Goal: Information Seeking & Learning: Learn about a topic

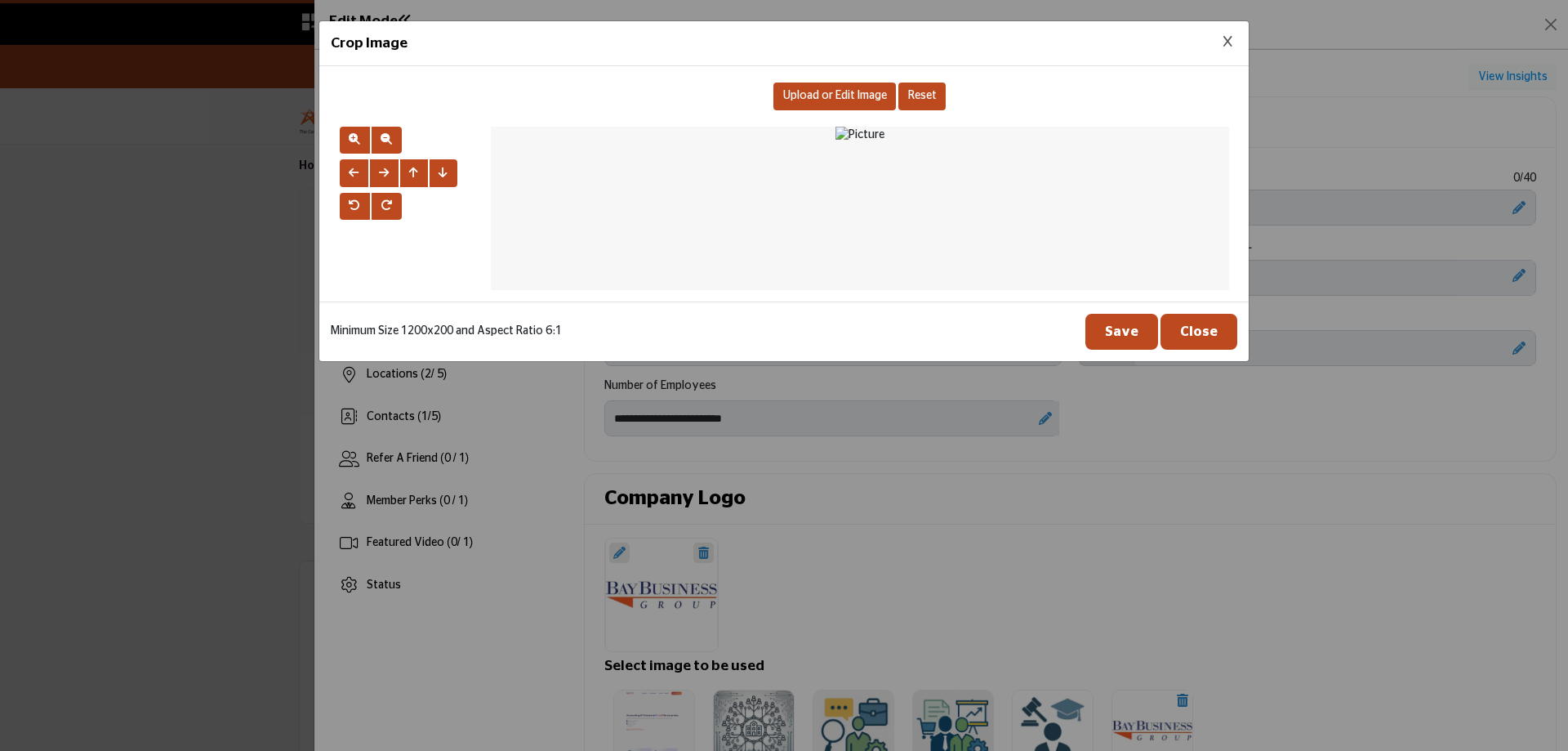
scroll to position [735, 0]
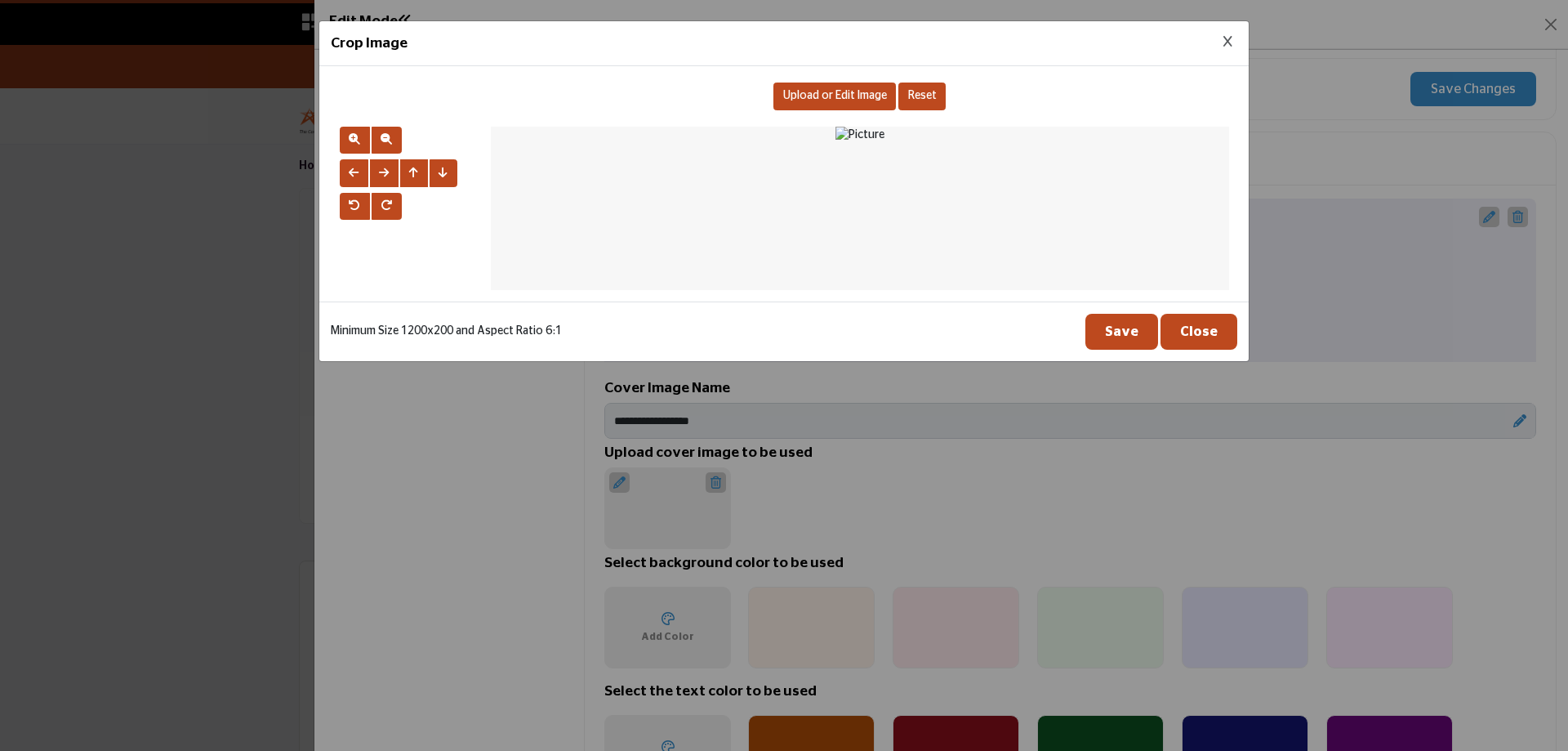
click at [1228, 46] on icon "Close Image Upload Modal" at bounding box center [1228, 41] width 9 height 11
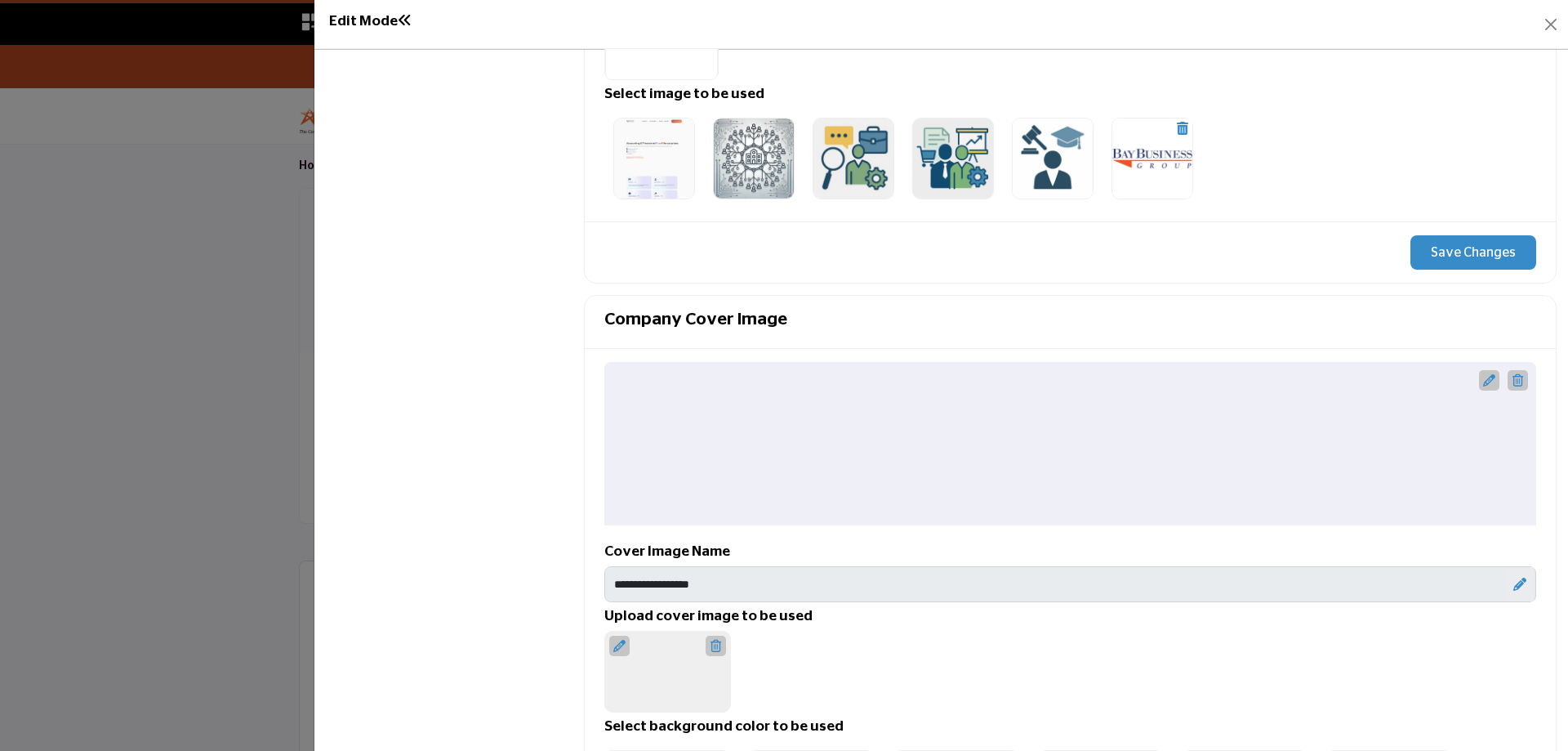
scroll to position [653, 0]
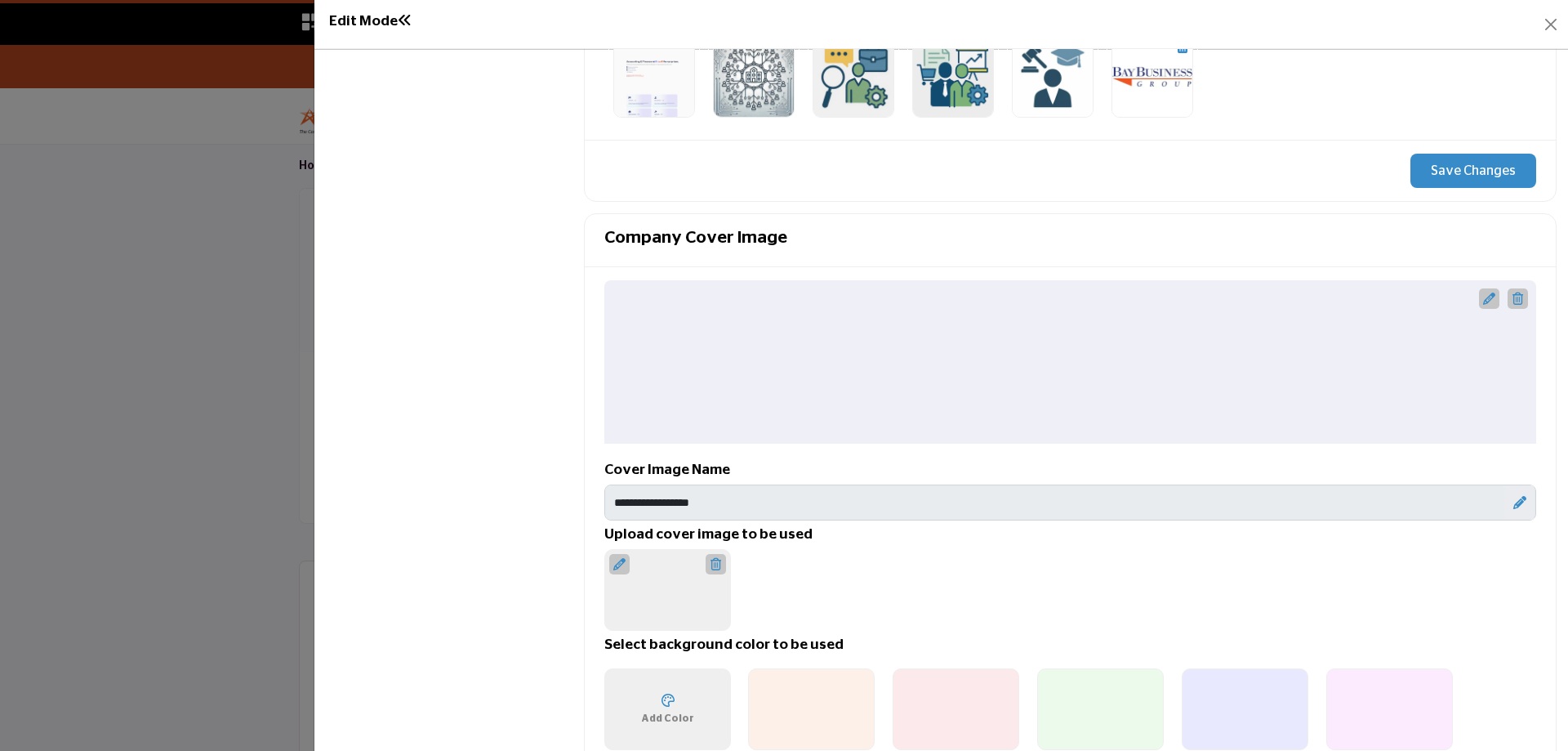
click at [623, 575] on div at bounding box center [619, 564] width 21 height 21
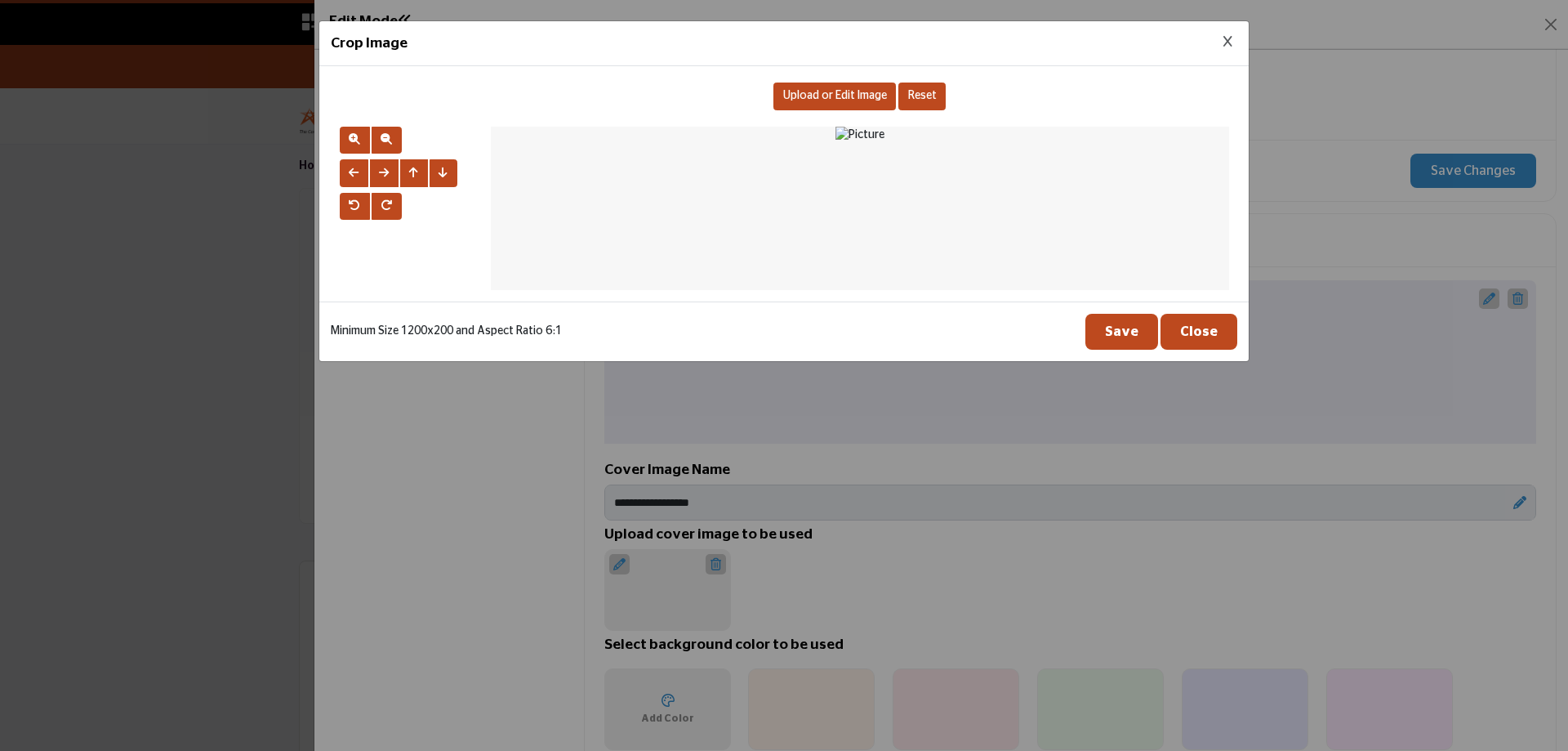
click at [810, 85] on div "Upload or Edit Image" at bounding box center [835, 96] width 123 height 28
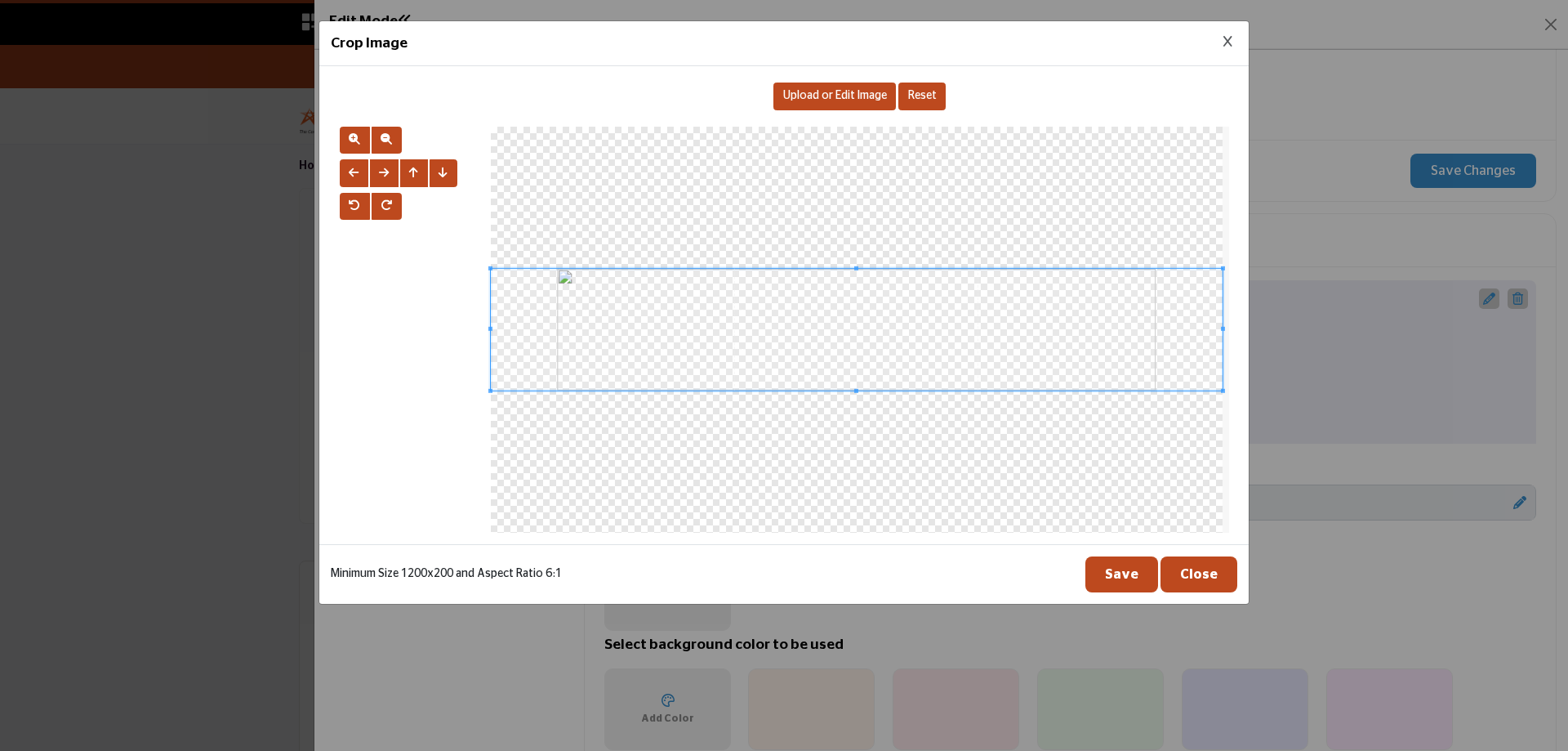
click at [1133, 572] on button "Save" at bounding box center [1122, 575] width 73 height 36
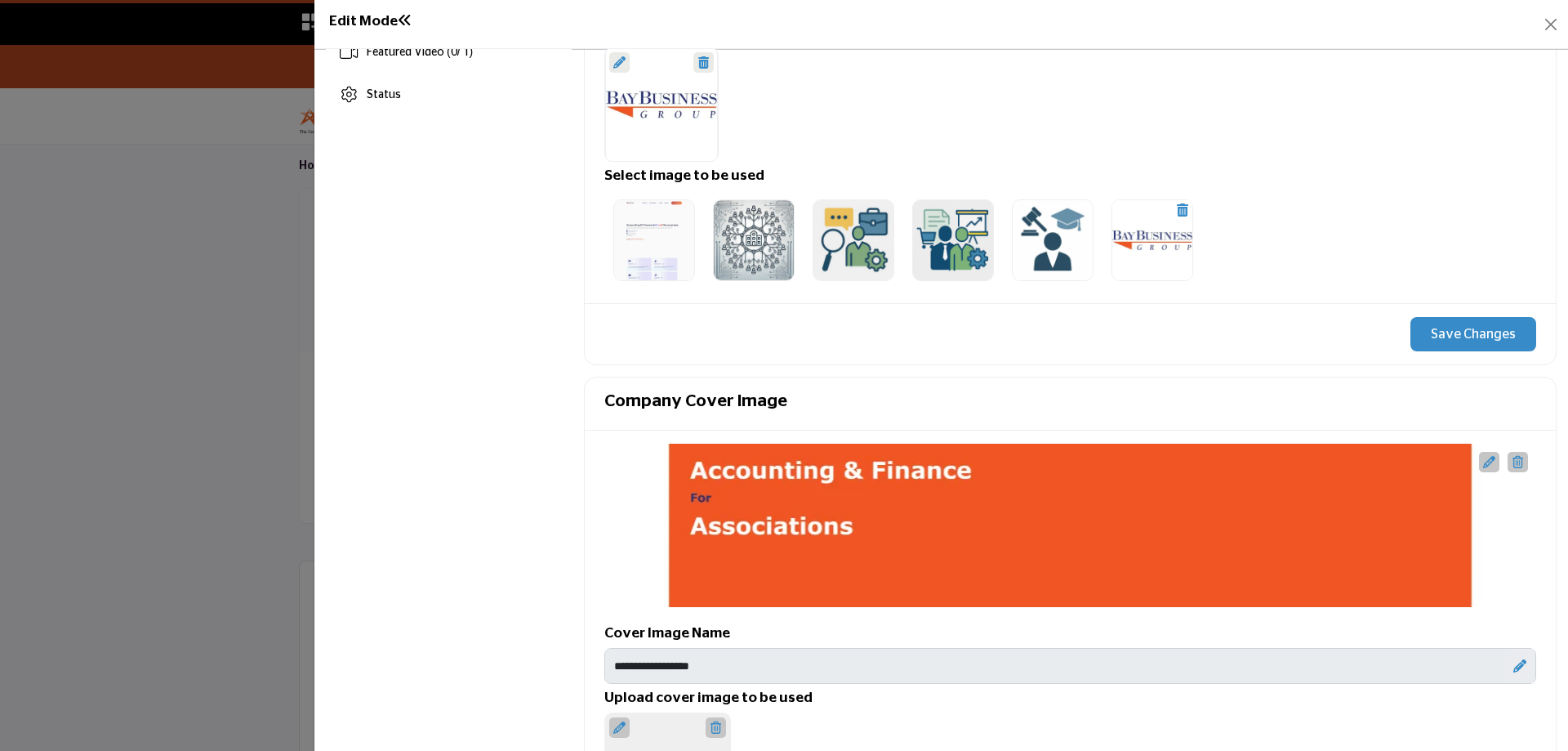
scroll to position [818, 0]
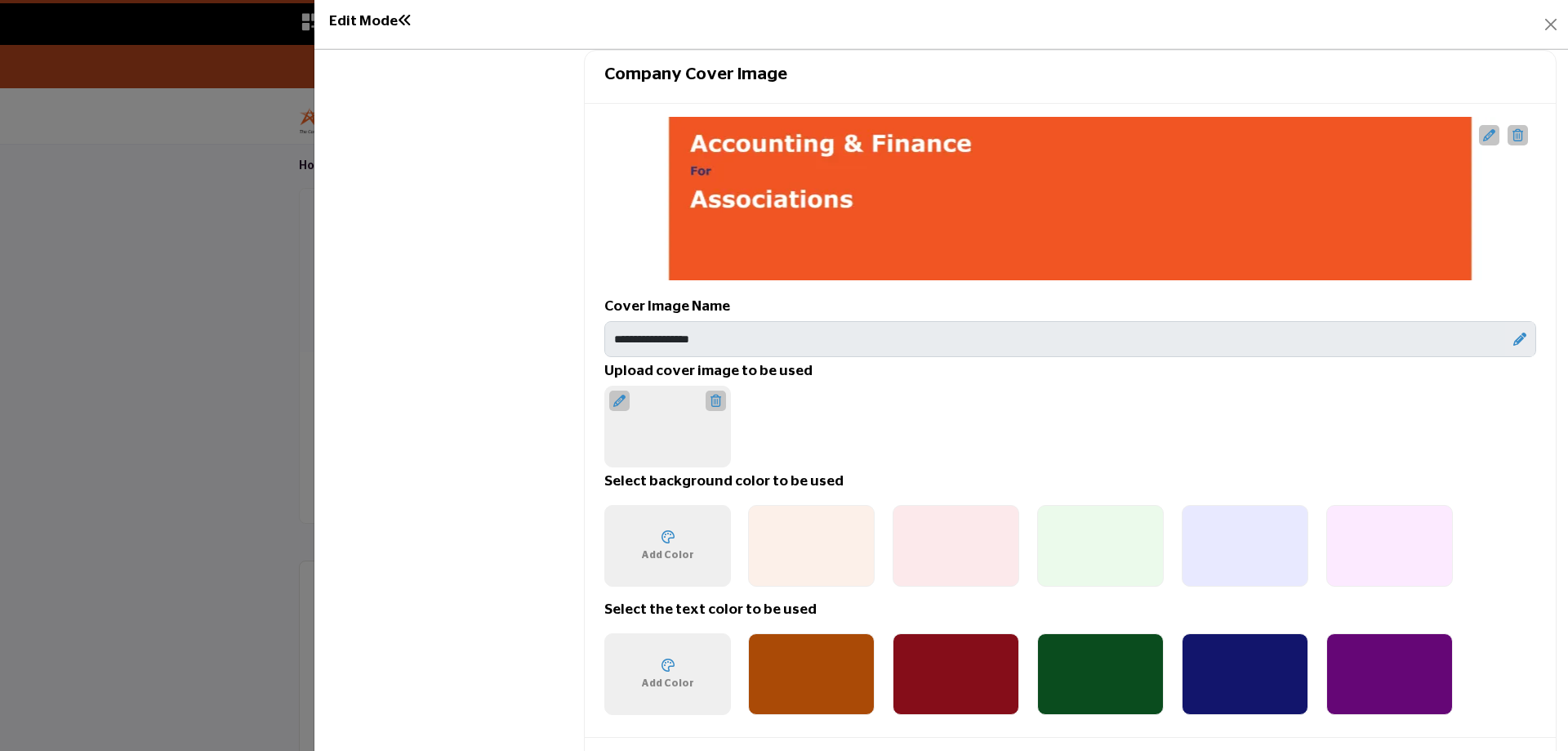
click at [685, 544] on div "Choose a color ******* Add Color" at bounding box center [668, 546] width 67 height 45
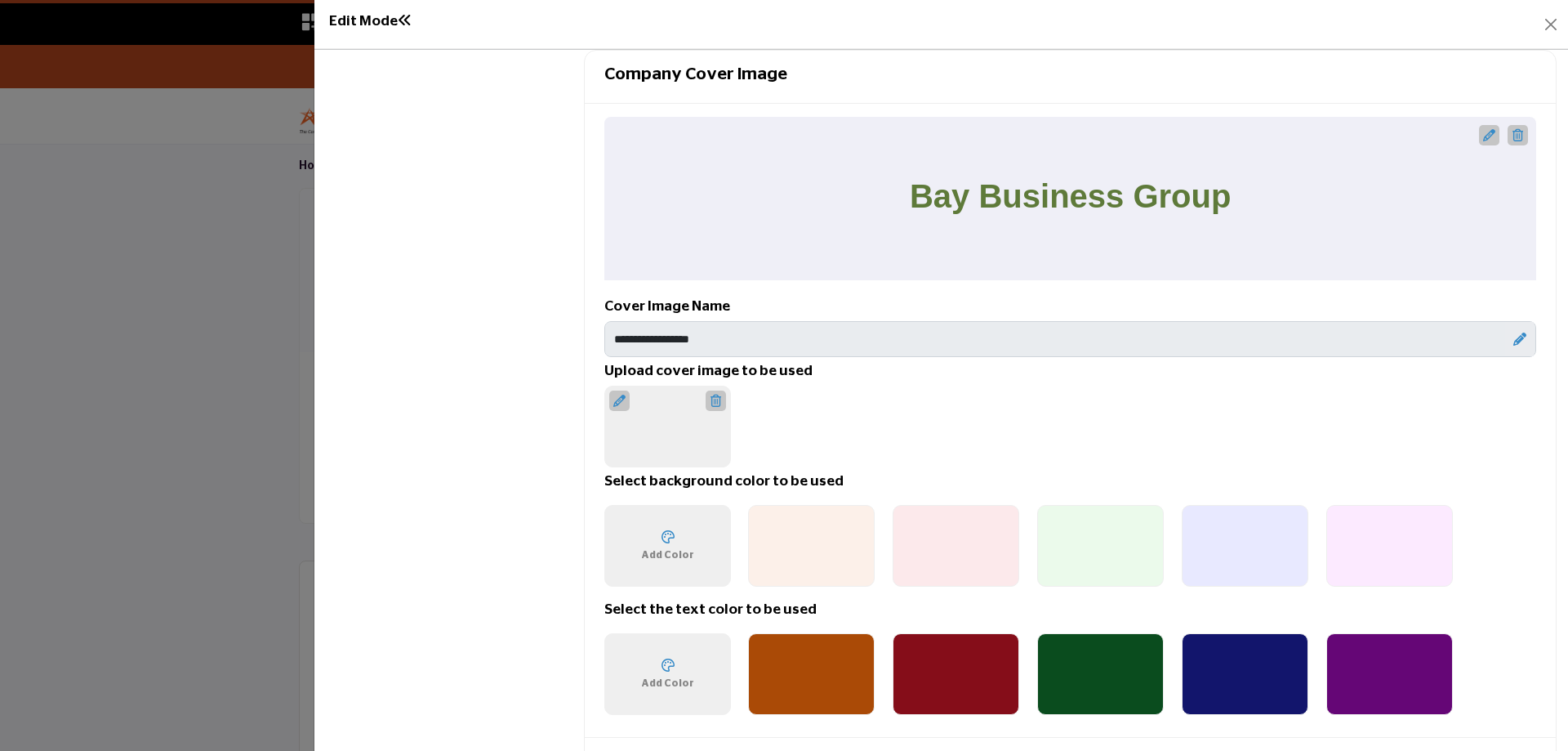
click at [679, 532] on div "Choose a color ******* Add Color" at bounding box center [668, 546] width 67 height 45
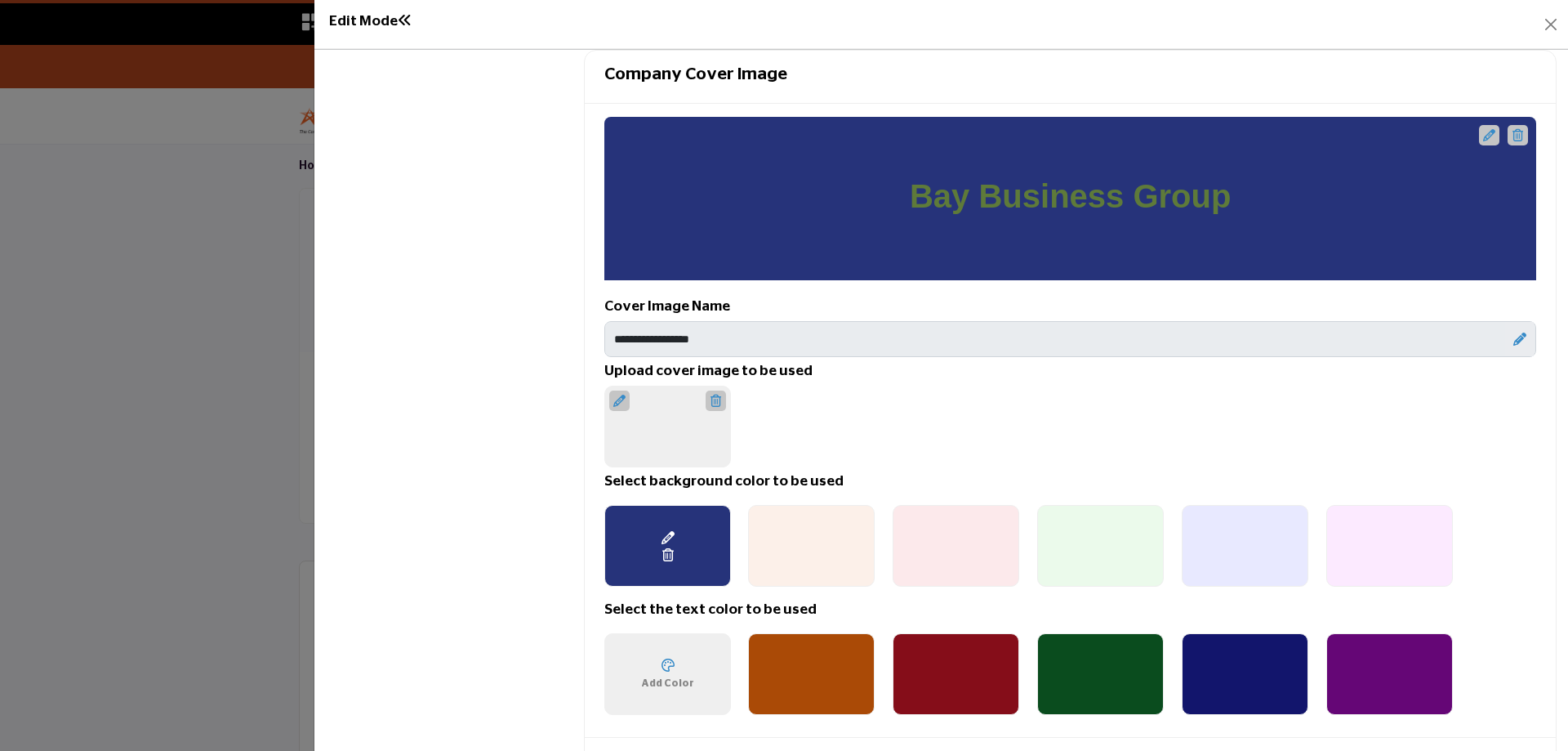
type input "*******"
click at [551, 613] on div "Overview Statistics Categories ( 7 / 8 ) Billing Demographics 0 2" at bounding box center [448, 437] width 246 height 2389
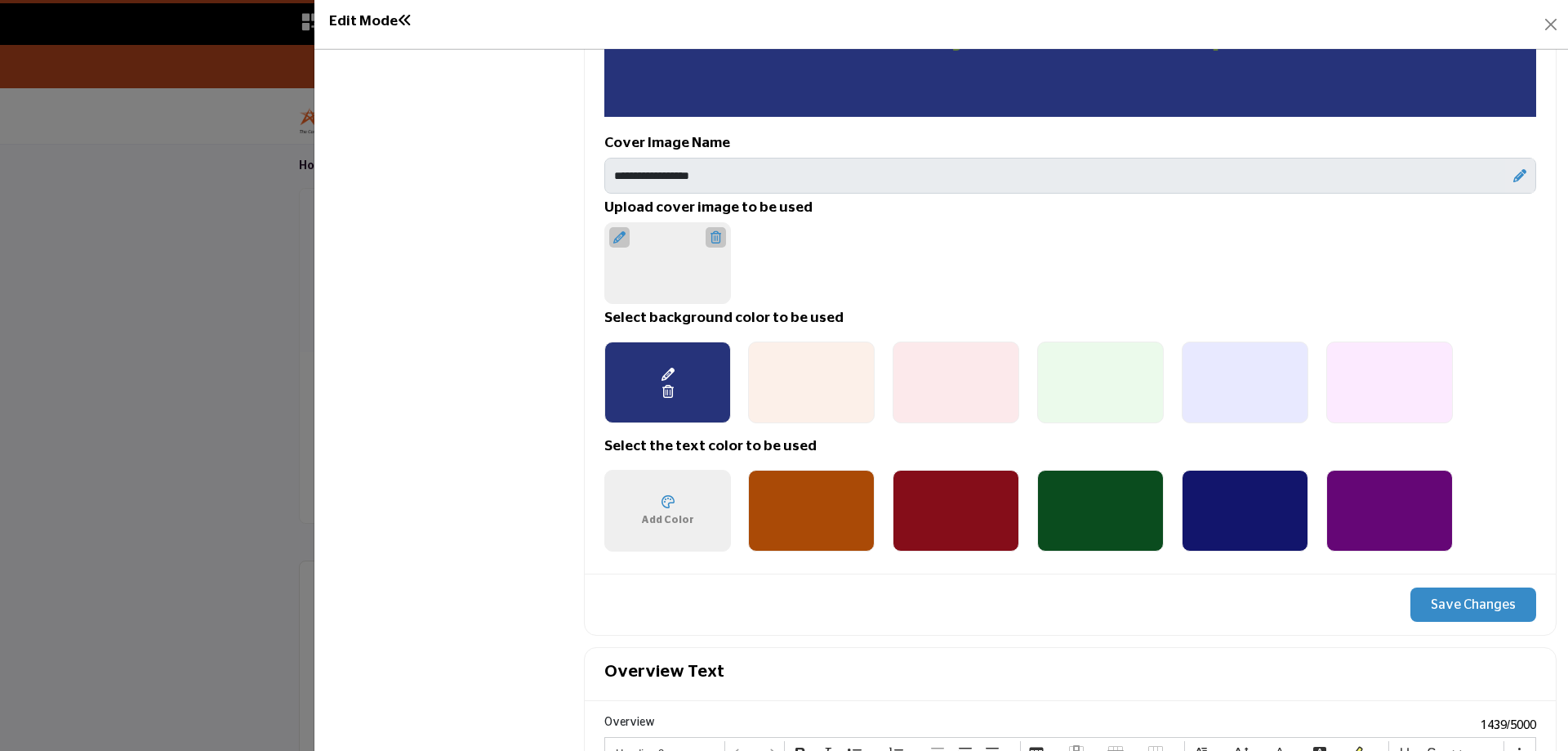
scroll to position [1144, 0]
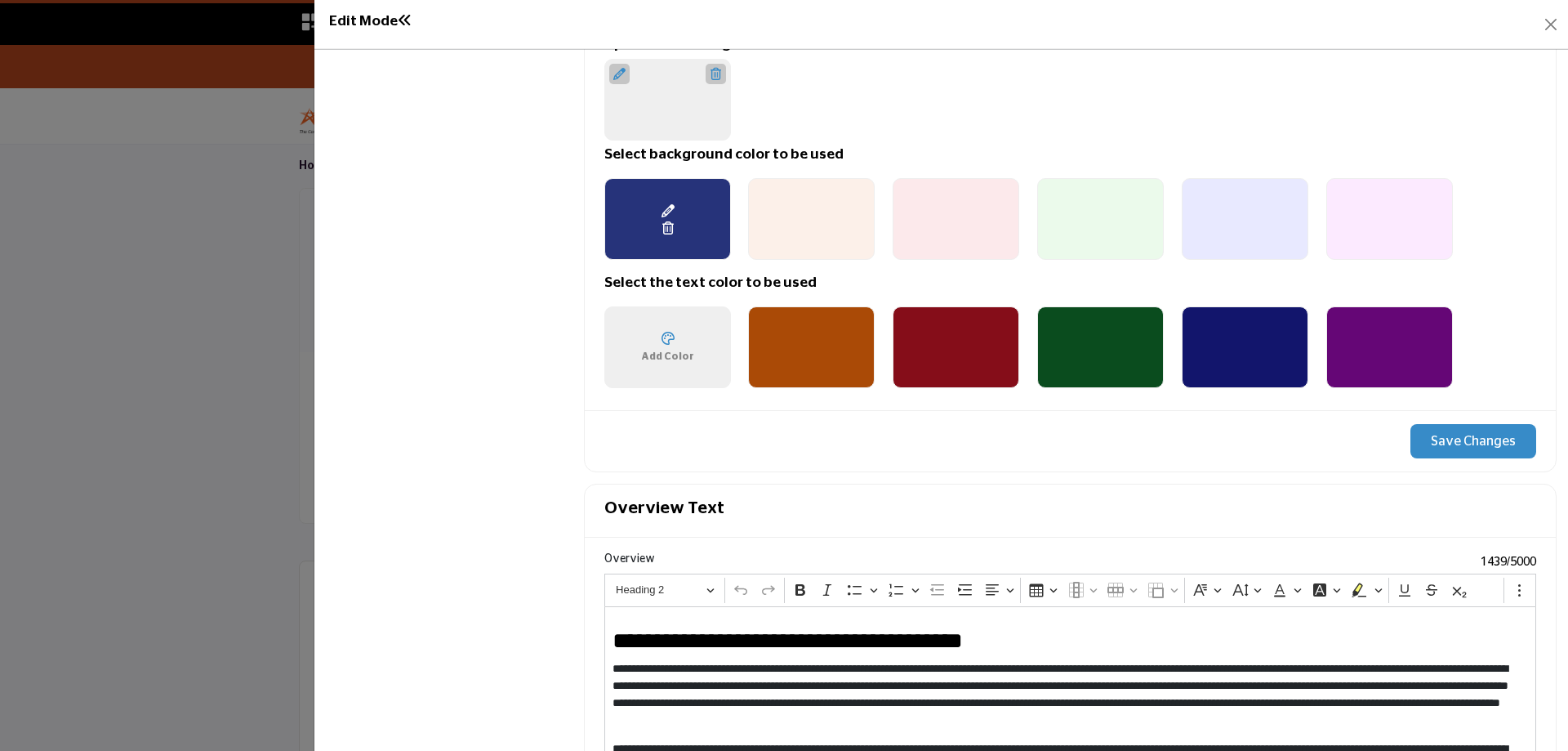
click at [1444, 434] on button "Save Changes" at bounding box center [1474, 442] width 126 height 35
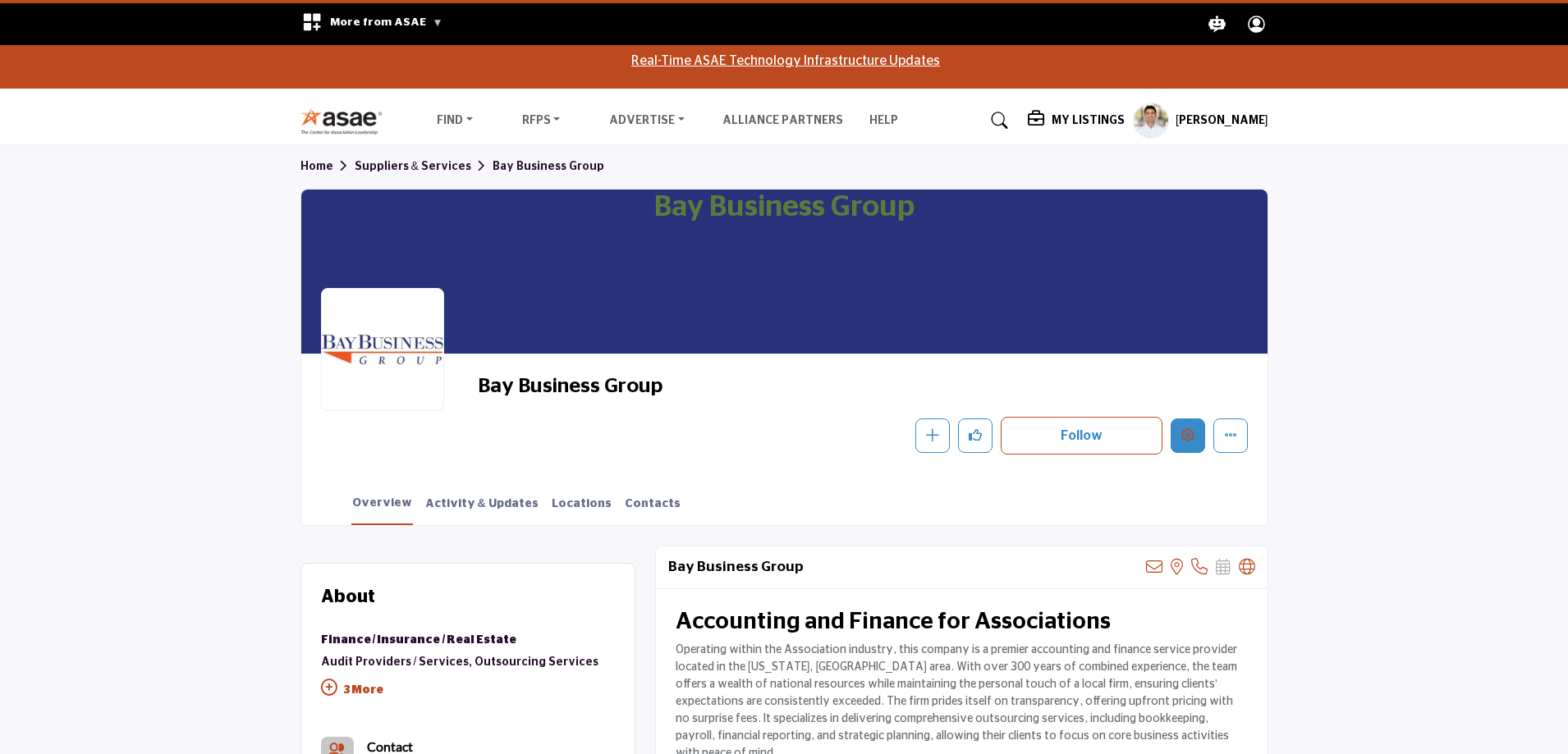
click at [1189, 429] on icon "Edit company" at bounding box center [1188, 435] width 13 height 13
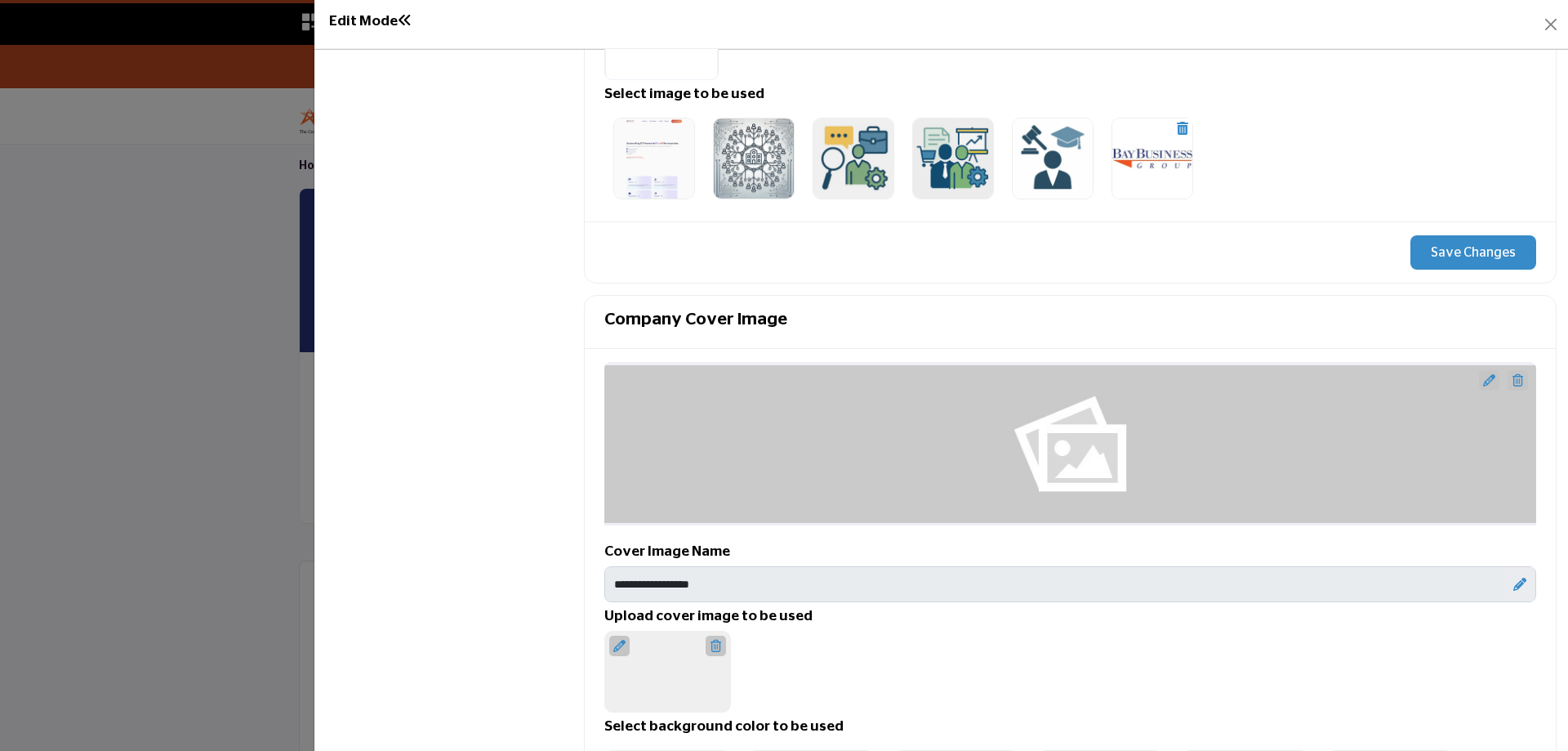
scroll to position [735, 0]
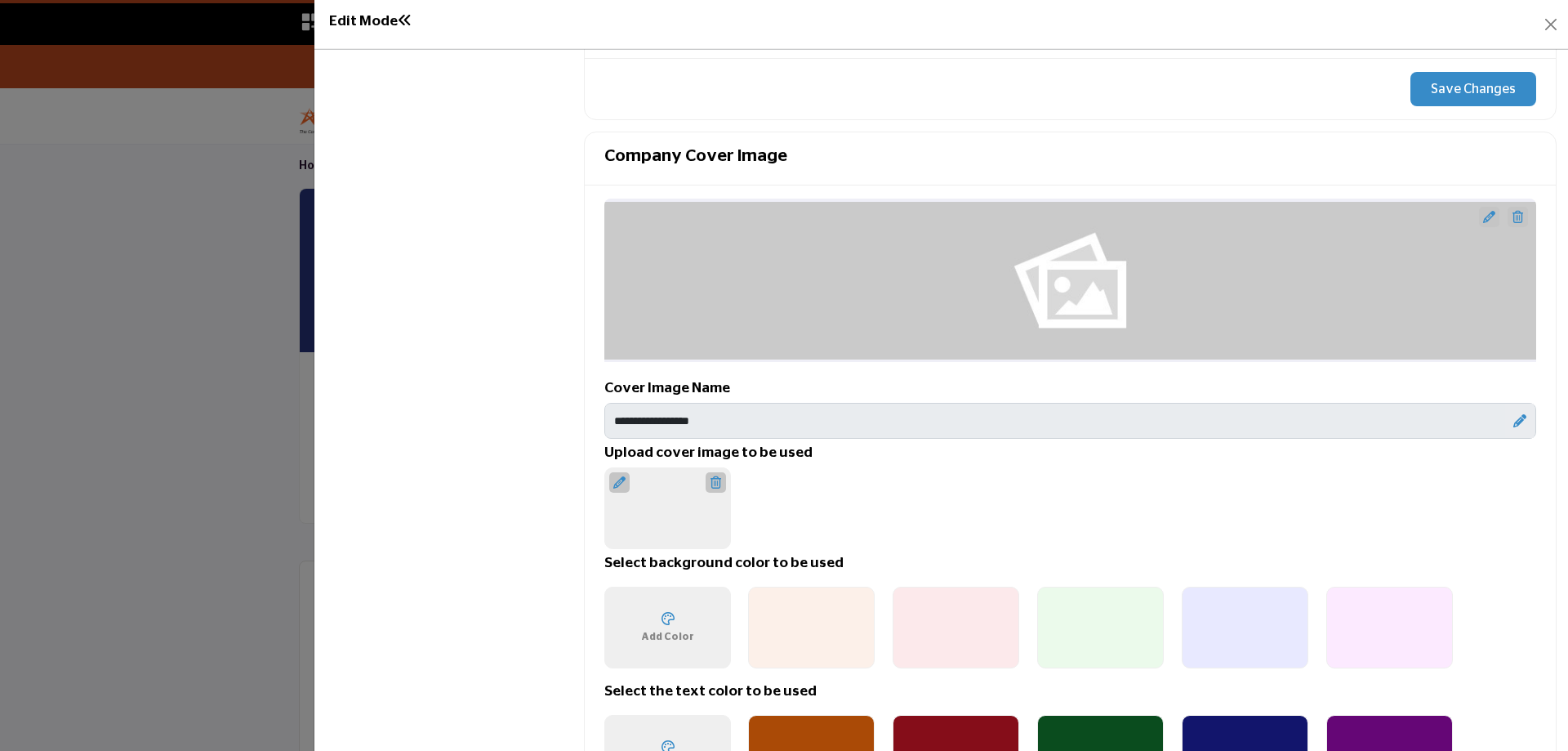
click at [639, 509] on div "Upload Cover Image 1200 x 200px" at bounding box center [668, 508] width 127 height 82
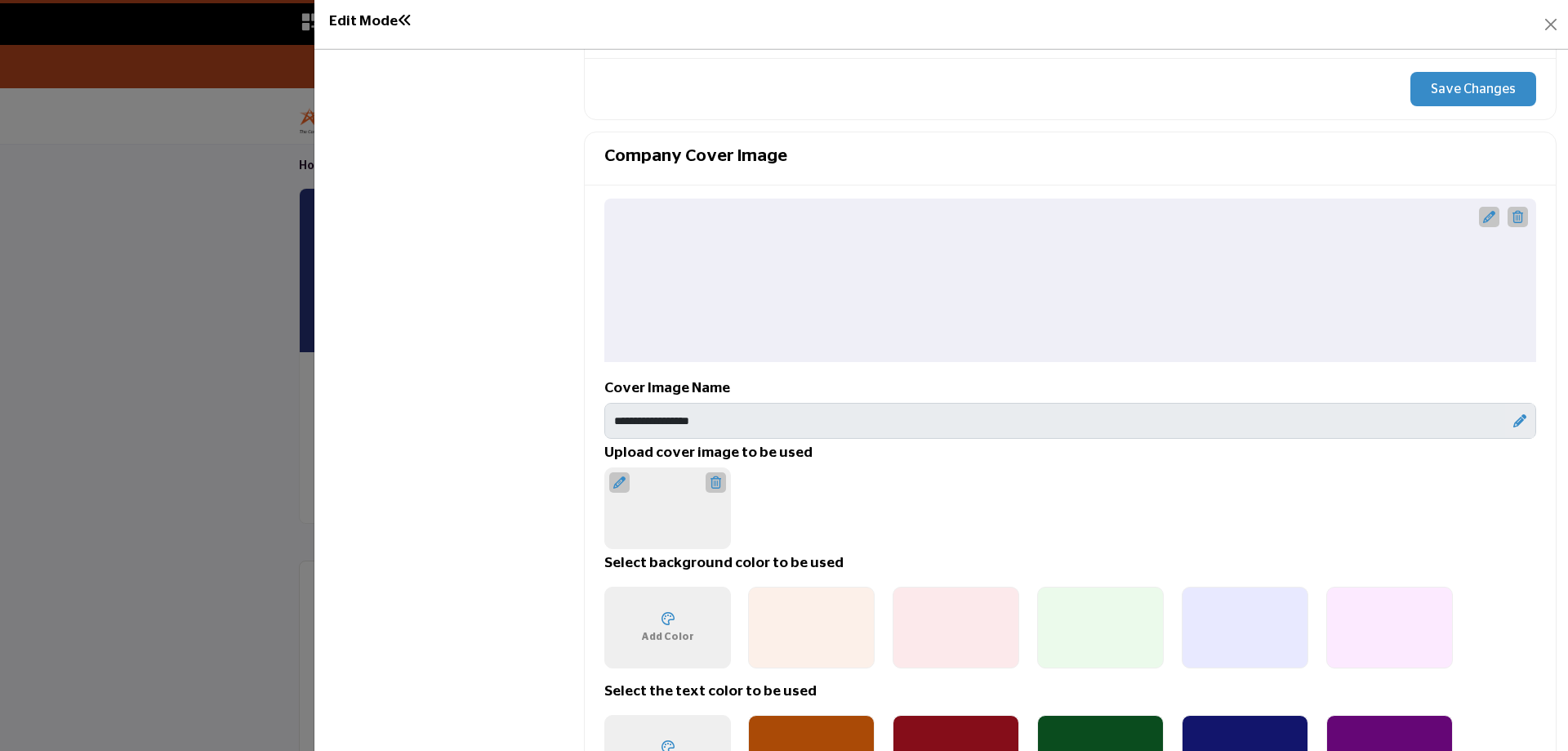
click at [645, 495] on div "Upload Cover Image 1200 x 200px" at bounding box center [668, 508] width 127 height 82
click at [621, 478] on icon at bounding box center [619, 482] width 12 height 12
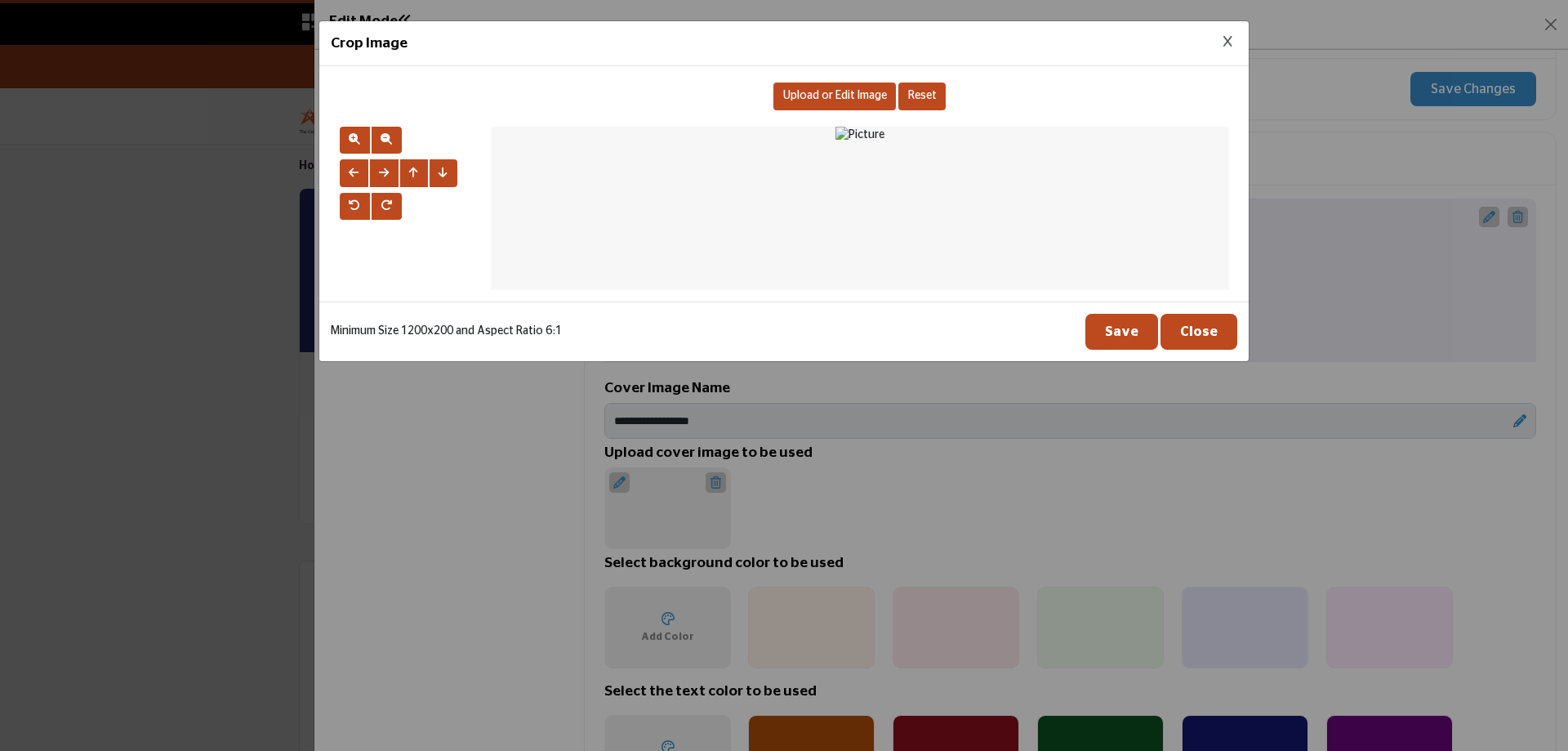
click at [828, 103] on div "Upload or Edit Image" at bounding box center [835, 96] width 123 height 28
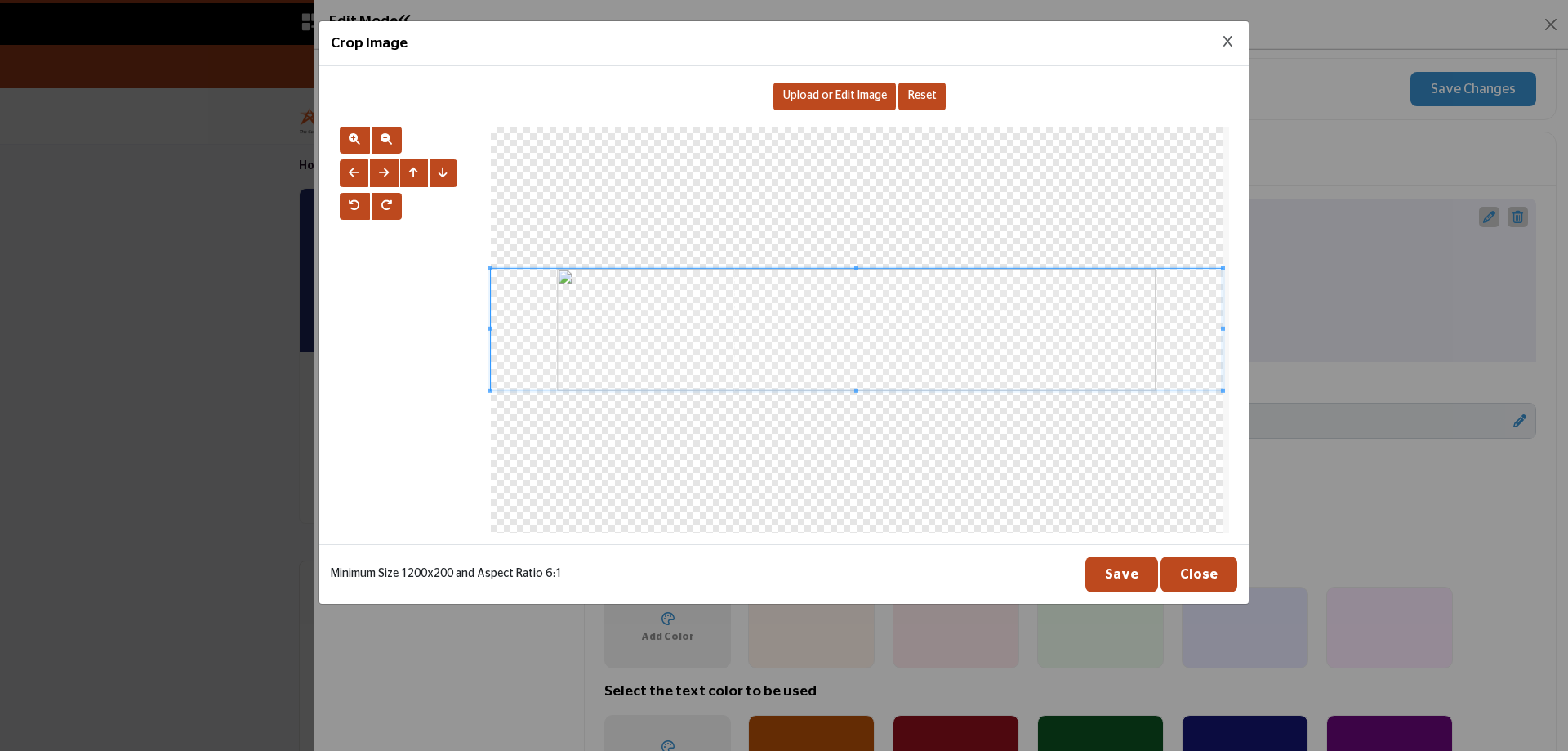
click at [1137, 567] on button "Save" at bounding box center [1122, 575] width 73 height 36
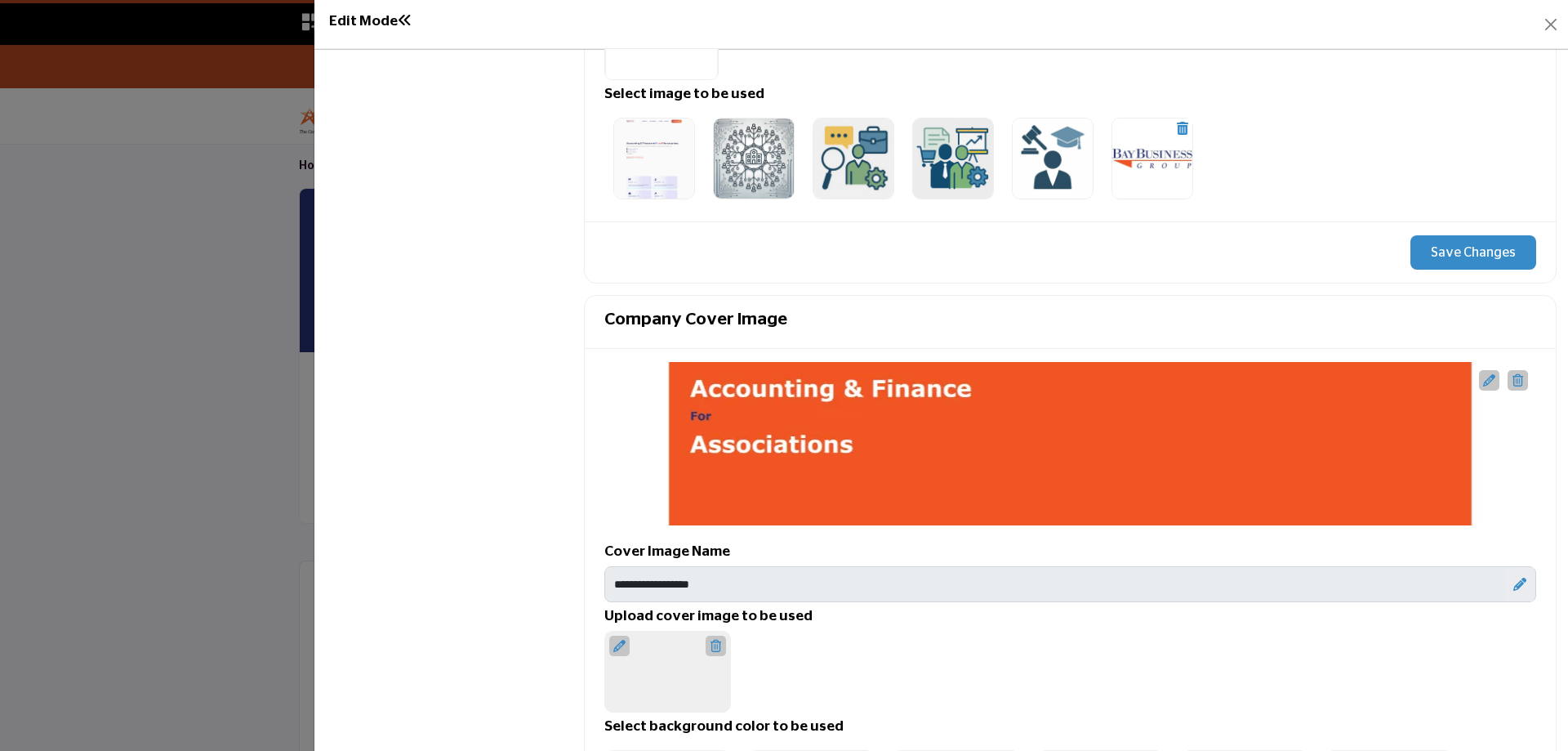
scroll to position [245, 0]
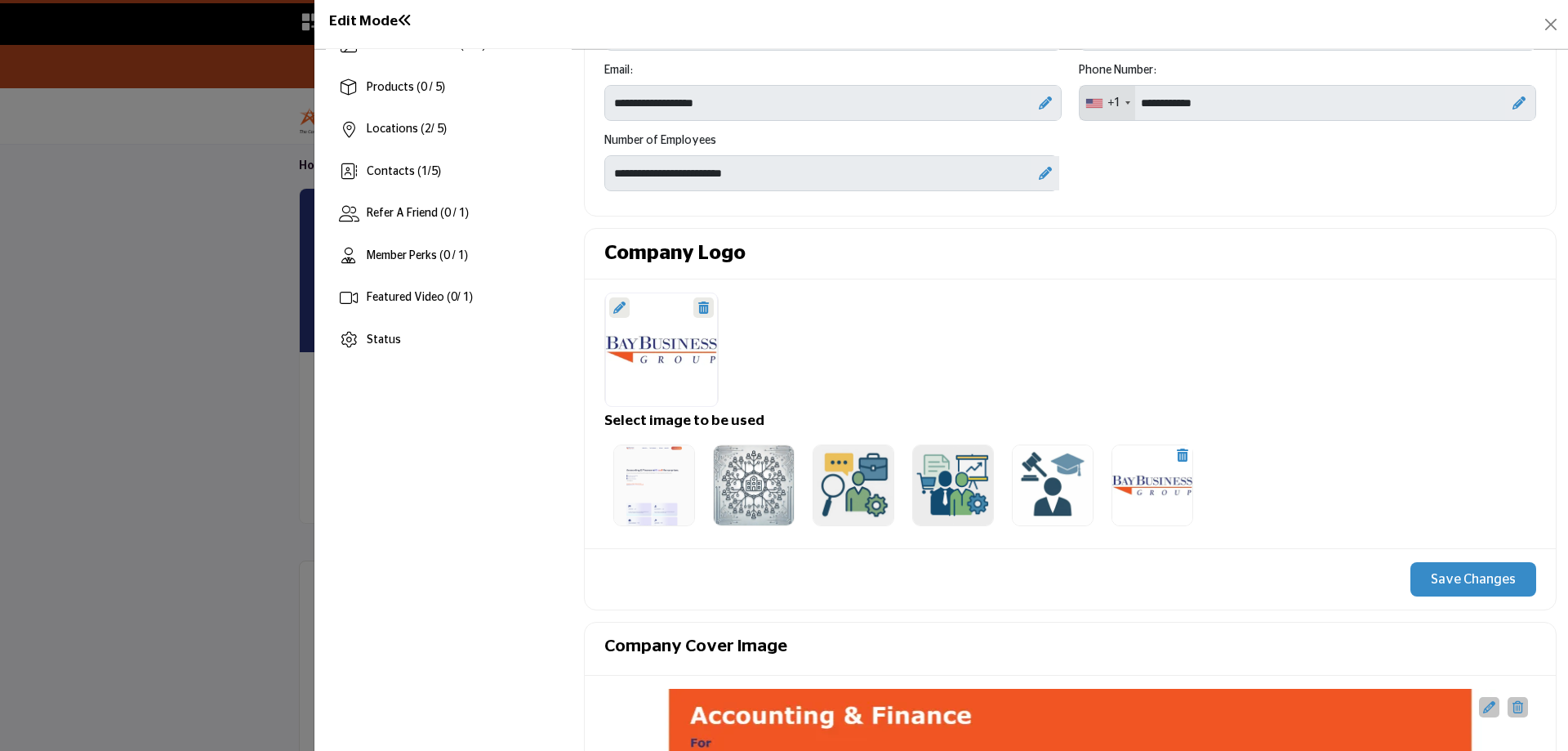
click at [1451, 579] on button "Save Changes" at bounding box center [1474, 580] width 126 height 35
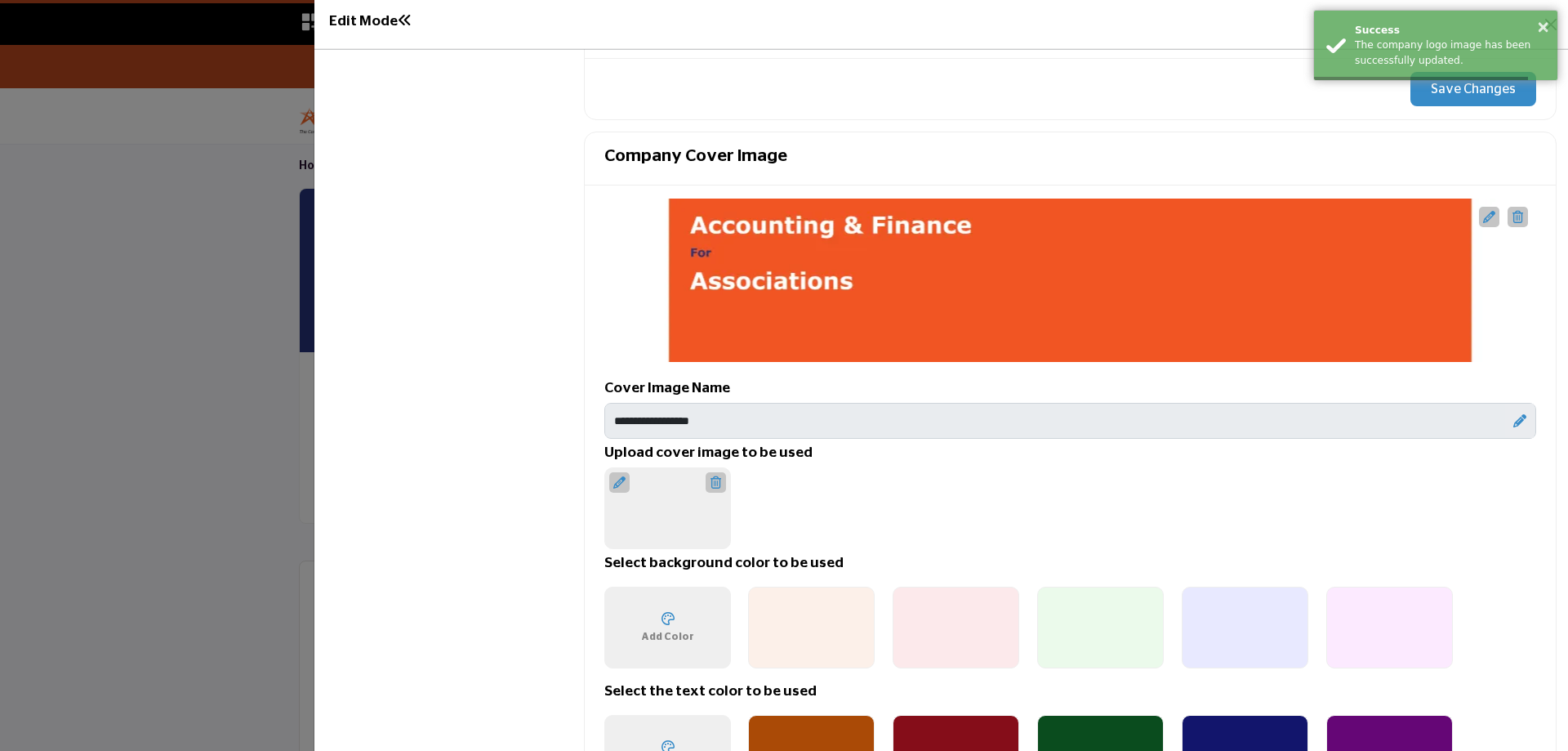
scroll to position [899, 0]
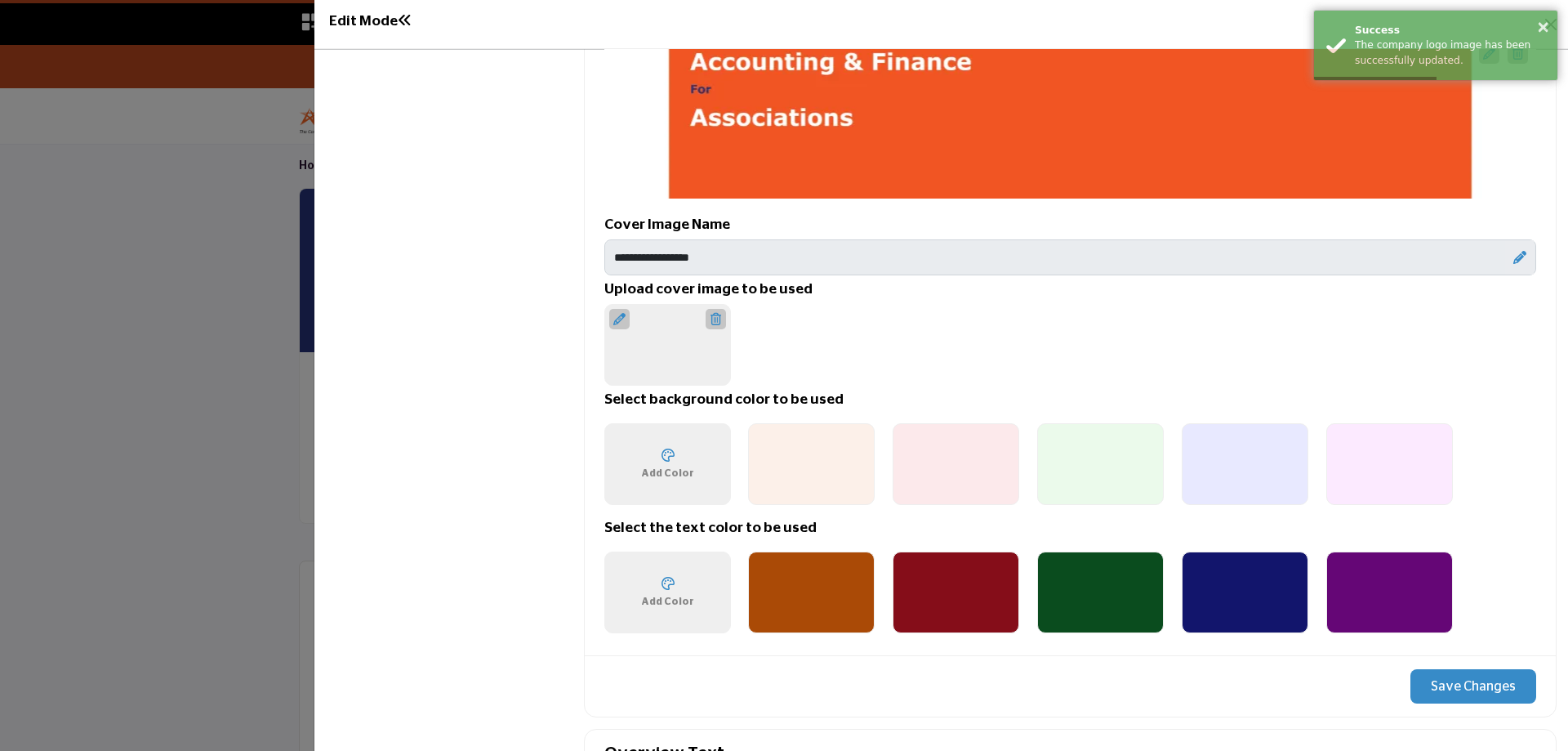
click at [1463, 687] on button "Save Changes" at bounding box center [1474, 686] width 126 height 35
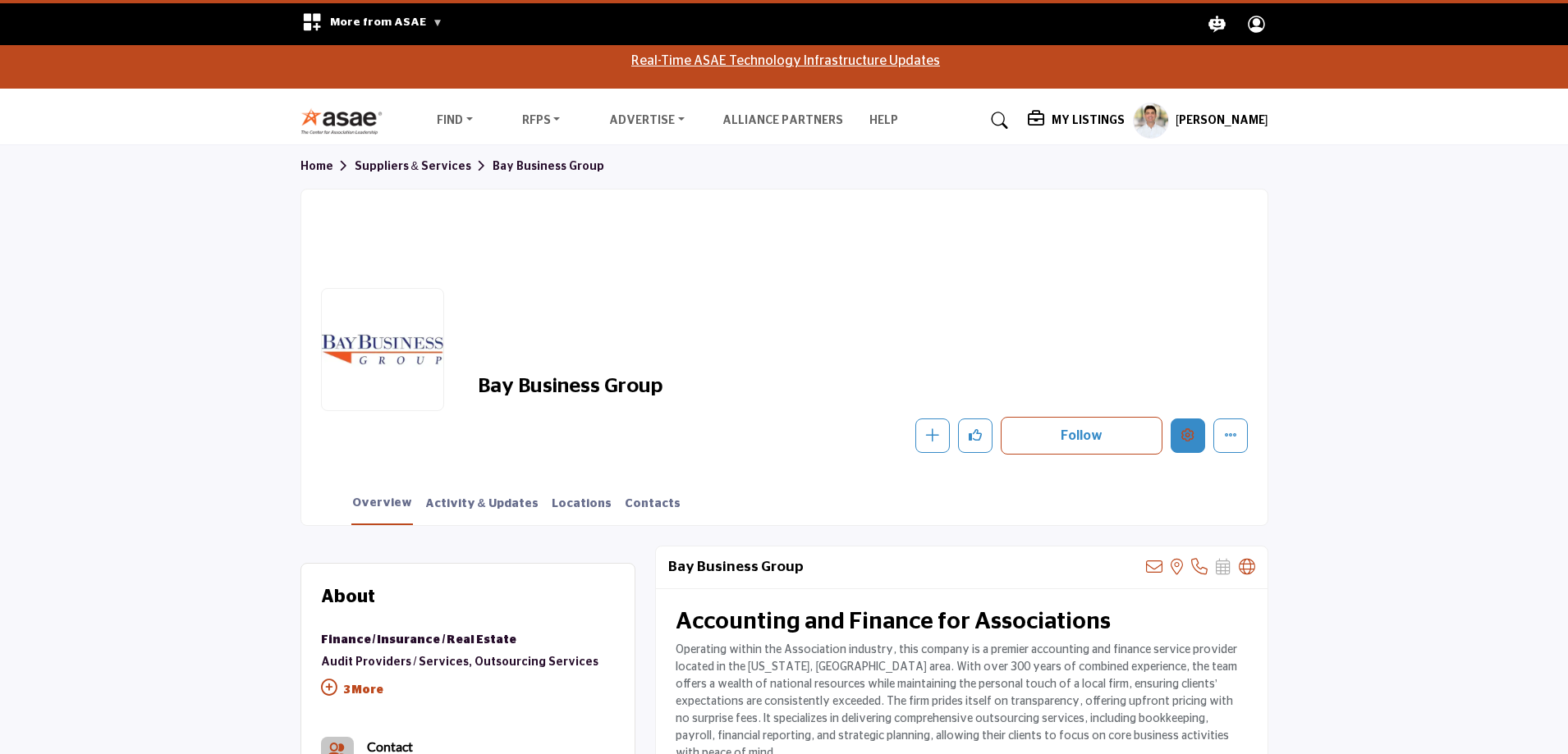
click at [1184, 439] on icon "Edit company" at bounding box center [1188, 435] width 13 height 13
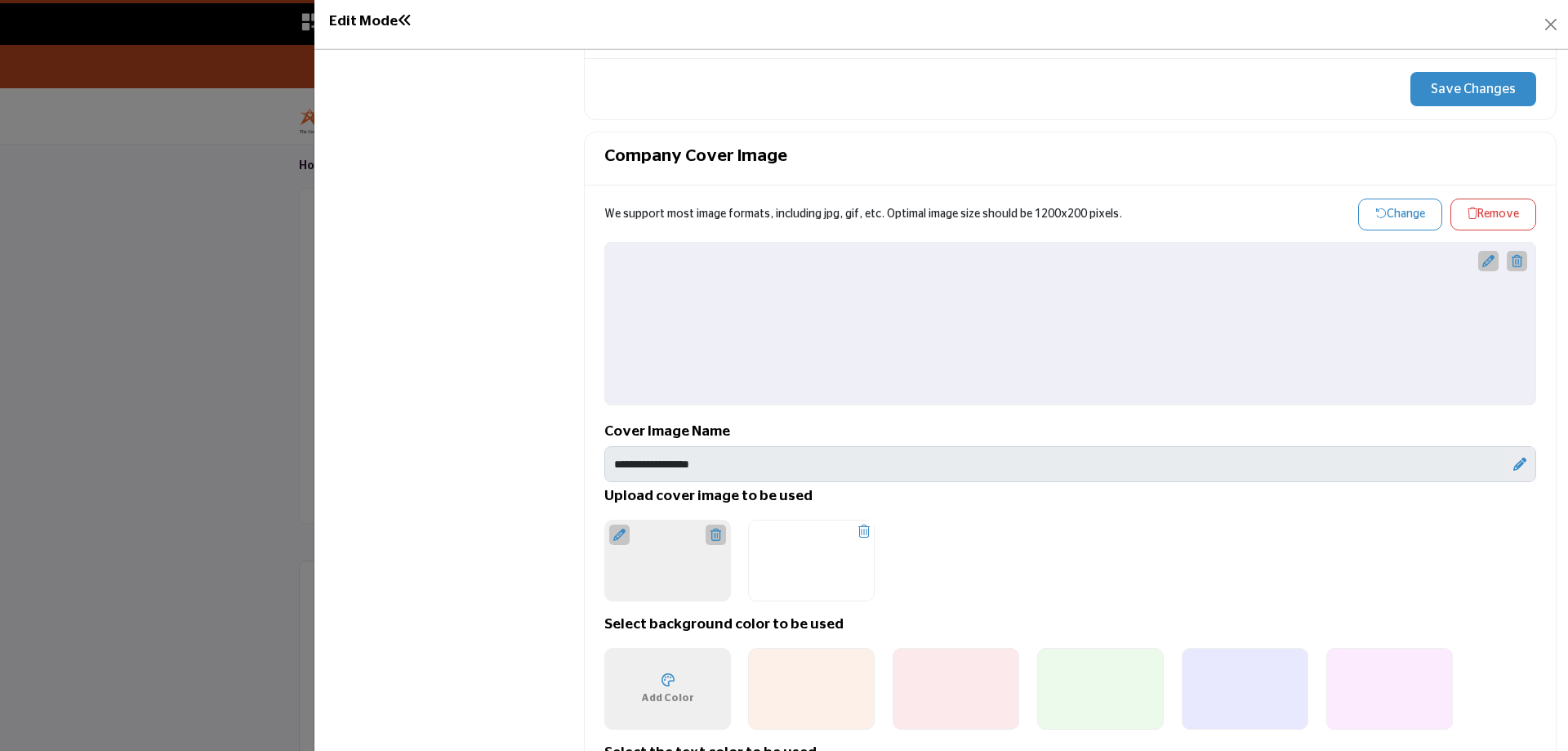
scroll to position [818, 0]
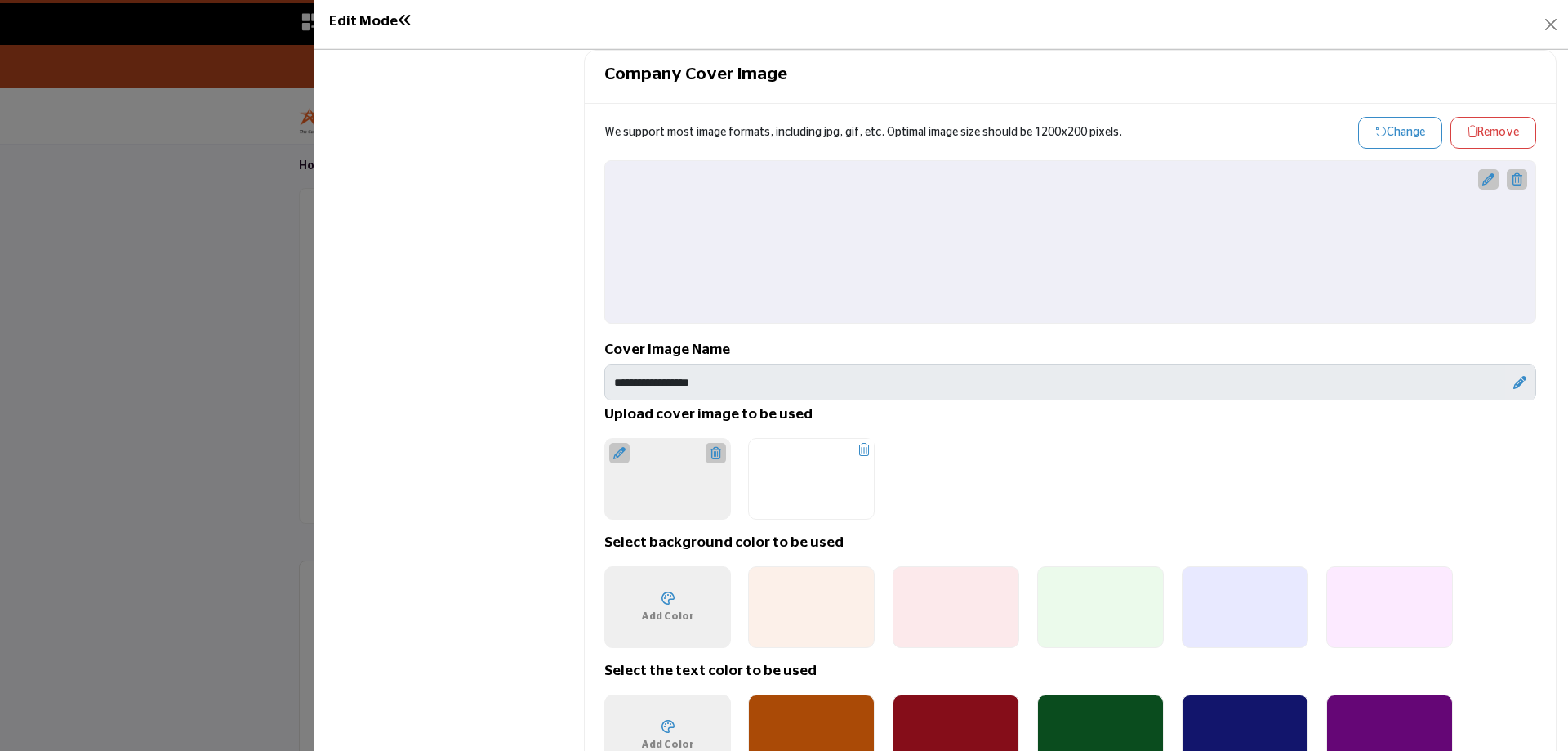
click at [693, 471] on div "Upload Cover Image 1200 x 200px" at bounding box center [668, 479] width 127 height 82
click at [610, 454] on div at bounding box center [619, 453] width 21 height 21
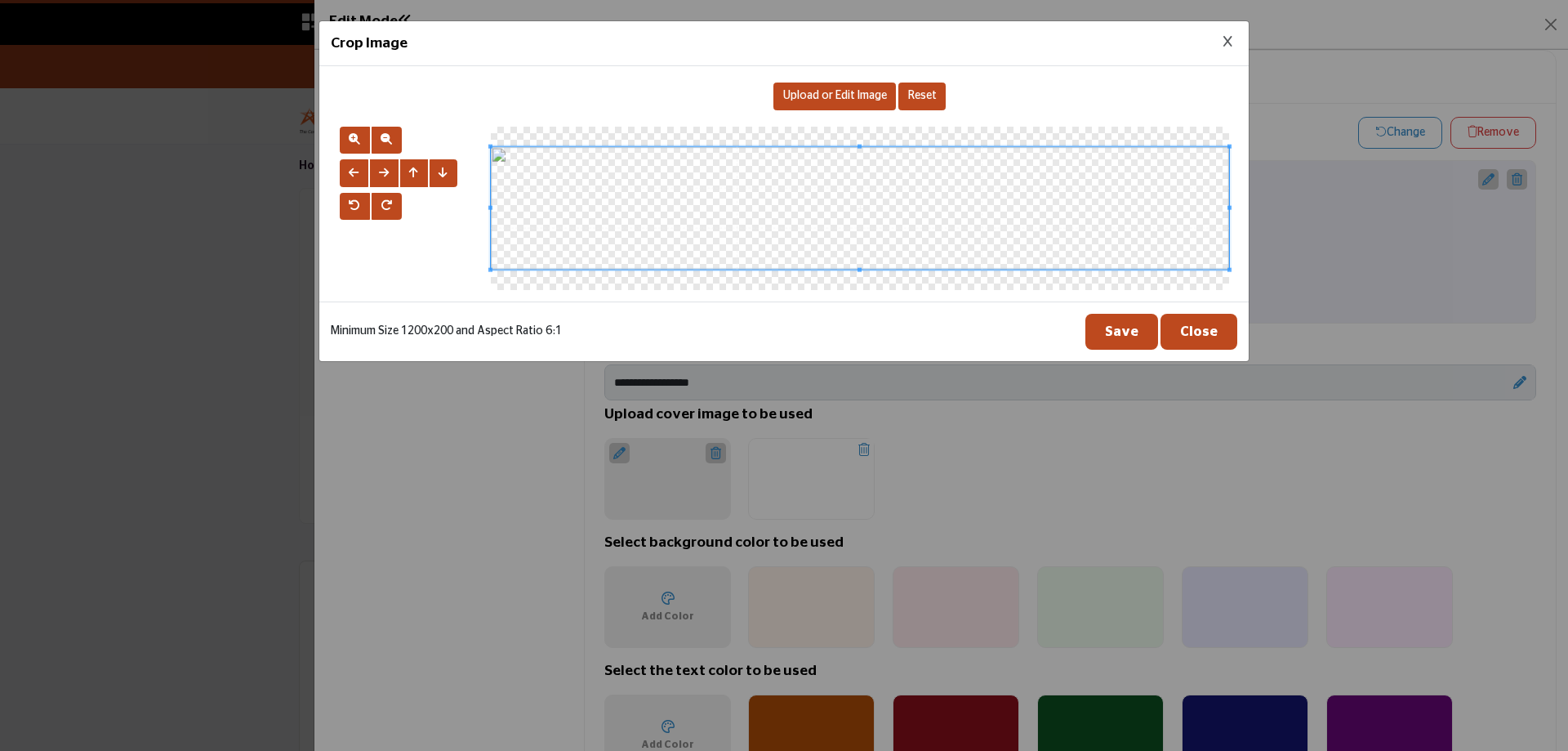
click at [846, 98] on span "Upload or Edit Image" at bounding box center [835, 95] width 104 height 11
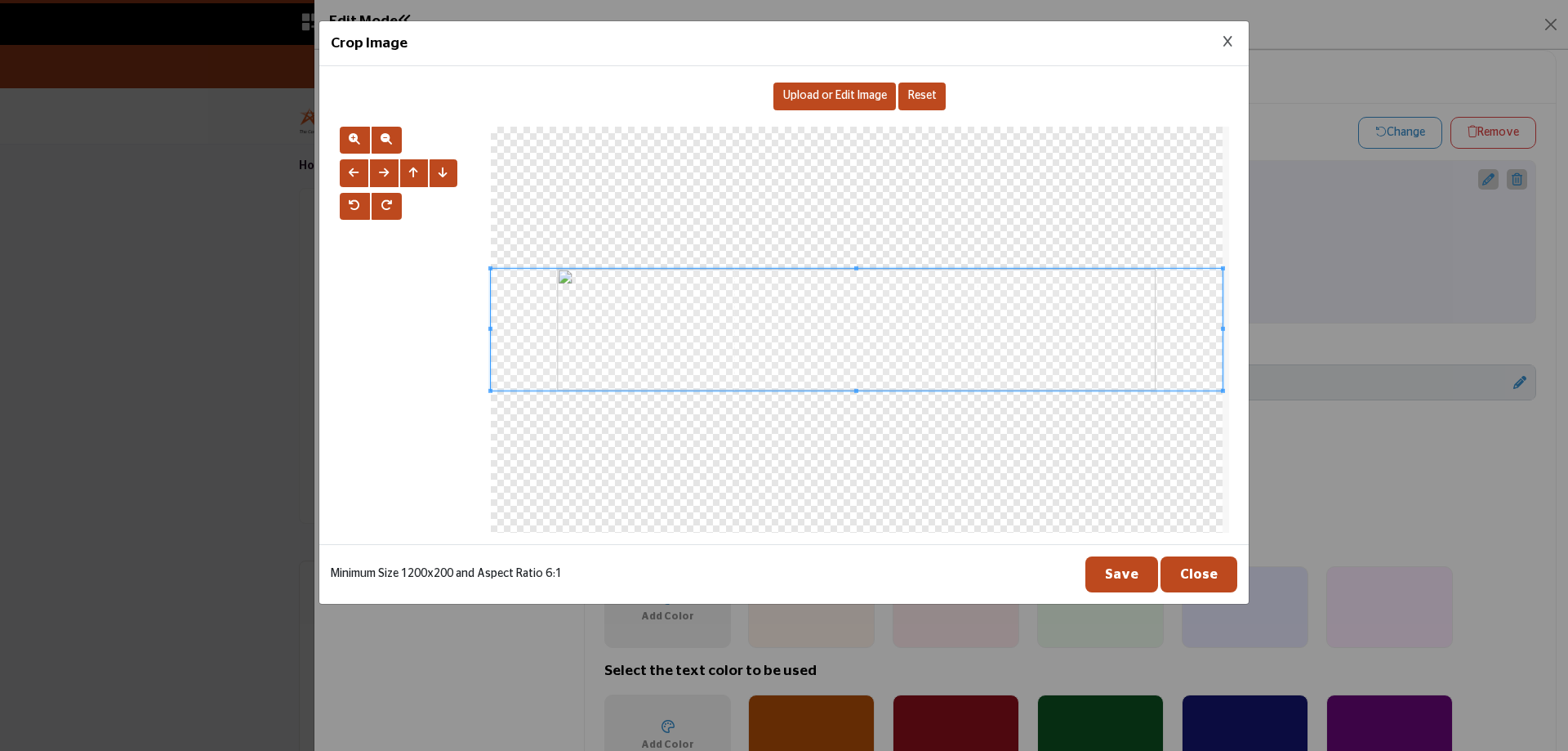
click at [1124, 563] on button "Save" at bounding box center [1122, 575] width 73 height 36
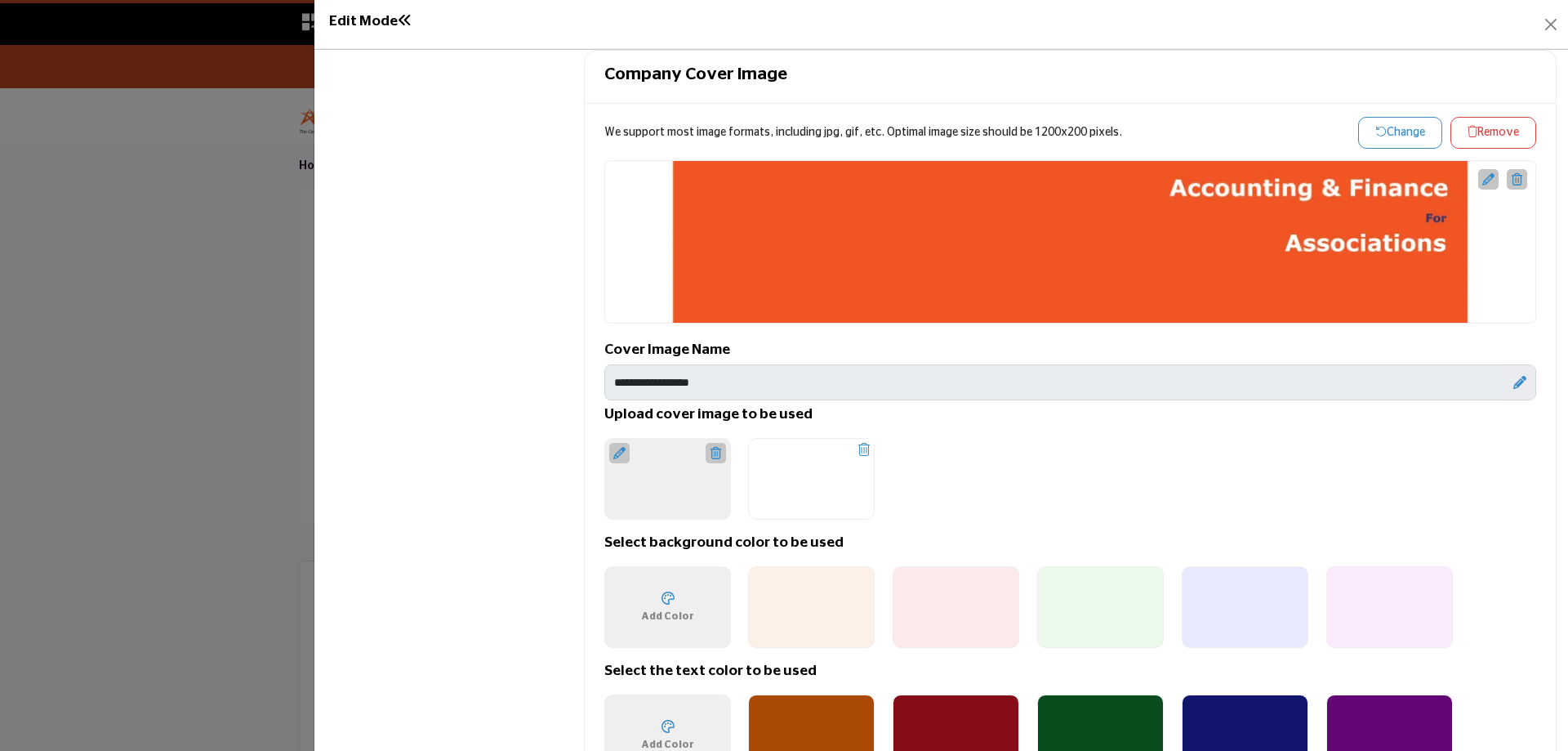
click at [1375, 135] on icon "button" at bounding box center [1381, 131] width 11 height 11
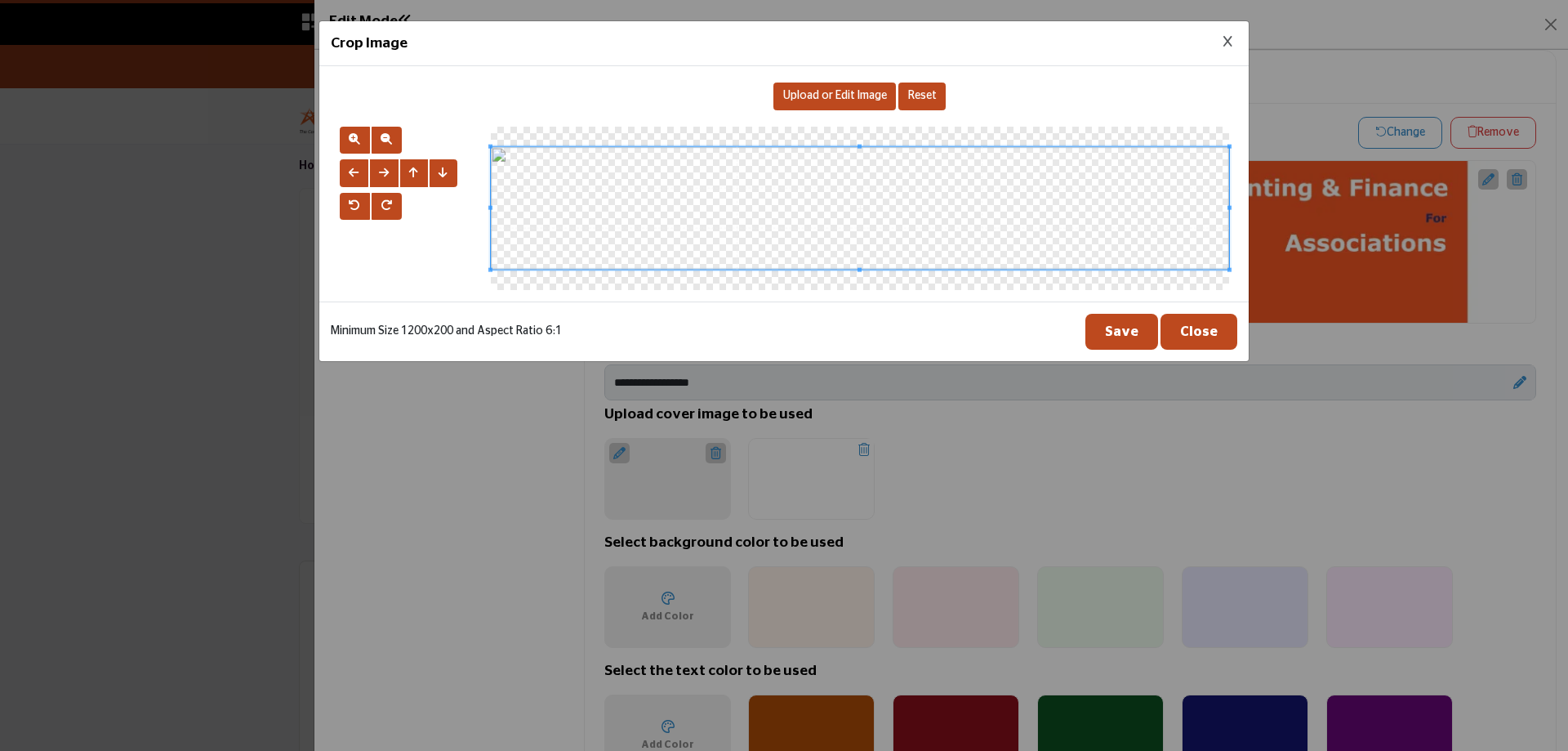
click at [1229, 42] on icon "Close Image Upload Modal" at bounding box center [1228, 41] width 9 height 11
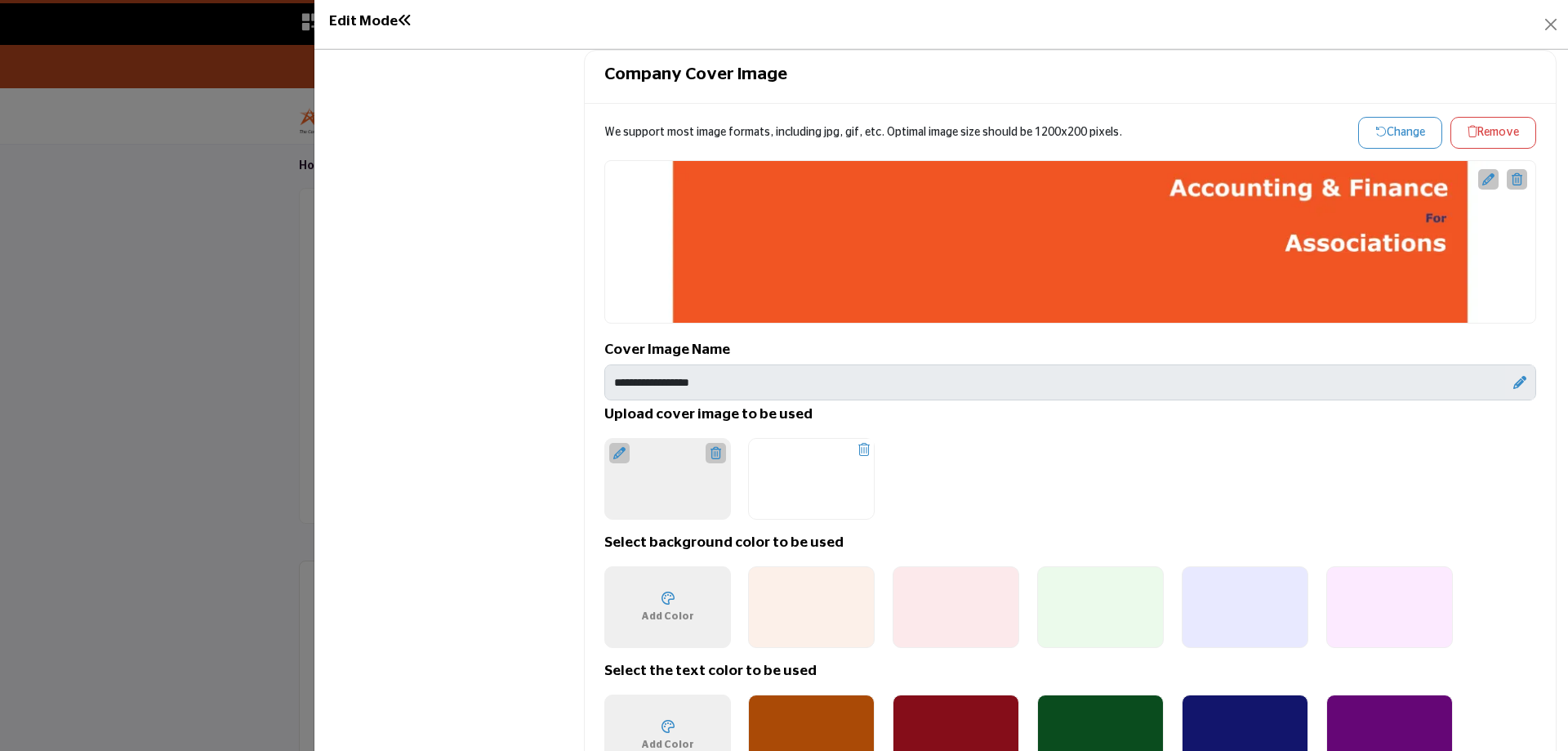
scroll to position [1225, 0]
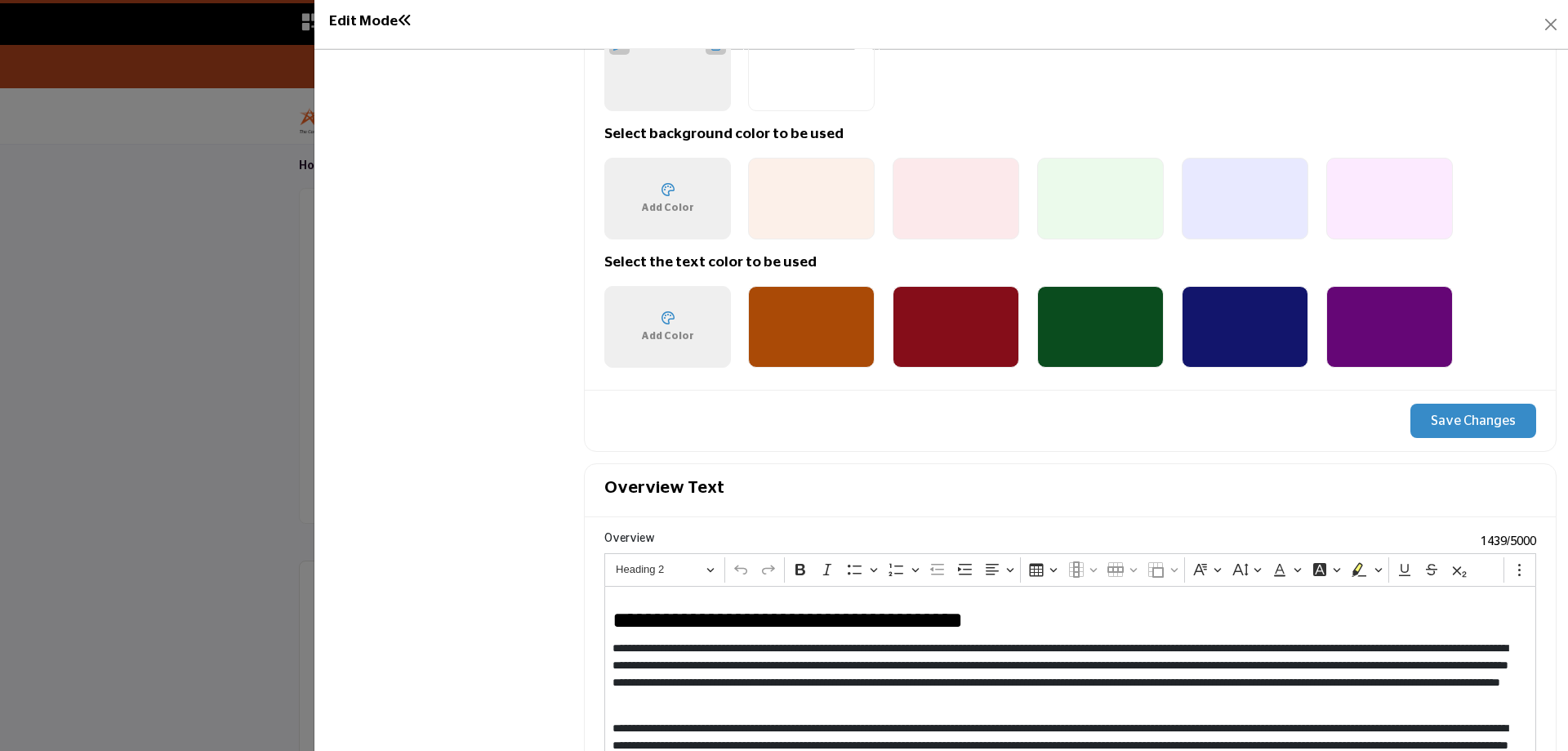
click at [1443, 420] on button "Save Changes" at bounding box center [1474, 421] width 126 height 35
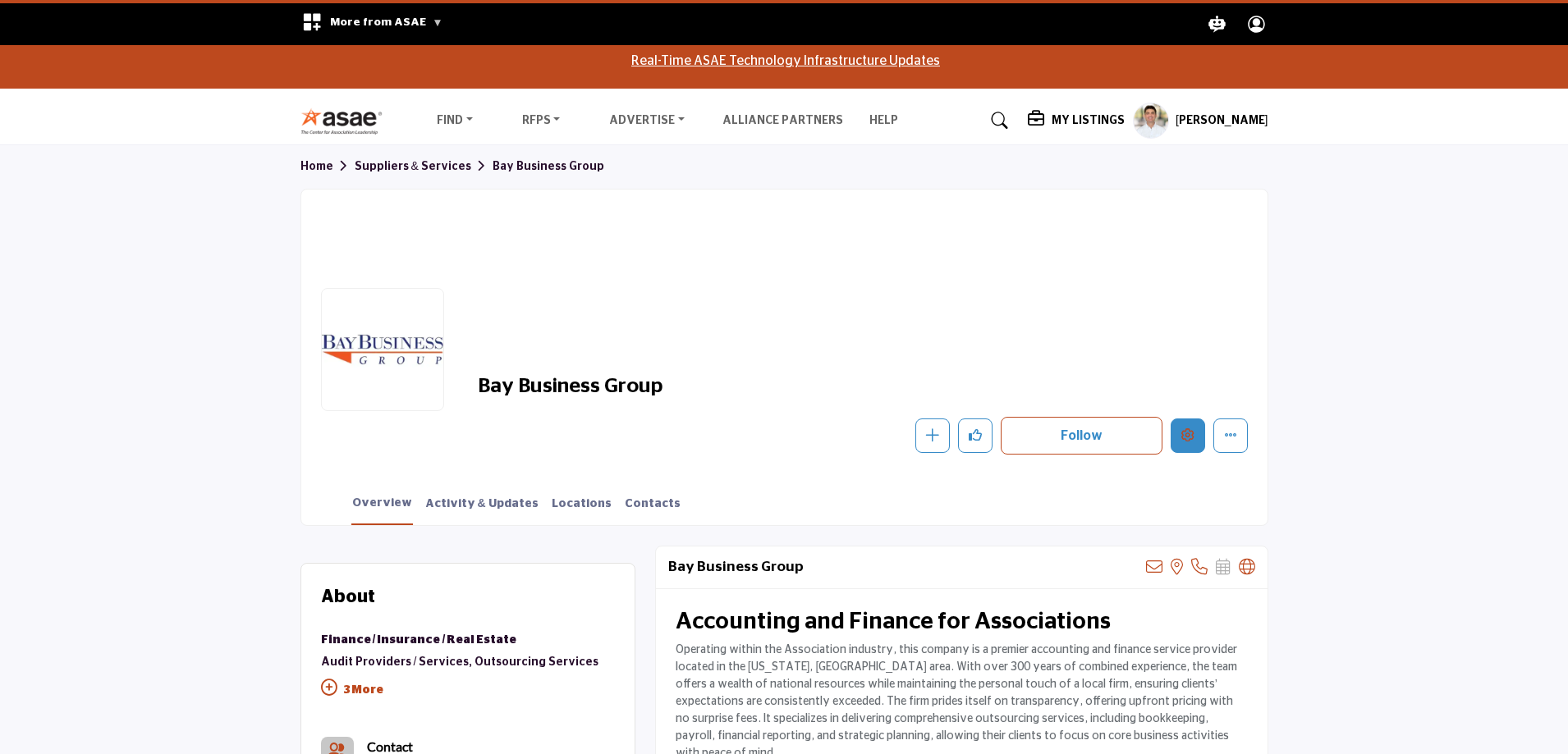
click at [1183, 423] on button "Edit company" at bounding box center [1188, 436] width 35 height 35
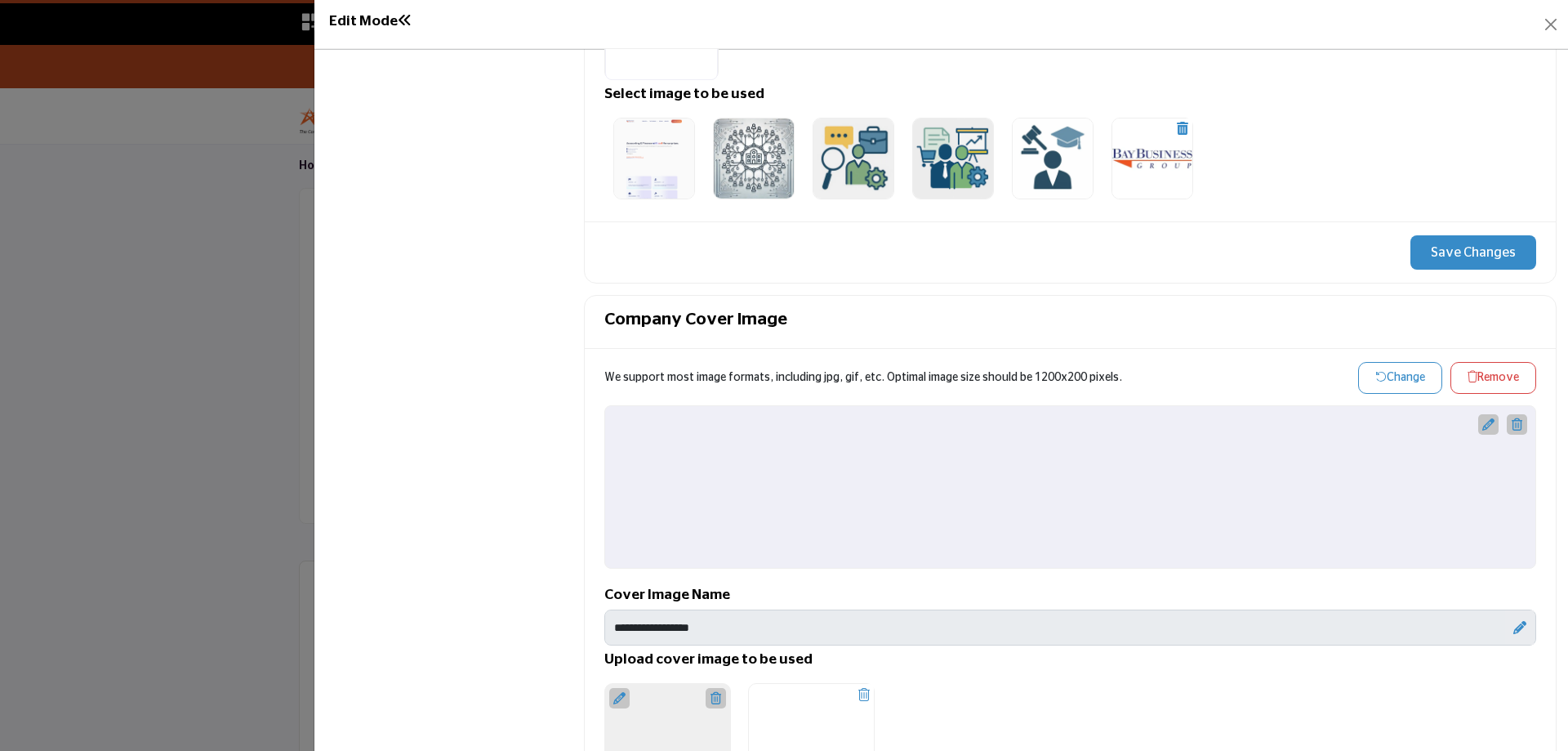
scroll to position [653, 0]
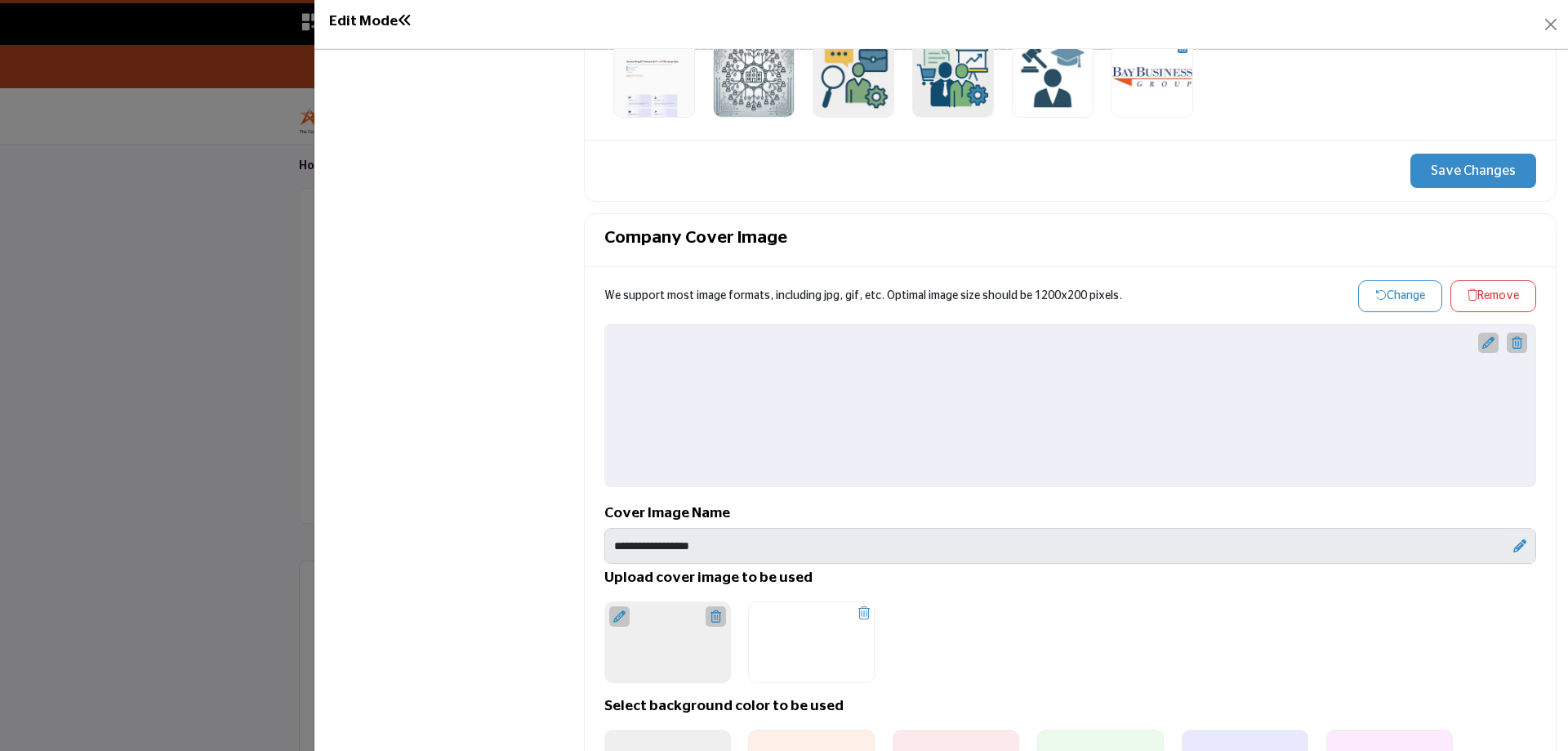
click at [1392, 293] on button "Change" at bounding box center [1400, 296] width 84 height 32
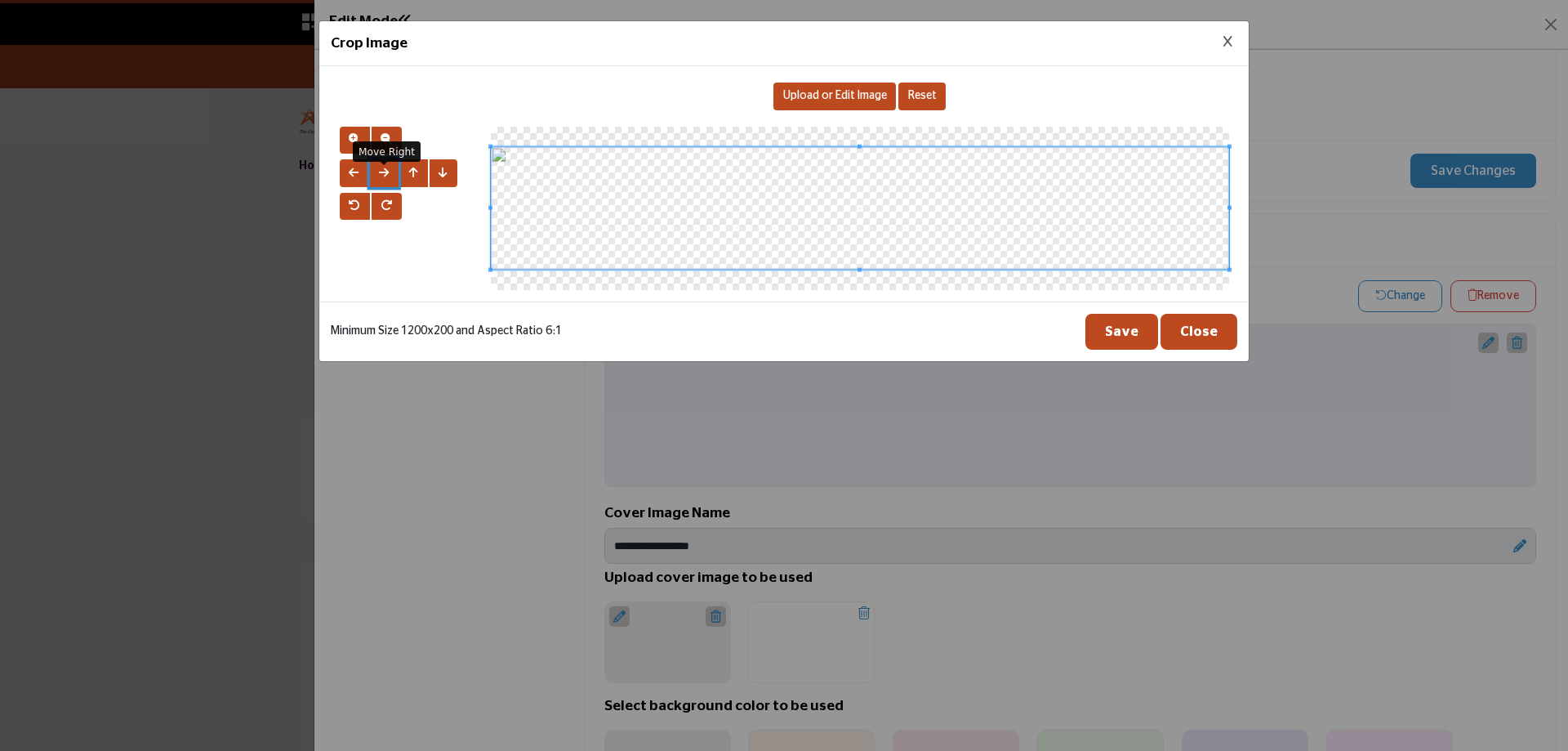
click at [386, 169] on span "button" at bounding box center [384, 172] width 10 height 11
click at [386, 175] on span "button" at bounding box center [384, 172] width 10 height 11
click at [932, 97] on span "Reset" at bounding box center [922, 95] width 29 height 11
click at [873, 98] on span "Upload or Edit Image" at bounding box center [835, 95] width 104 height 11
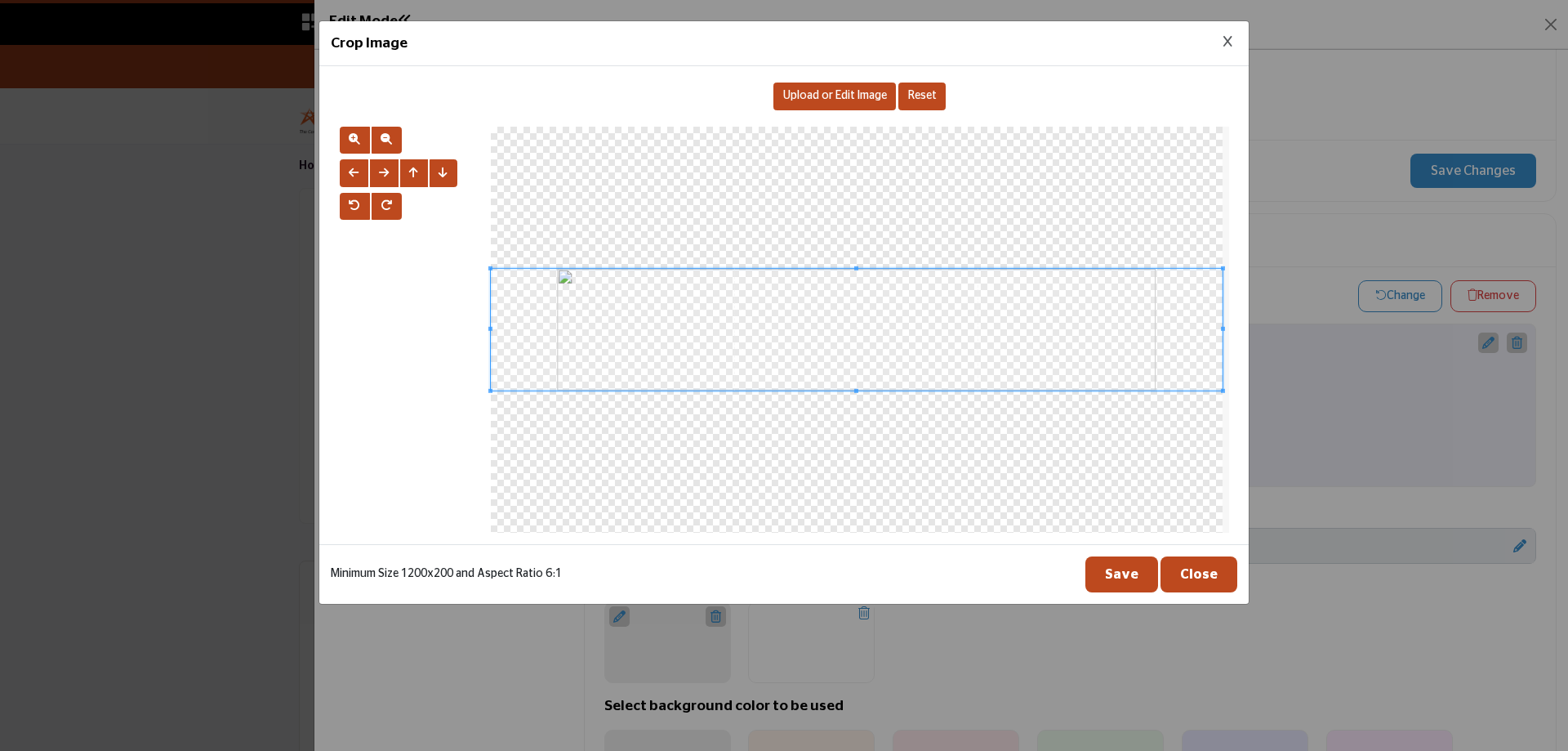
click at [1138, 576] on button "Save" at bounding box center [1122, 575] width 73 height 36
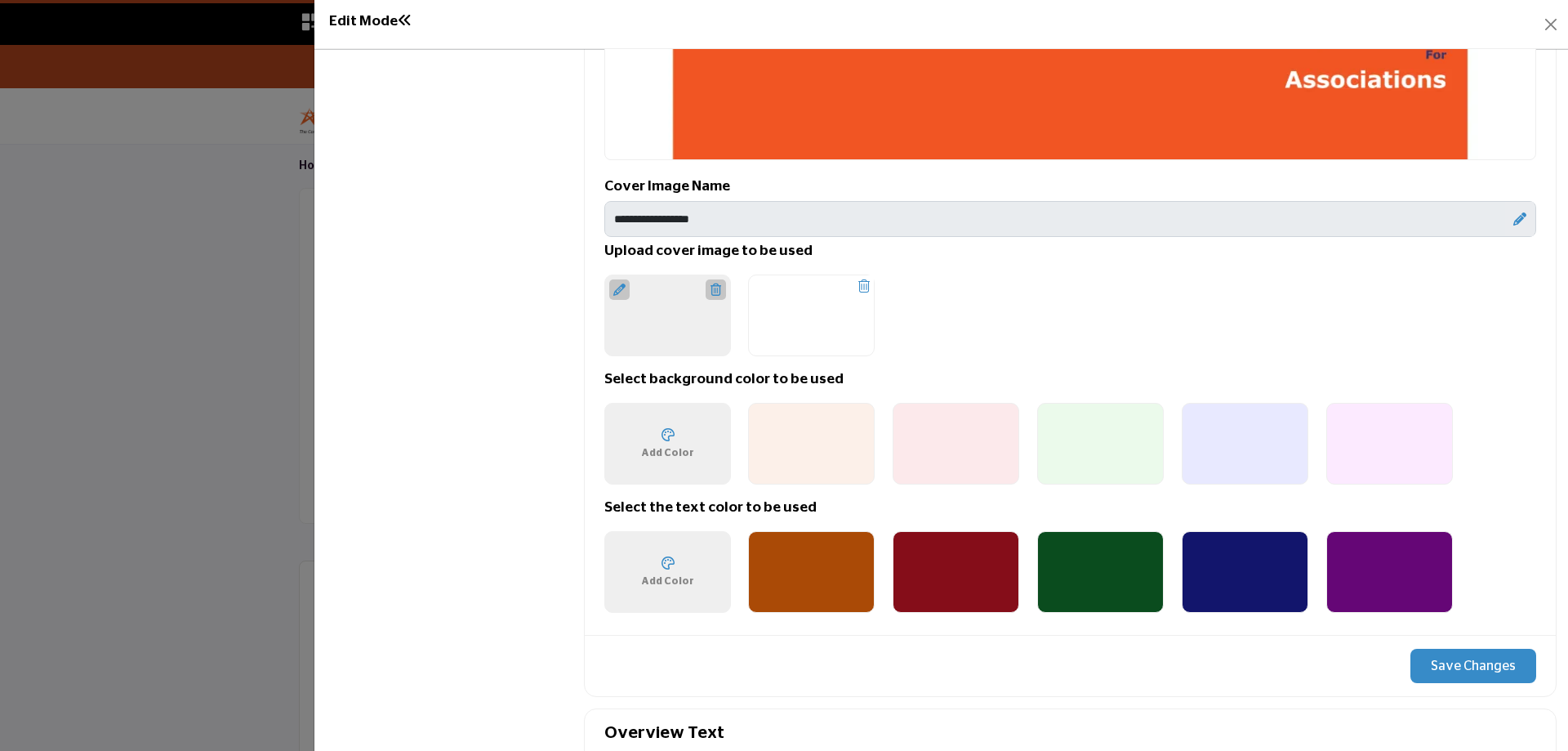
scroll to position [1144, 0]
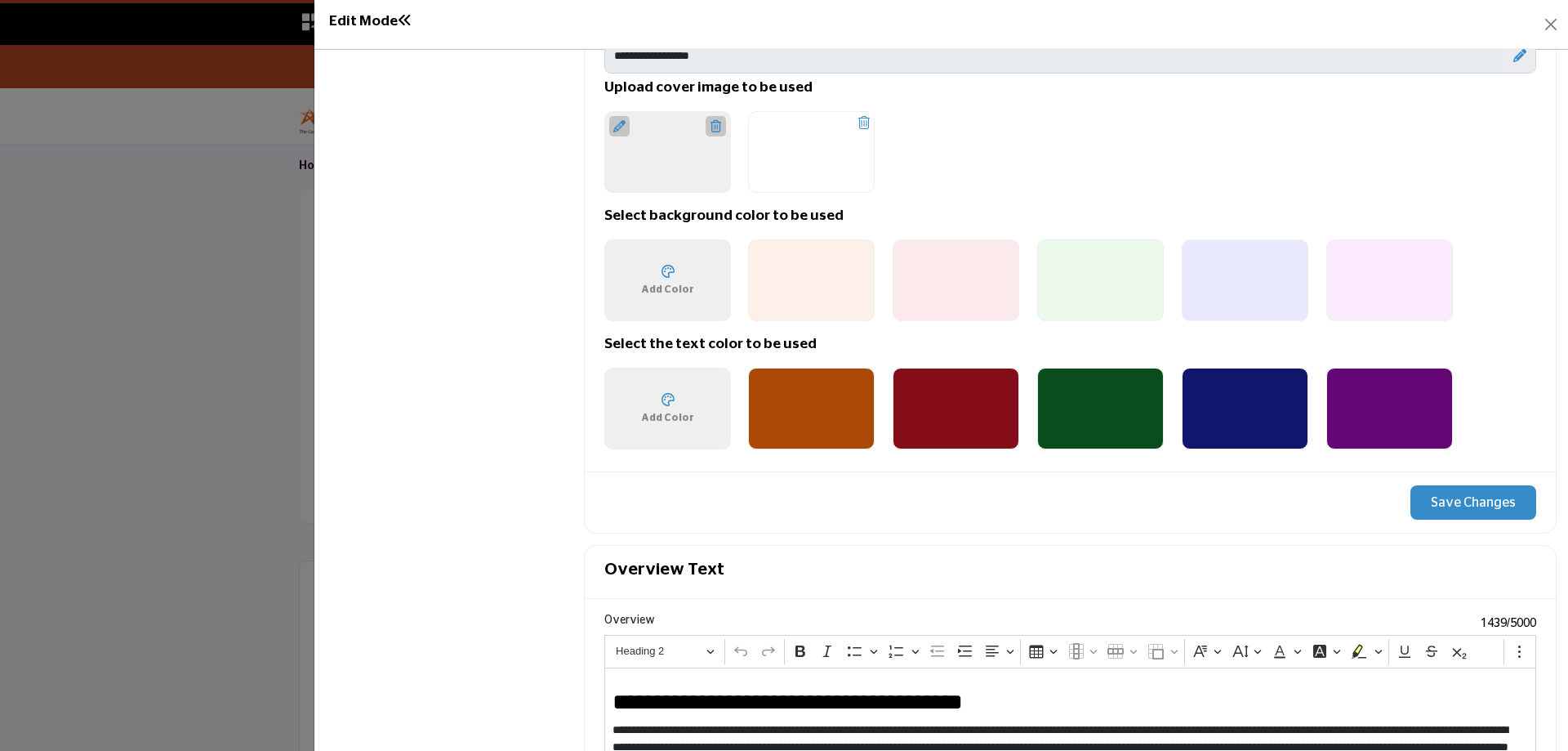
click at [1419, 508] on button "Save Changes" at bounding box center [1474, 503] width 126 height 35
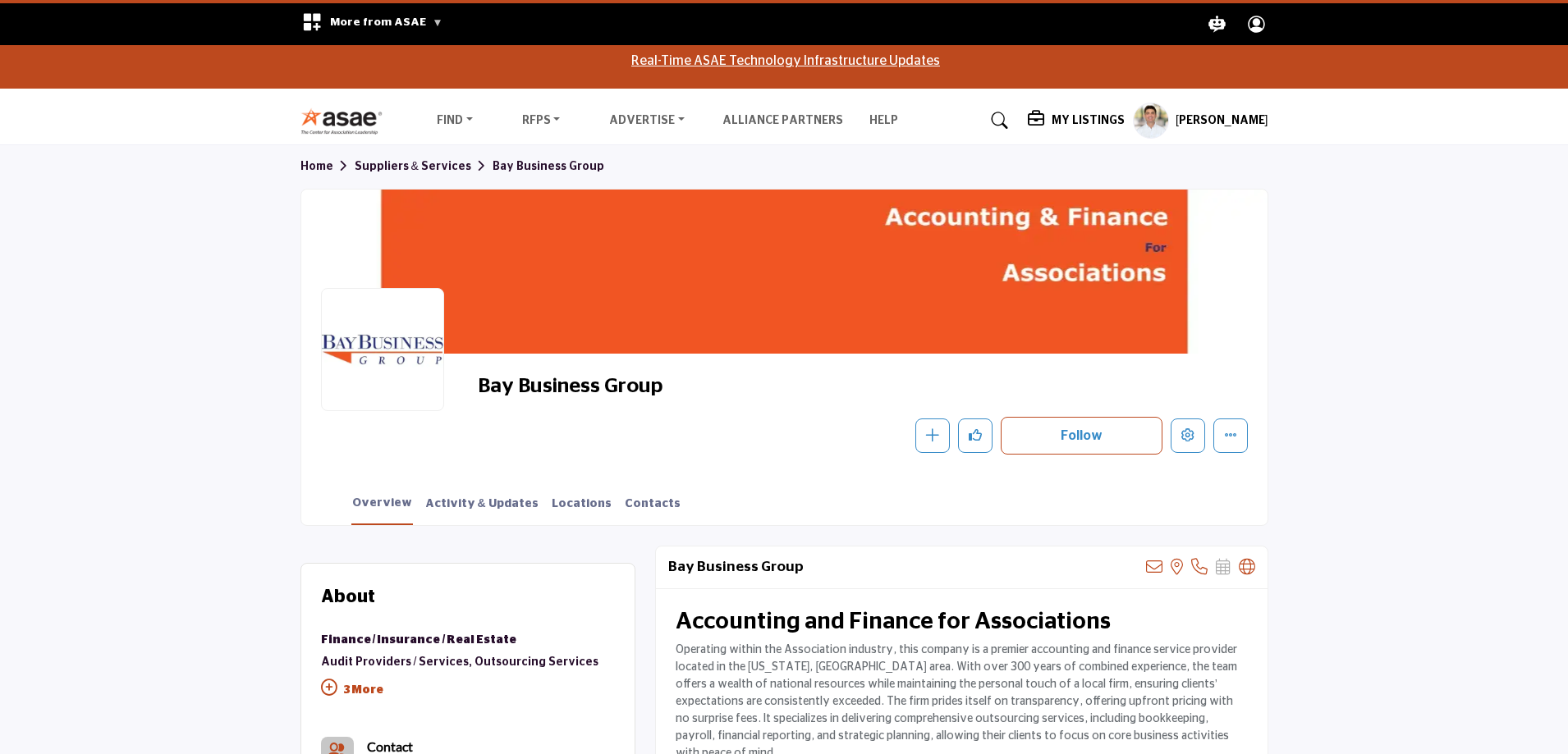
click at [598, 388] on span "Bay Business Group" at bounding box center [662, 386] width 370 height 27
click at [1192, 434] on icon "Edit company" at bounding box center [1188, 435] width 13 height 13
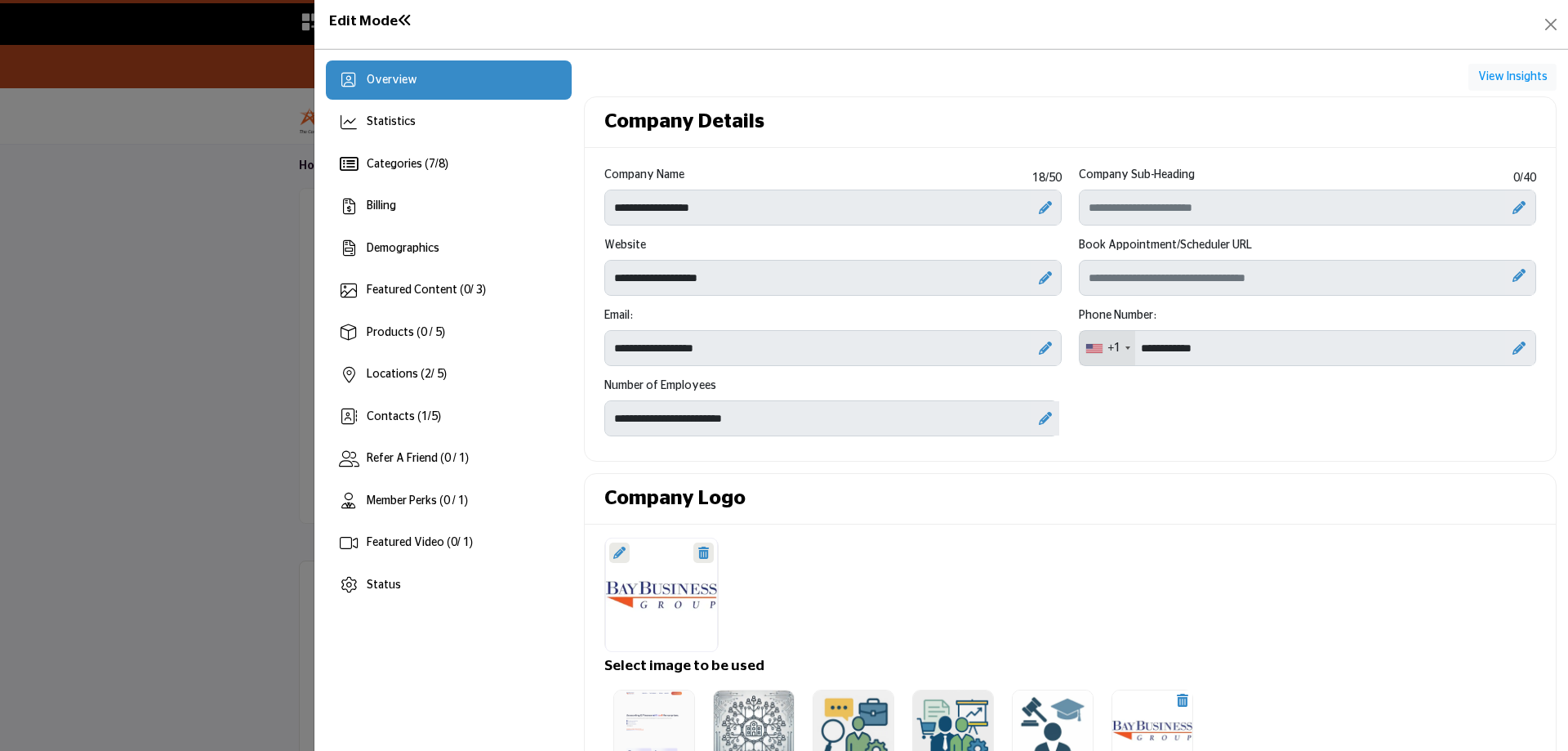
click at [1039, 424] on icon at bounding box center [1045, 418] width 13 height 13
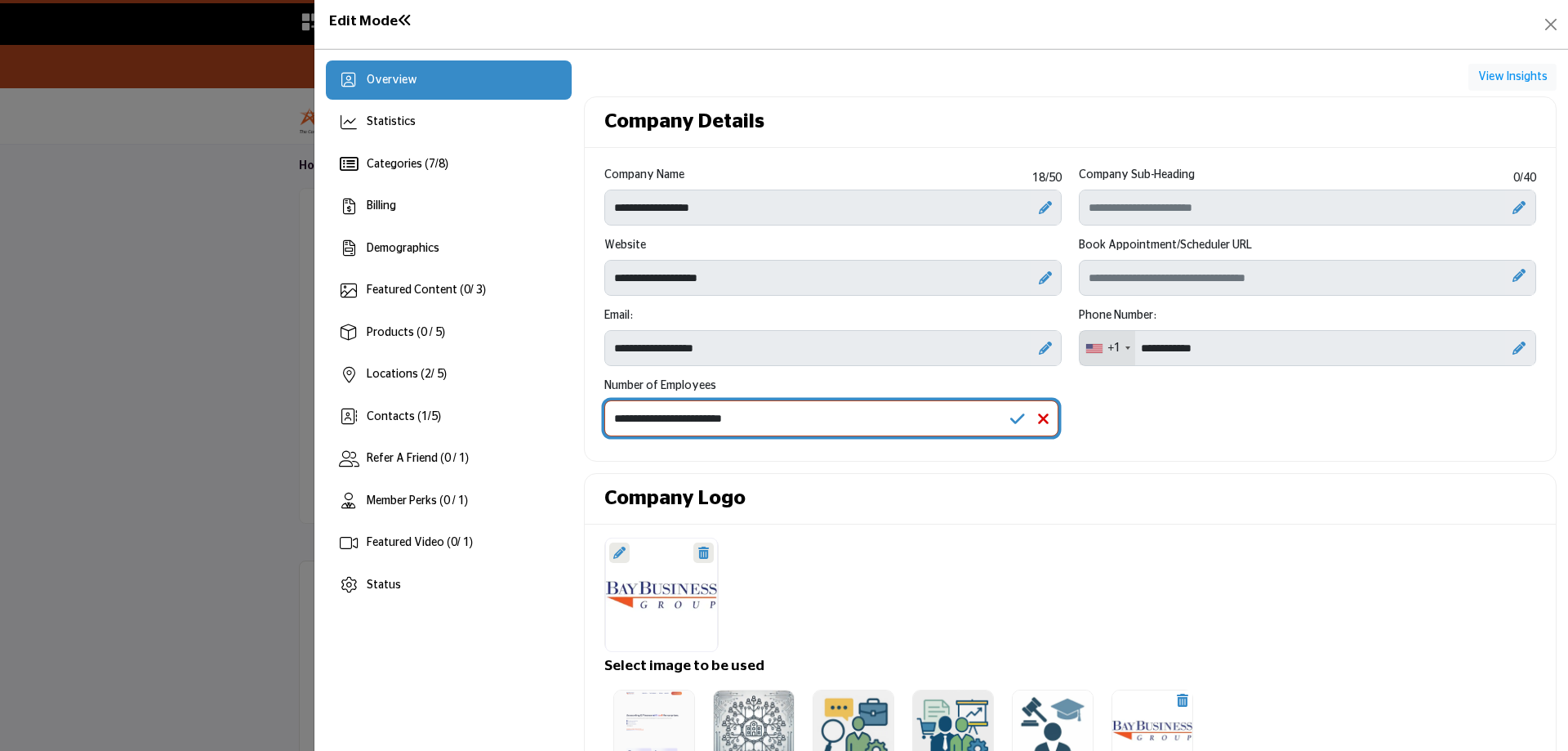
click at [1002, 420] on select "**********" at bounding box center [832, 418] width 454 height 36
select select "*****"
click at [605, 400] on select "**********" at bounding box center [832, 418] width 454 height 36
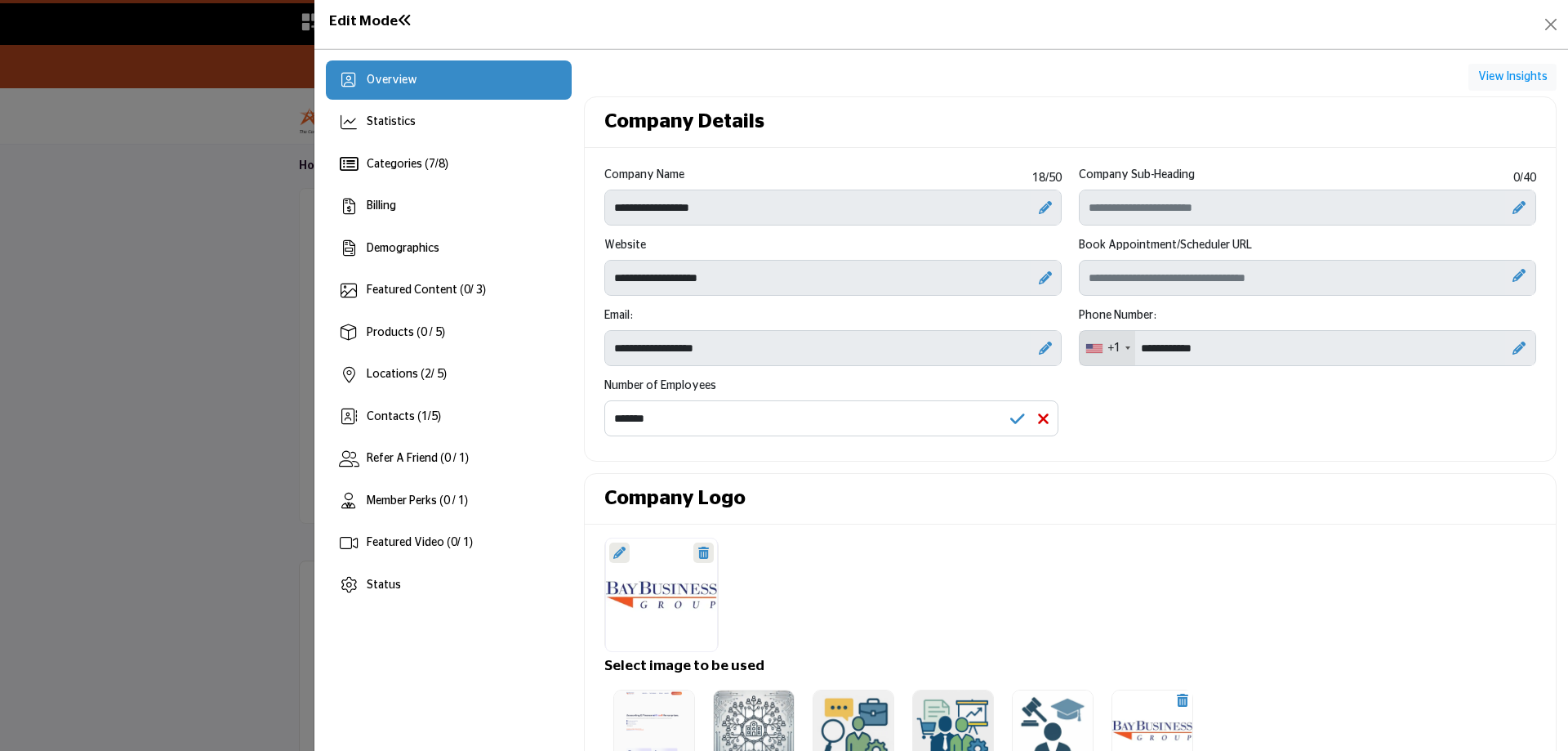
click at [1015, 417] on icon at bounding box center [1018, 419] width 15 height 16
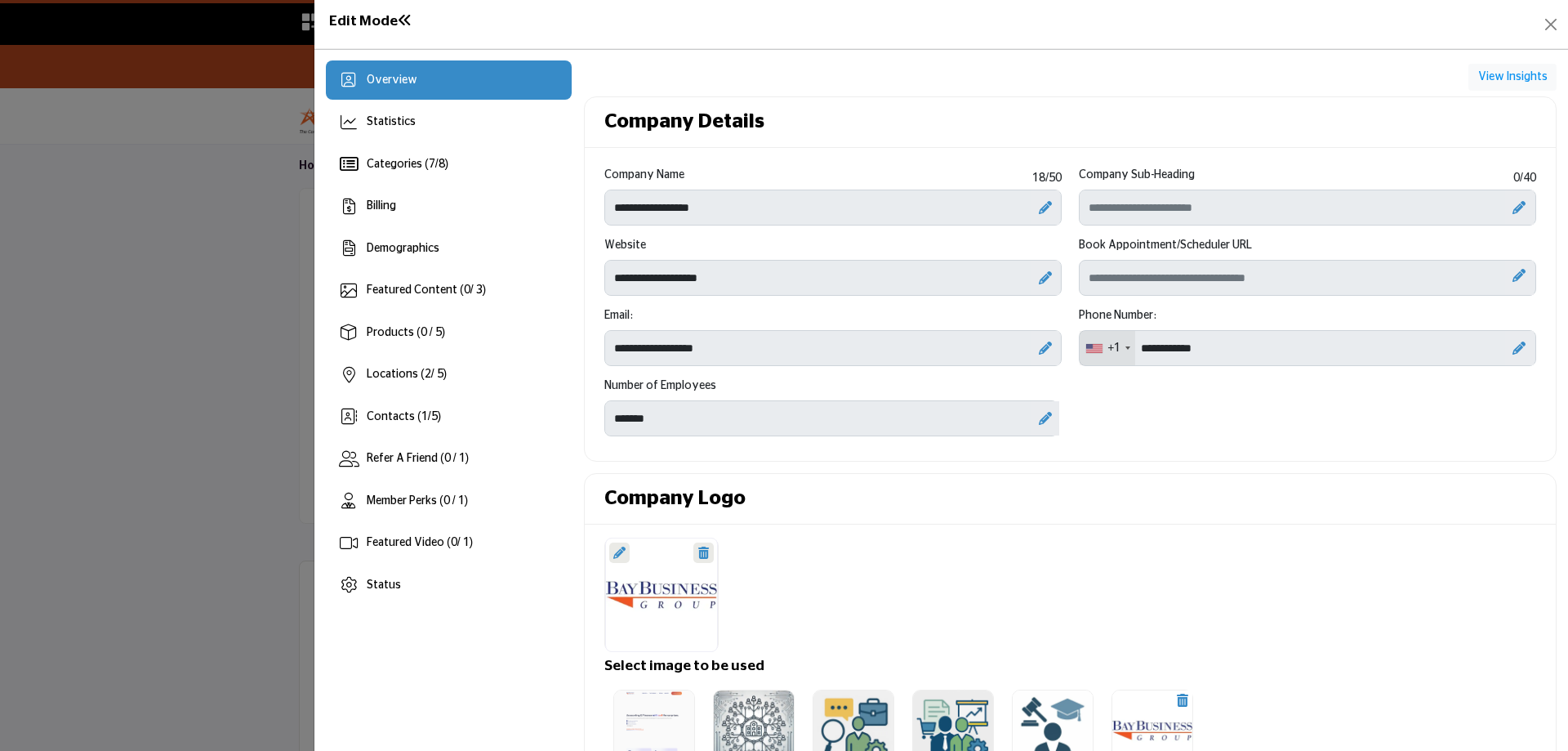
click at [1513, 206] on icon at bounding box center [1519, 207] width 13 height 13
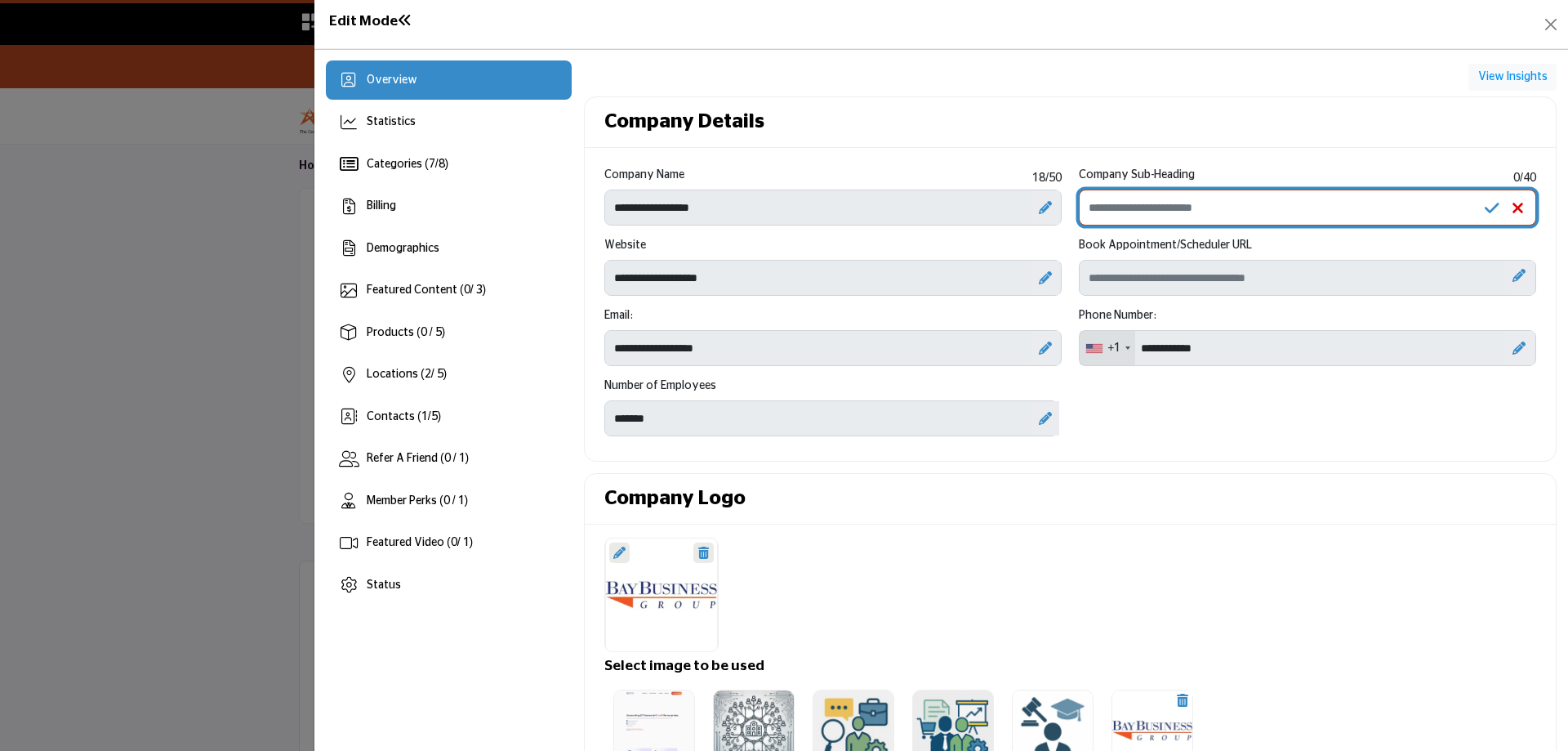
click at [1258, 221] on input "Enter Company Sub-Heading" at bounding box center [1308, 207] width 458 height 36
type input "*"
drag, startPoint x: 1130, startPoint y: 205, endPoint x: 1077, endPoint y: 206, distance: 53.0
click at [1079, 206] on input "**********" at bounding box center [1308, 207] width 458 height 36
type input "**********"
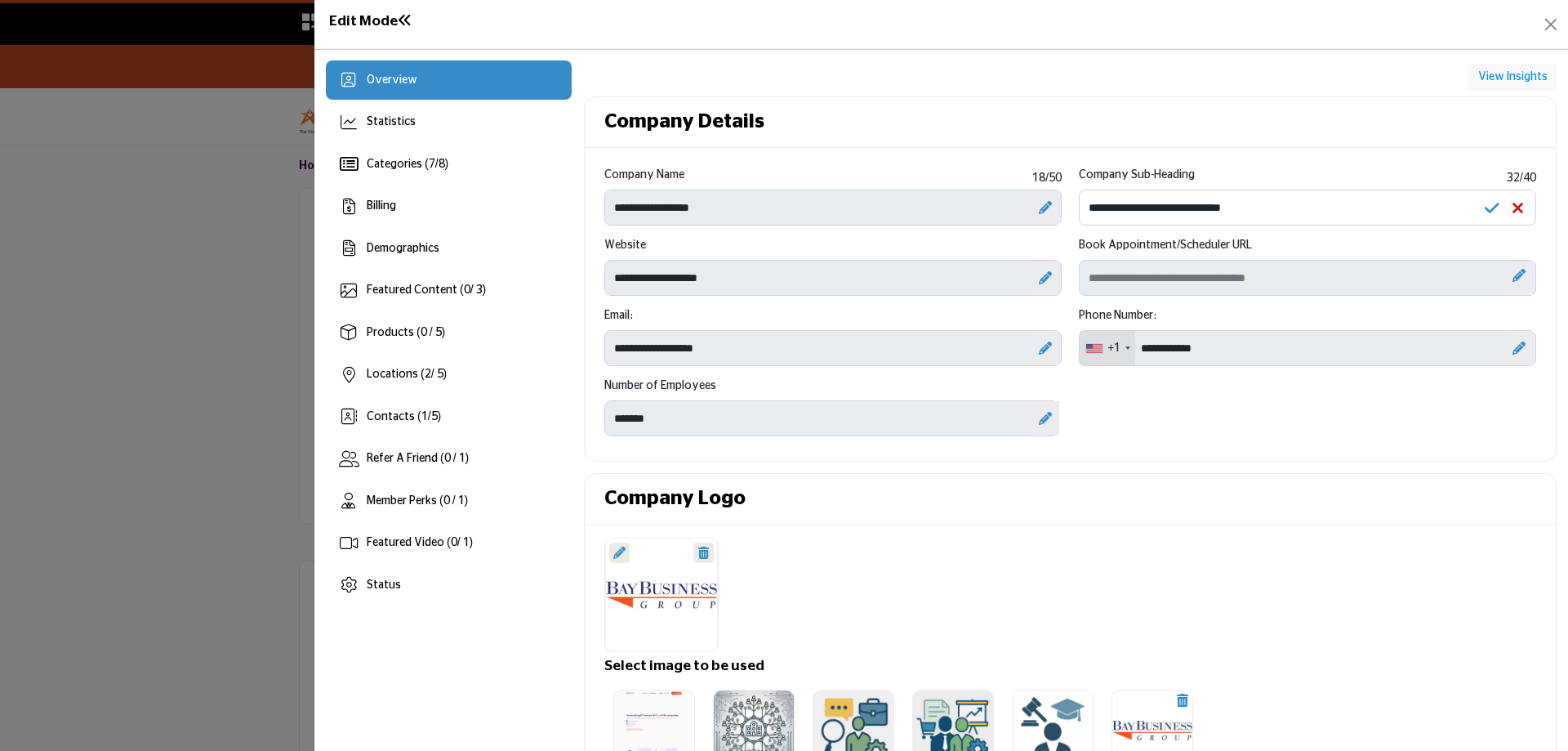
click at [1486, 209] on icon at bounding box center [1492, 208] width 15 height 16
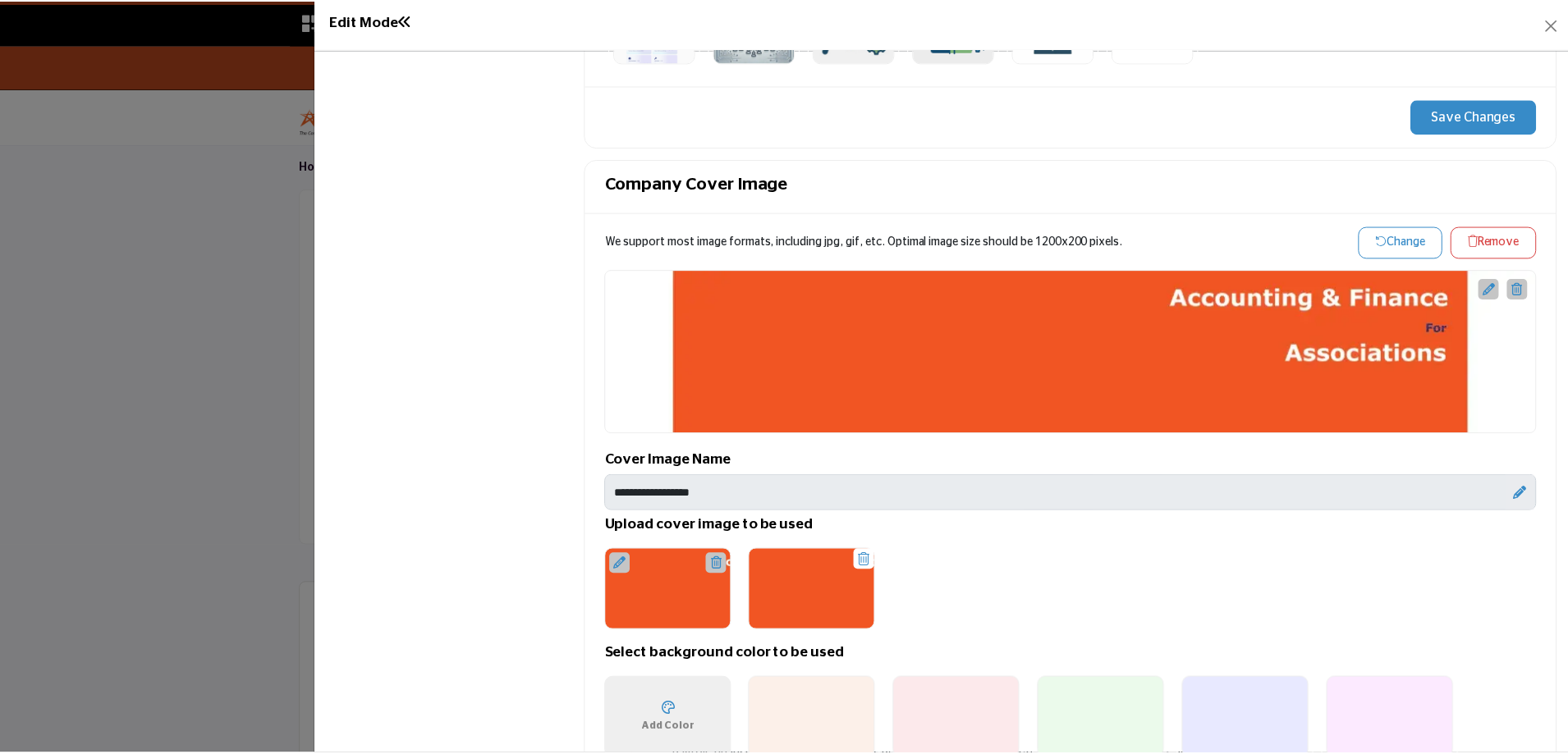
scroll to position [301, 0]
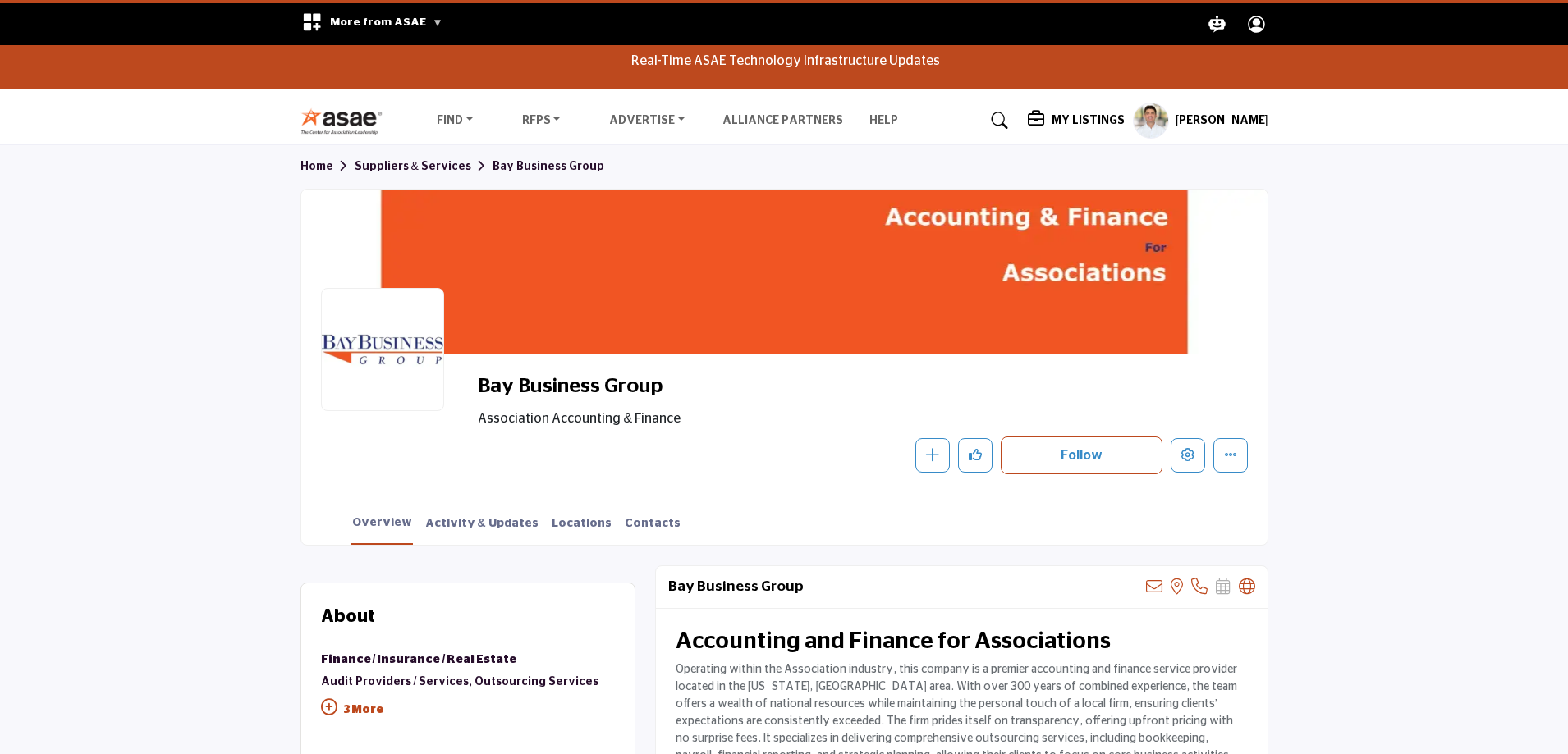
scroll to position [82, 0]
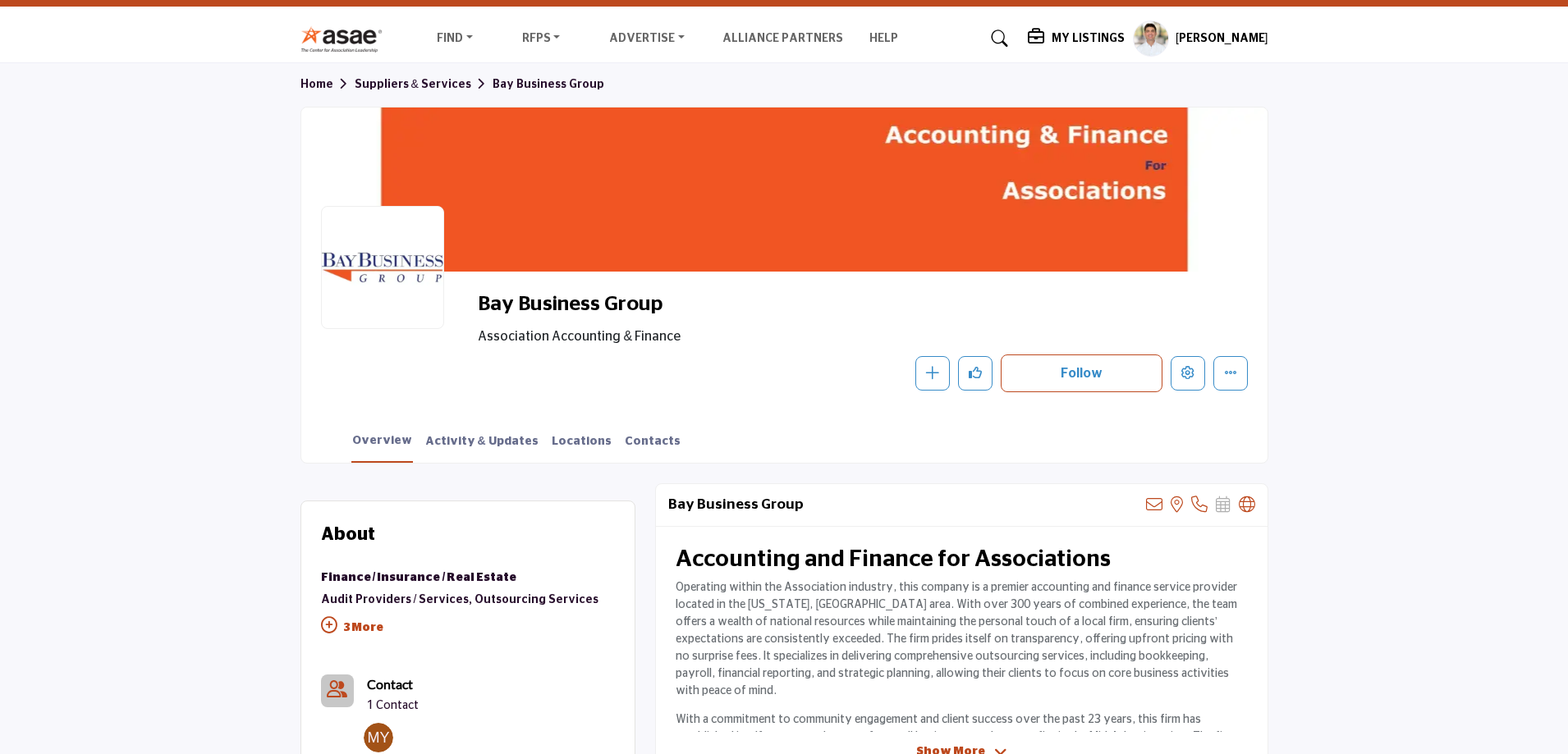
click at [342, 623] on p "3 More" at bounding box center [460, 629] width 279 height 37
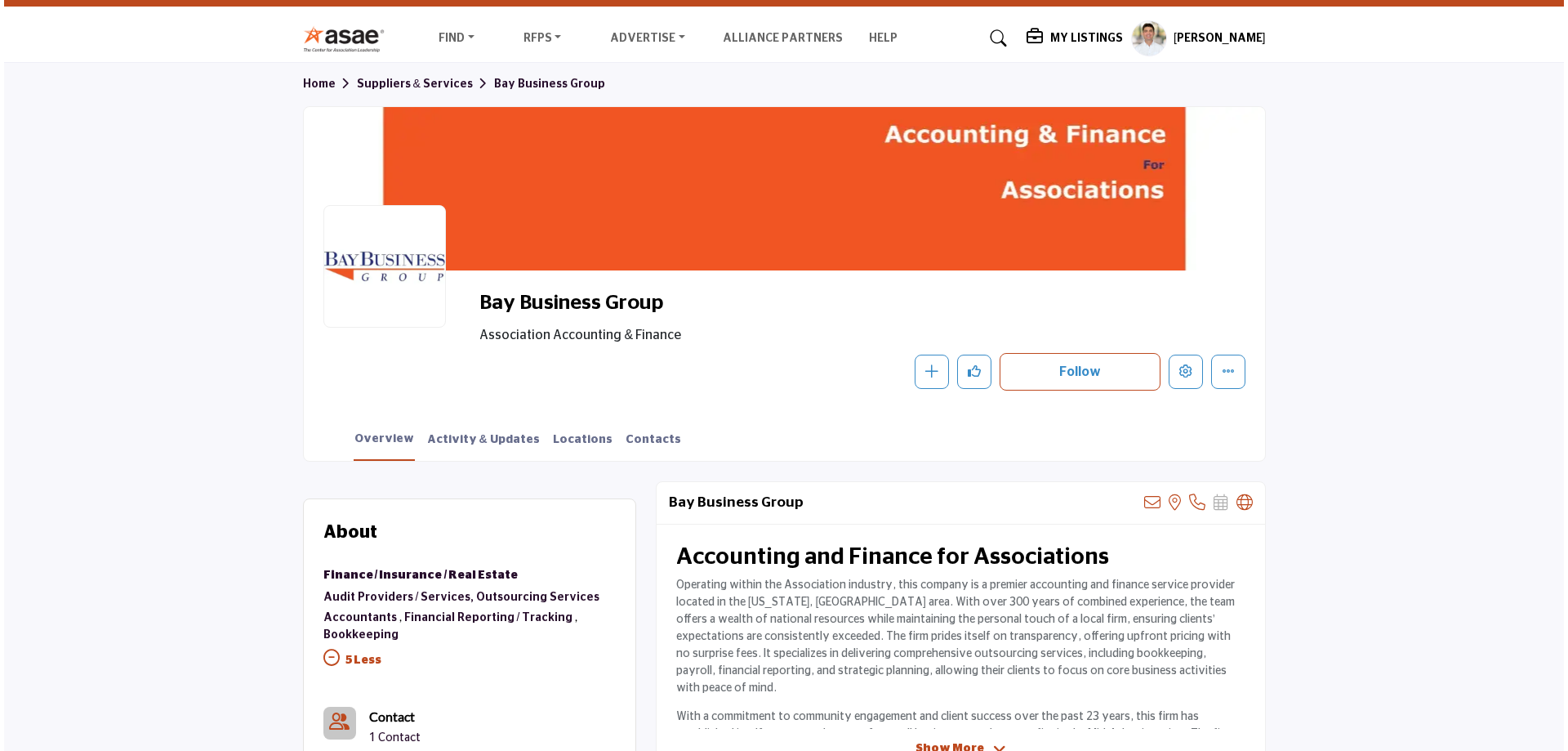
scroll to position [0, 0]
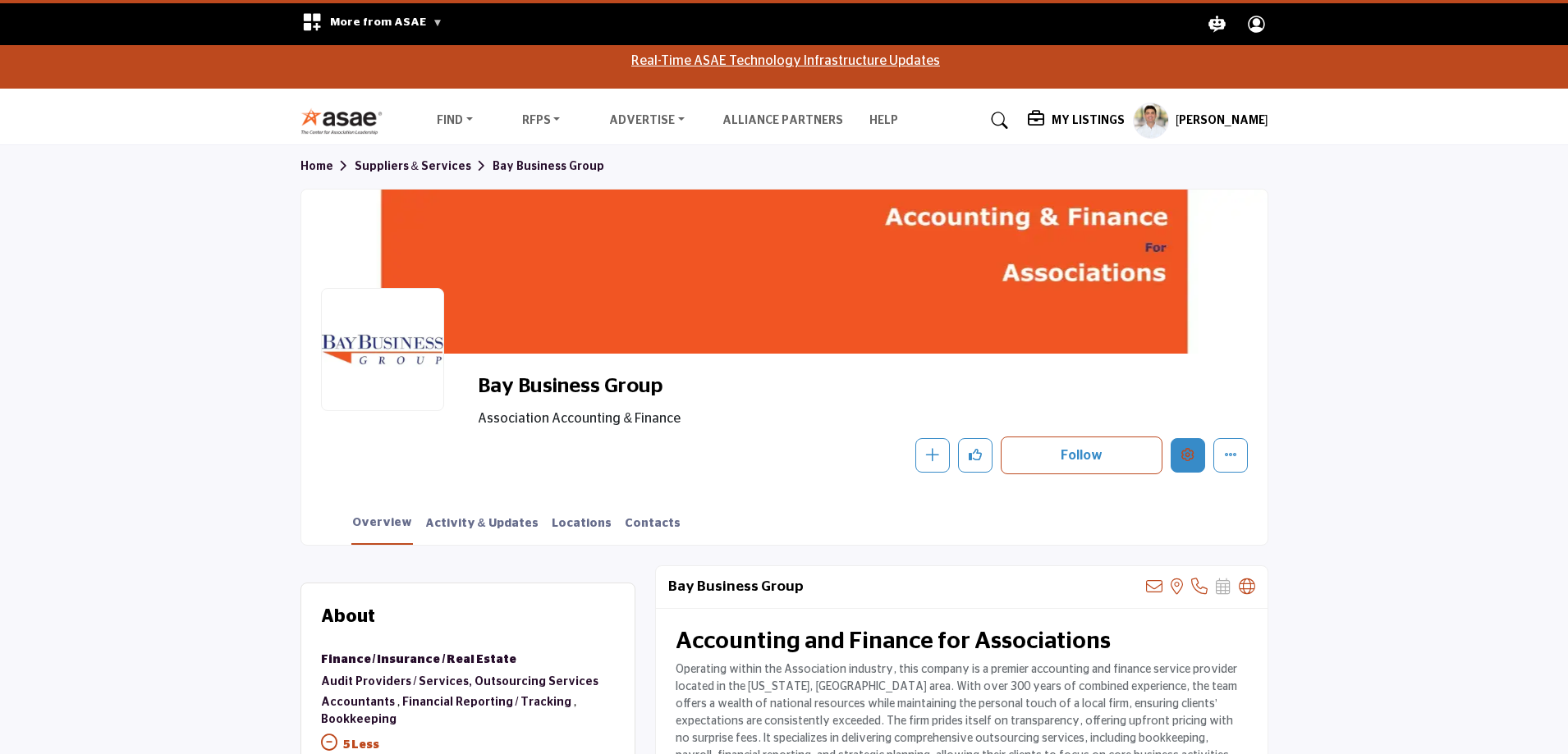
click at [1191, 455] on icon "Edit company" at bounding box center [1188, 454] width 13 height 13
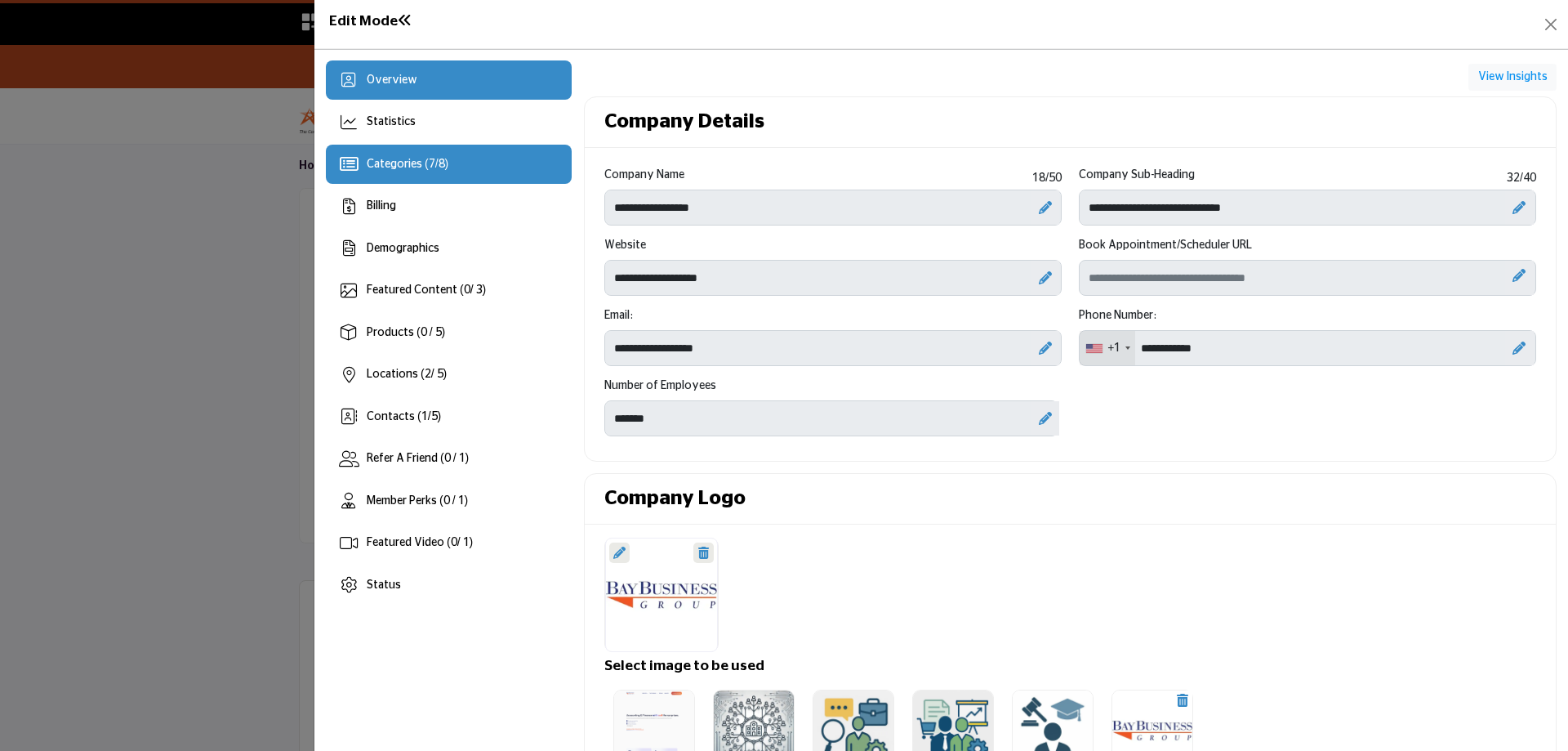
click at [429, 159] on span "7" at bounding box center [432, 163] width 7 height 11
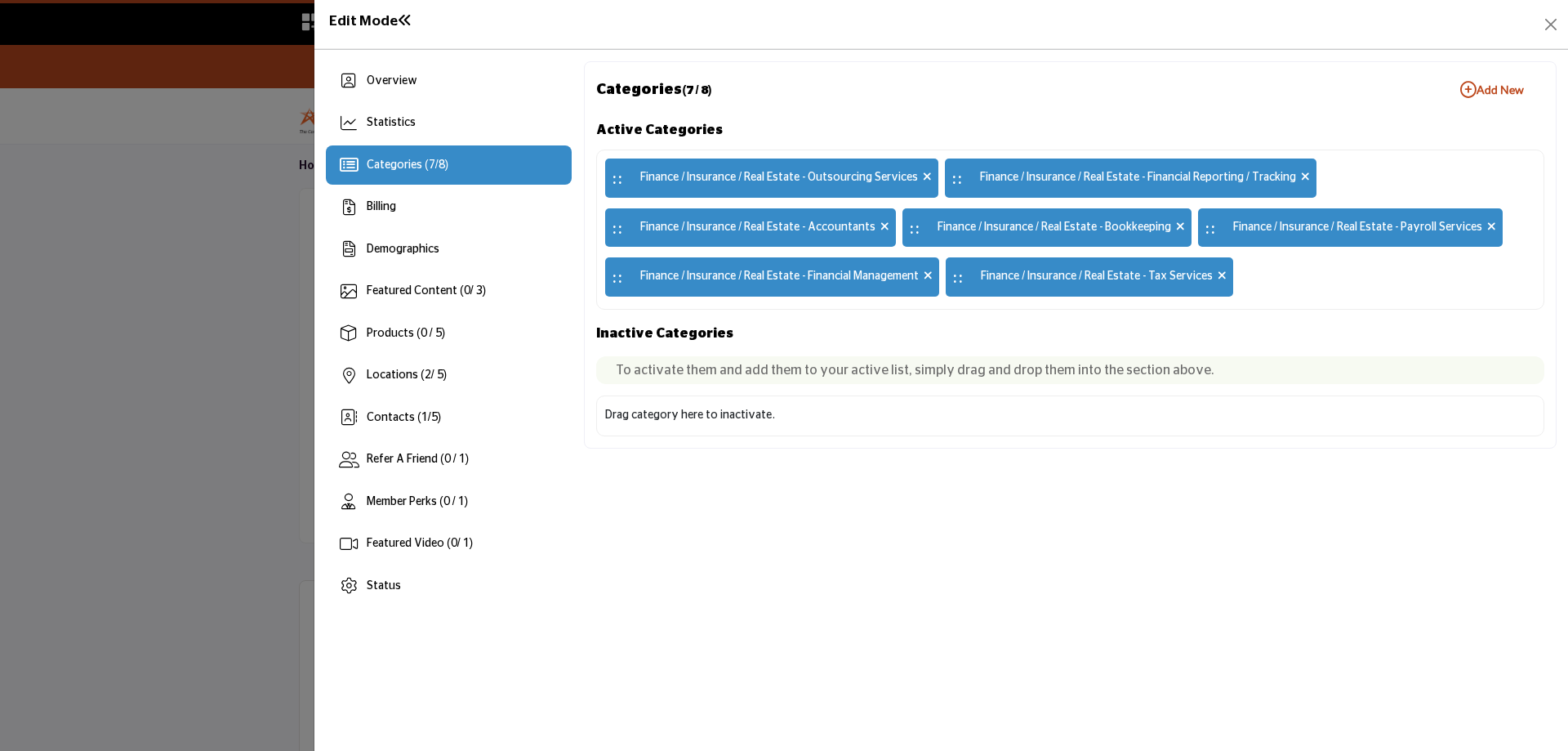
drag, startPoint x: 790, startPoint y: 179, endPoint x: 944, endPoint y: 225, distance: 160.7
click at [944, 225] on div ":: Finance / Insurance / Real Estate - Outsourcing Services :: Finance / Insura…" at bounding box center [1070, 229] width 949 height 160
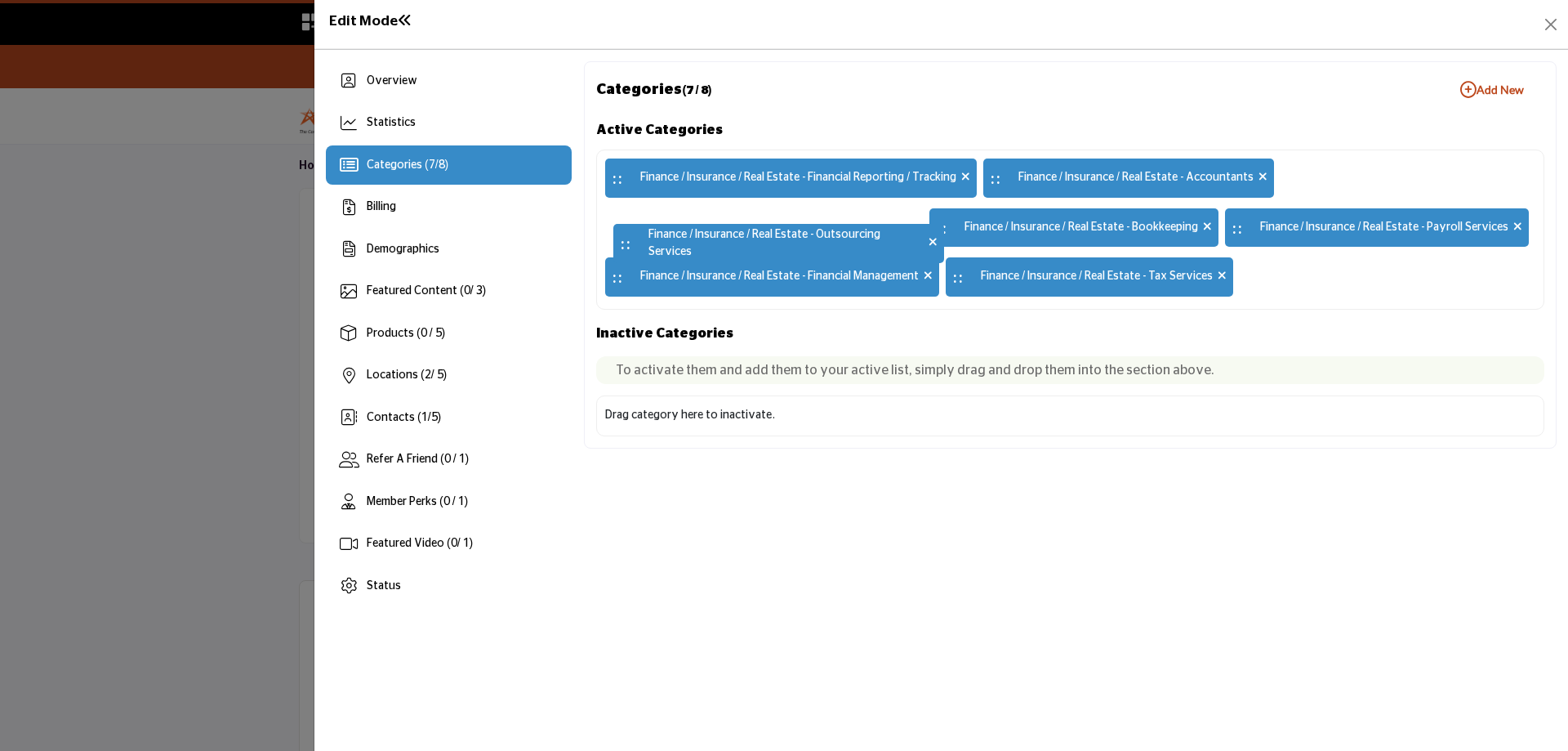
drag, startPoint x: 615, startPoint y: 174, endPoint x: 623, endPoint y: 239, distance: 65.5
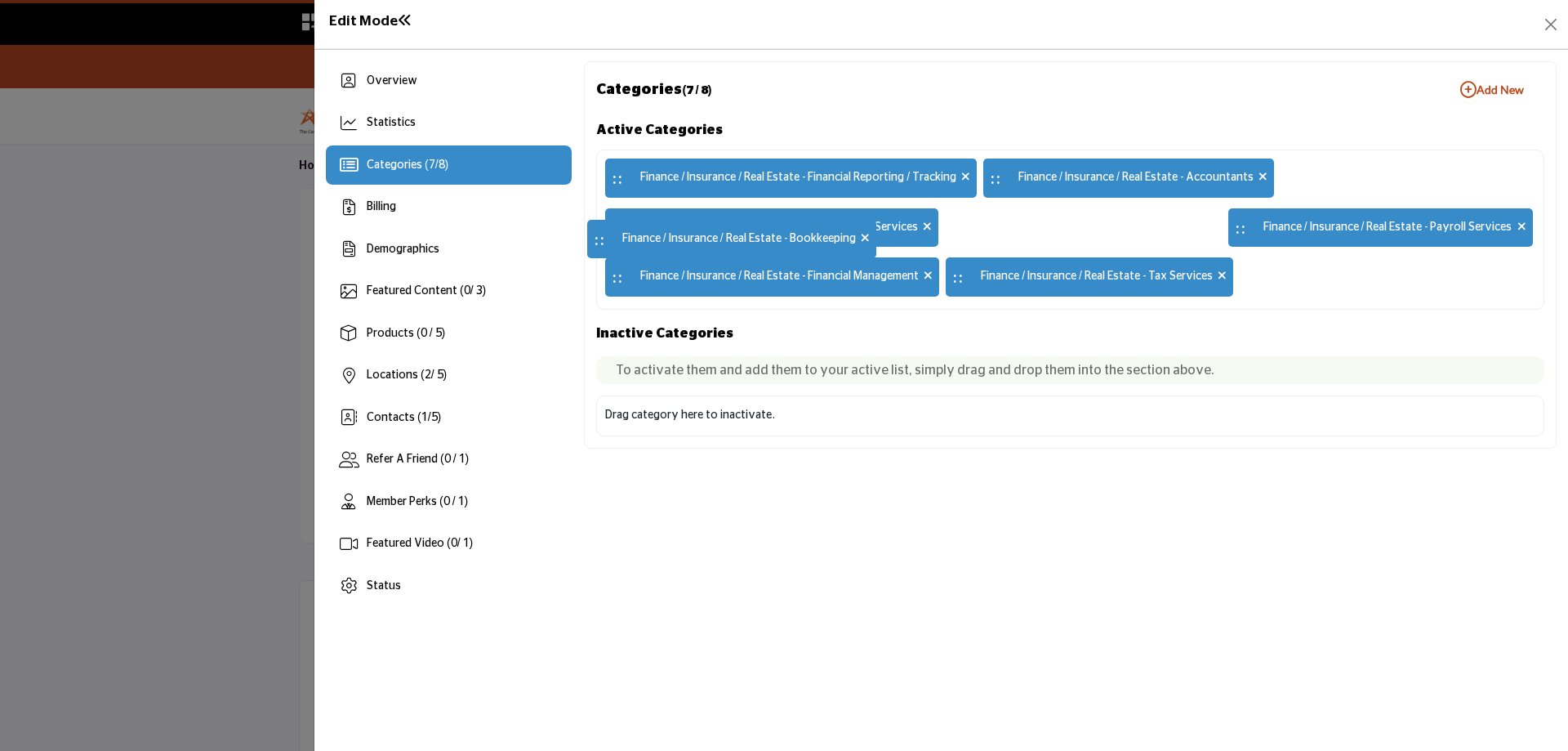
drag, startPoint x: 956, startPoint y: 226, endPoint x: 601, endPoint y: 237, distance: 355.2
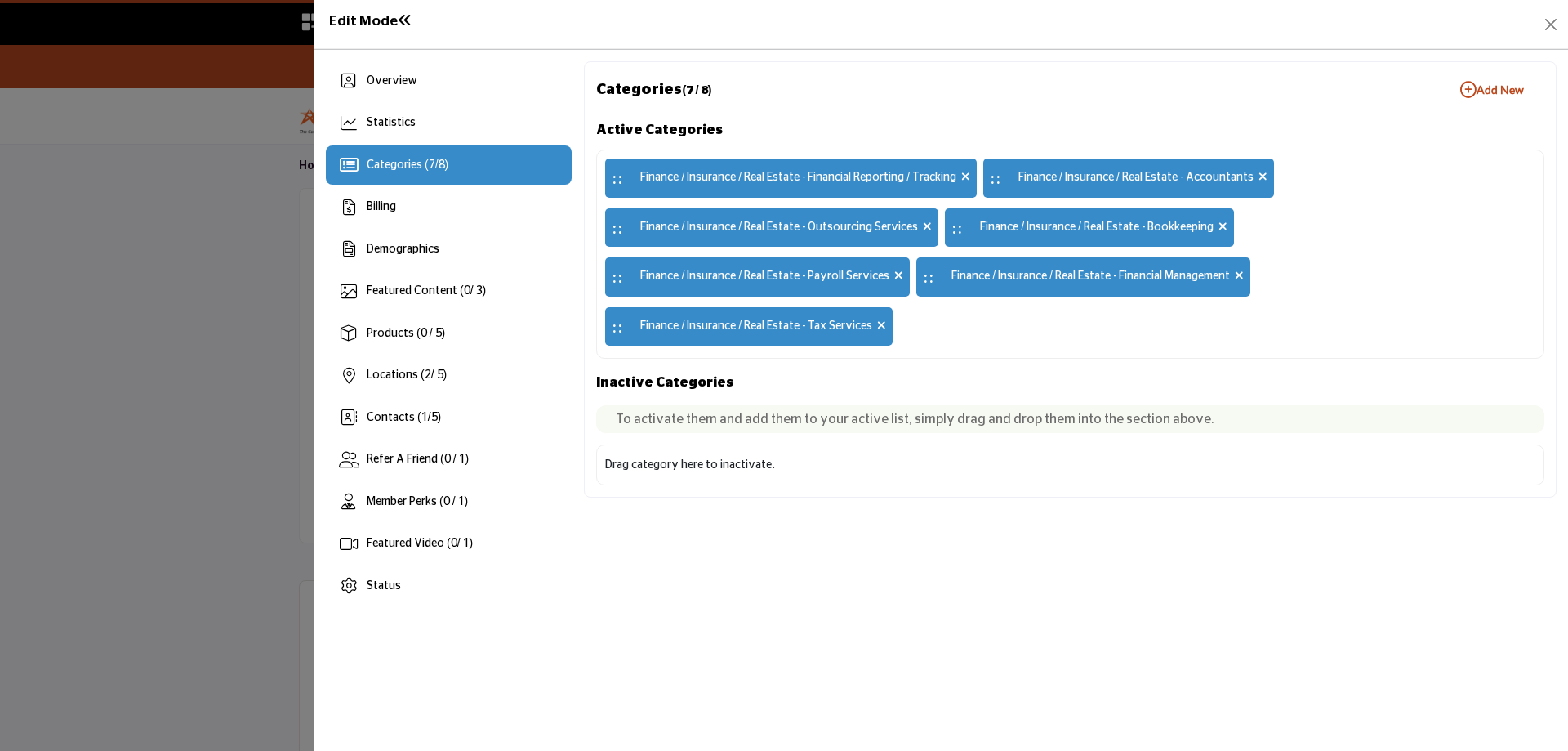
click at [383, 22] on h1 "Edit Mode" at bounding box center [371, 22] width 83 height 17
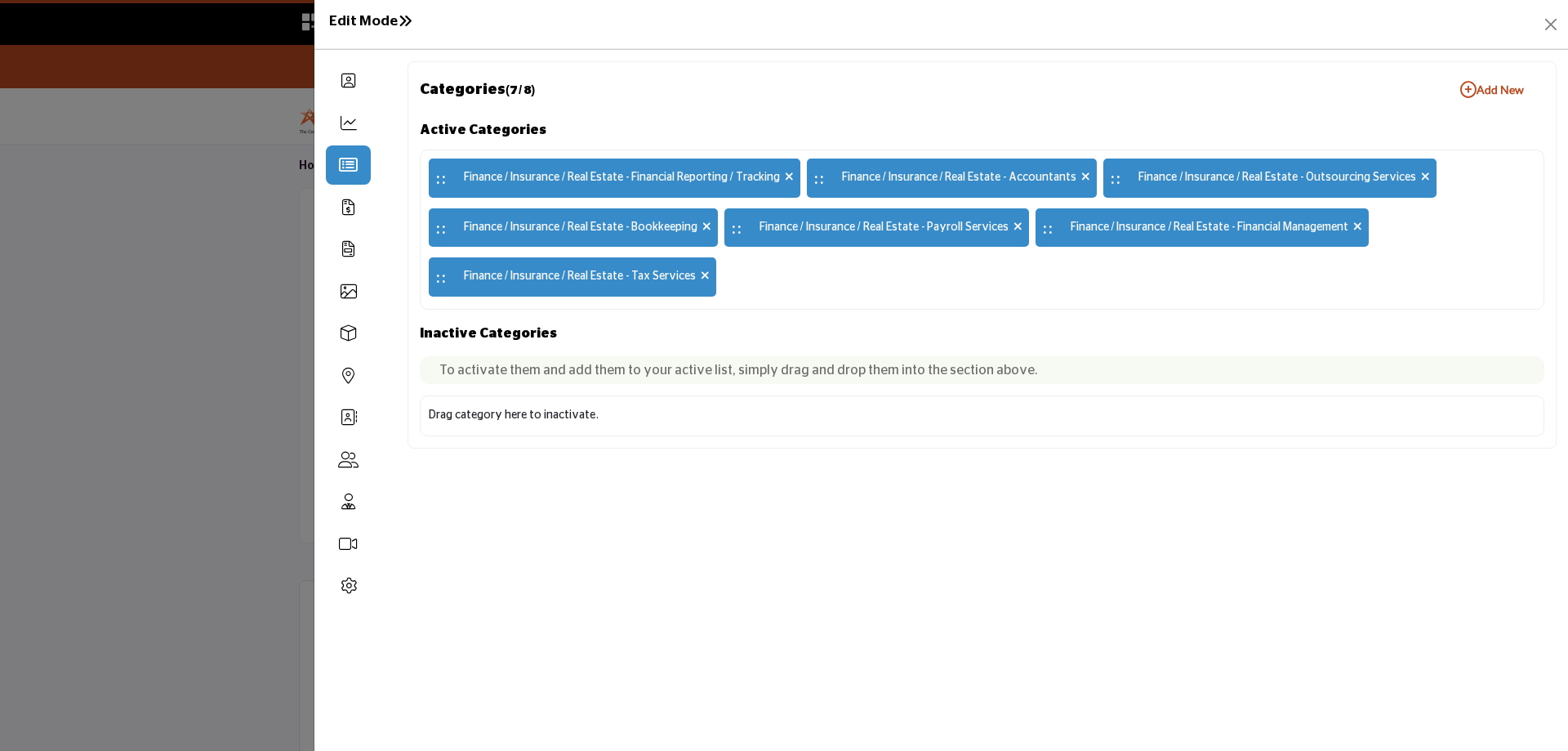
click at [383, 22] on h1 "Edit Mode" at bounding box center [371, 22] width 83 height 17
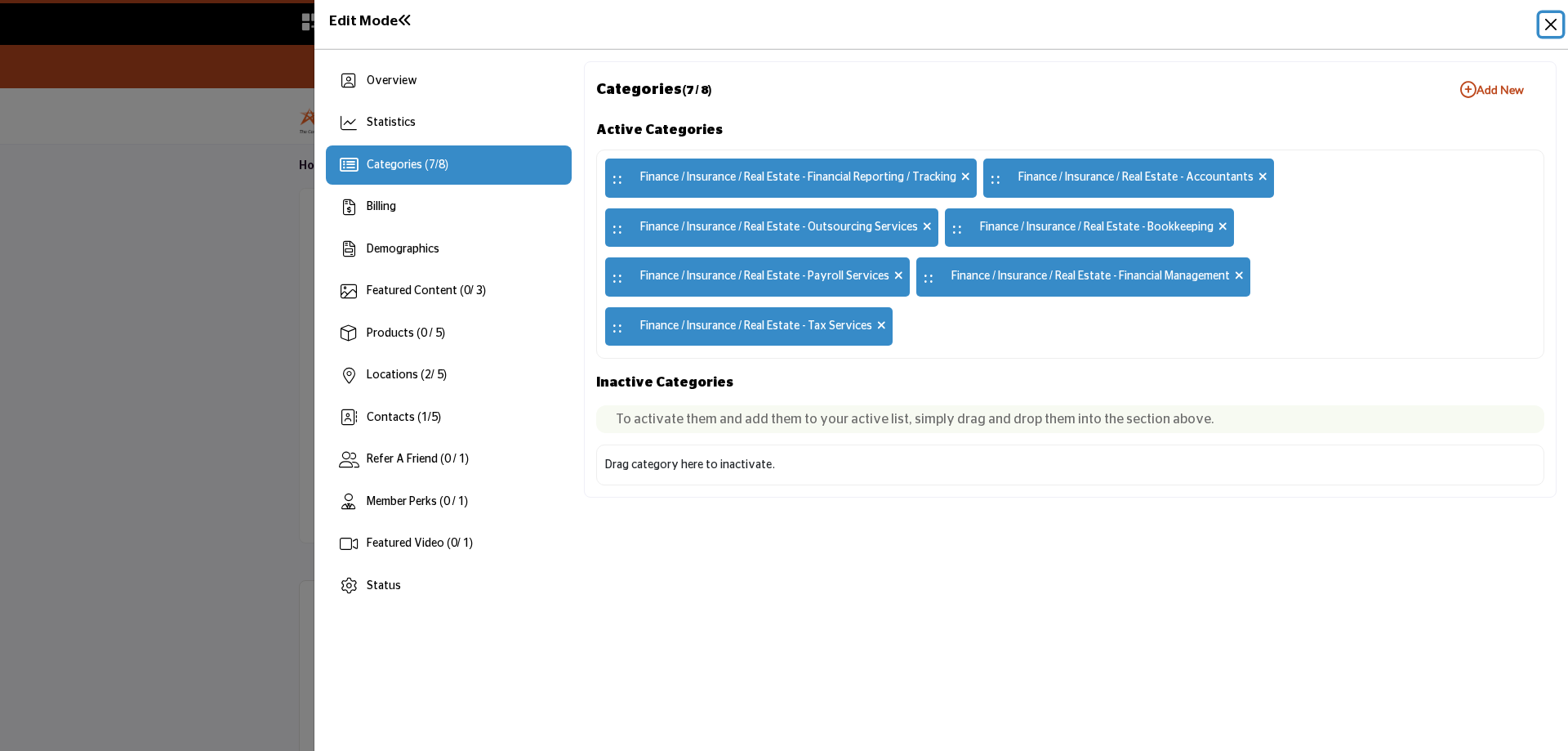
click at [1551, 21] on button "Close" at bounding box center [1551, 24] width 22 height 22
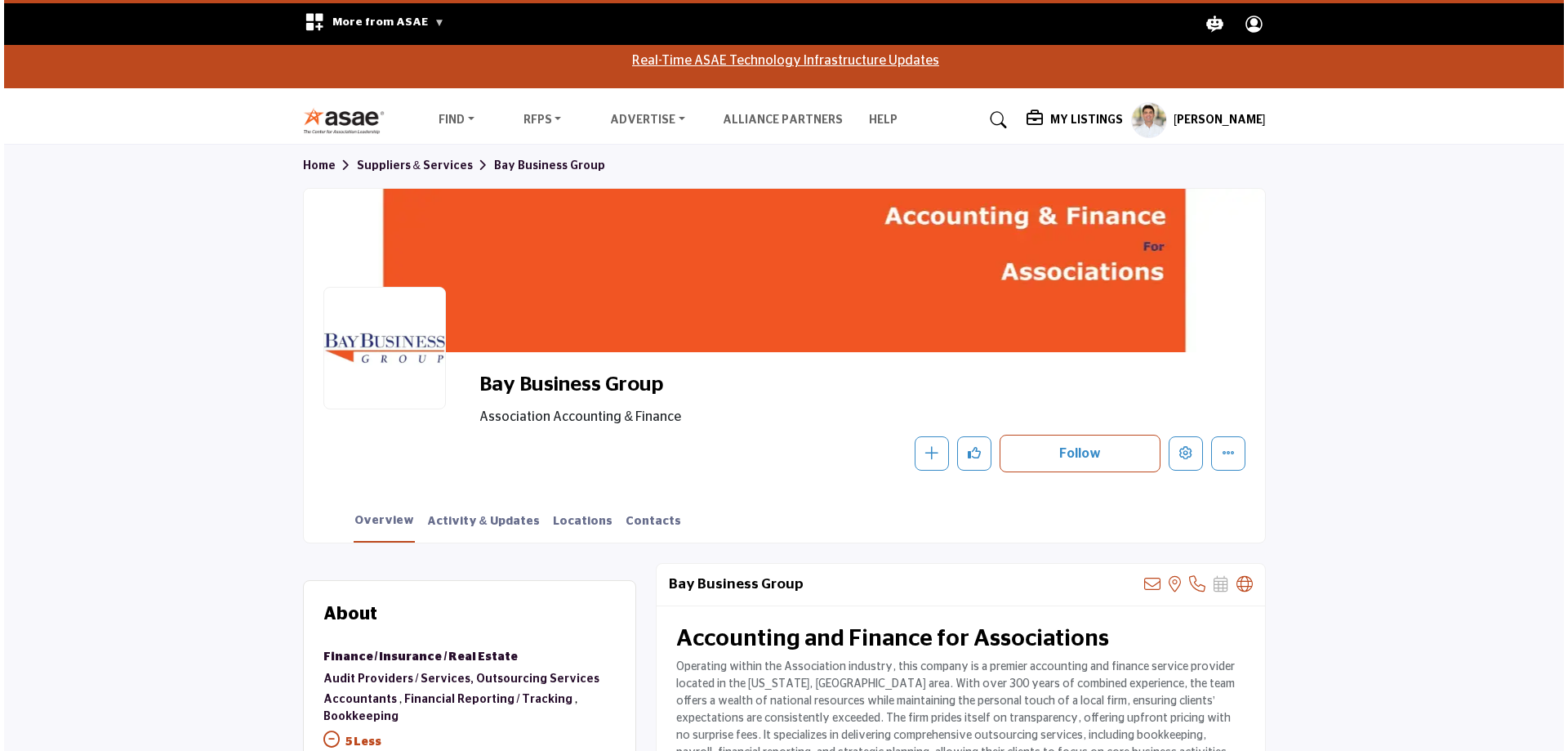
scroll to position [245, 0]
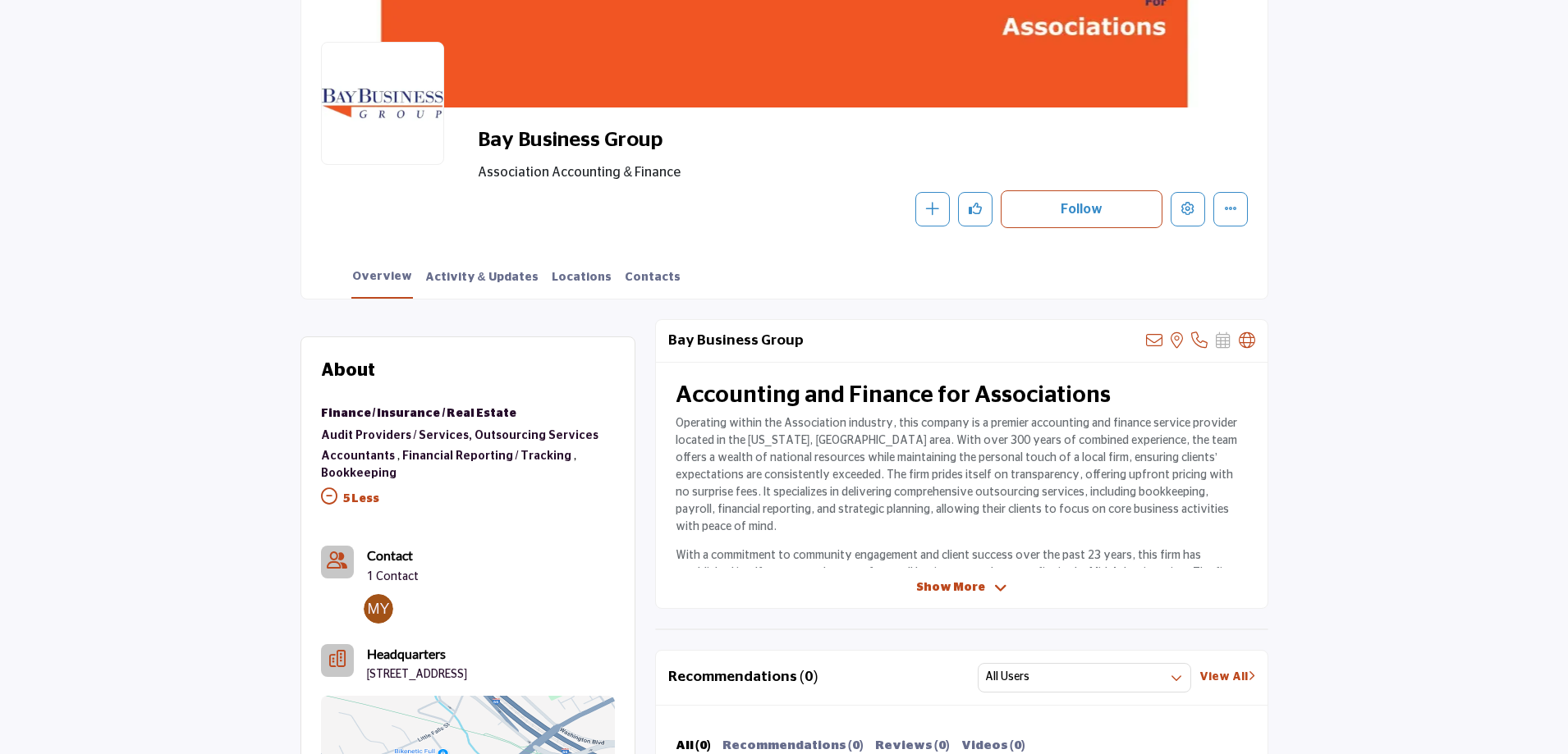
click at [376, 606] on img at bounding box center [379, 609] width 30 height 30
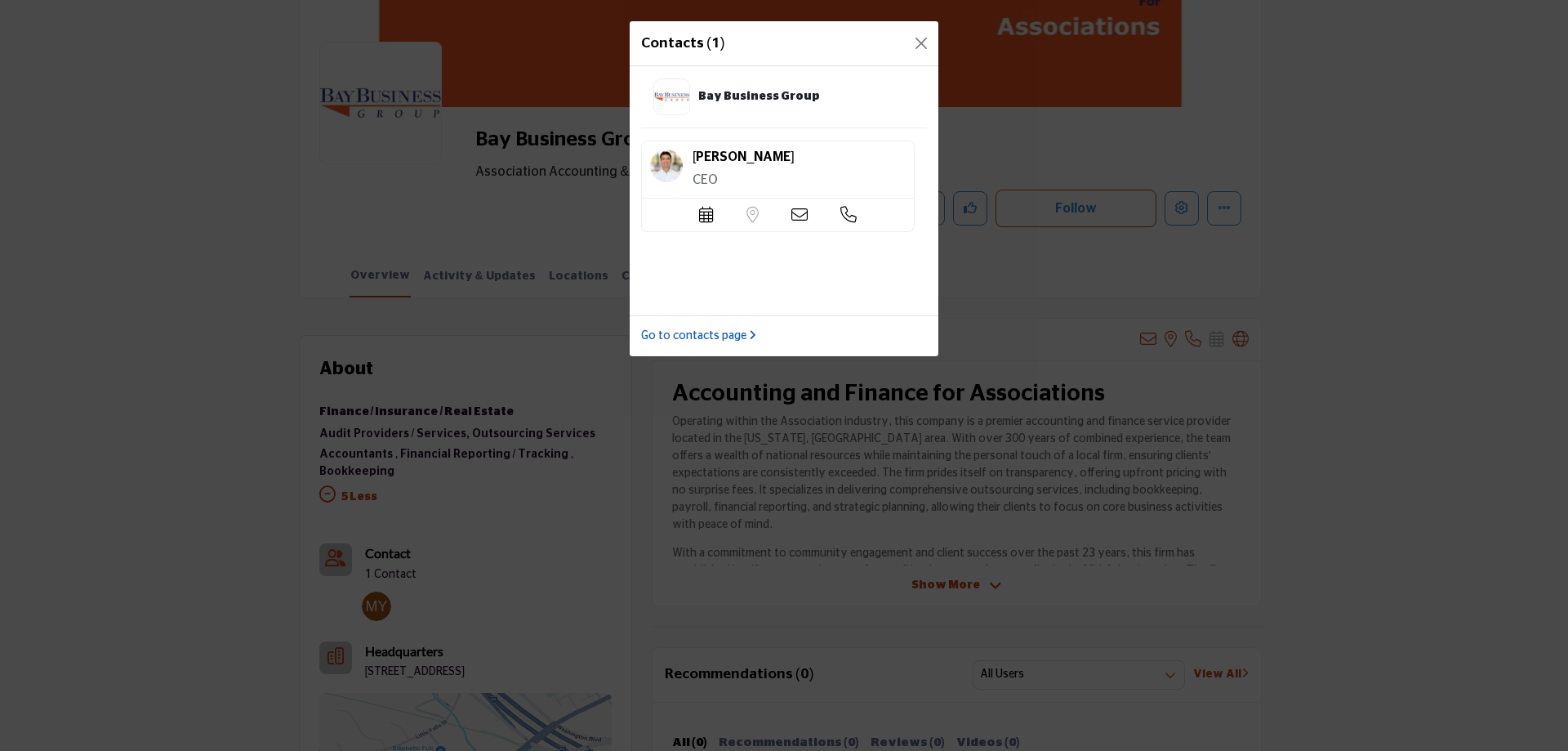
click at [682, 338] on link "Go to contacts page" at bounding box center [698, 336] width 115 height 17
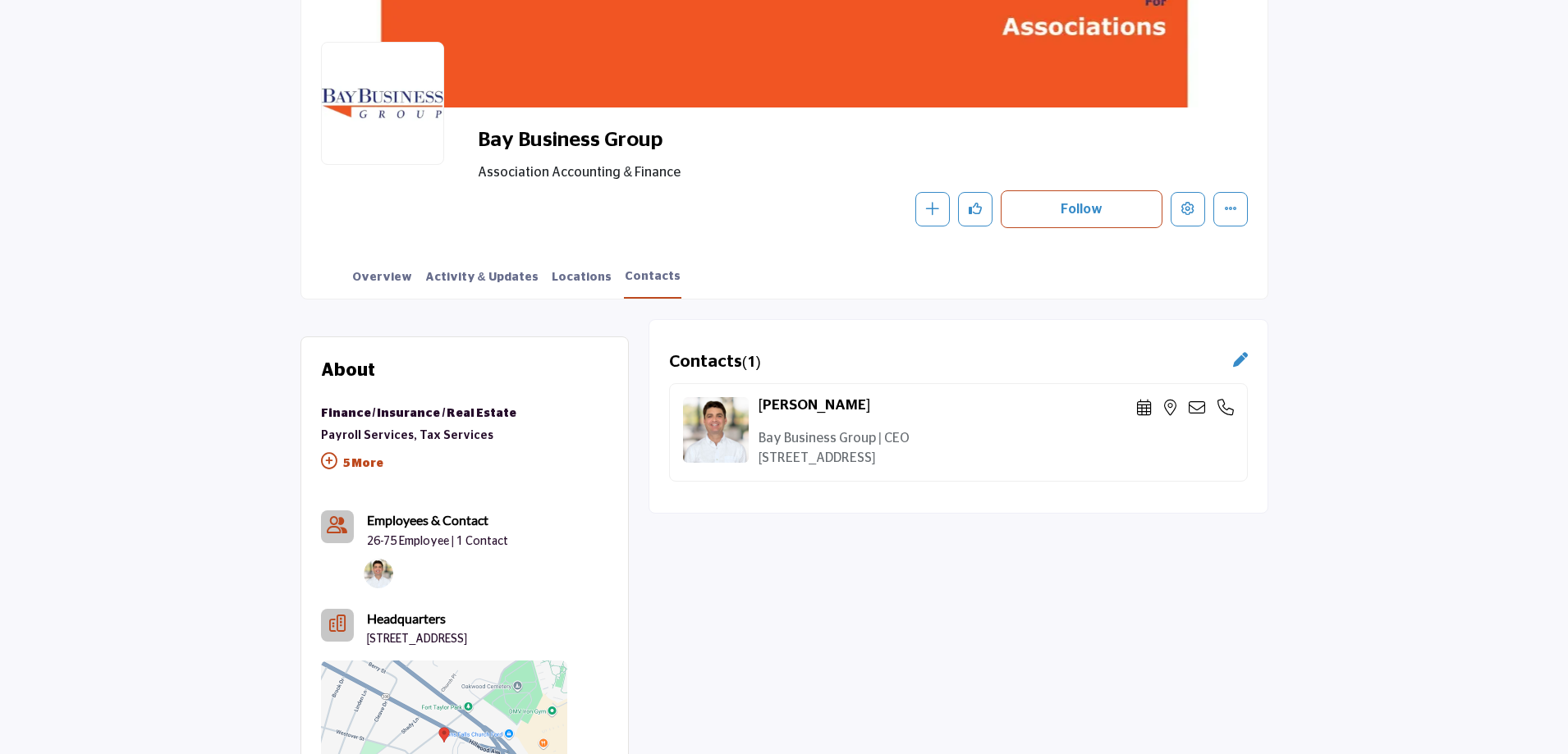
scroll to position [410, 0]
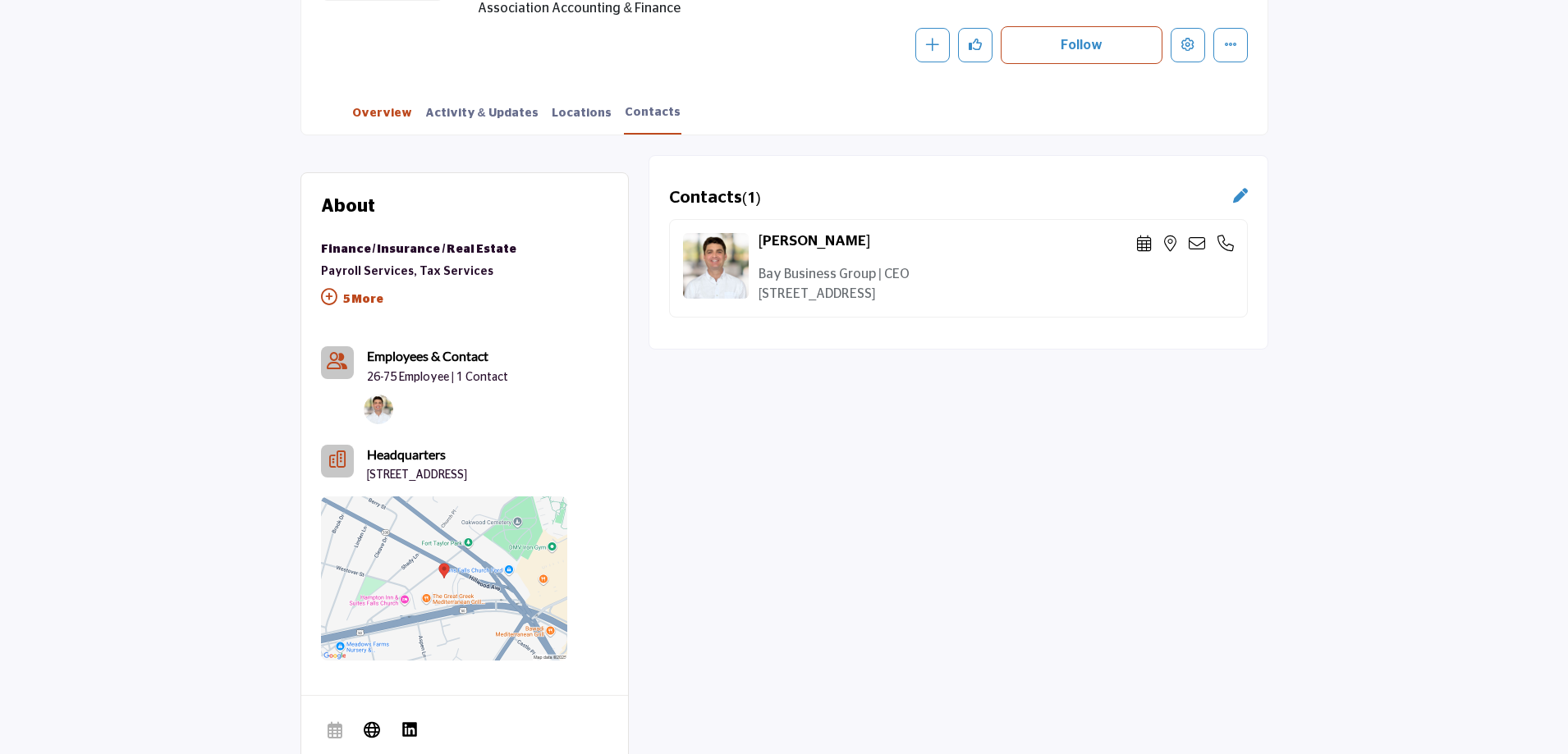
click at [380, 113] on link "Overview" at bounding box center [382, 119] width 62 height 29
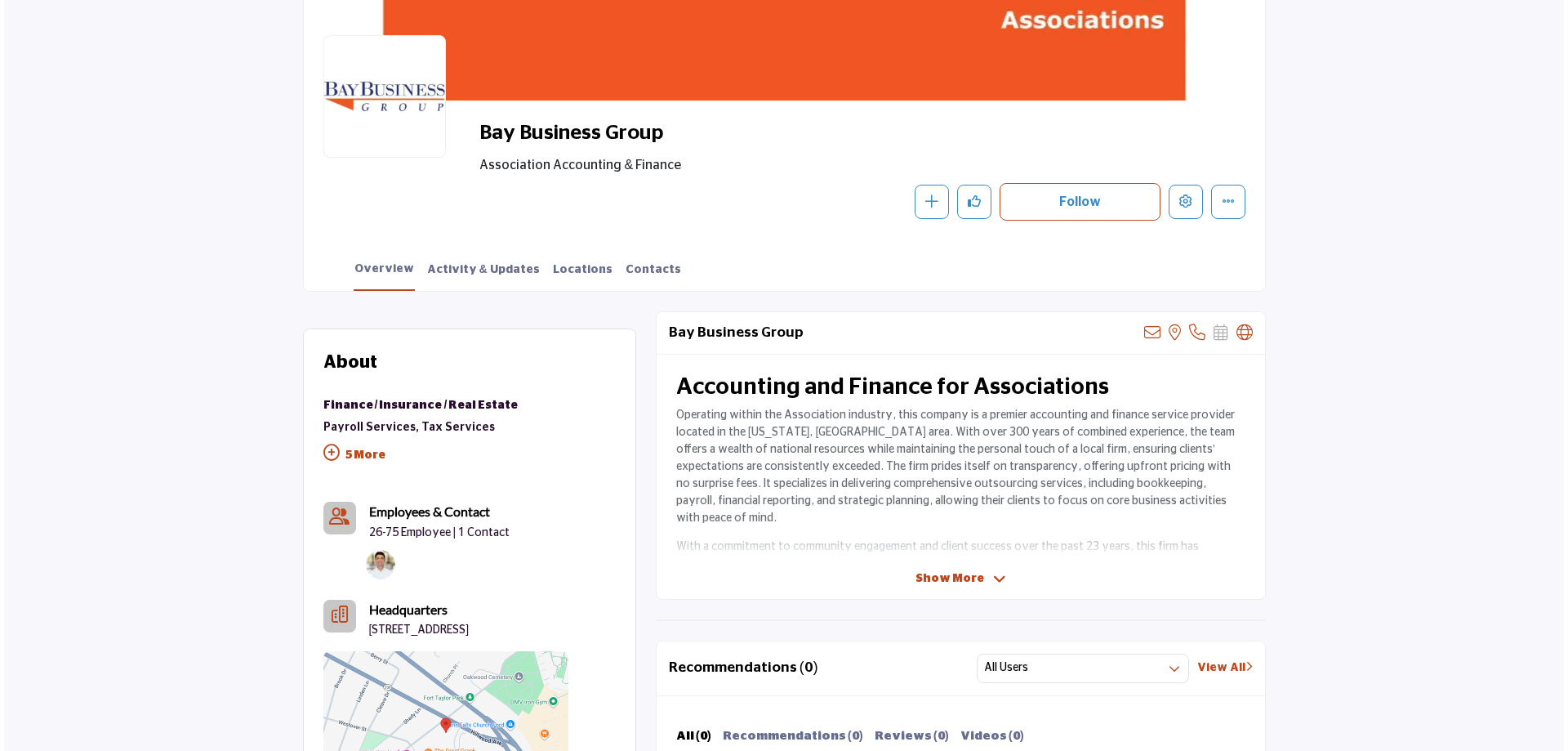
scroll to position [251, 0]
click at [937, 576] on span "Show More" at bounding box center [945, 579] width 68 height 17
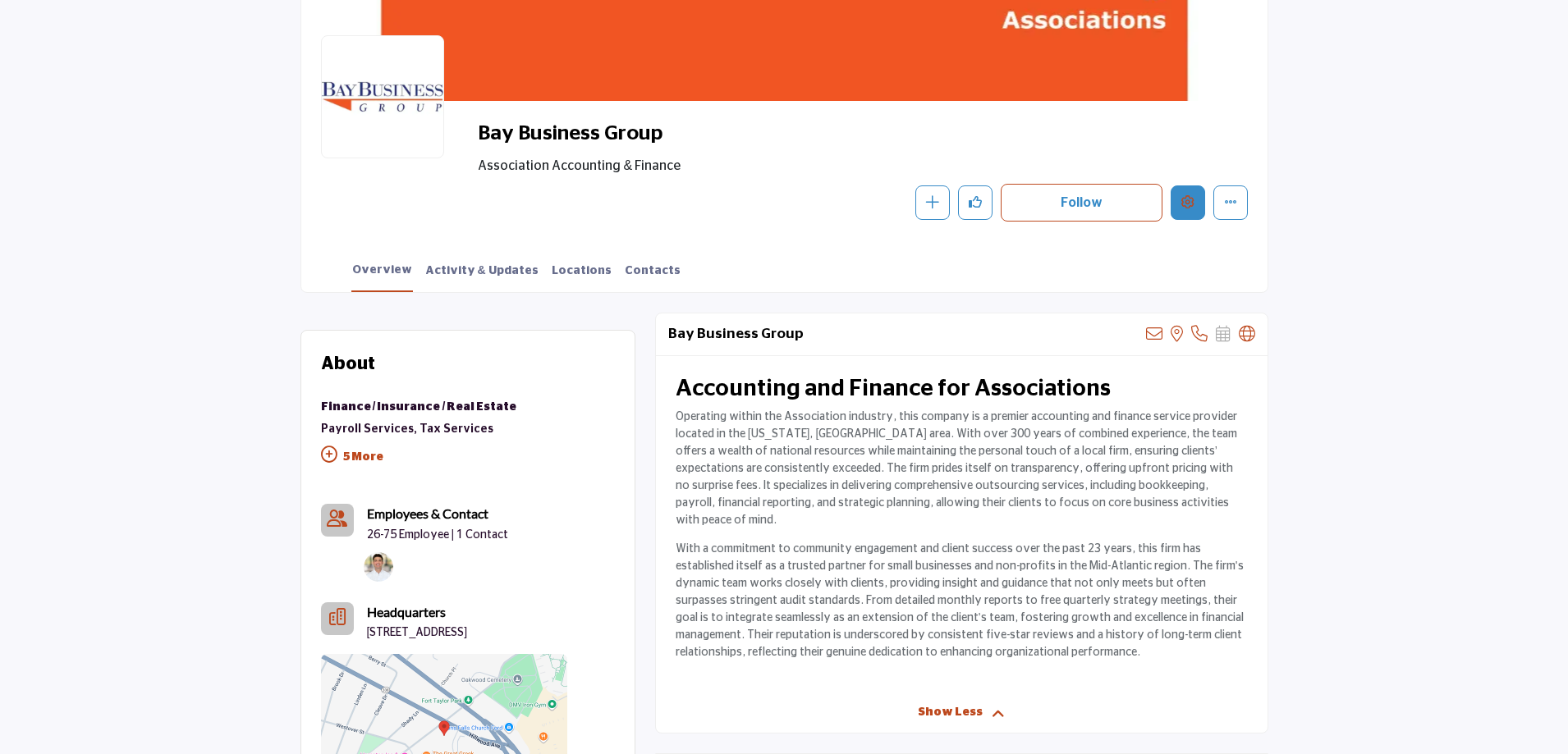
click at [1194, 202] on icon "Edit company" at bounding box center [1188, 201] width 13 height 13
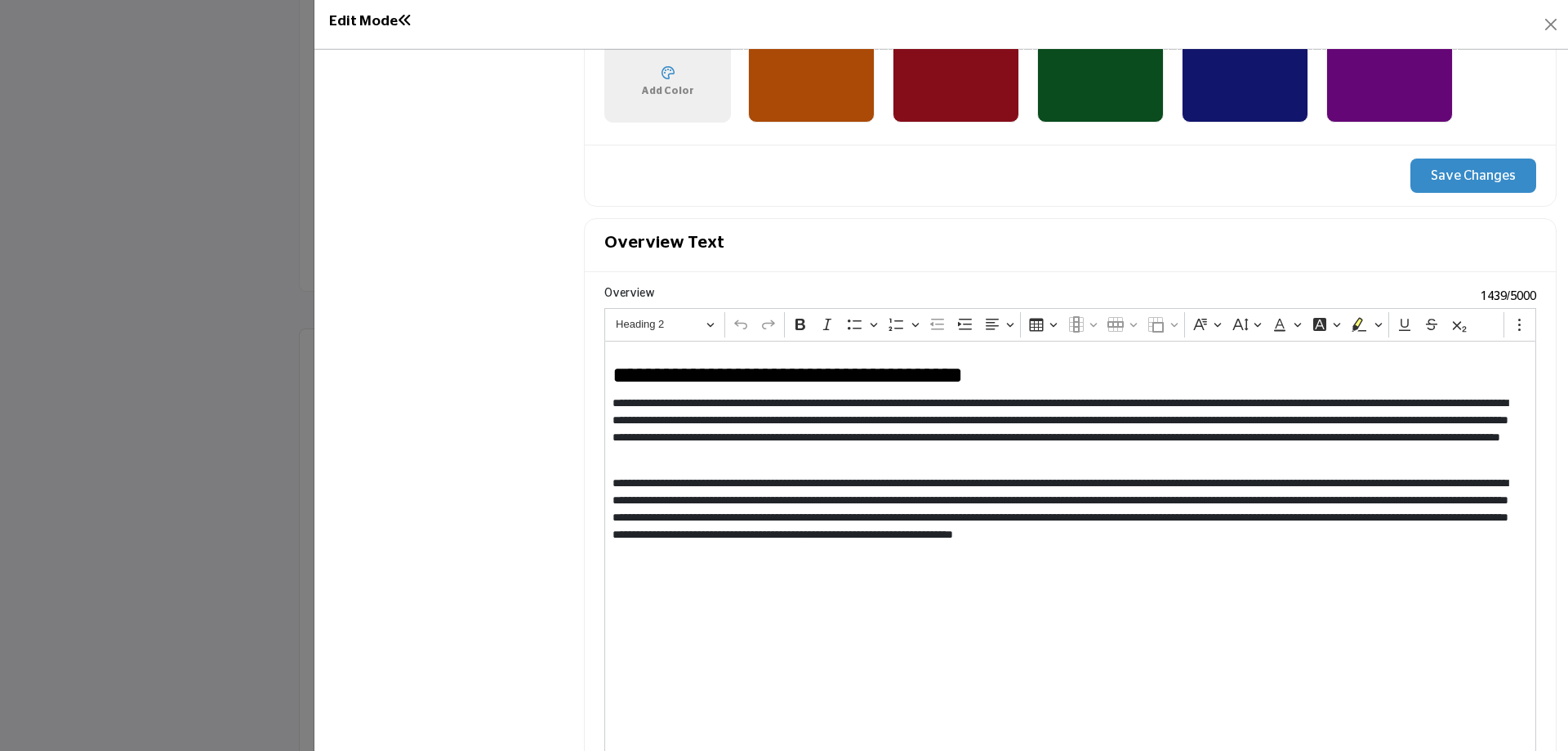
scroll to position [1553, 0]
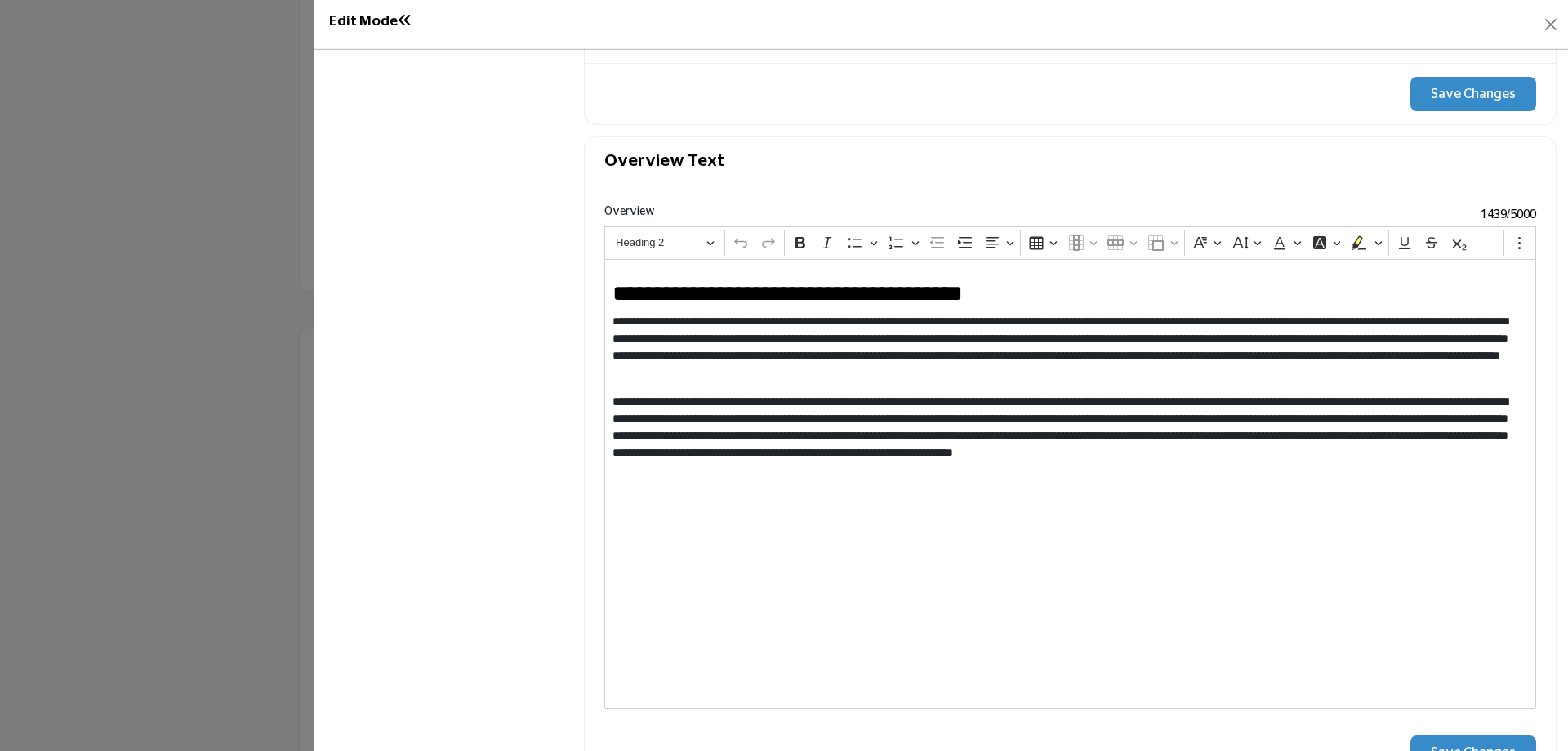
click at [607, 324] on div "**********" at bounding box center [1070, 484] width 932 height 449
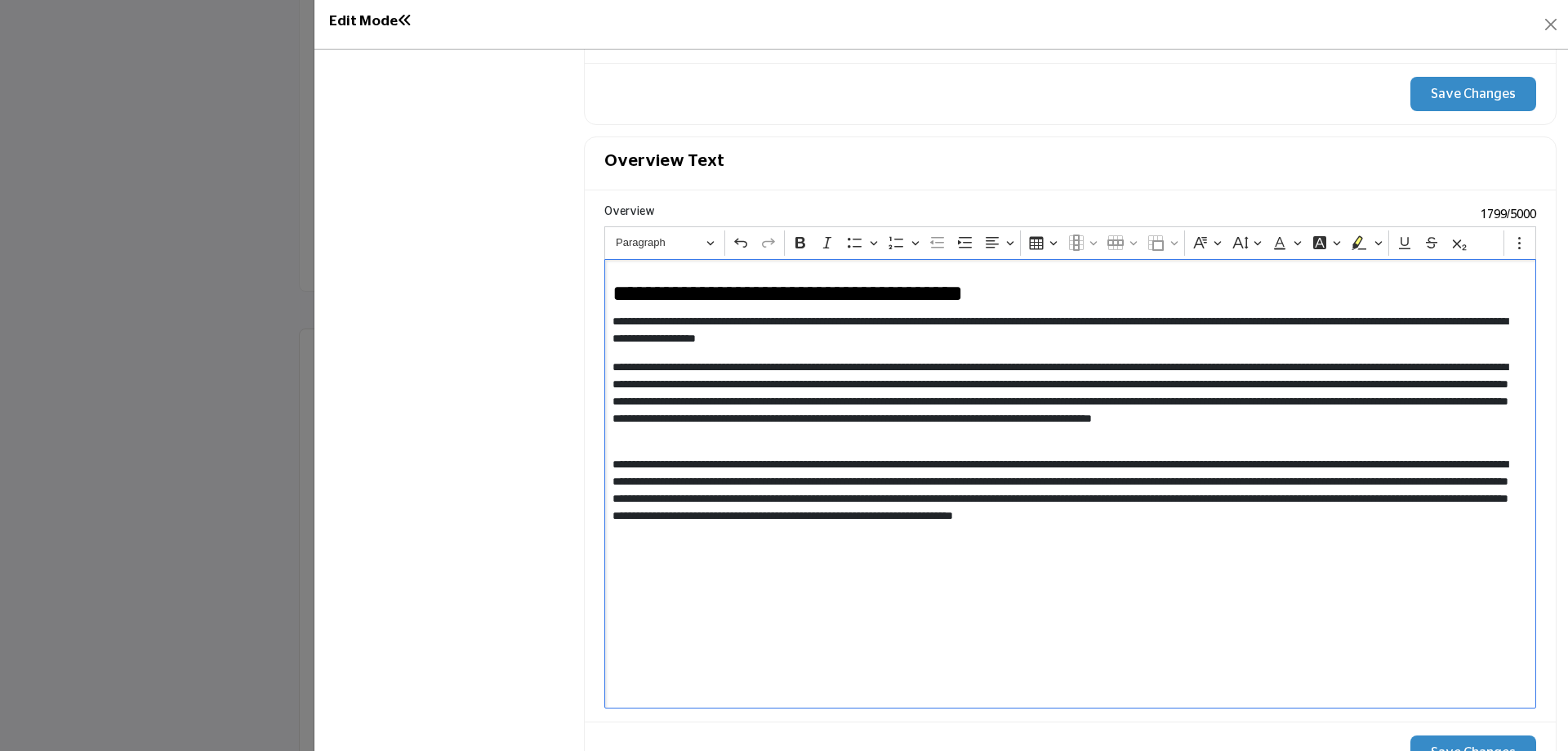
click at [608, 319] on div "**********" at bounding box center [1070, 484] width 932 height 449
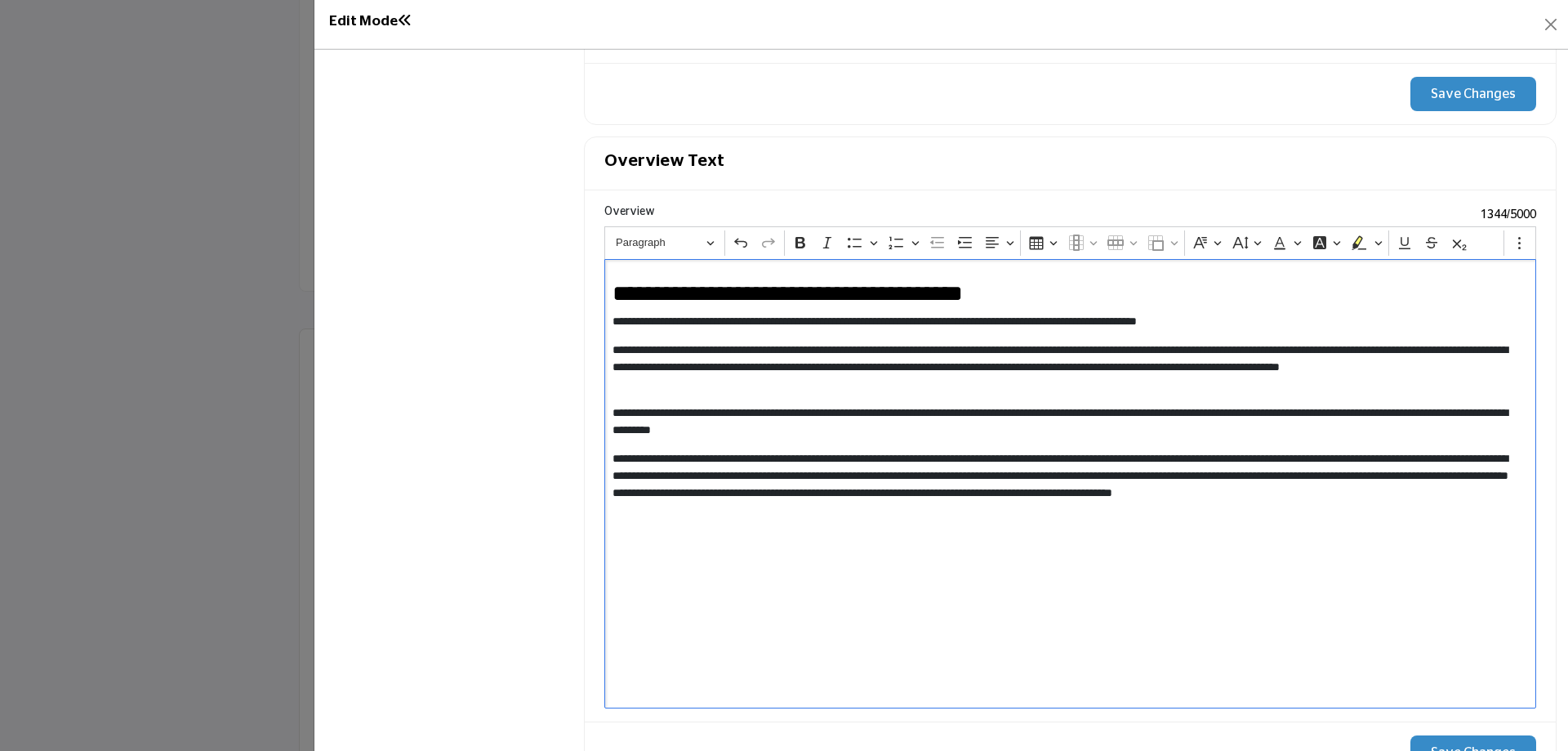
drag, startPoint x: 1435, startPoint y: 413, endPoint x: 1448, endPoint y: 404, distance: 15.8
click at [1436, 412] on p "**********" at bounding box center [1067, 422] width 910 height 35
click at [1202, 457] on p "**********" at bounding box center [1067, 484] width 910 height 68
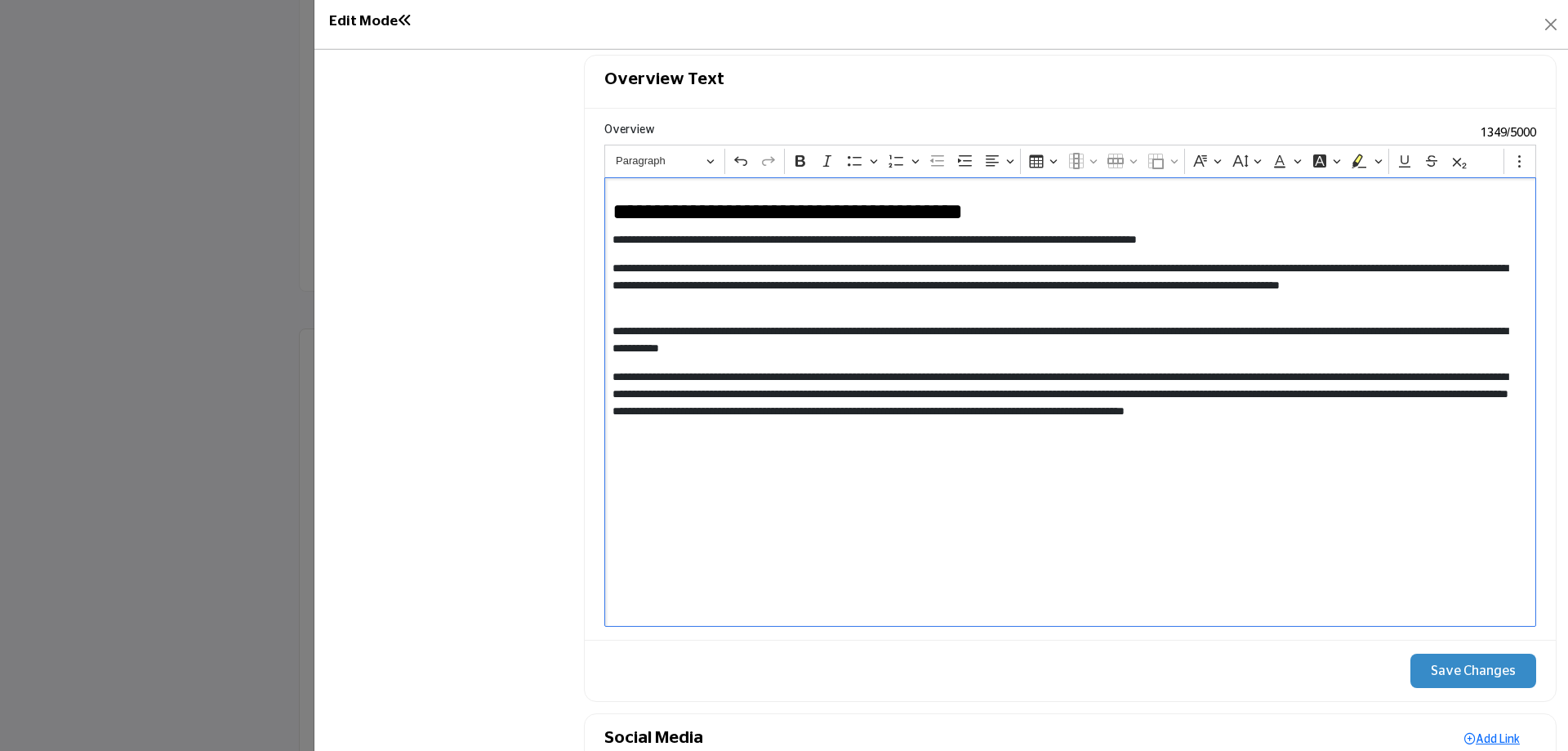
scroll to position [1716, 0]
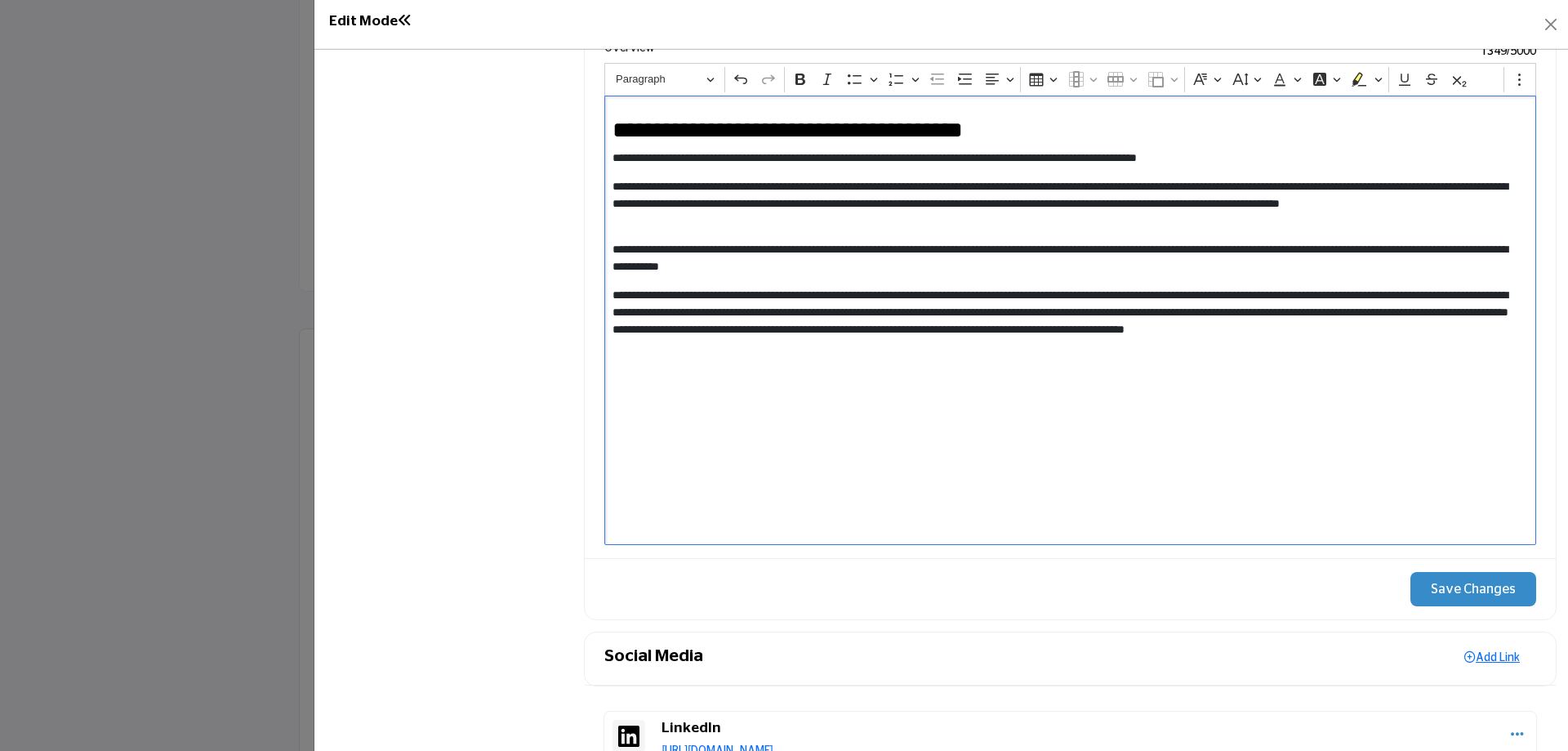
click at [1463, 587] on button "Save Changes" at bounding box center [1474, 589] width 126 height 35
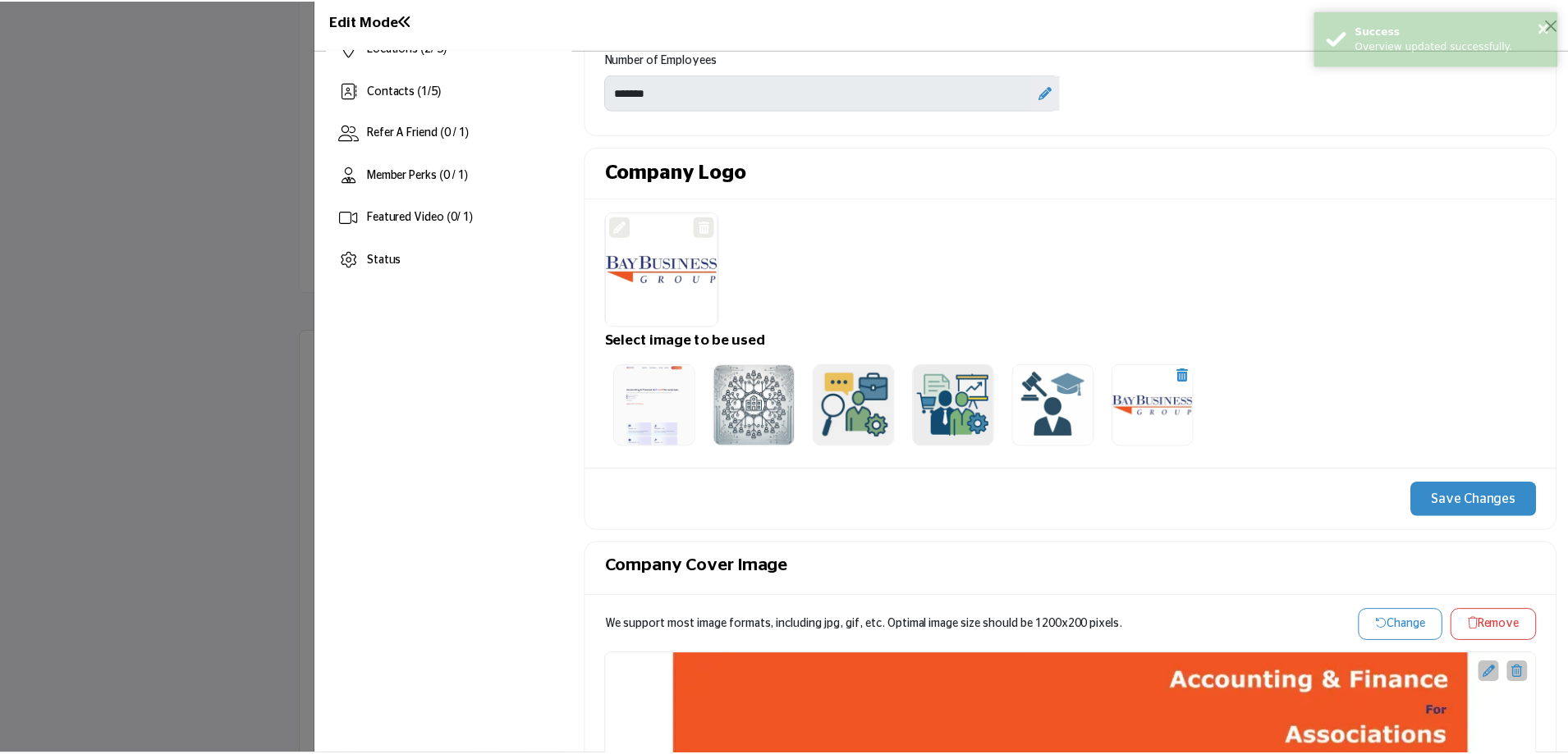
scroll to position [0, 0]
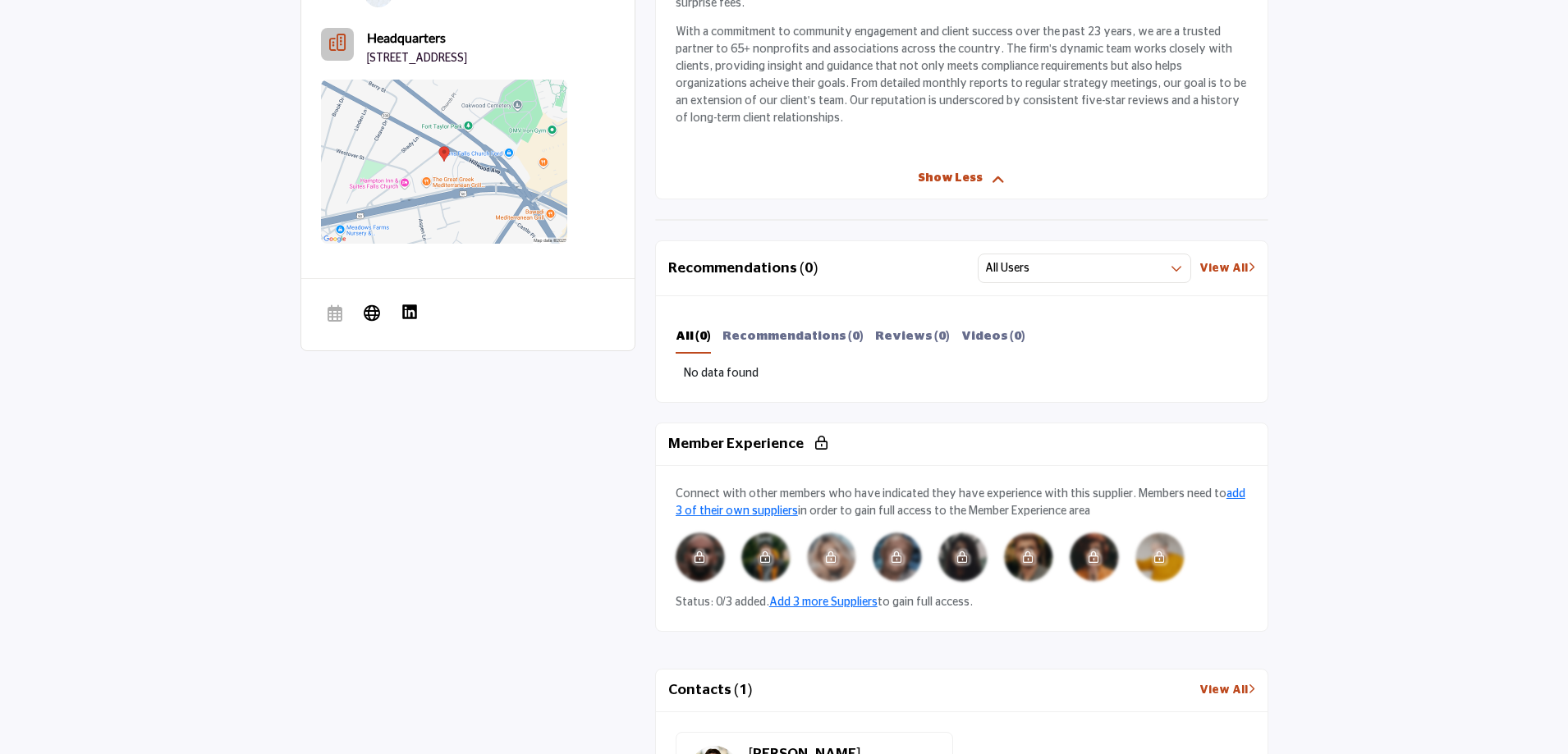
scroll to position [991, 0]
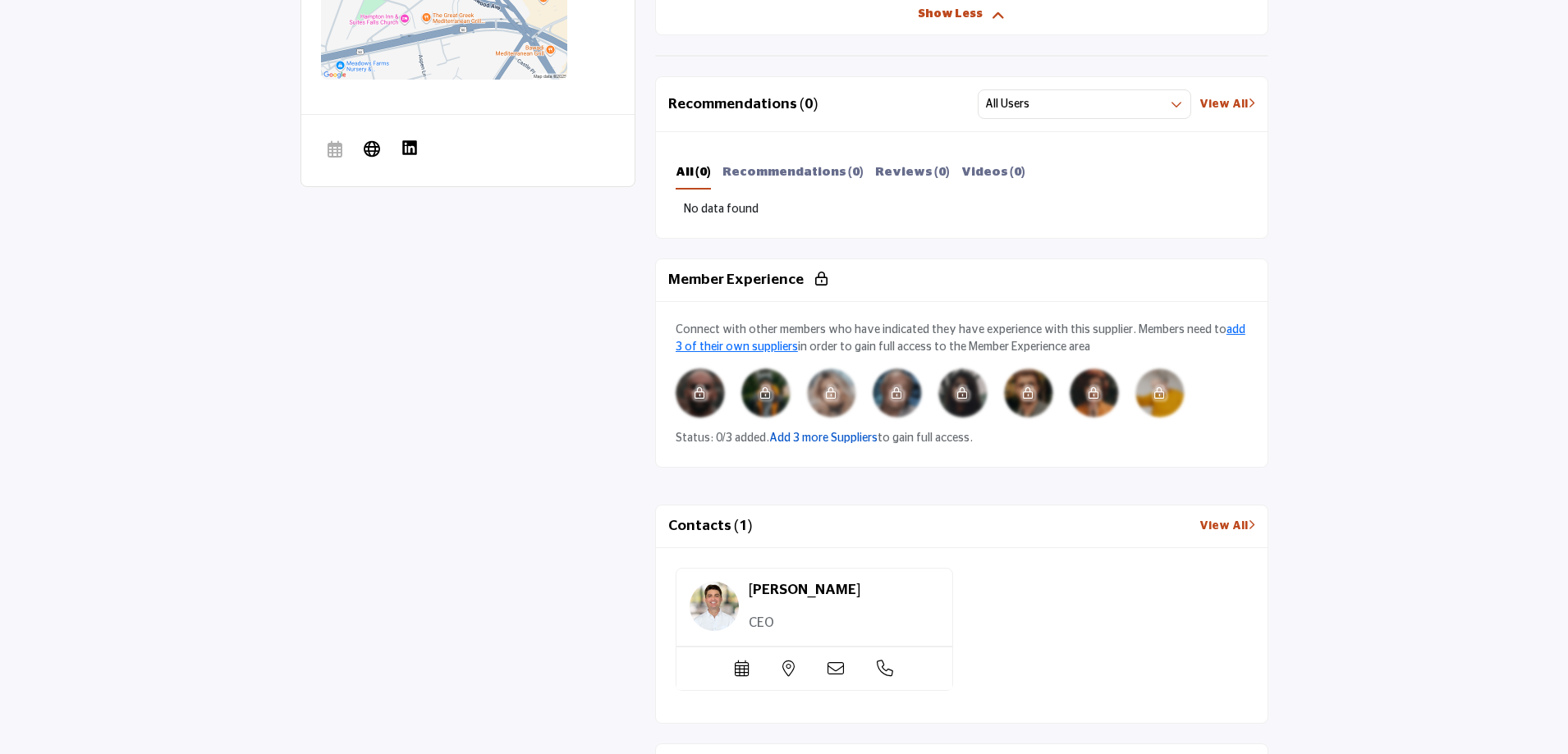
click at [825, 441] on link "Add 3 more Suppliers" at bounding box center [823, 437] width 109 height 11
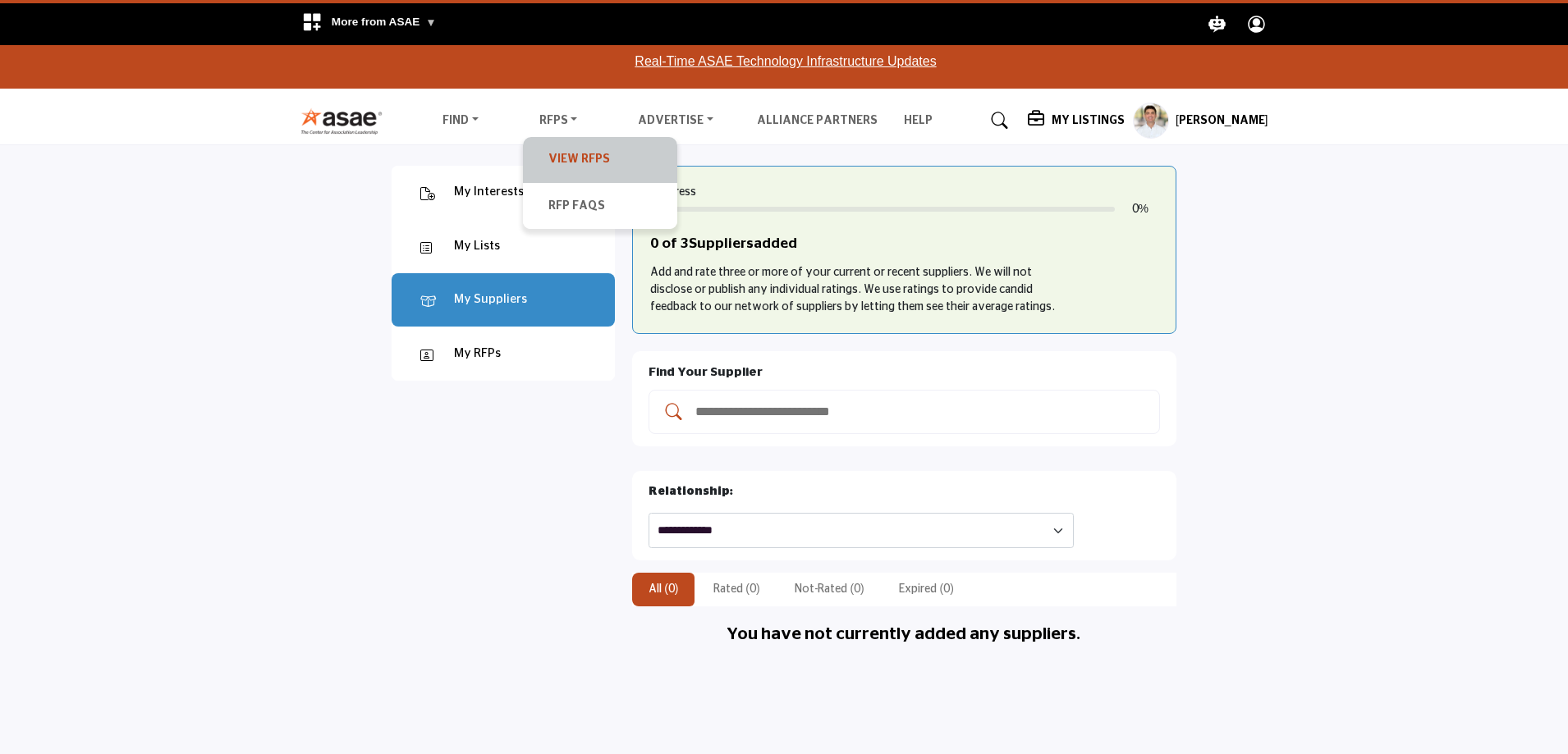
click at [563, 154] on link "View RFPs" at bounding box center [600, 160] width 138 height 30
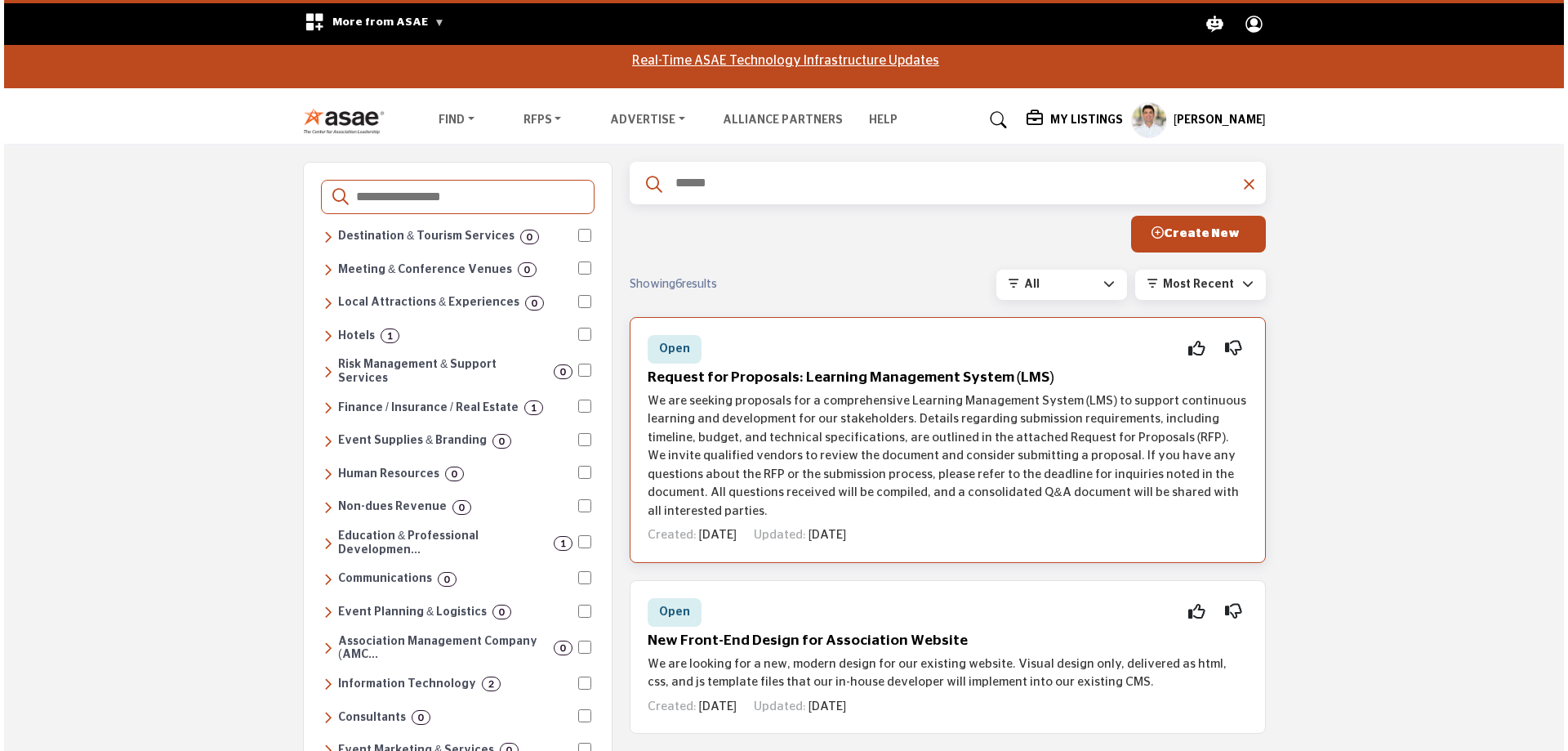
scroll to position [245, 0]
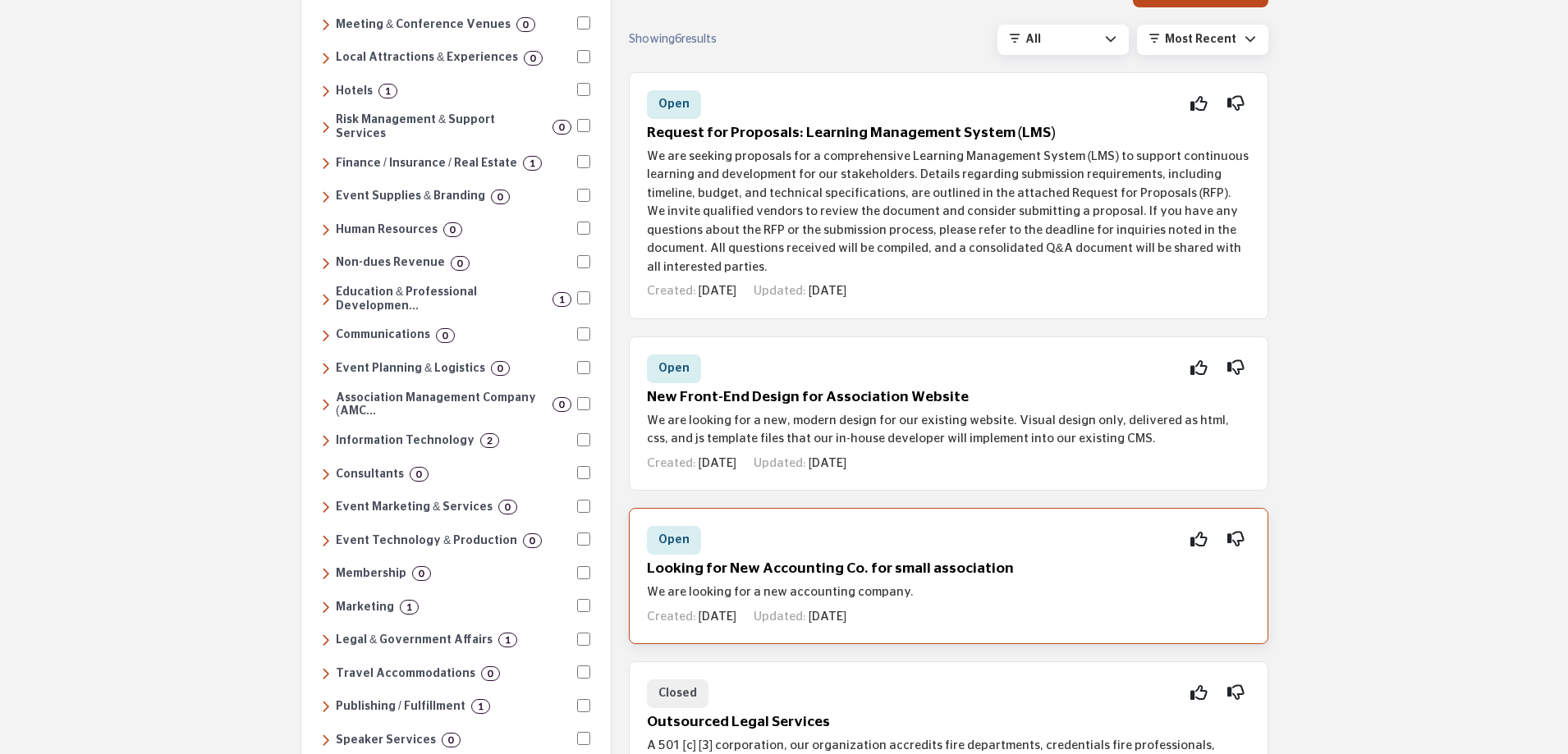
click at [758, 540] on div "Open Interested Not Interested Looking for New Accounting Co. for small associa…" at bounding box center [948, 575] width 640 height 136
click at [761, 561] on h5 "Looking for New Accounting Co. for small association" at bounding box center [948, 569] width 603 height 17
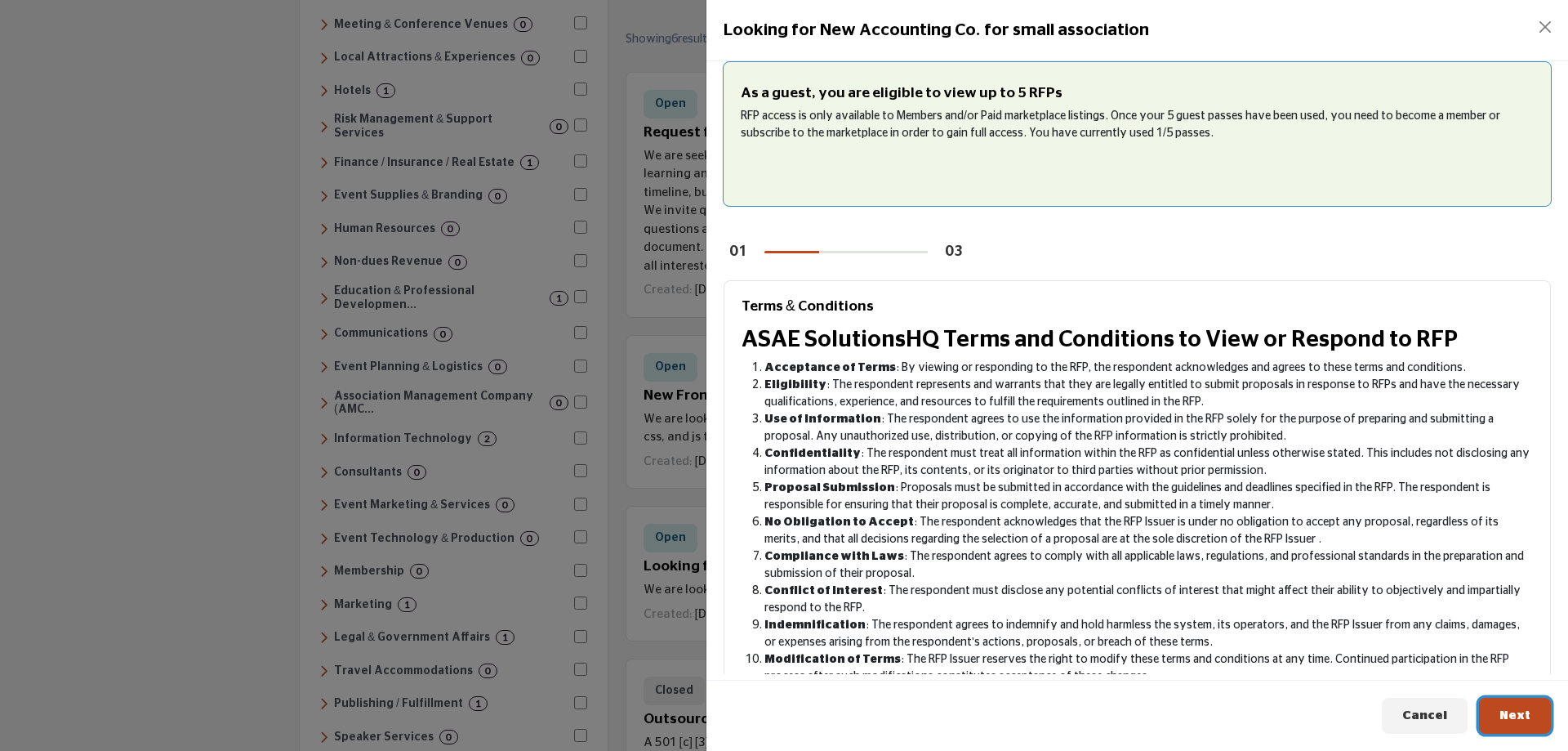
click at [1501, 709] on button "Next" at bounding box center [1514, 716] width 72 height 37
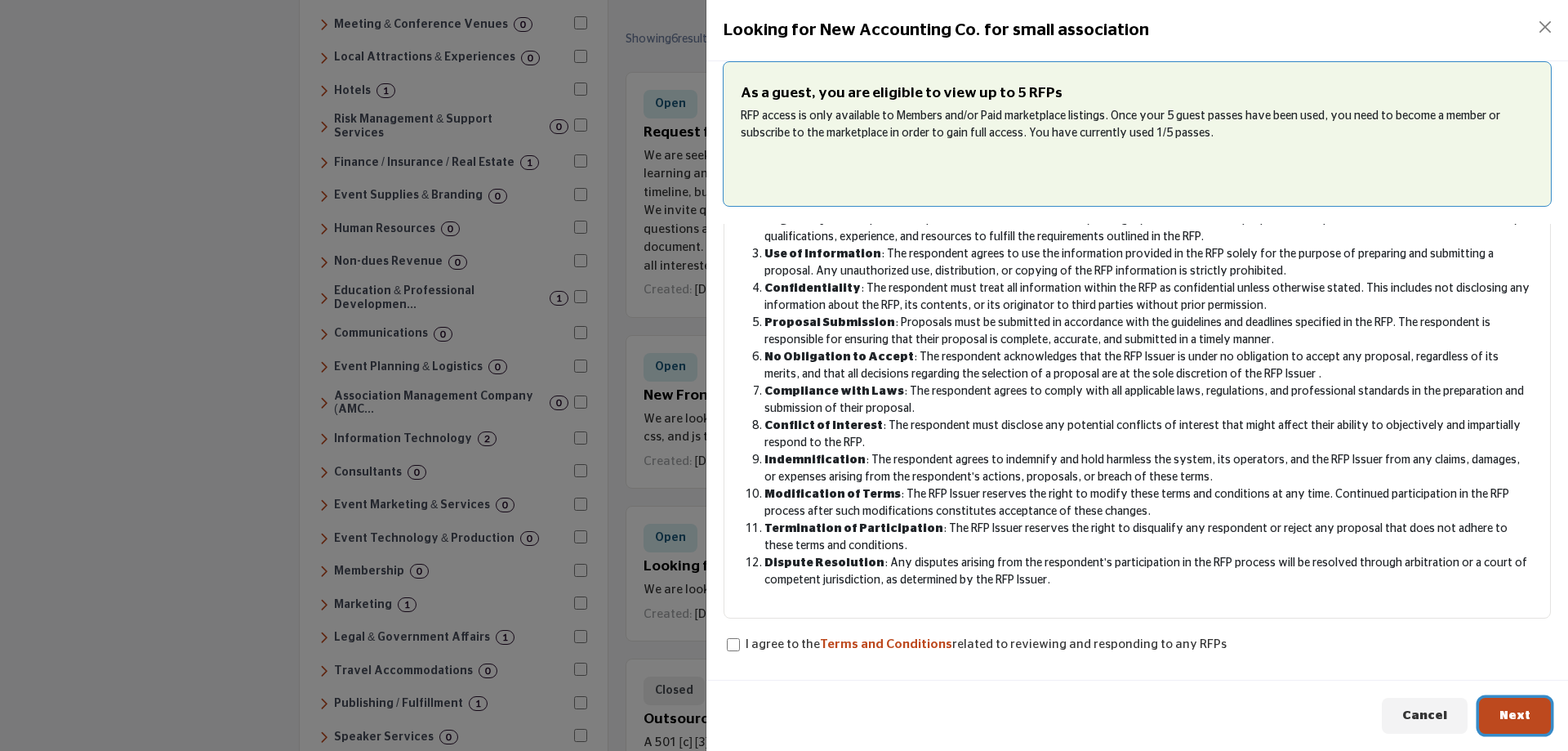
click at [1538, 713] on button "Next" at bounding box center [1514, 716] width 72 height 37
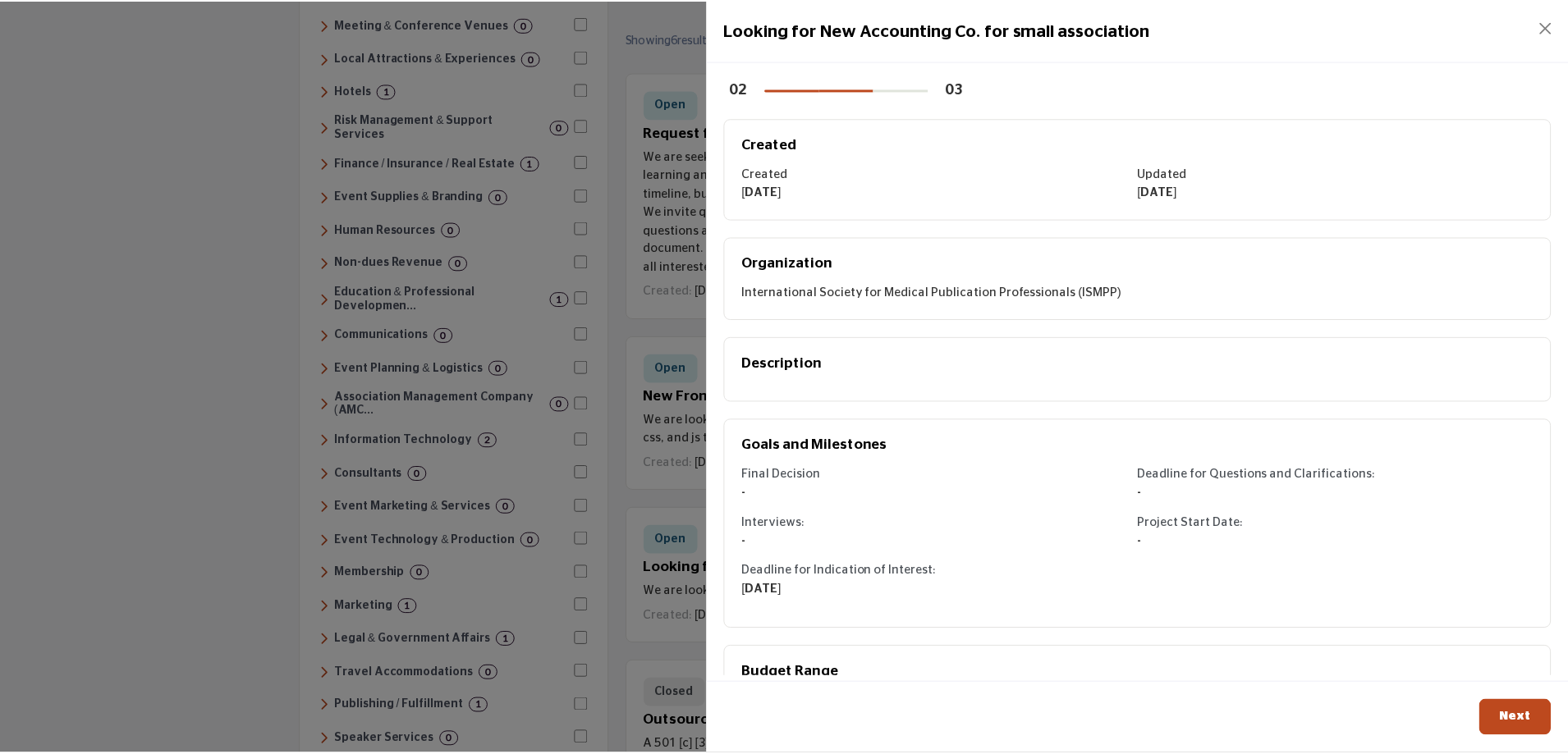
scroll to position [89, 0]
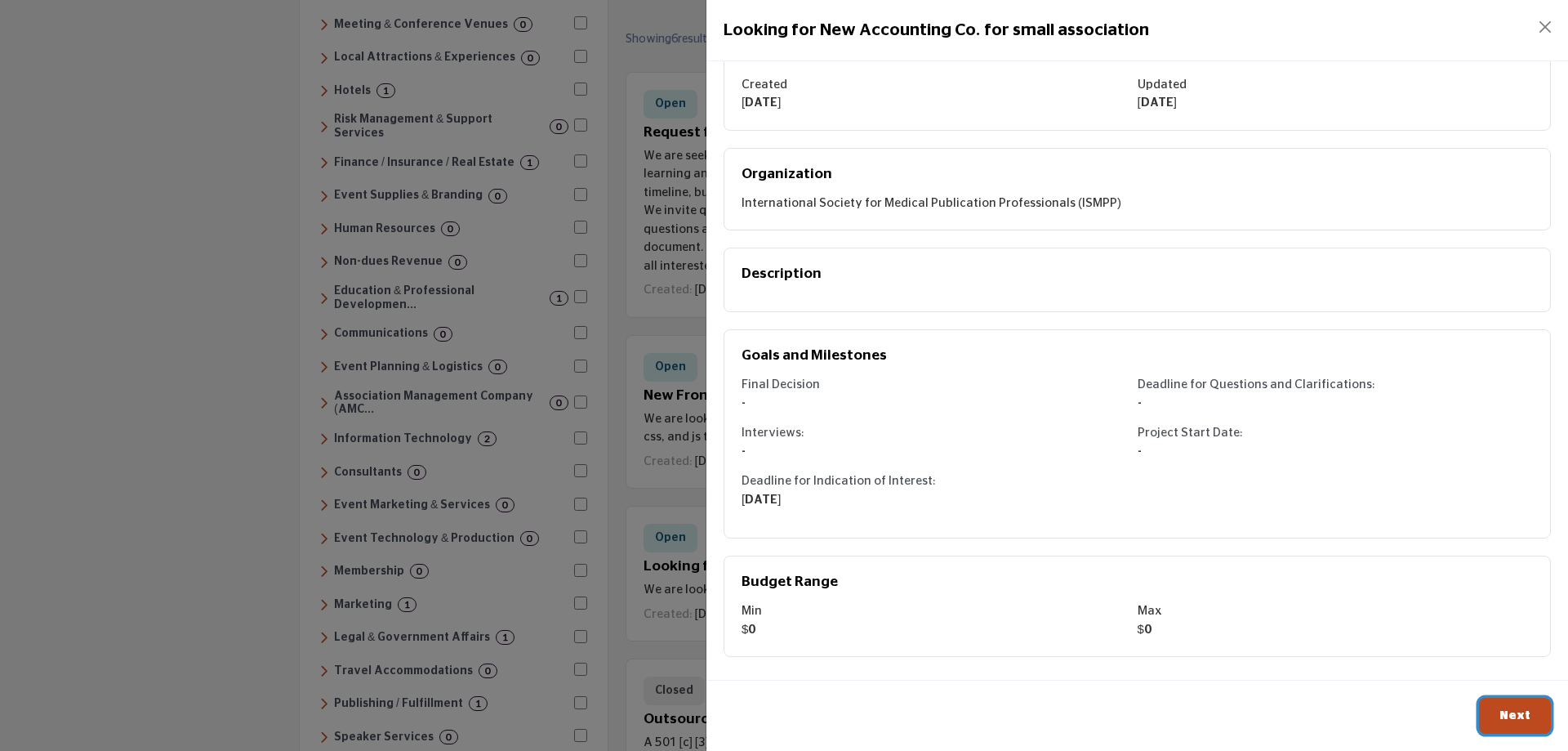
click at [1514, 713] on span "Next" at bounding box center [1515, 716] width 31 height 12
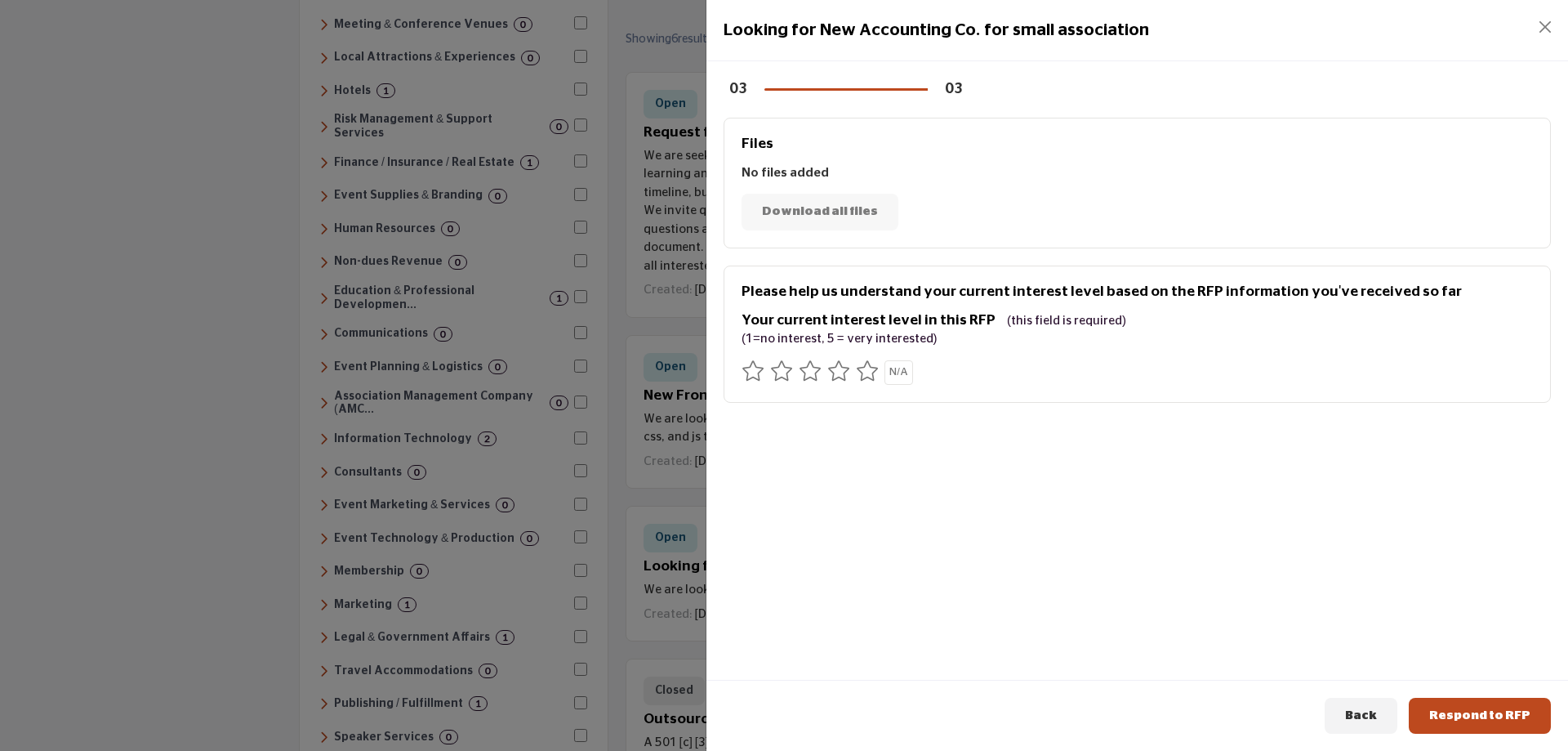
click at [867, 368] on icon at bounding box center [867, 371] width 22 height 21
click at [1519, 713] on span "Respond to RFP" at bounding box center [1480, 716] width 101 height 12
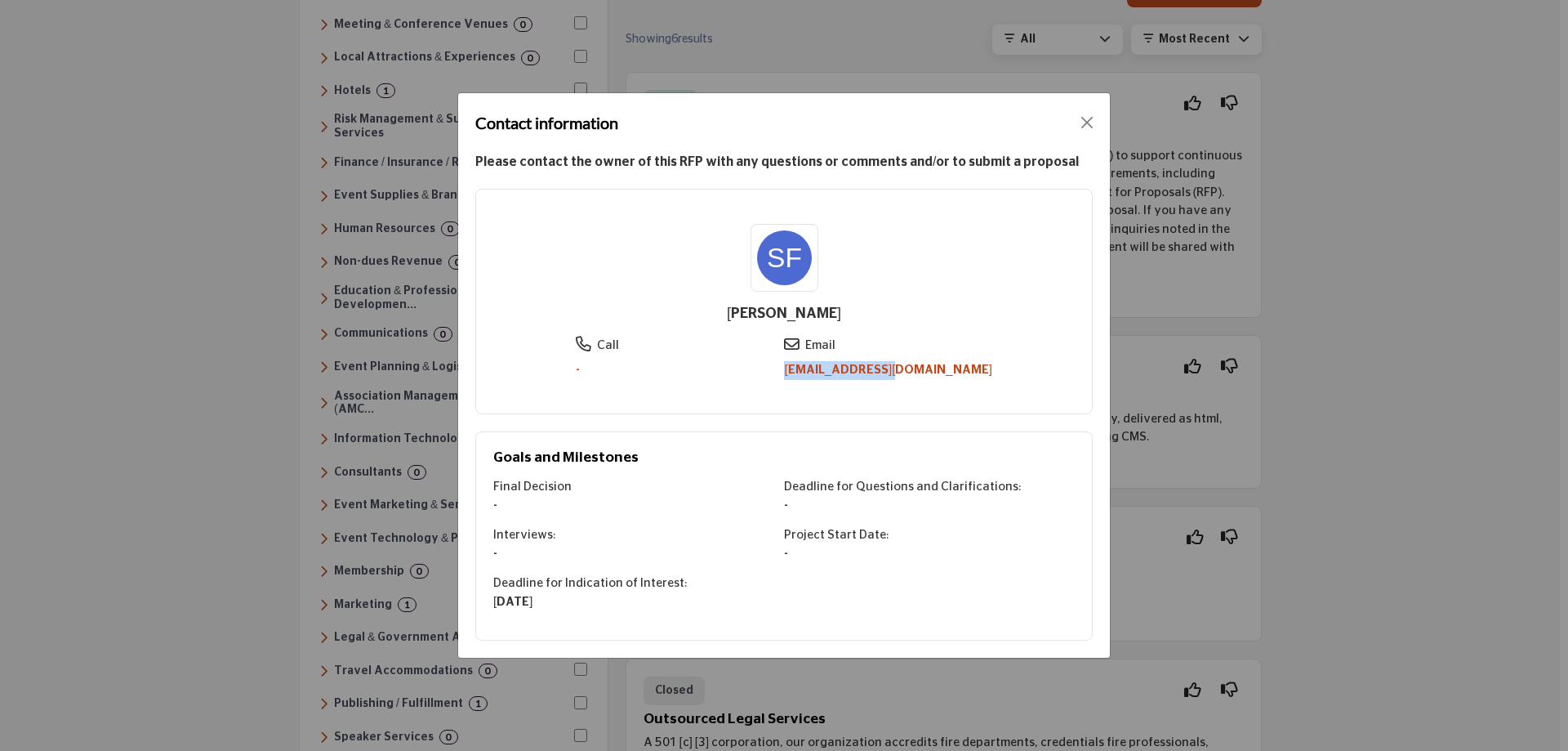
drag, startPoint x: 977, startPoint y: 367, endPoint x: 862, endPoint y: 373, distance: 115.2
click at [862, 373] on div "Call - Email sfraga@ismpp.org" at bounding box center [784, 358] width 581 height 42
copy link "sfraga@ismpp.org"
click at [1084, 124] on button "Close" at bounding box center [1087, 123] width 22 height 22
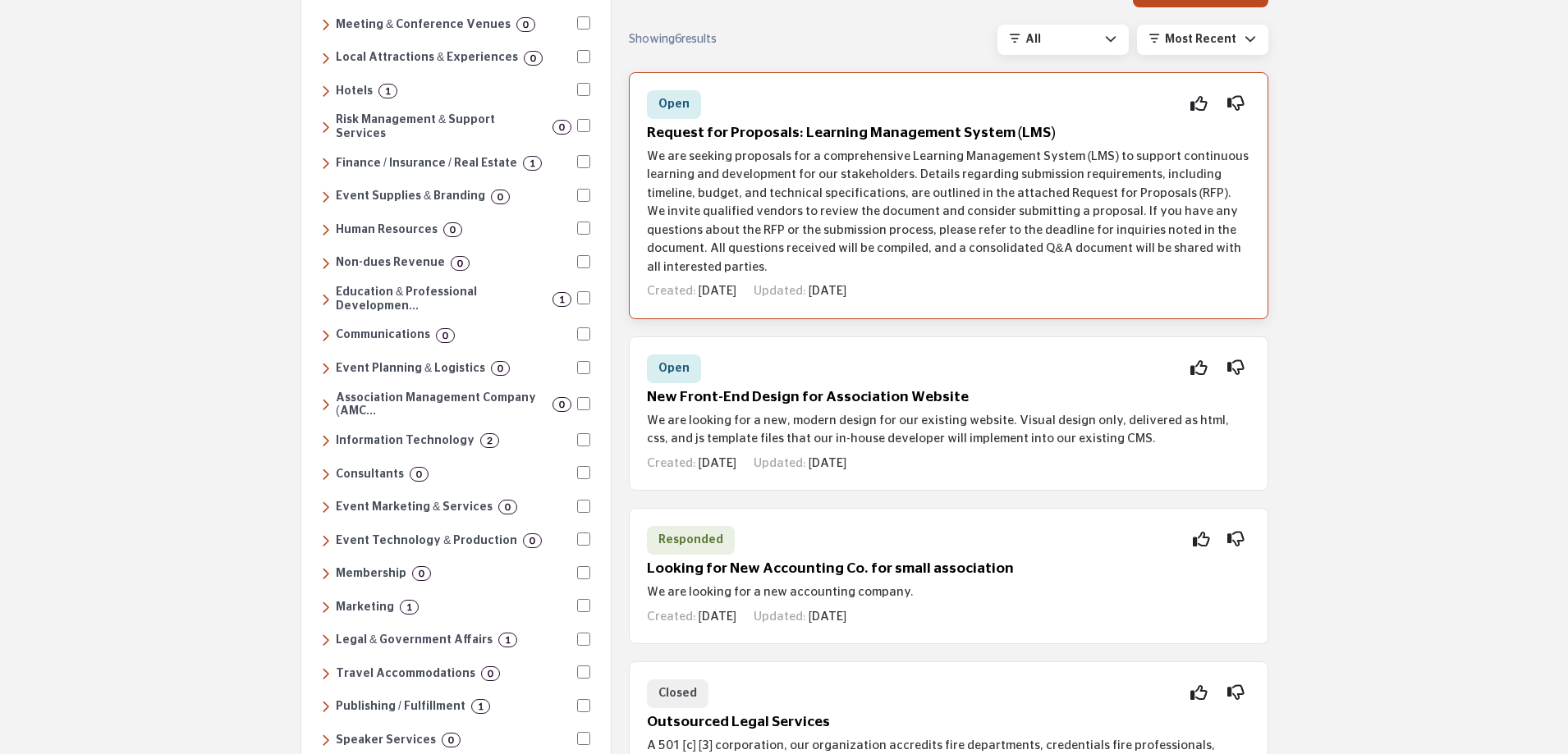
scroll to position [82, 0]
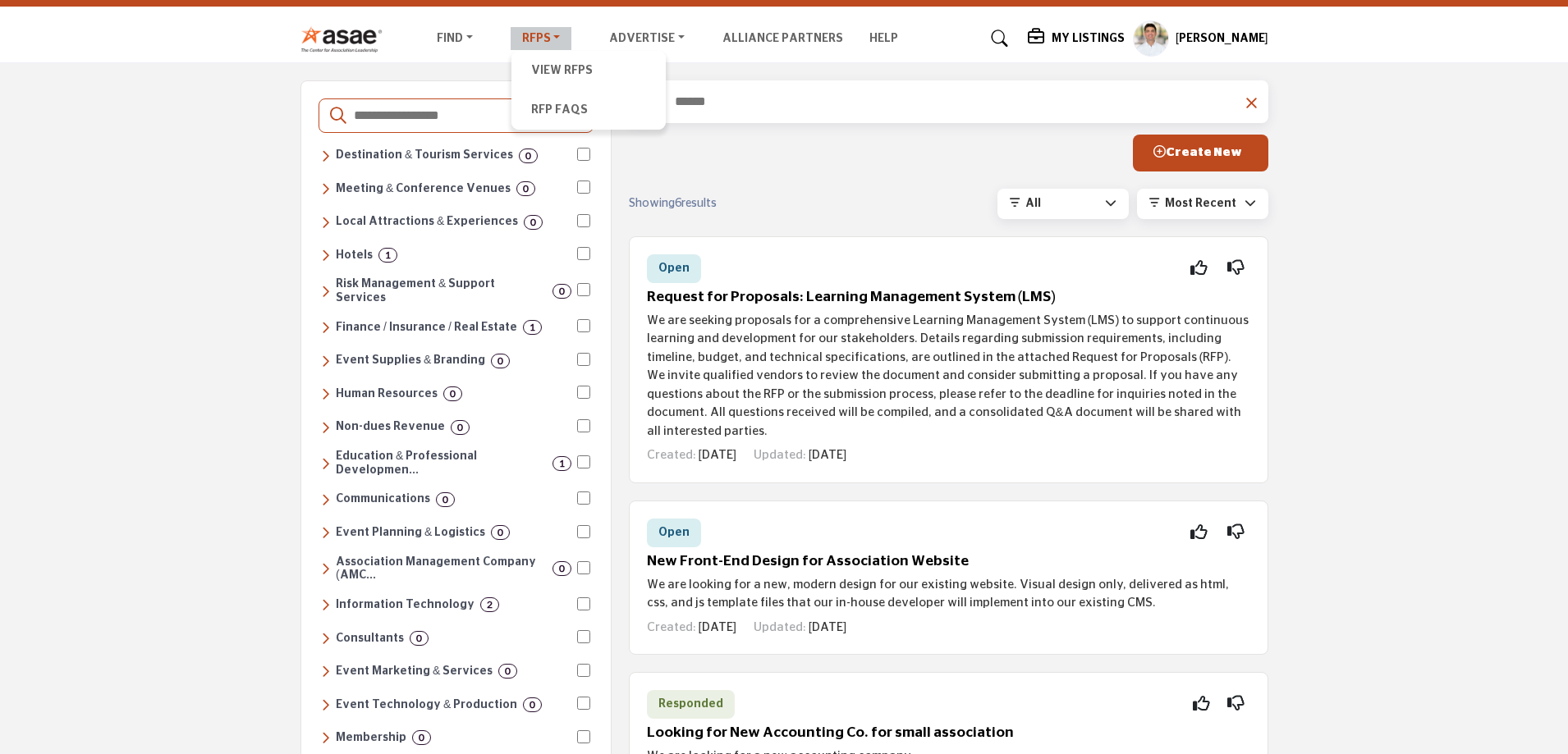
click at [544, 34] on link "RFPs" at bounding box center [541, 38] width 62 height 23
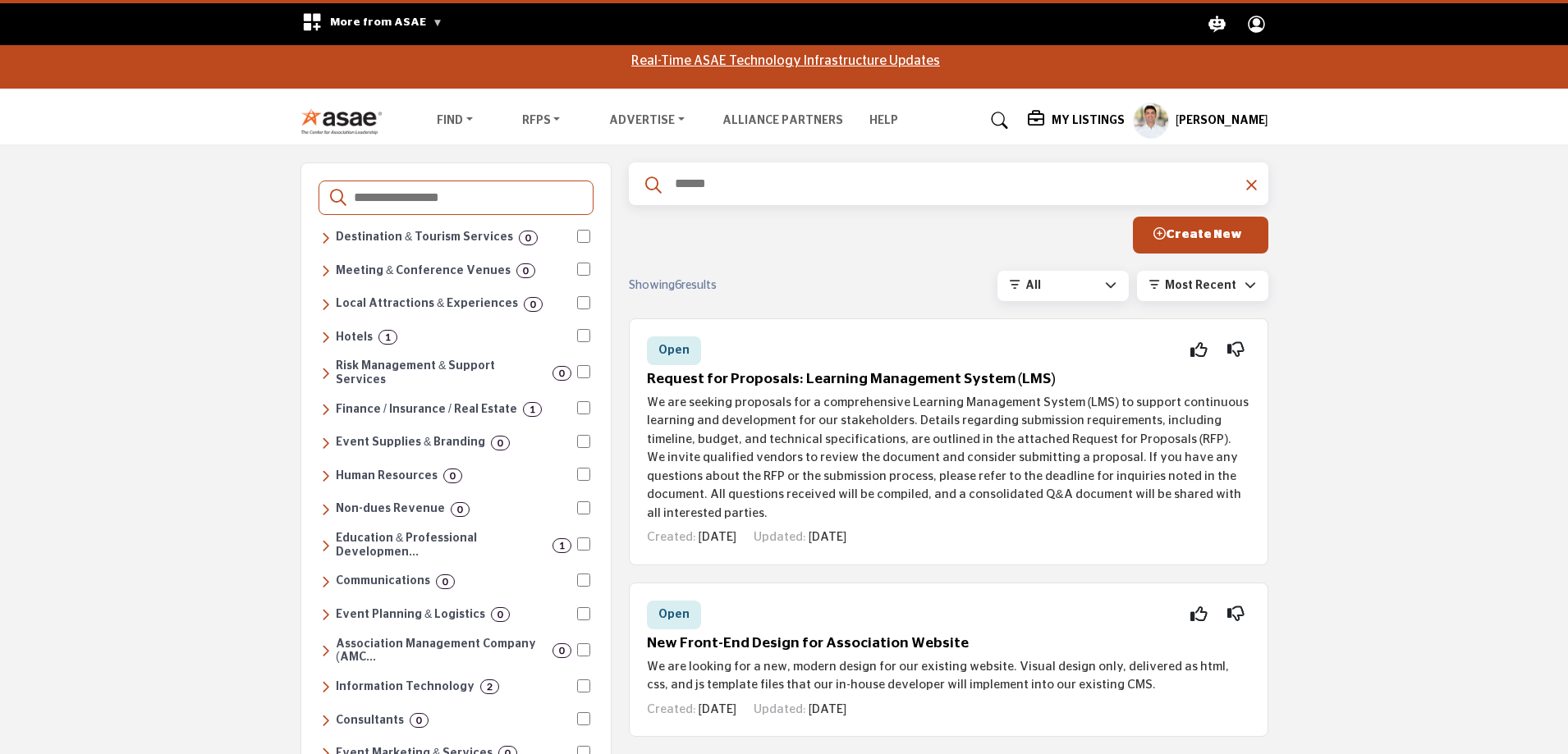
scroll to position [246, 0]
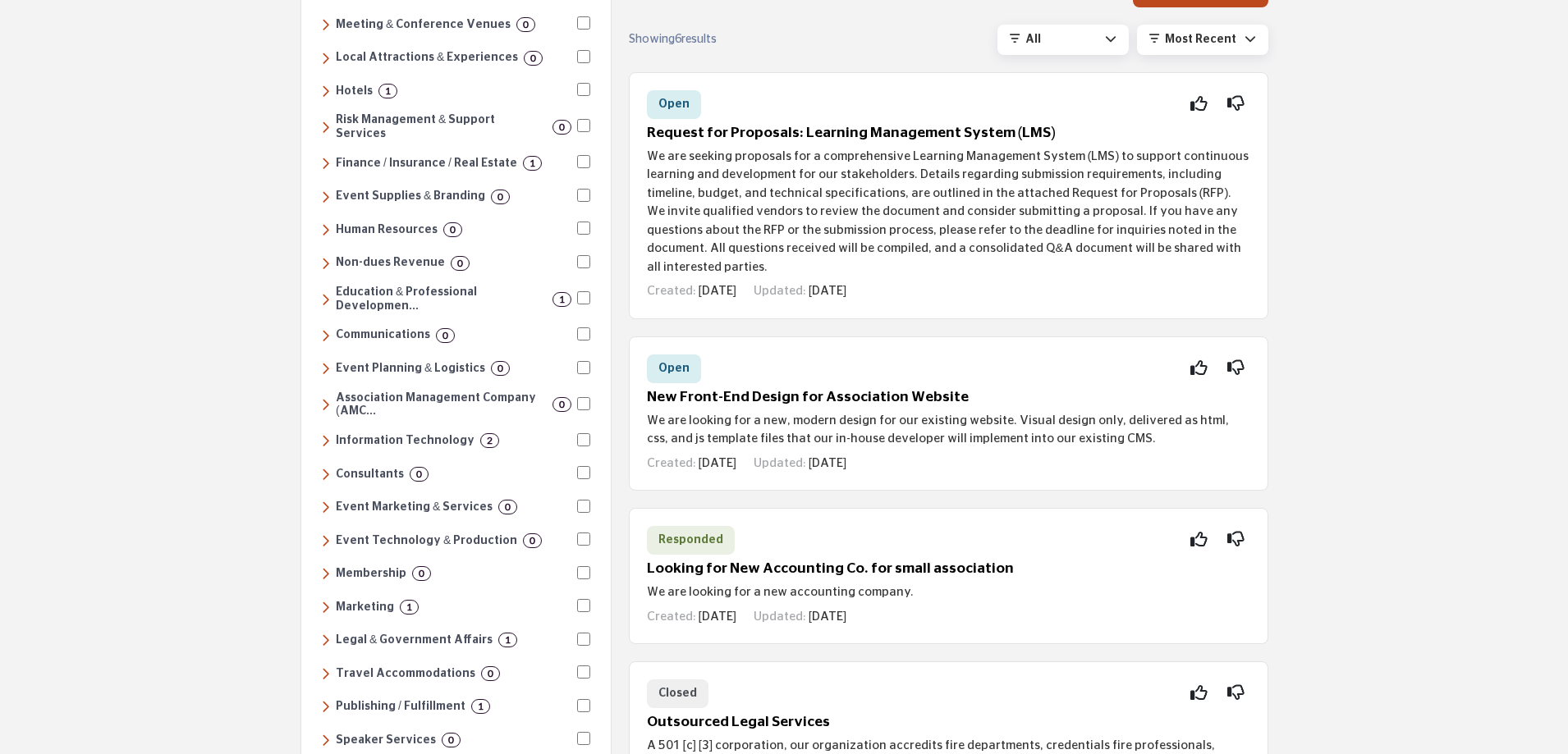
click at [326, 156] on icon at bounding box center [326, 163] width 9 height 15
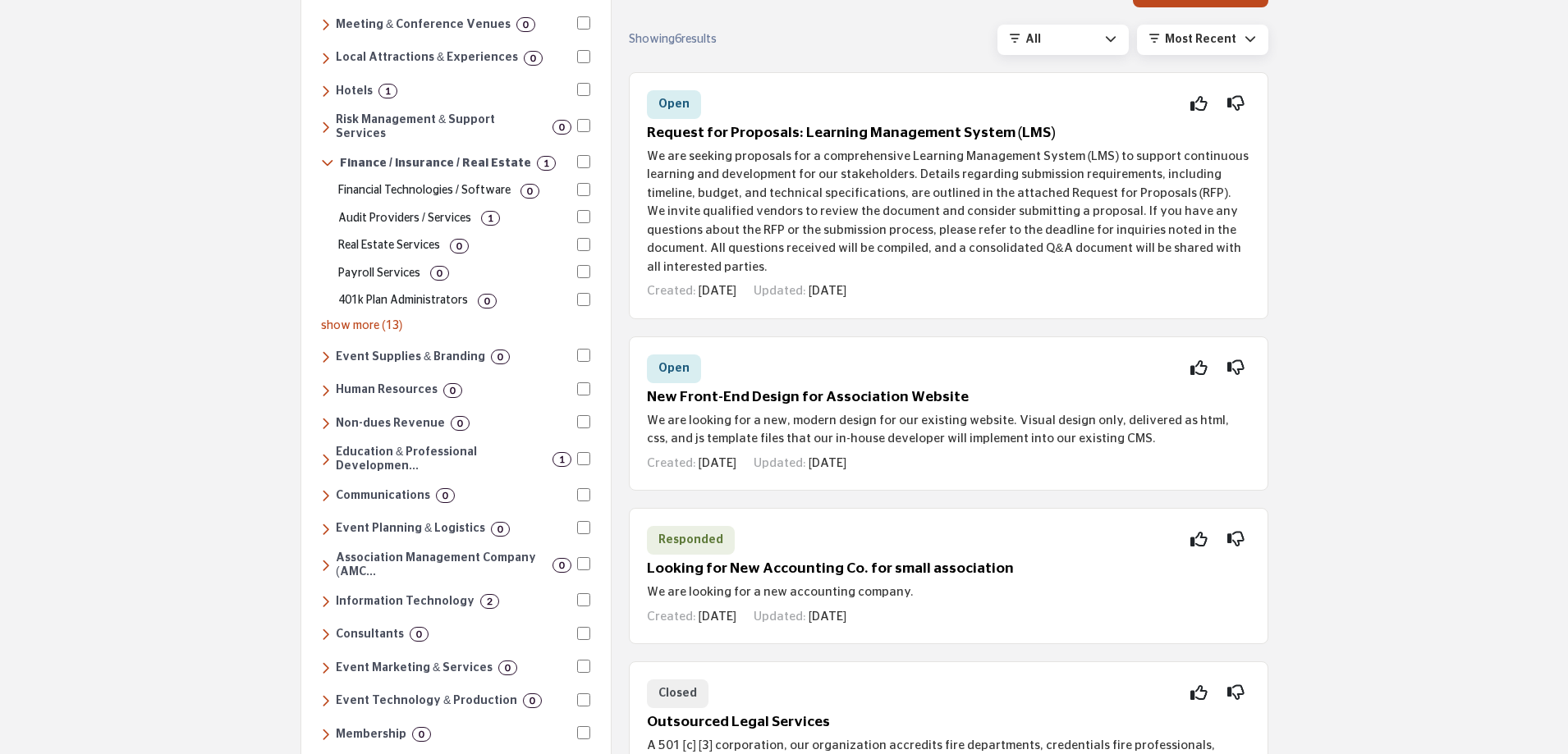
click at [384, 210] on p "Audit Providers / Services" at bounding box center [405, 219] width 133 height 17
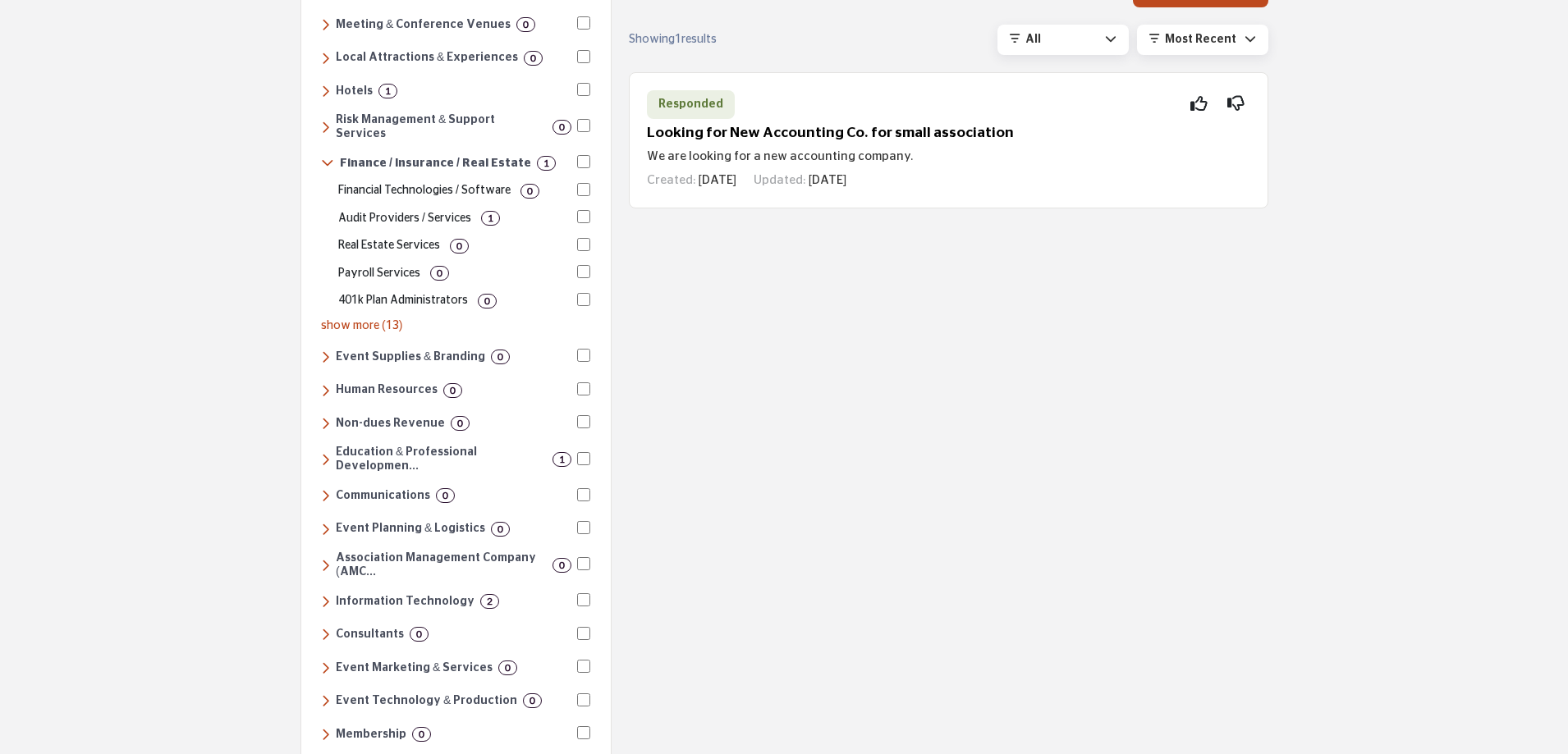
click at [379, 318] on p "show more (13)" at bounding box center [456, 326] width 269 height 17
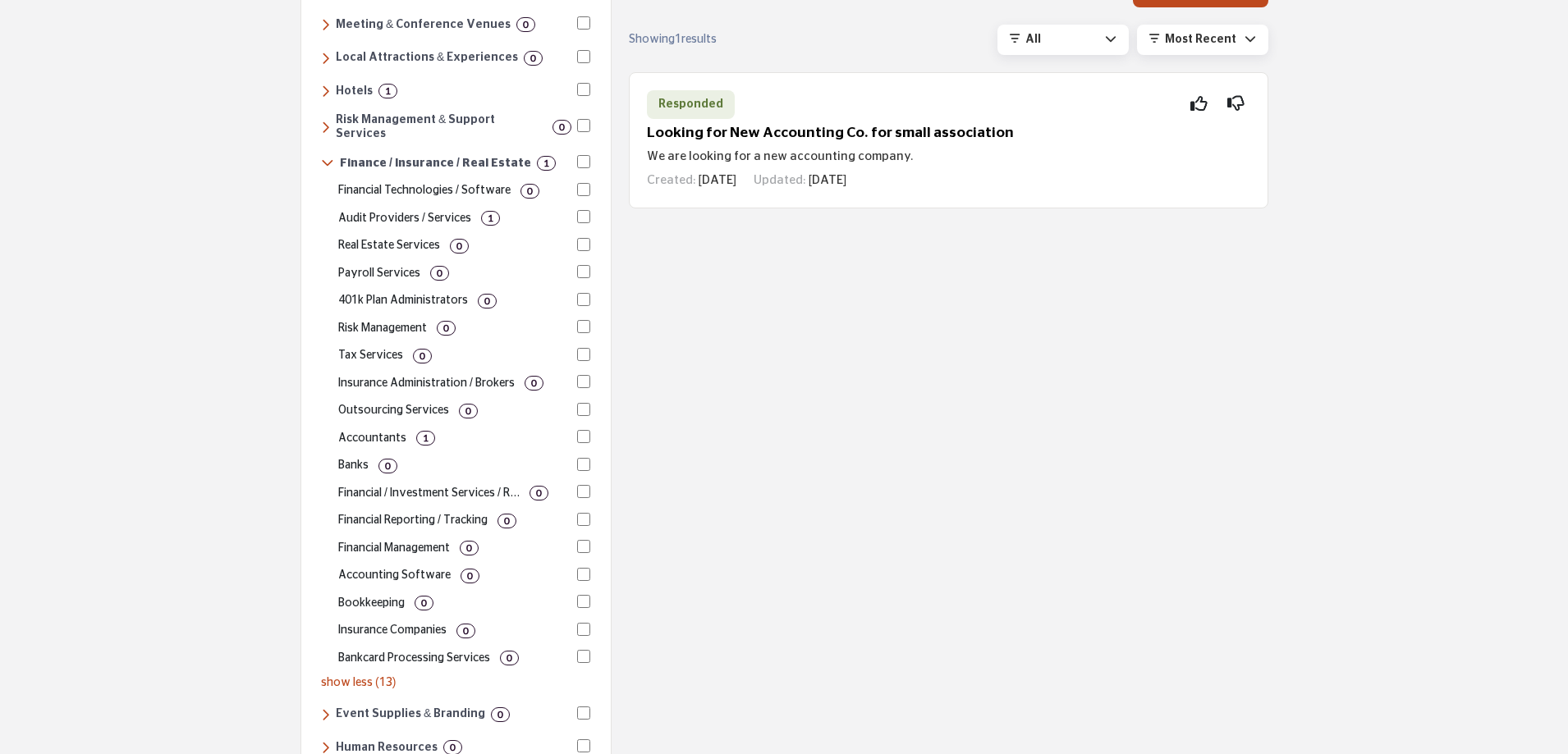
click at [376, 429] on p "Accountants" at bounding box center [372, 438] width 68 height 17
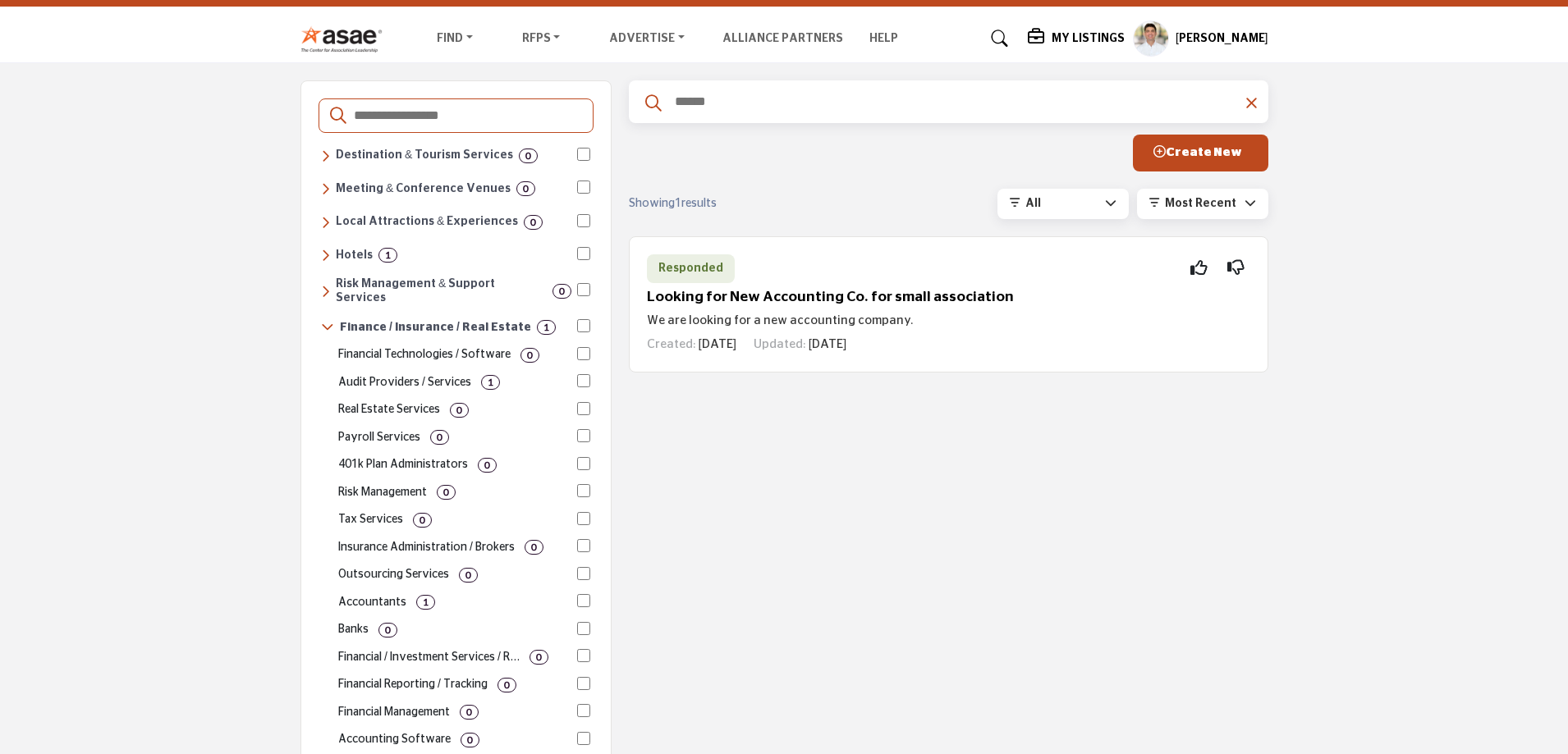
scroll to position [0, 0]
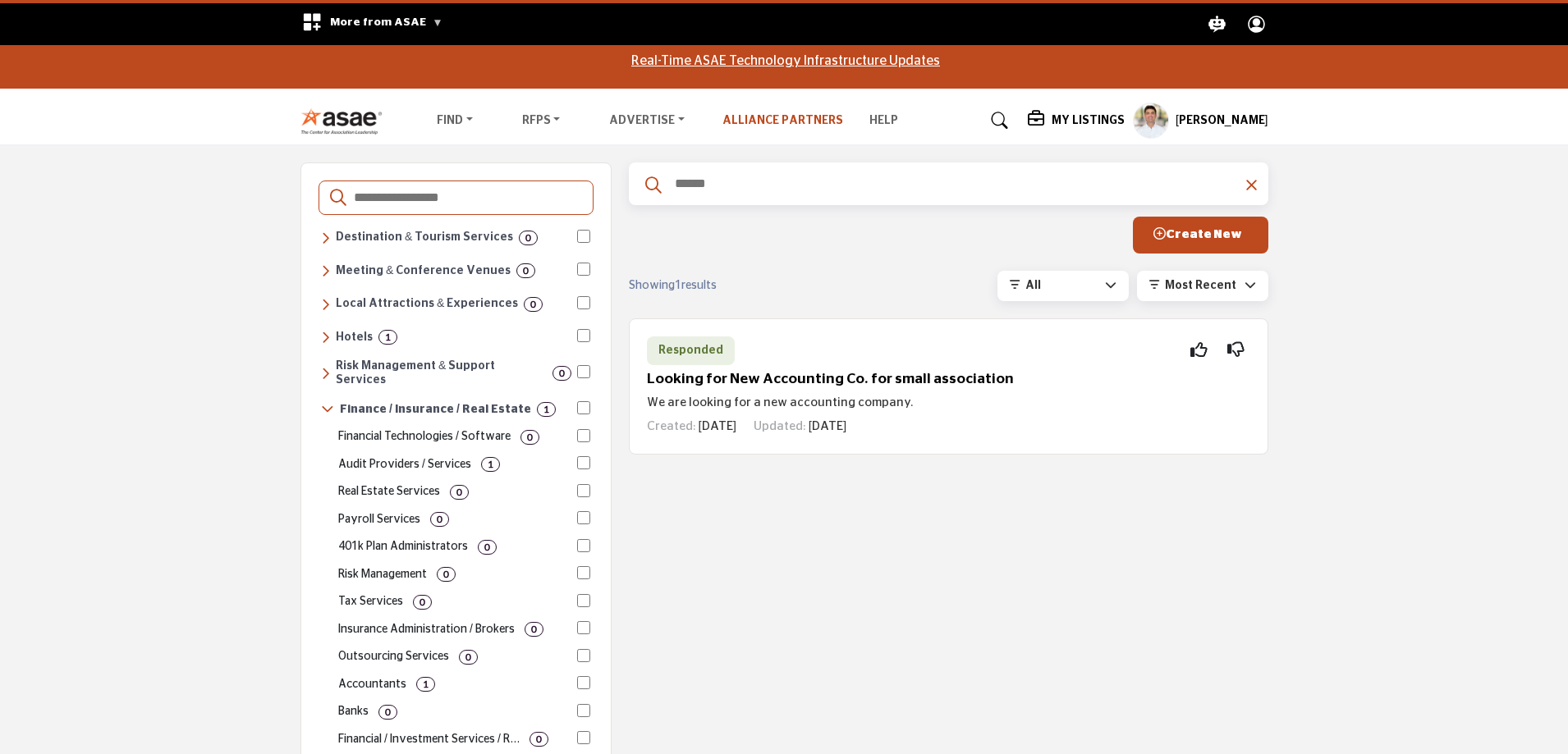
click at [748, 118] on link "Alliance Partners" at bounding box center [782, 120] width 121 height 11
click at [1200, 121] on h5 "[PERSON_NAME]" at bounding box center [1222, 121] width 93 height 16
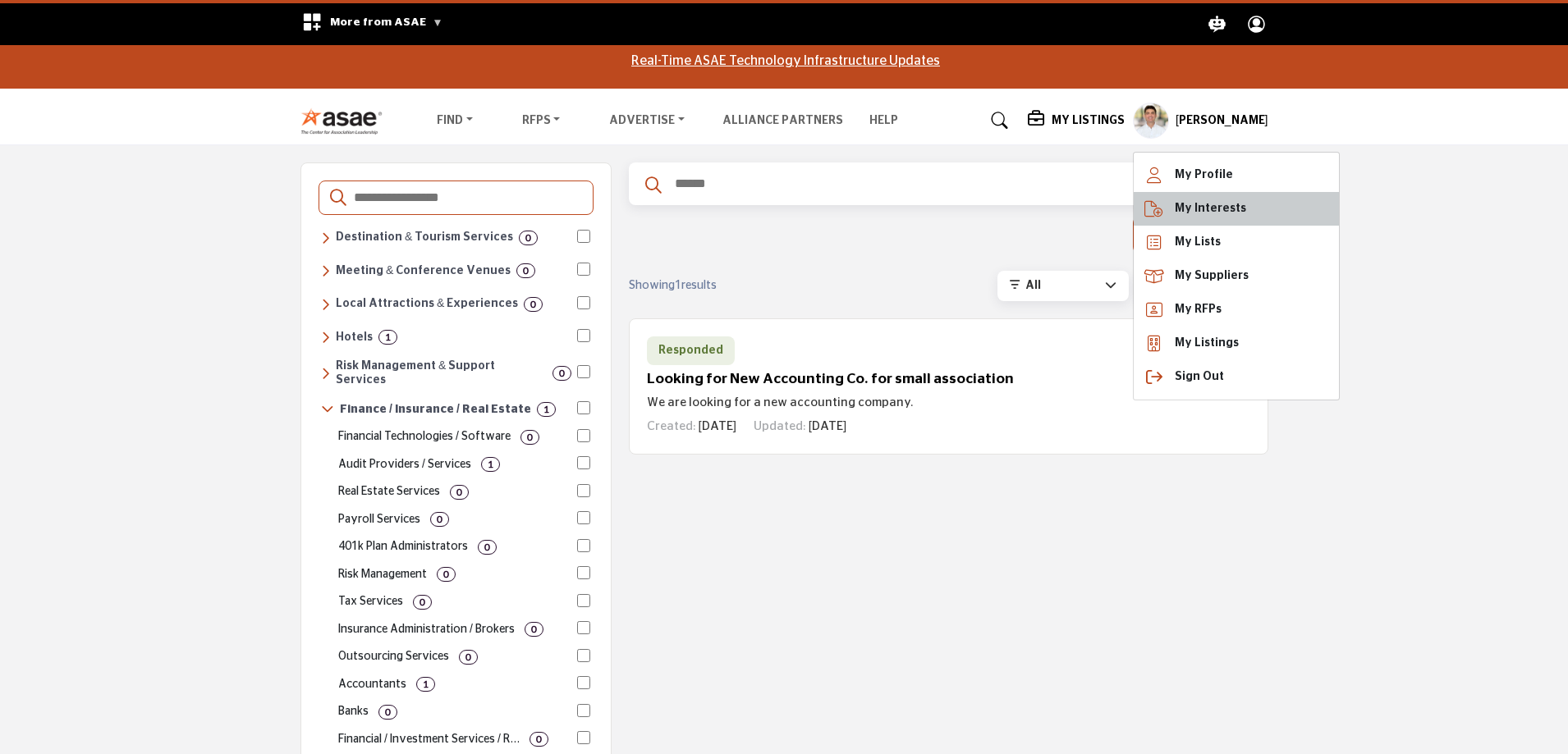
click at [1194, 201] on span "My Interests" at bounding box center [1210, 209] width 71 height 17
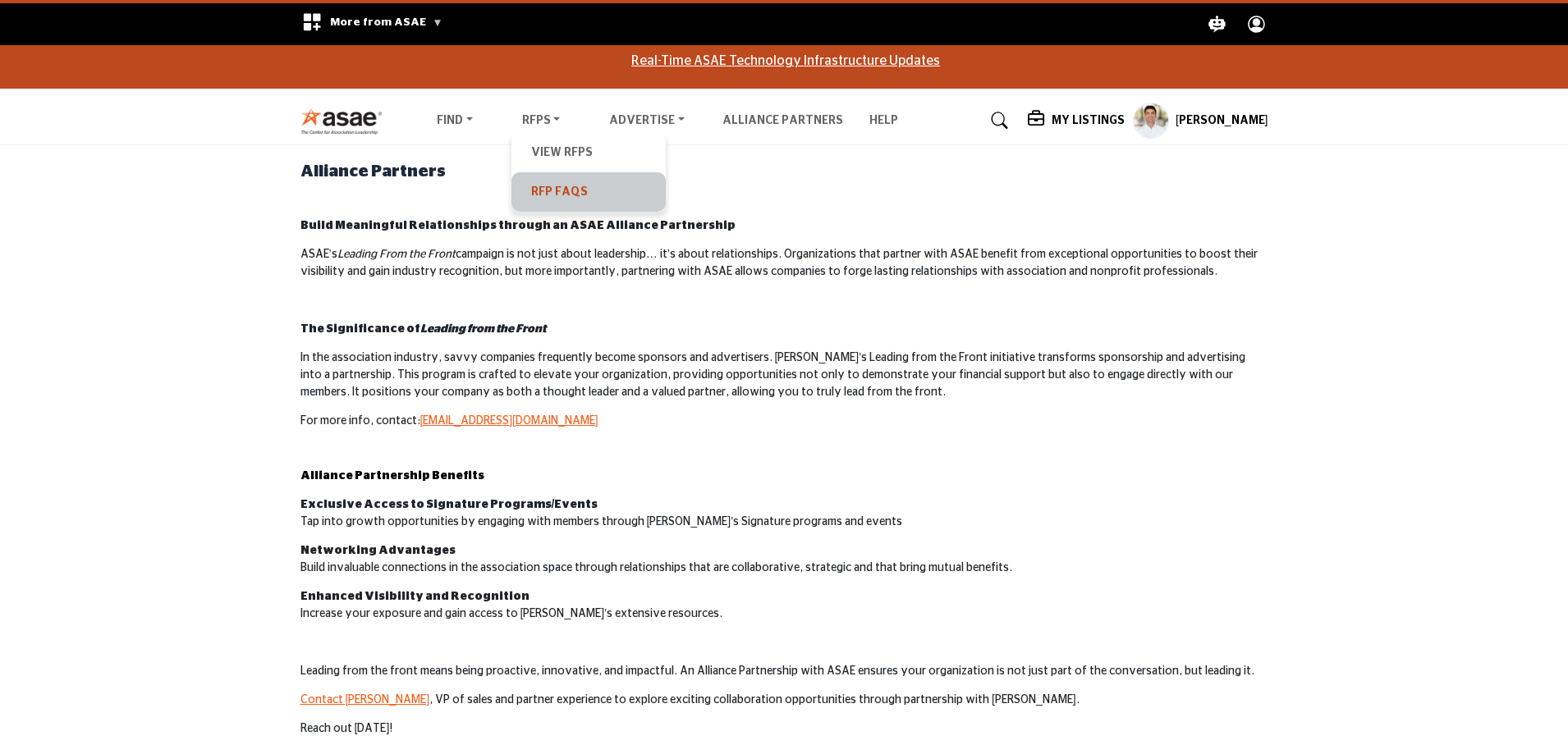
click at [563, 201] on link "RFP FAQs" at bounding box center [589, 192] width 138 height 23
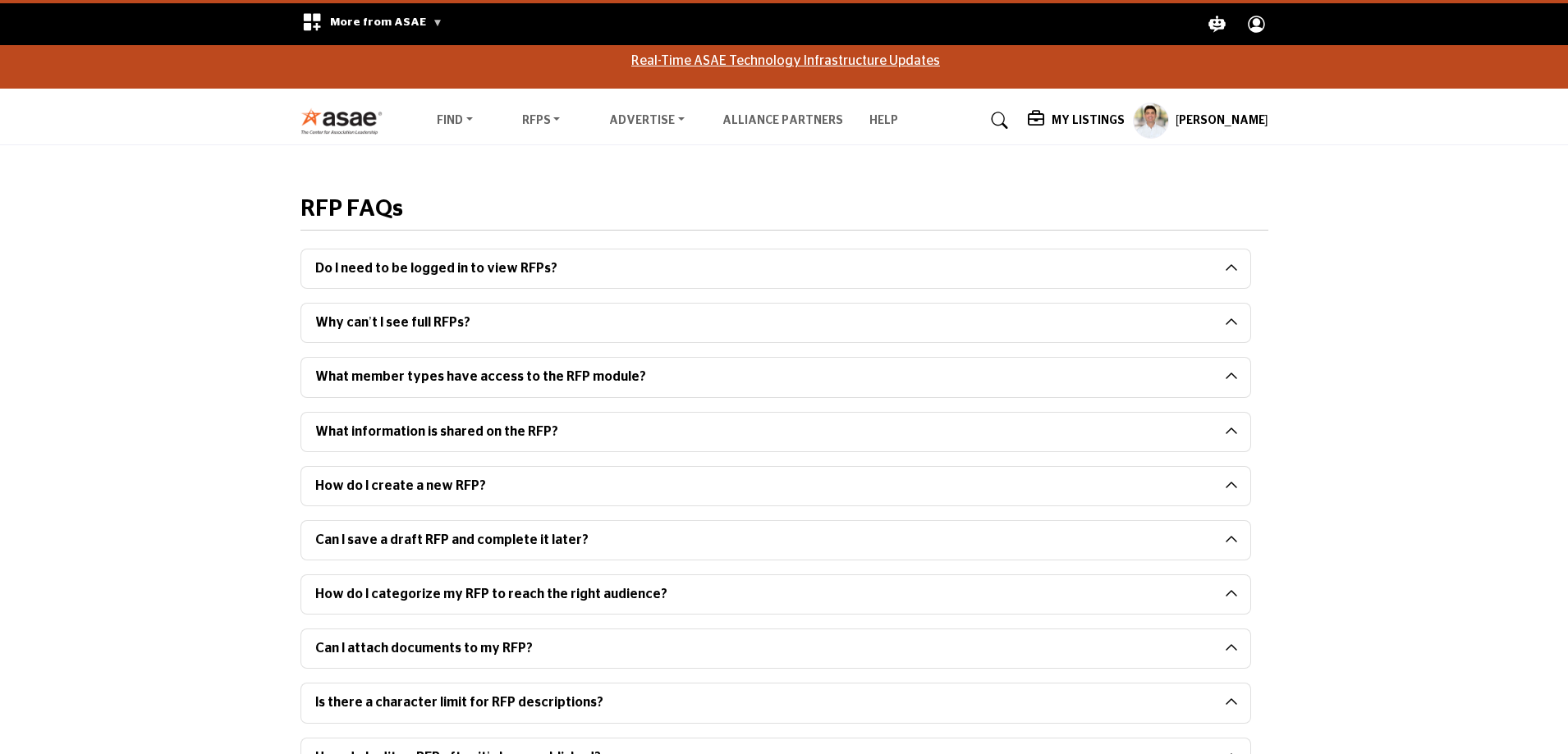
click at [539, 330] on button "Why can’t I see full RFPs?" at bounding box center [763, 323] width 924 height 38
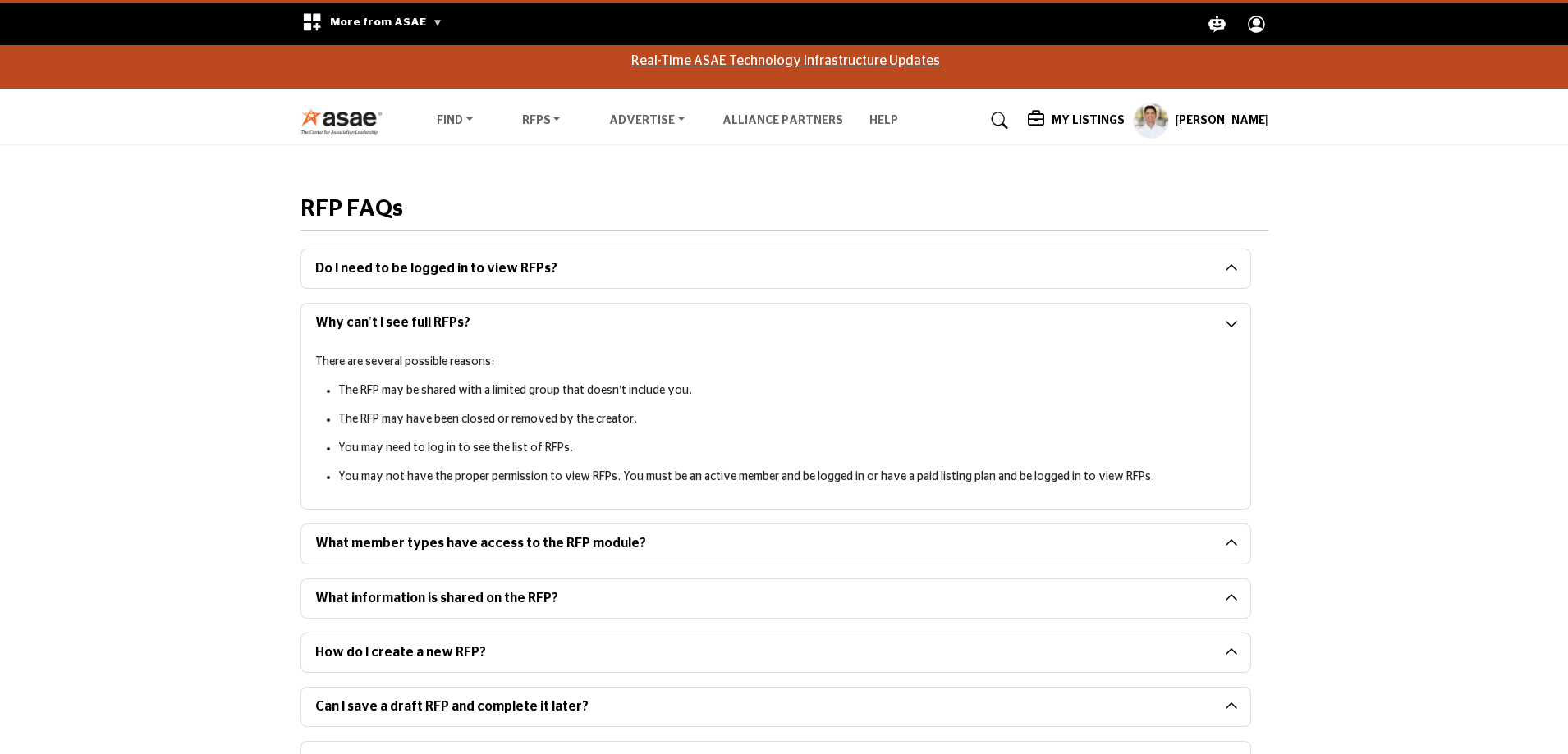
click at [539, 330] on button "Why can’t I see full RFPs?" at bounding box center [763, 323] width 924 height 38
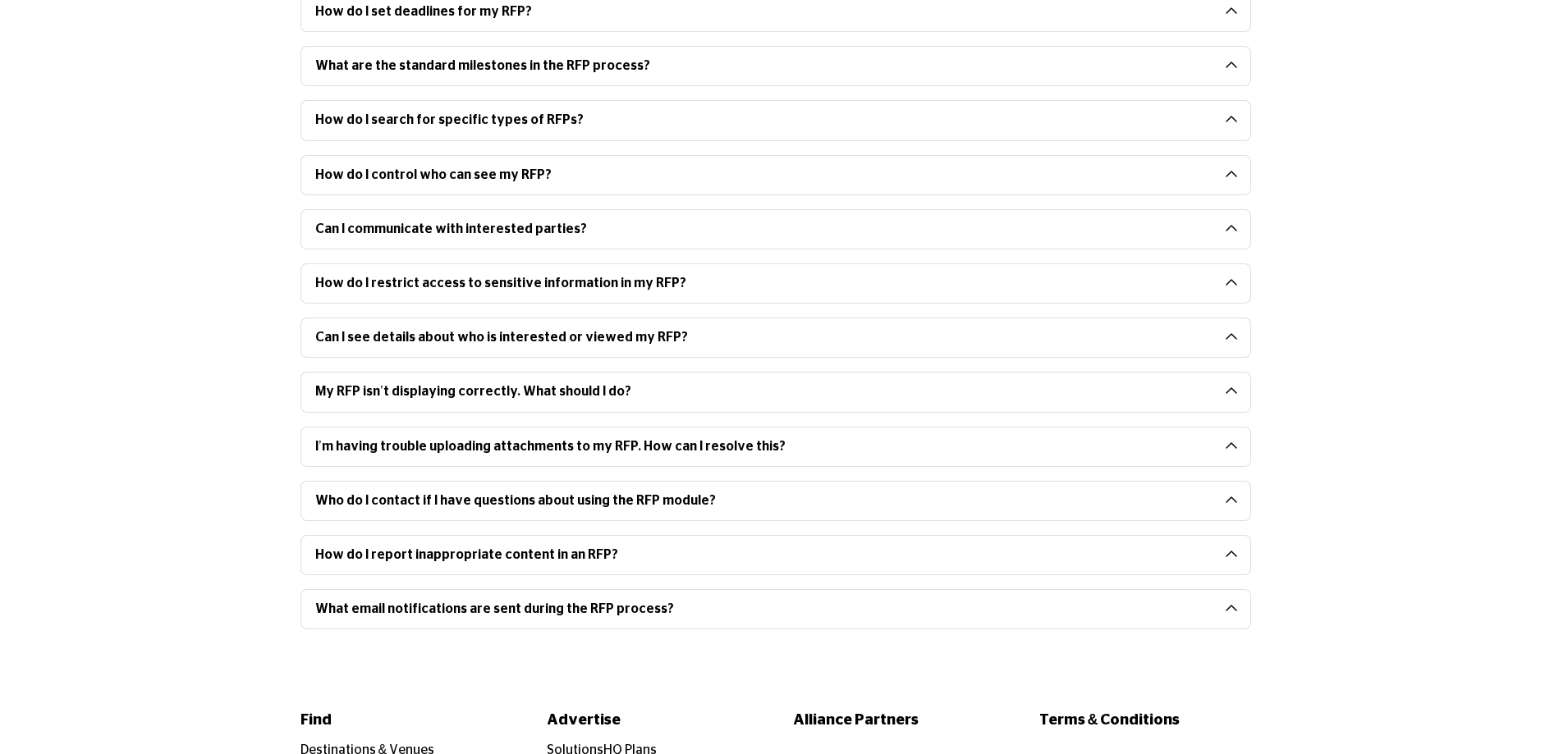
scroll to position [1805, 0]
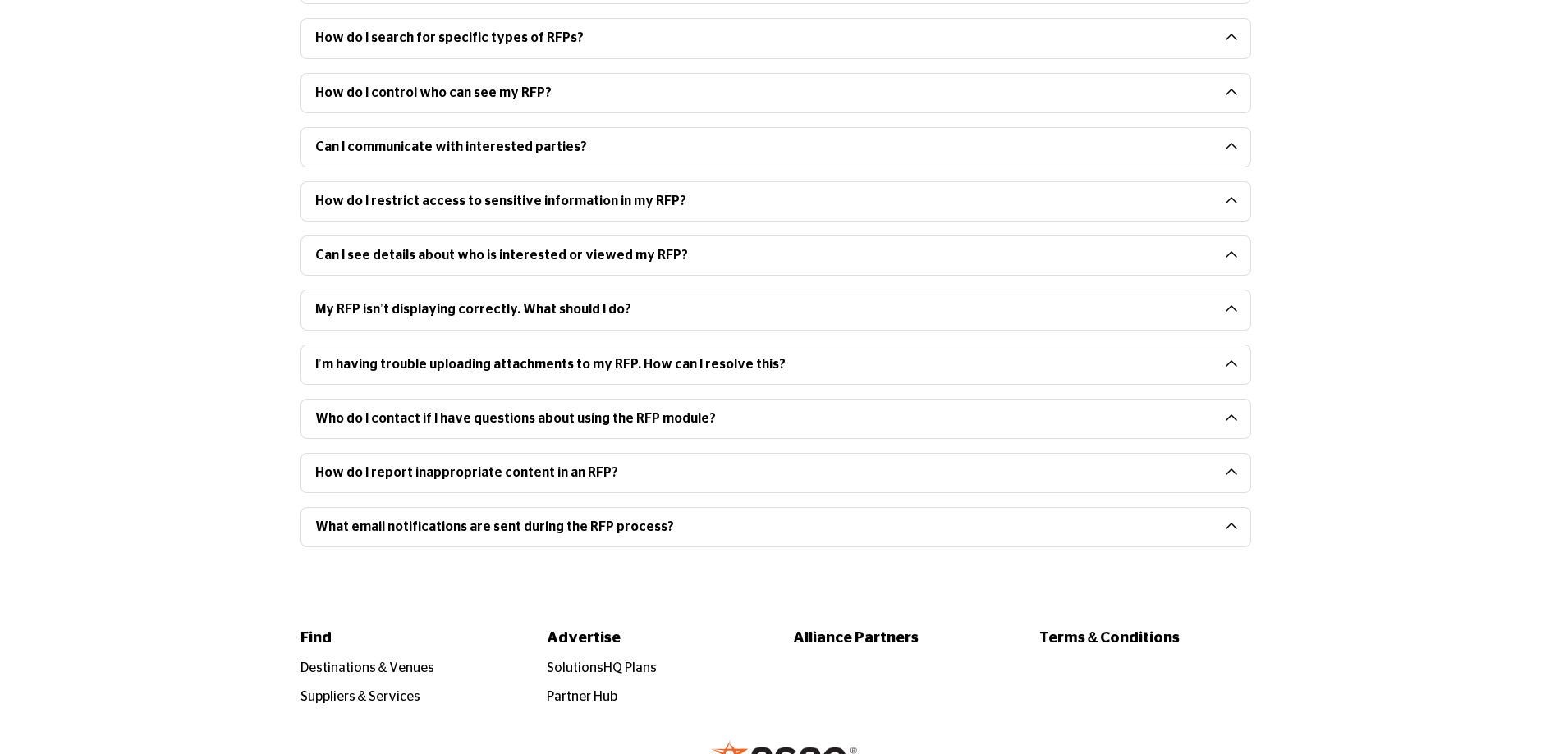
click at [599, 514] on button "What email notifications are sent during the RFP process?" at bounding box center [763, 527] width 924 height 38
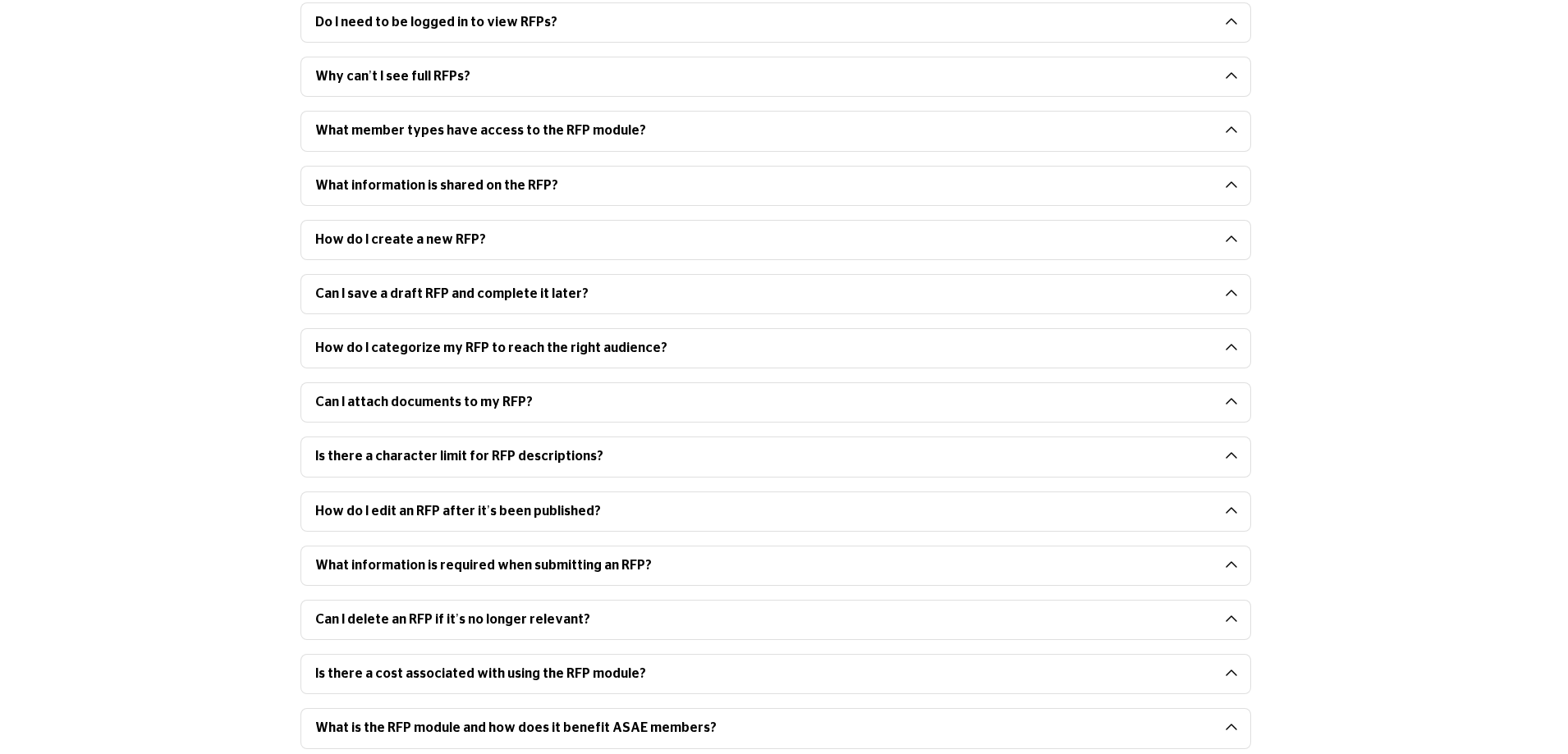
scroll to position [0, 0]
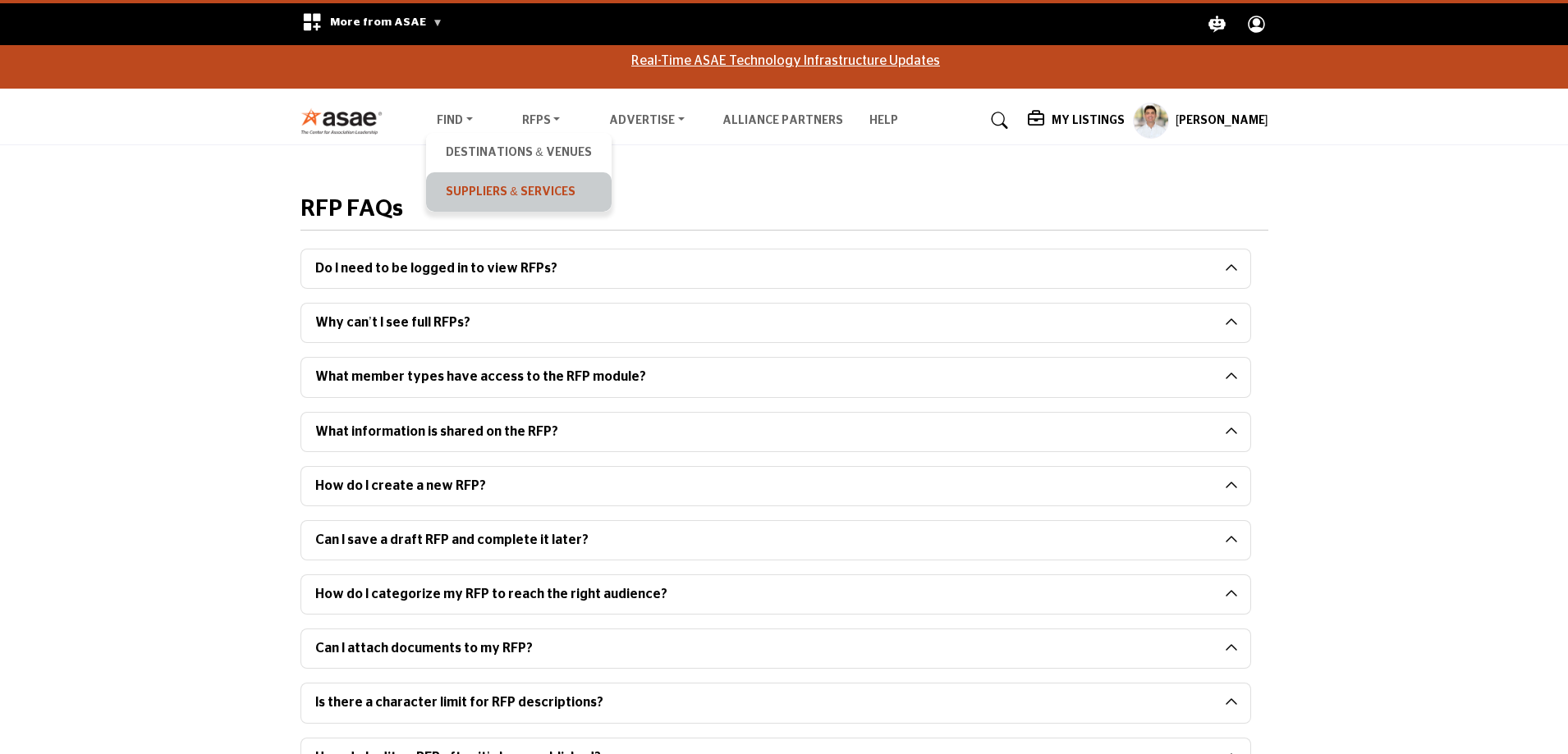
click at [484, 190] on link "Suppliers & Services" at bounding box center [518, 192] width 168 height 23
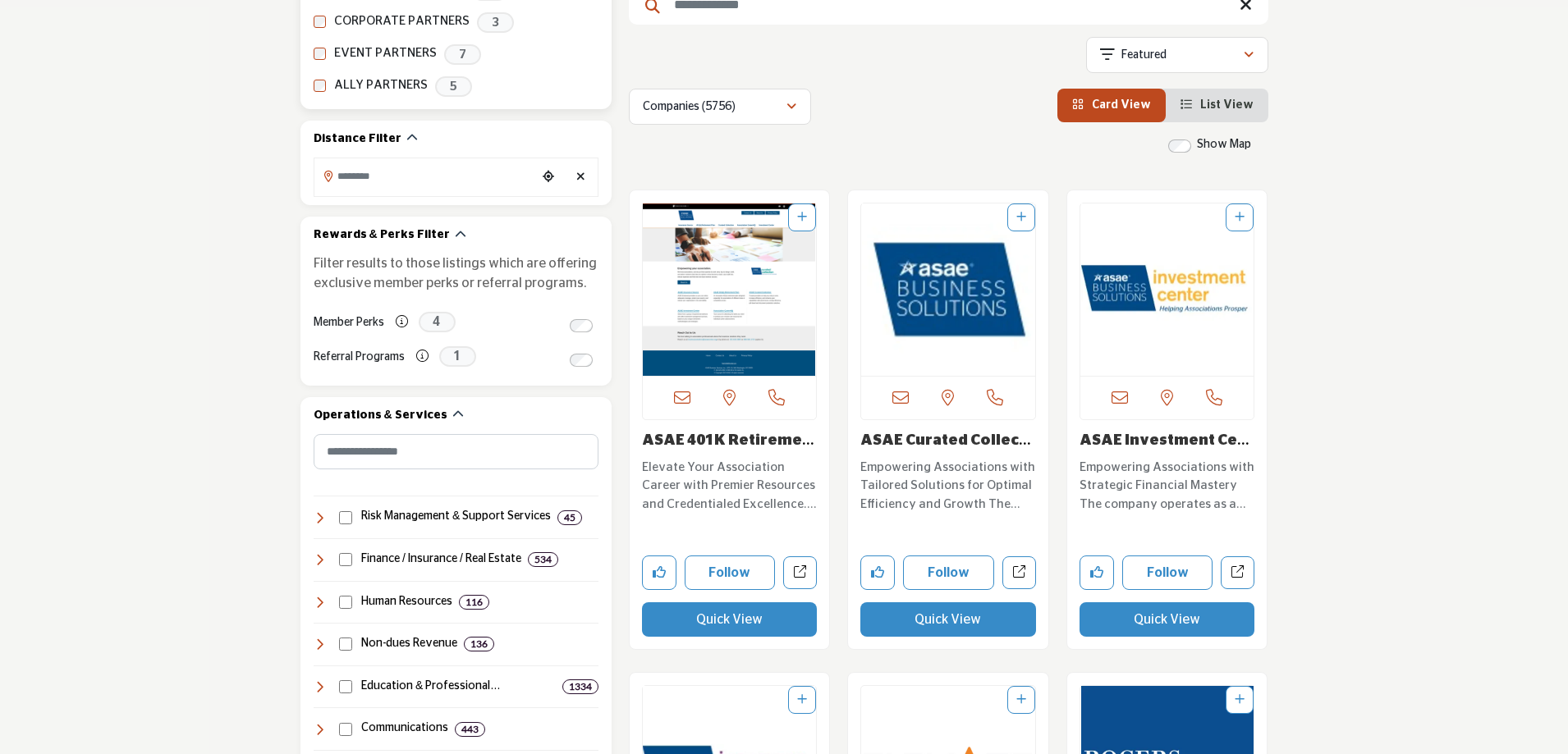
scroll to position [492, 0]
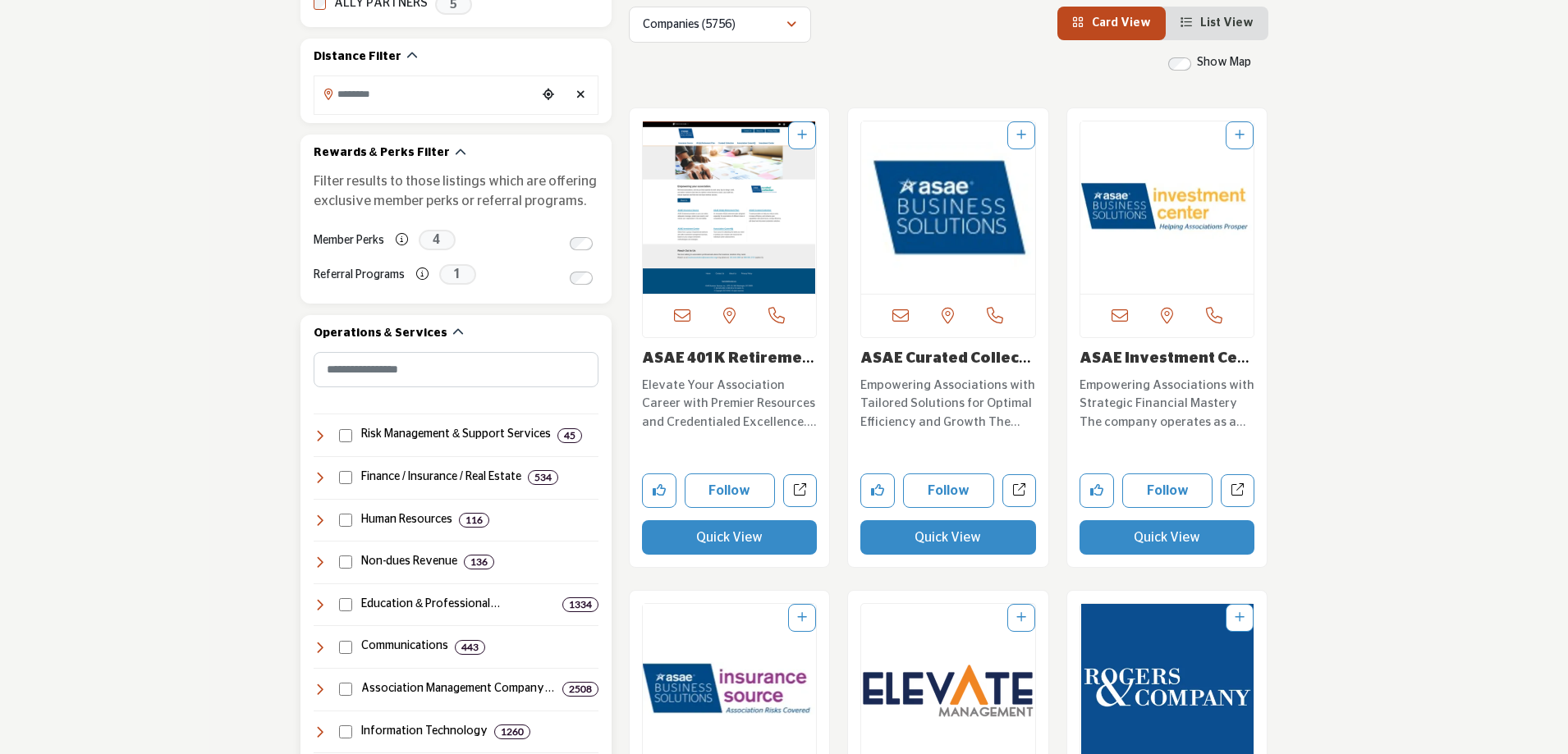
click at [321, 474] on icon at bounding box center [320, 477] width 13 height 13
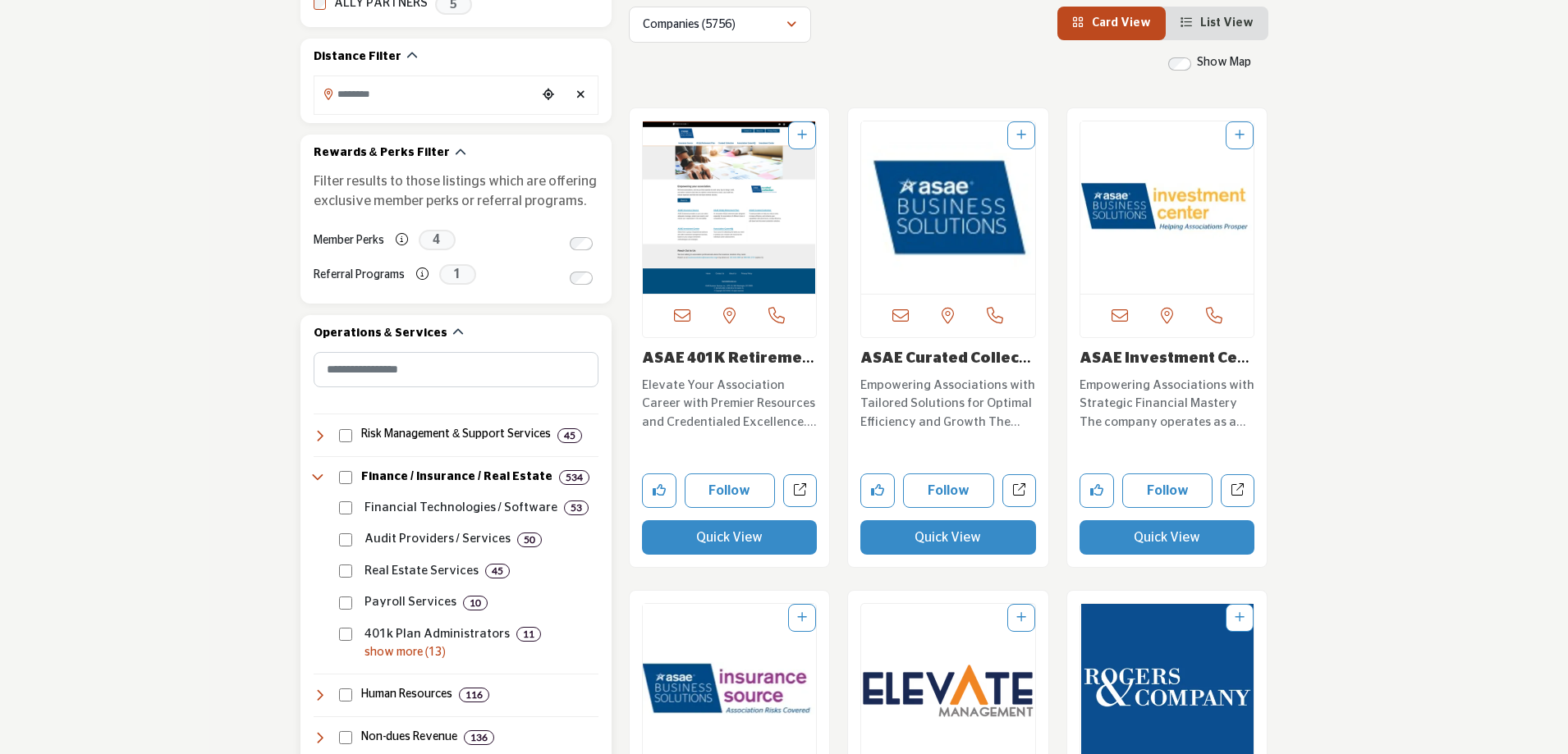
click at [461, 543] on p "Audit Providers / Services" at bounding box center [438, 540] width 146 height 19
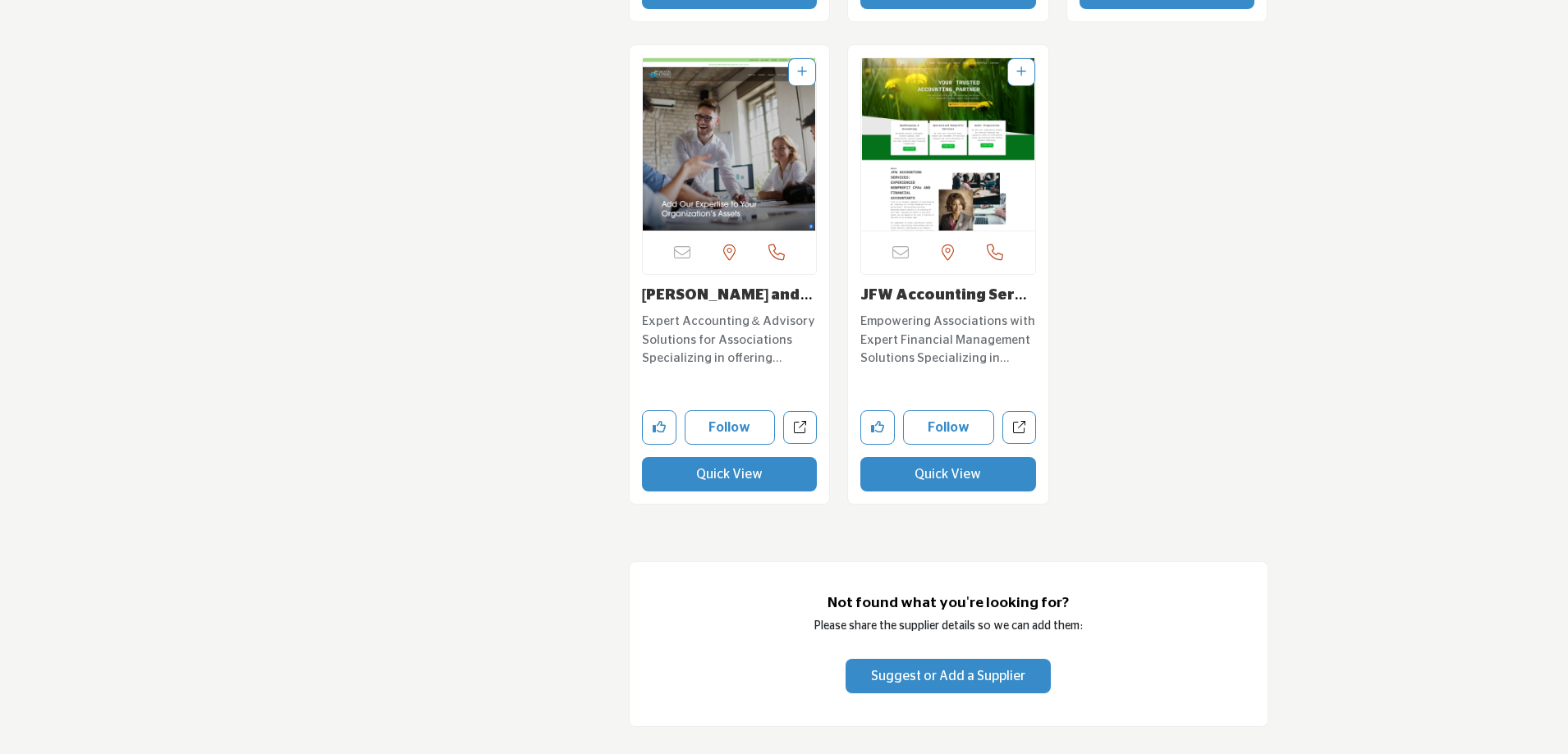
scroll to position [9353, 0]
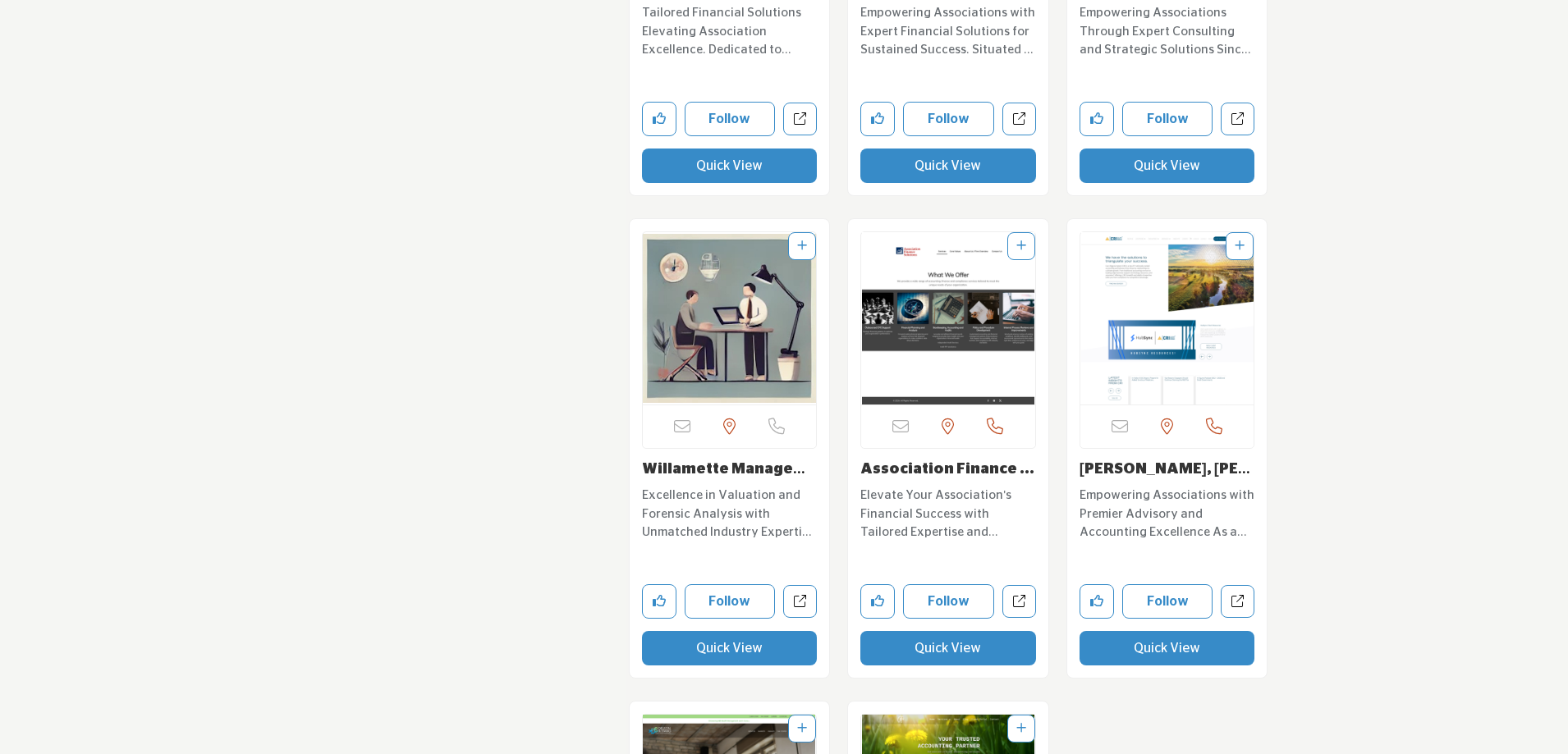
scroll to position [8533, 0]
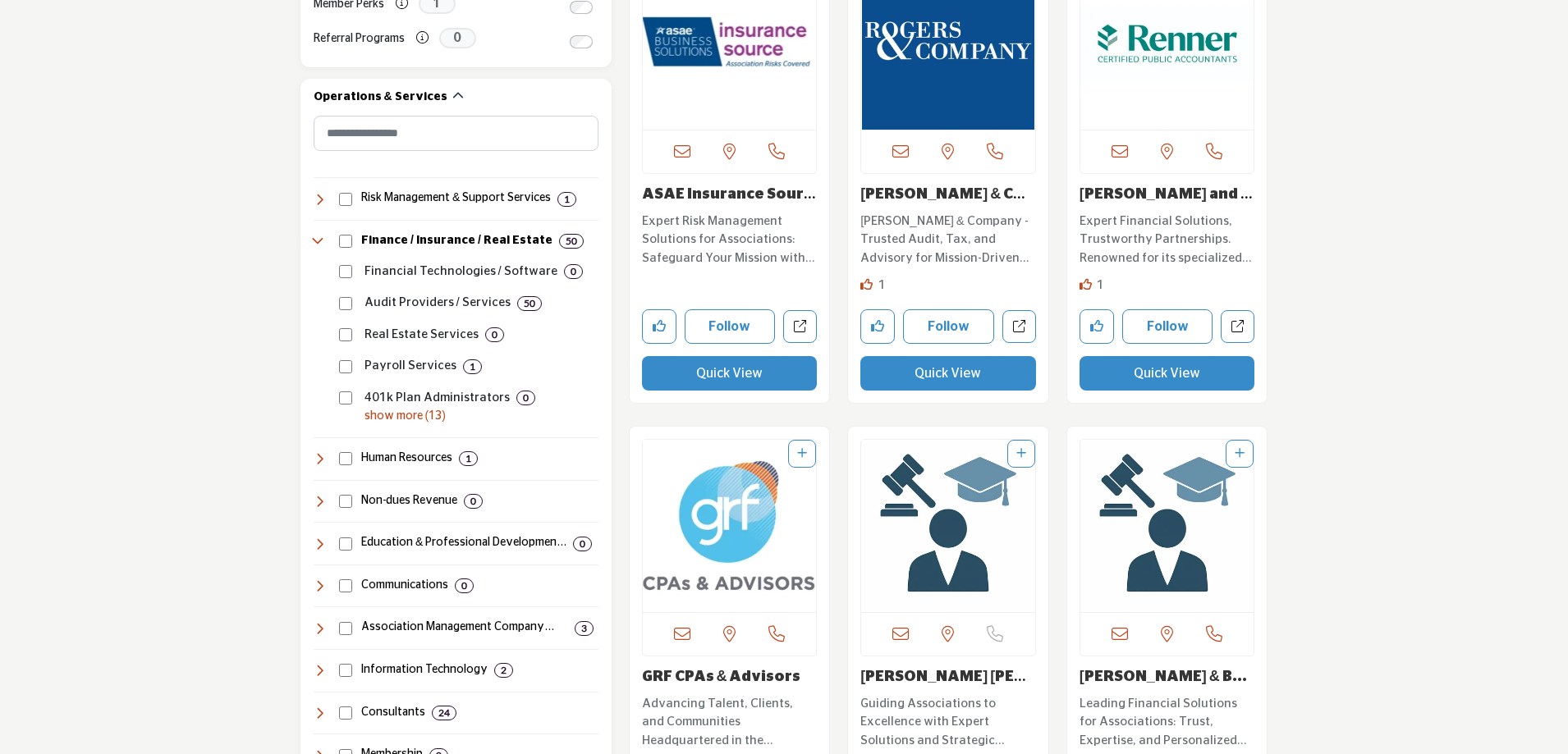
scroll to position [774, 0]
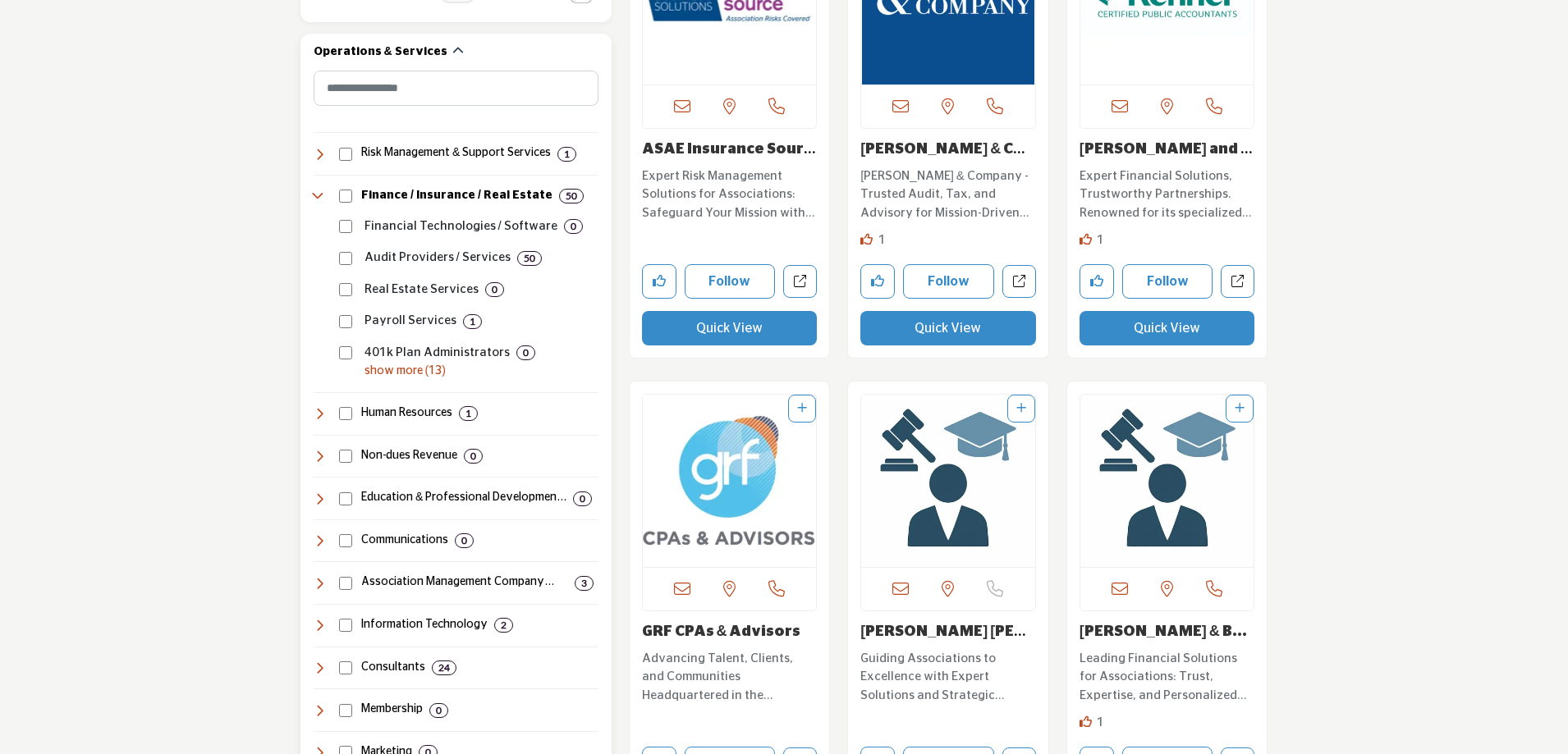
click at [428, 373] on p "show more (13)" at bounding box center [481, 371] width 234 height 17
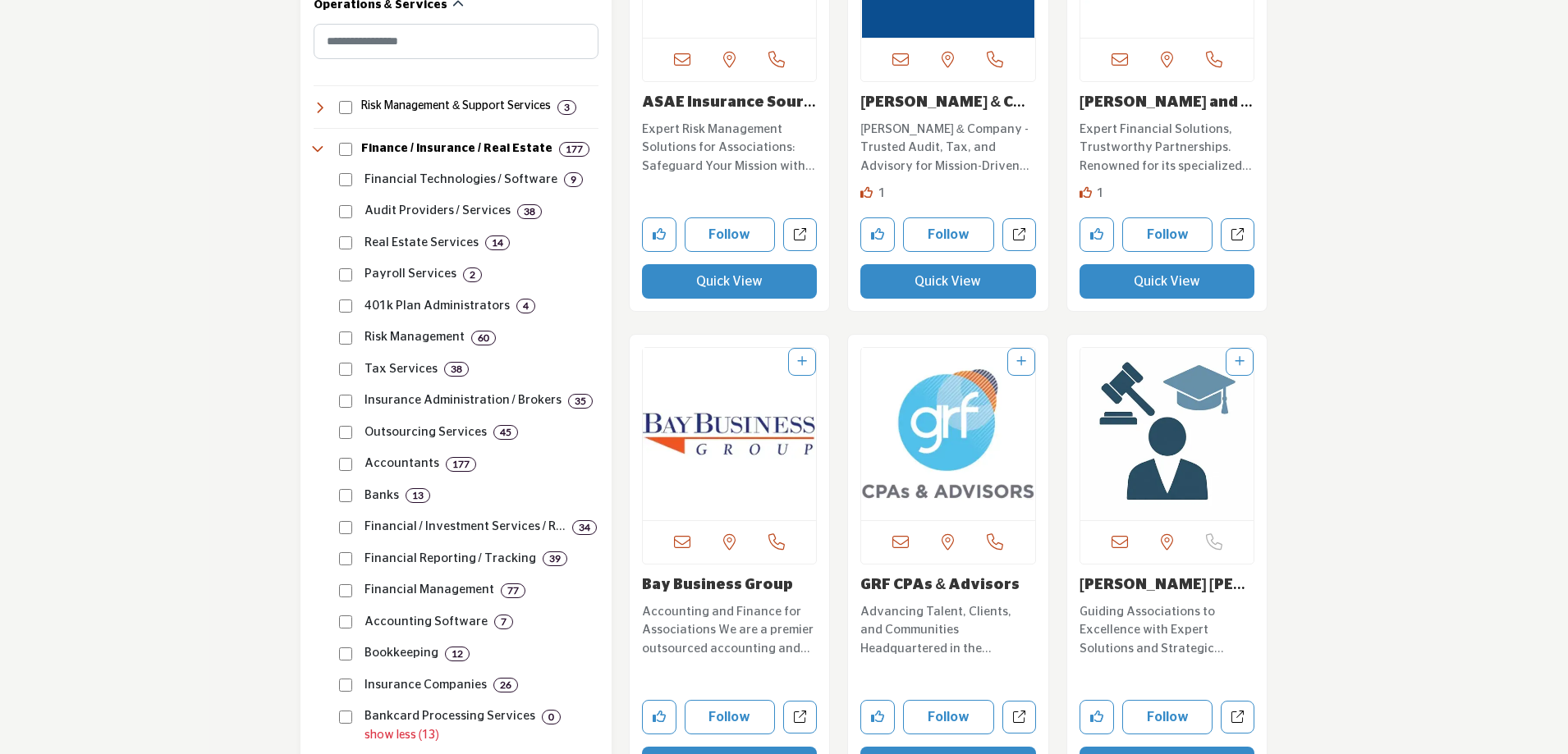
scroll to position [902, 0]
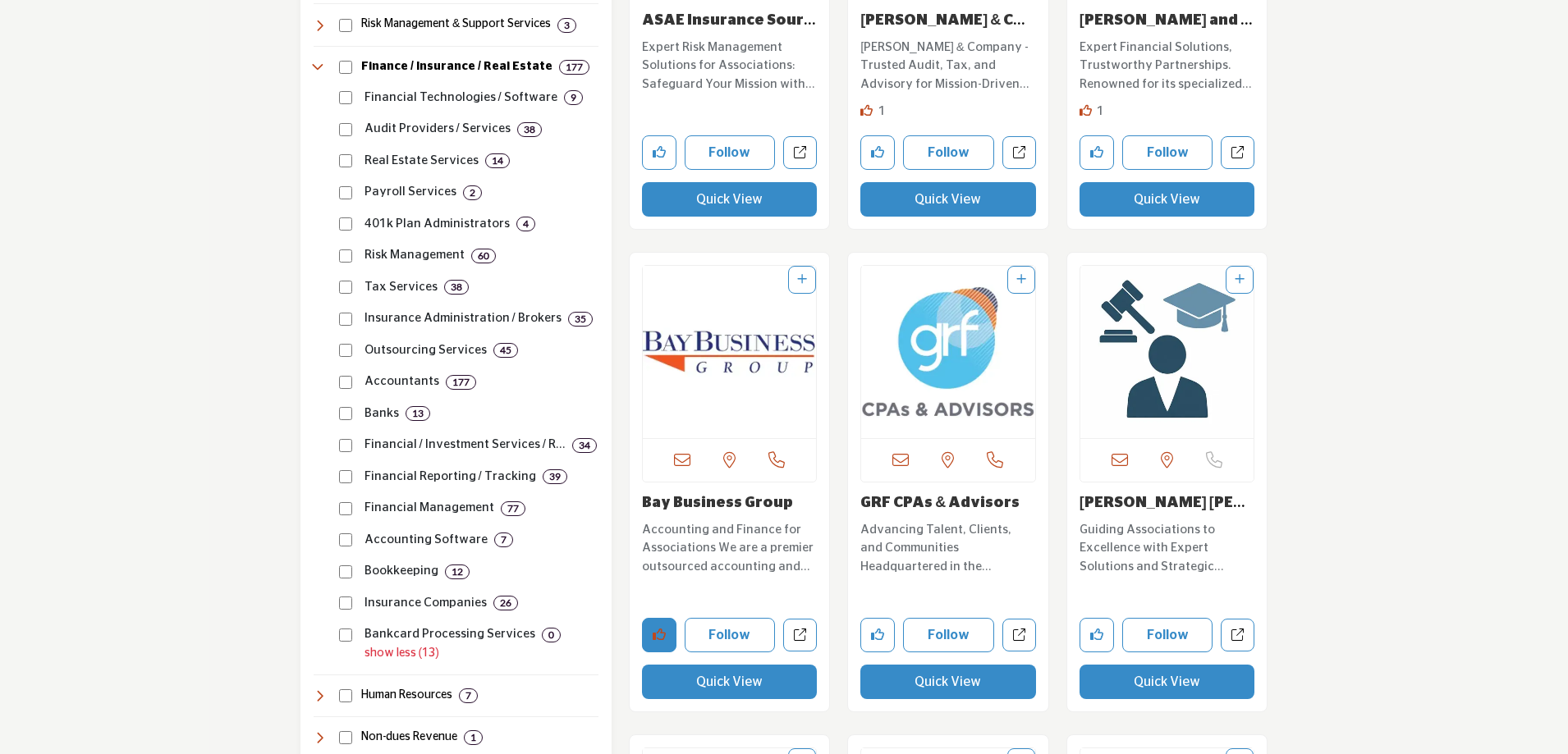
click at [671, 636] on button "Like company" at bounding box center [659, 635] width 35 height 35
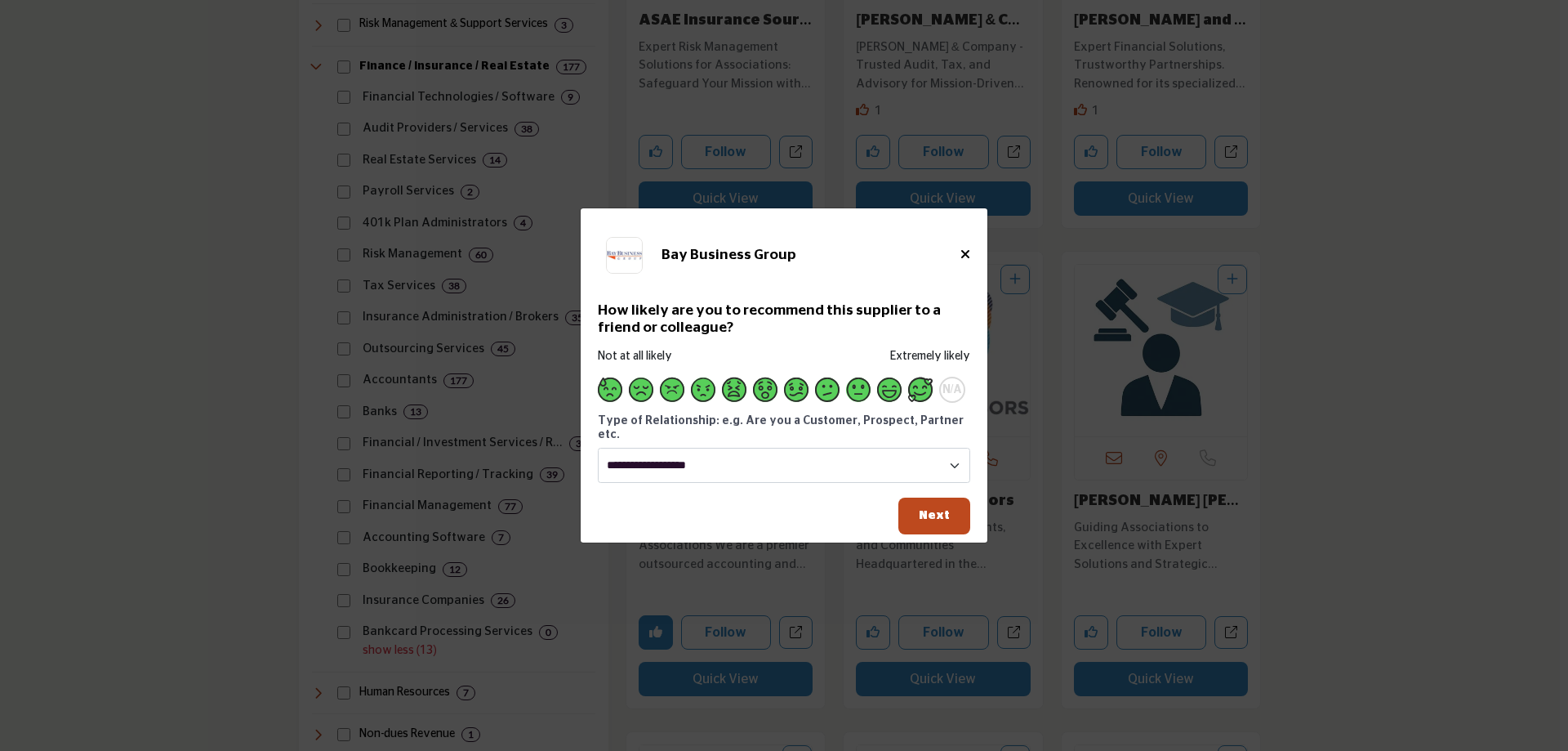
click at [918, 398] on span "Supplier Rating and Recommendation Modal for Bay Business Group" at bounding box center [920, 390] width 24 height 24
click at [904, 461] on select "**********" at bounding box center [784, 465] width 372 height 35
select select "**********"
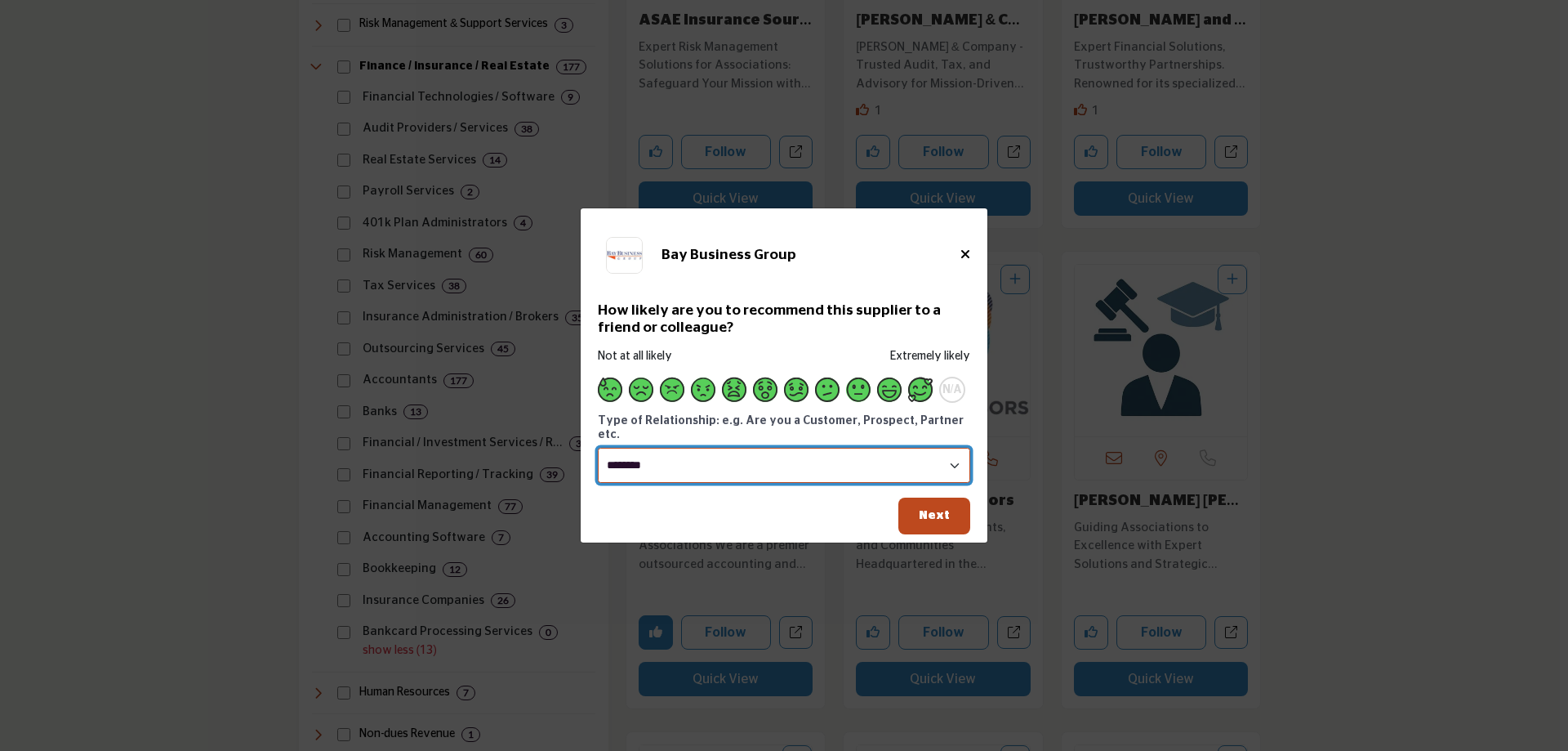
click at [598, 448] on select "**********" at bounding box center [784, 465] width 372 height 35
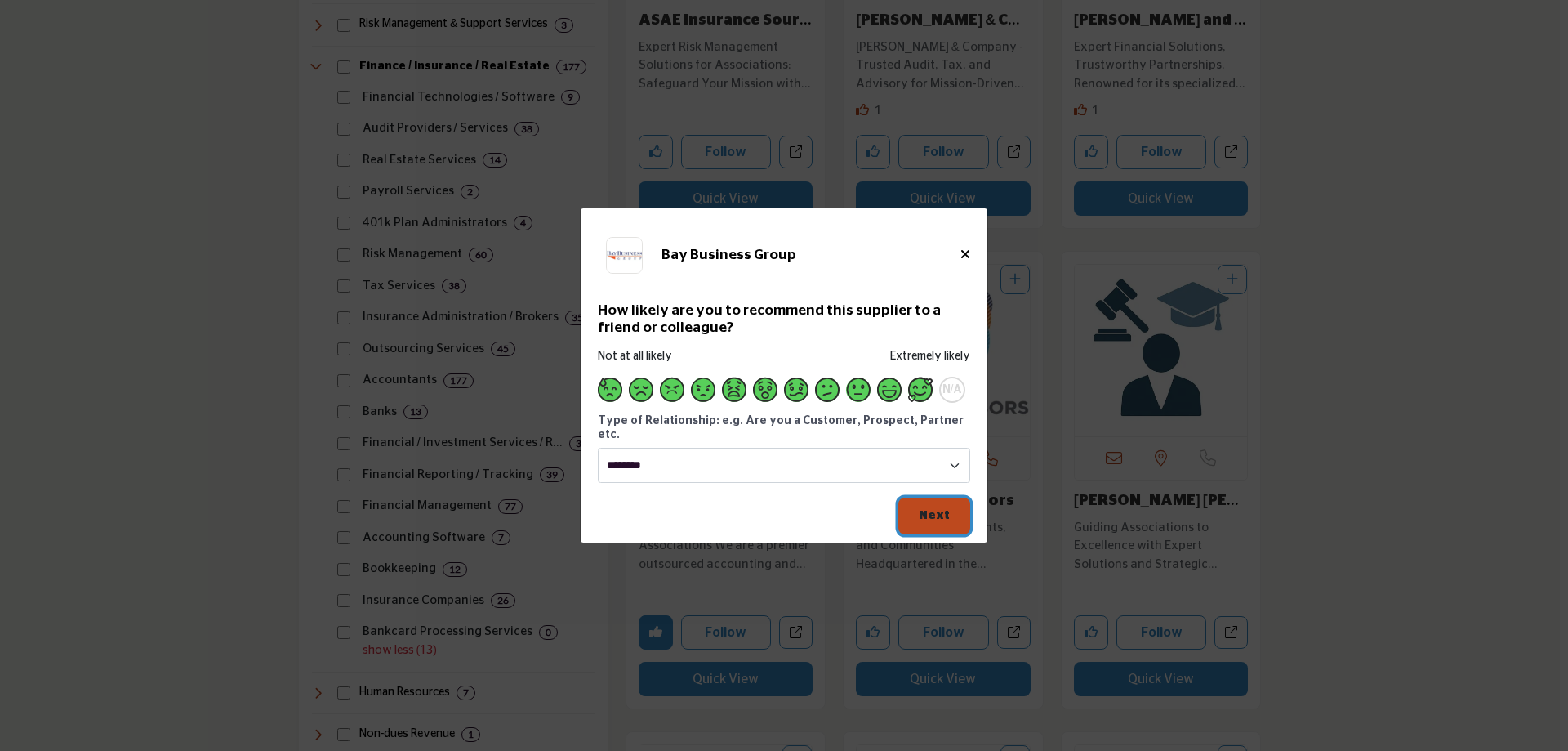
click at [921, 507] on button "Next" at bounding box center [934, 516] width 72 height 37
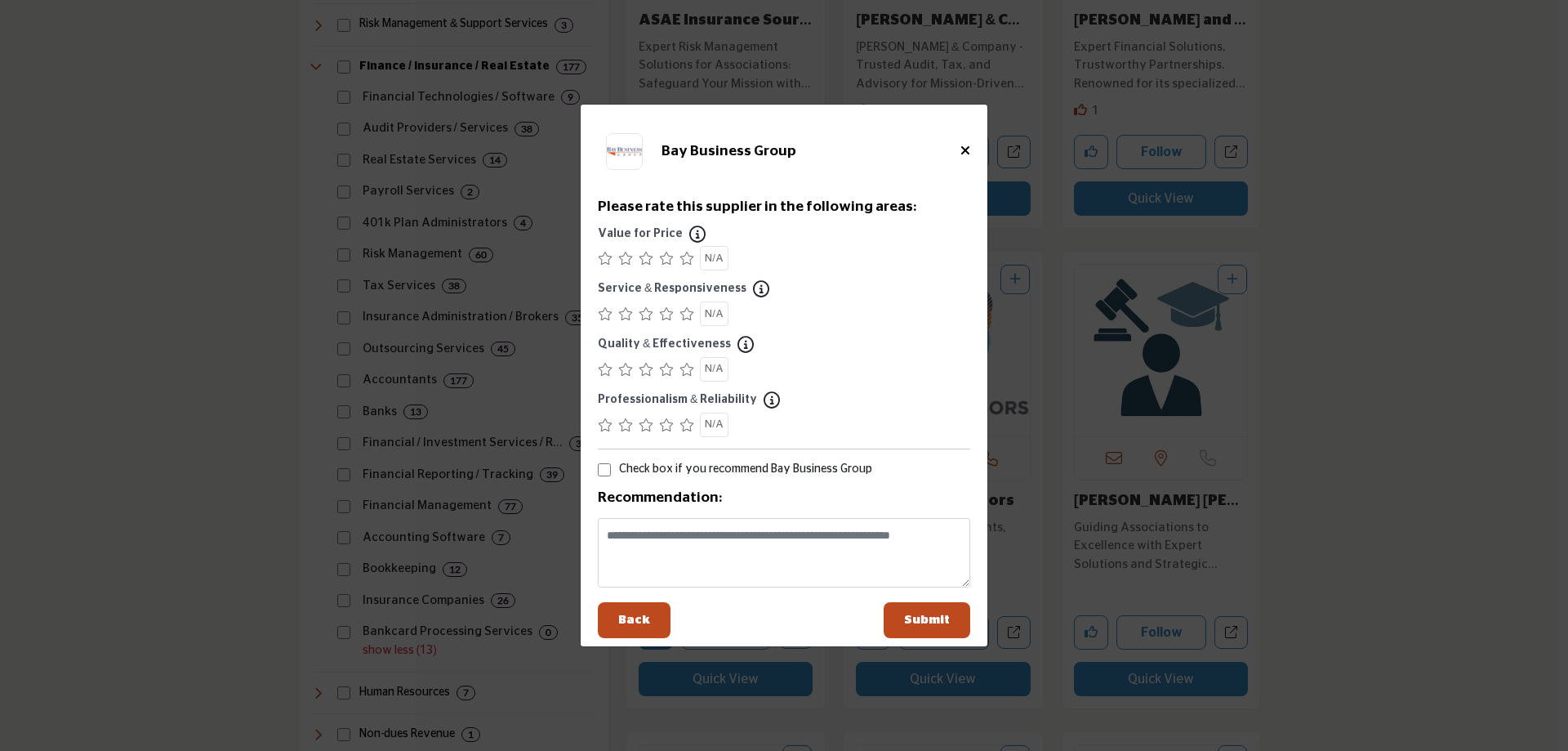
click at [686, 258] on icon "Supplier Rating and Recommendation Modal for Bay Business Group" at bounding box center [687, 258] width 15 height 13
click at [688, 320] on icon "Supplier Rating and Recommendation Modal for Bay Business Group" at bounding box center [687, 314] width 15 height 13
click at [689, 367] on icon "Supplier Rating and Recommendation Modal for Bay Business Group" at bounding box center [687, 369] width 15 height 13
click at [687, 431] on icon "Supplier Rating and Recommendation Modal for Bay Business Group" at bounding box center [687, 424] width 15 height 13
click at [966, 150] on icon "Close" at bounding box center [965, 150] width 10 height 13
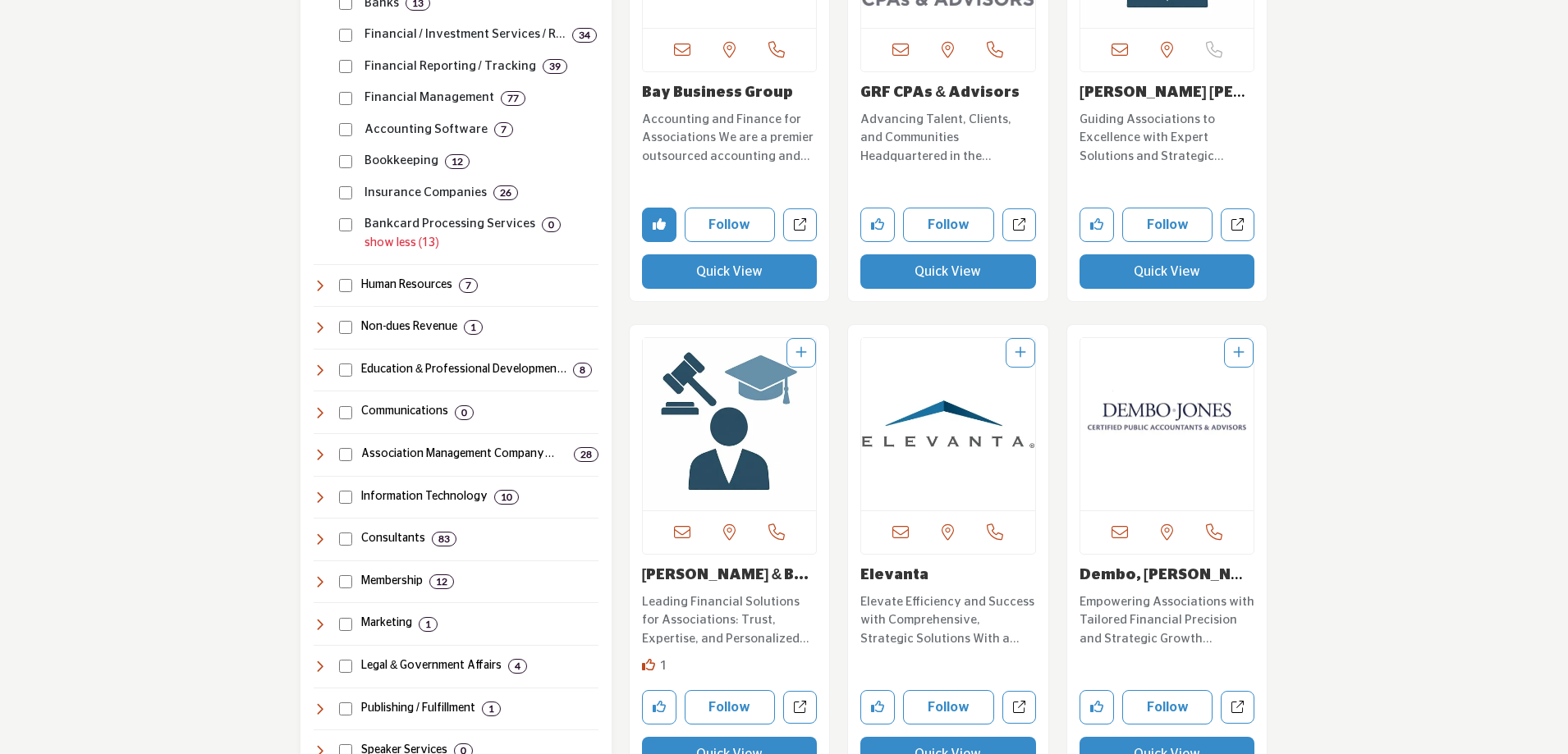
scroll to position [1230, 0]
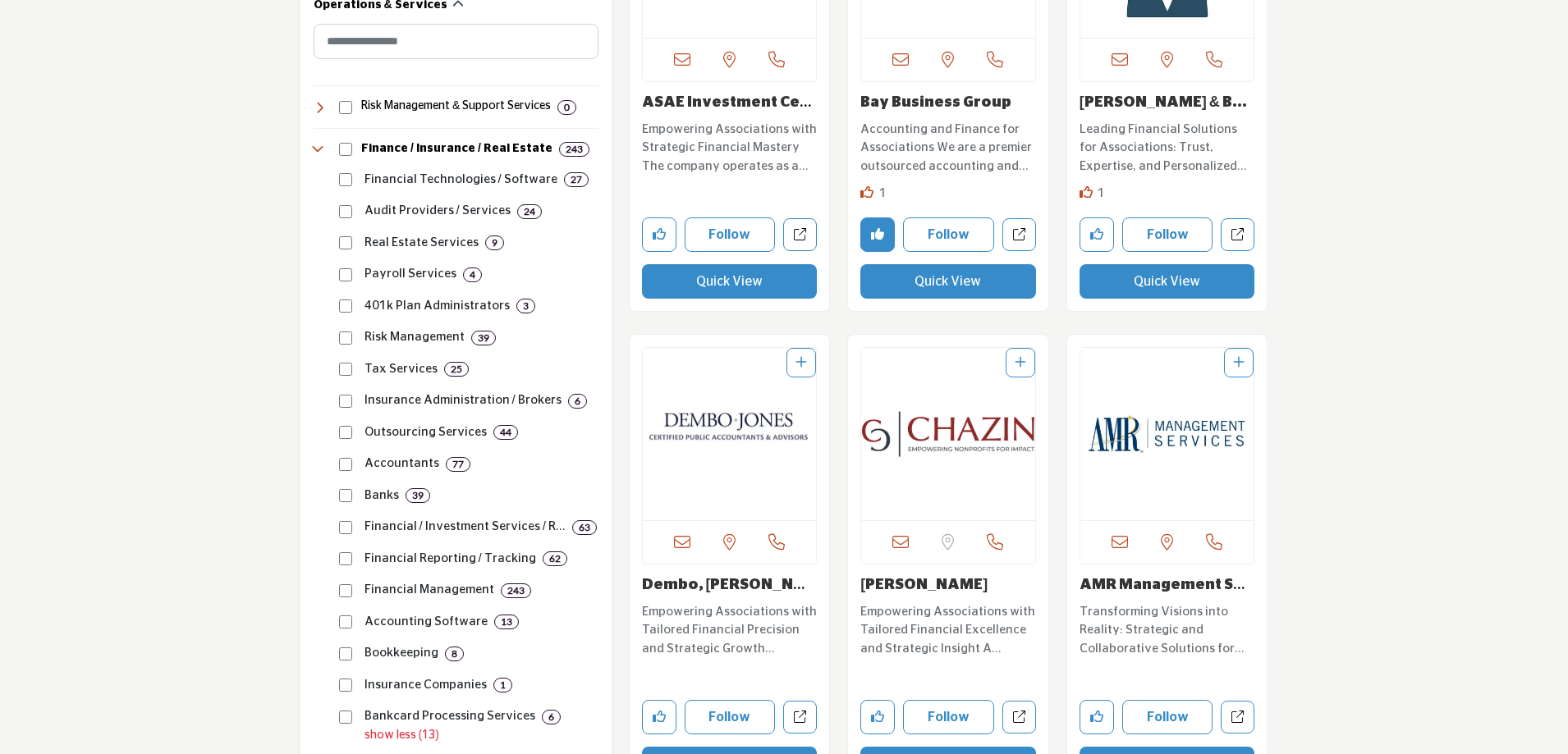
scroll to position [574, 0]
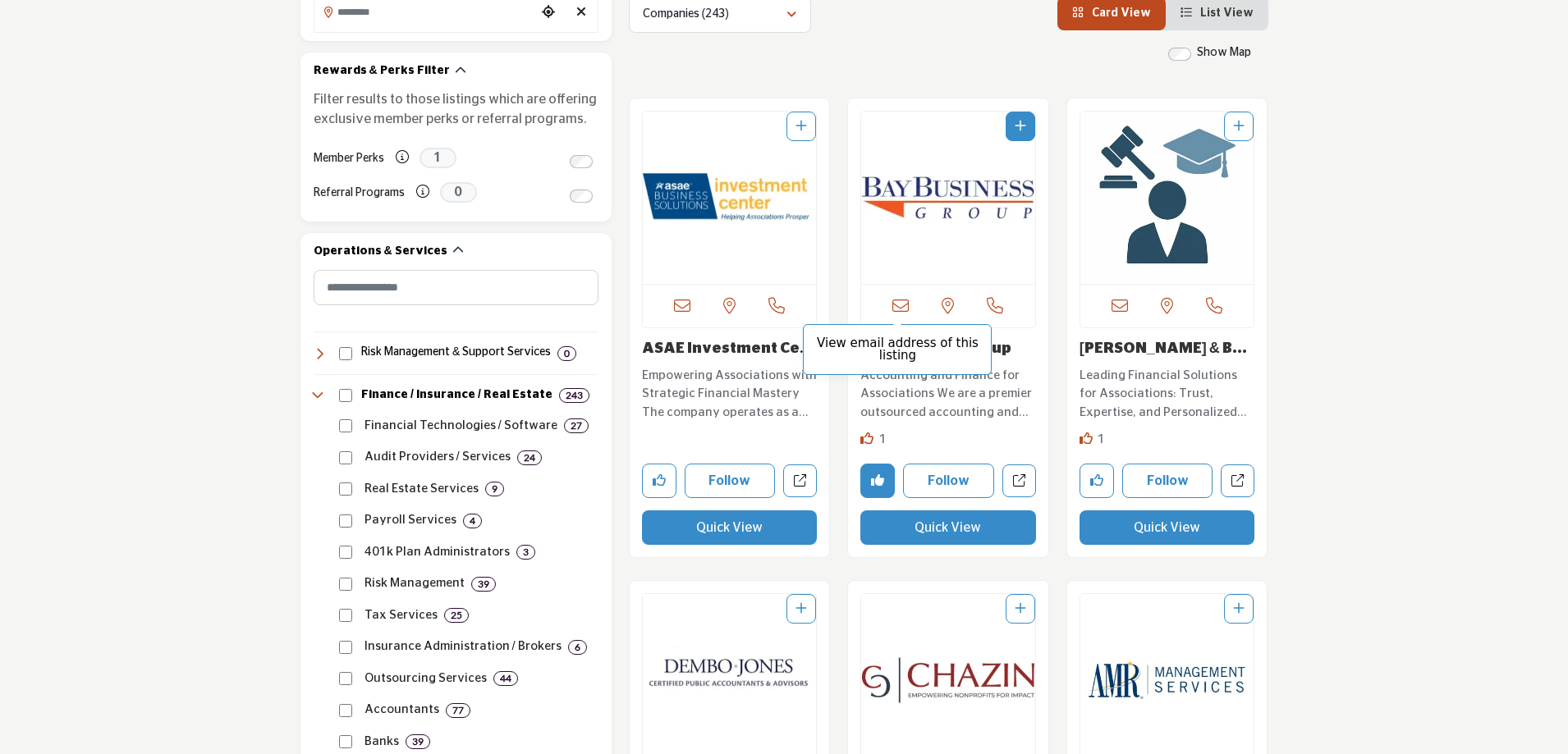
click at [898, 306] on icon at bounding box center [900, 305] width 16 height 16
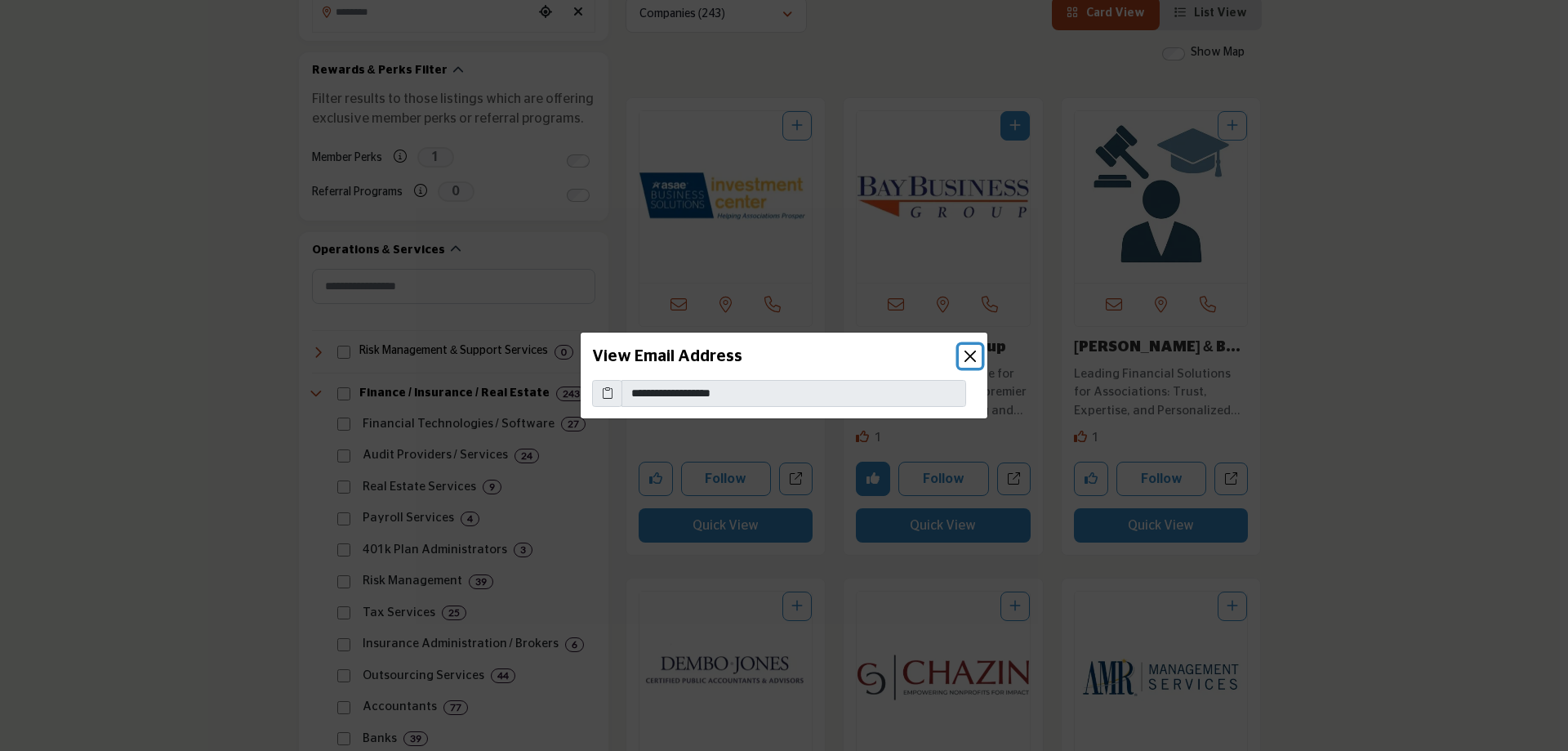
click at [972, 355] on button "Close" at bounding box center [970, 356] width 22 height 22
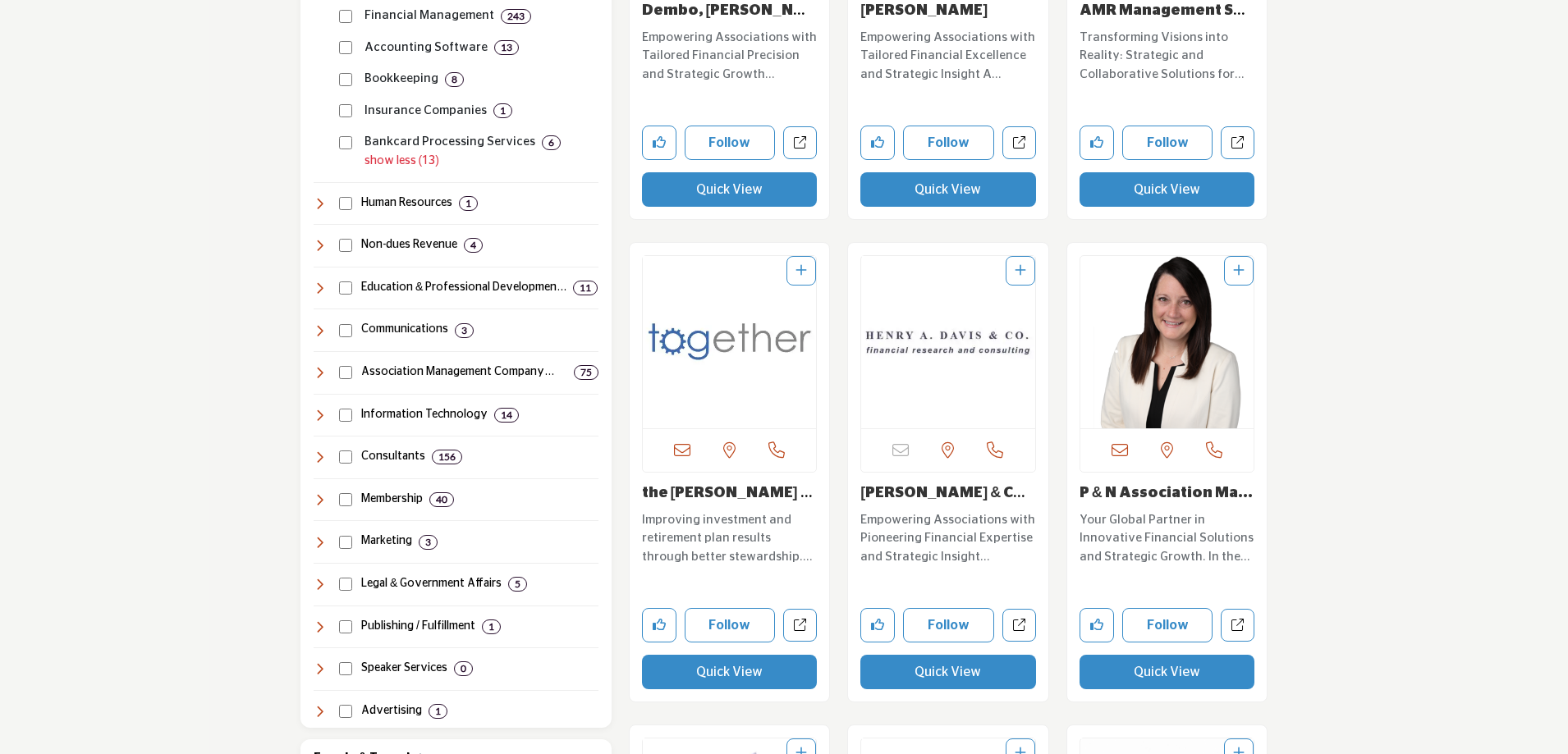
scroll to position [1066, 0]
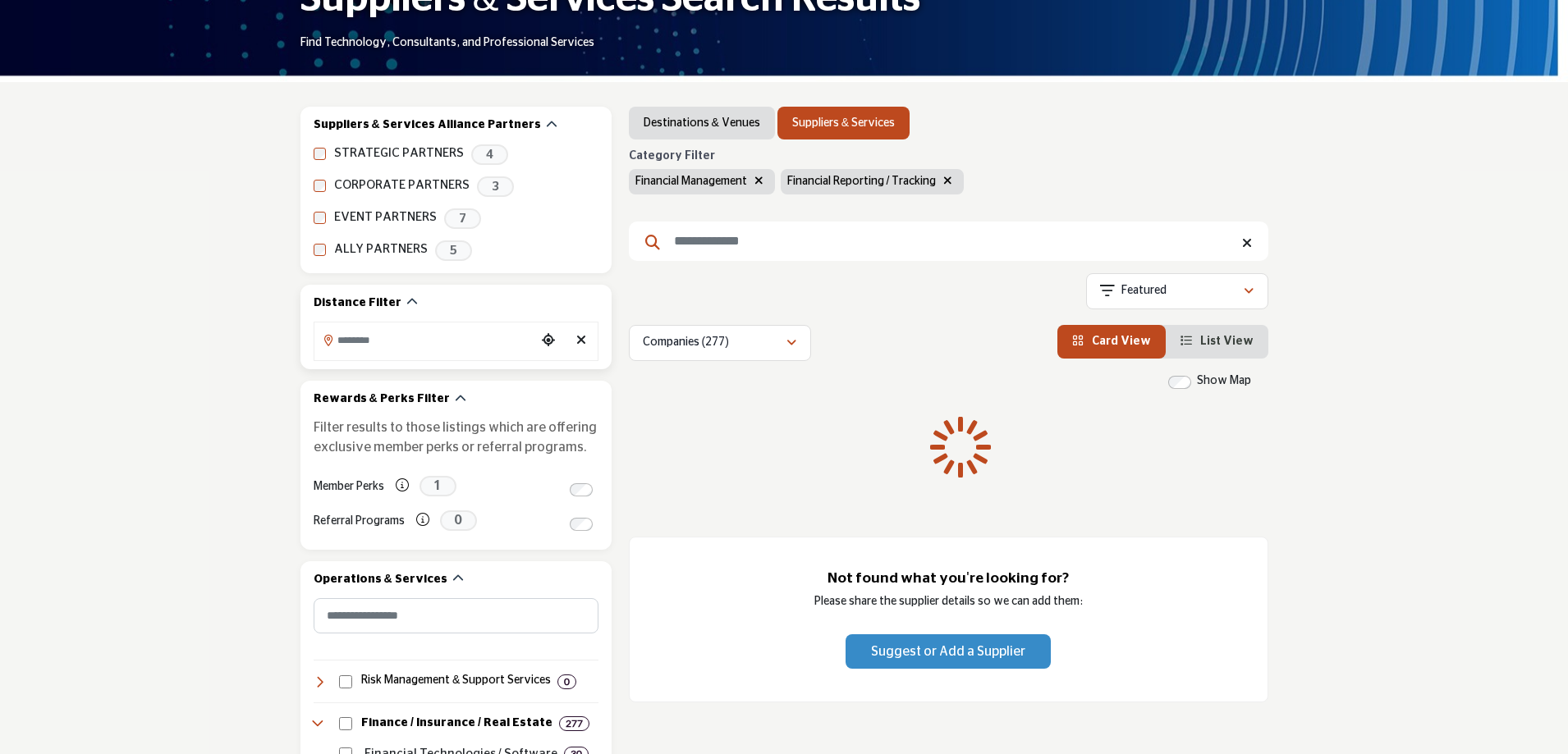
scroll to position [492, 0]
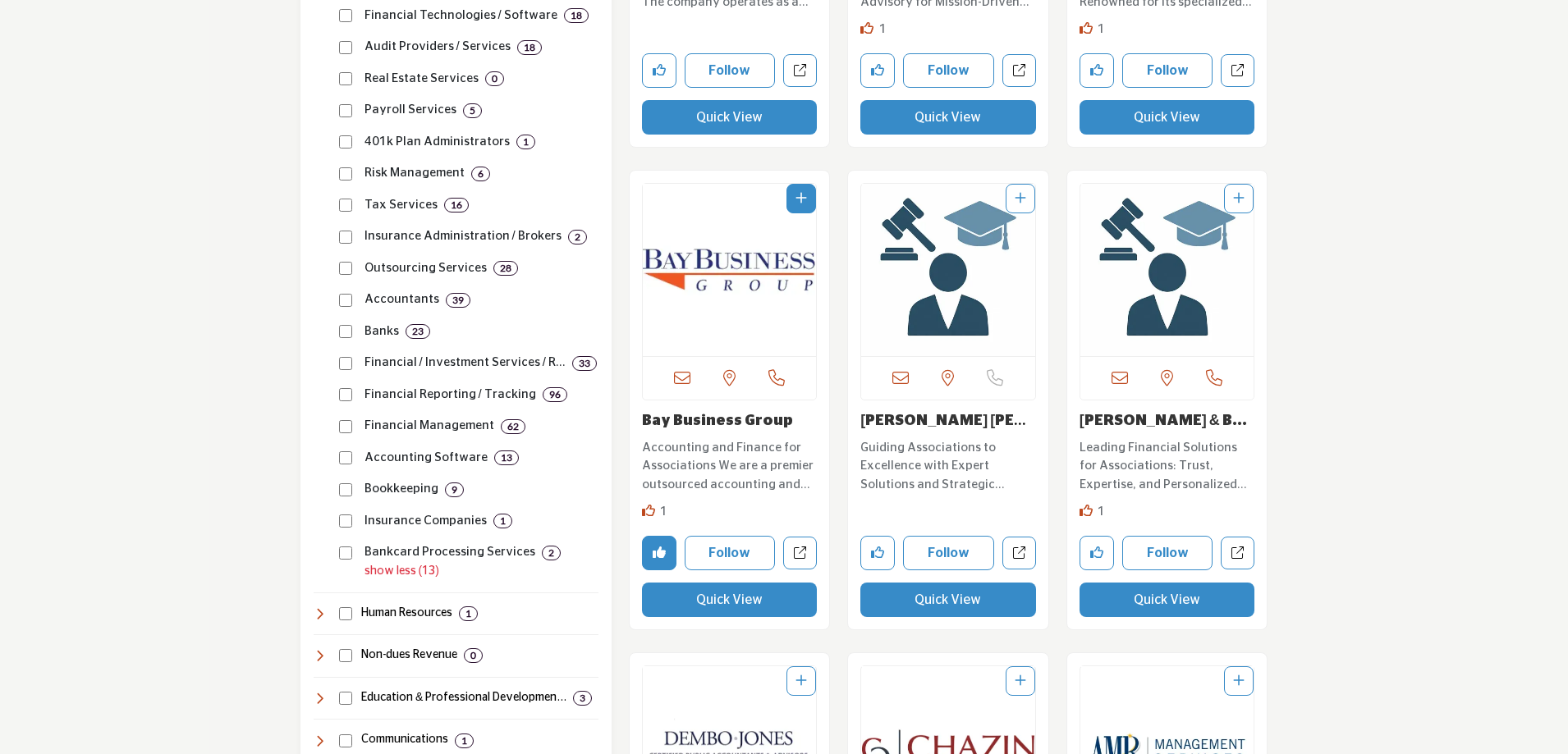
scroll to position [1066, 0]
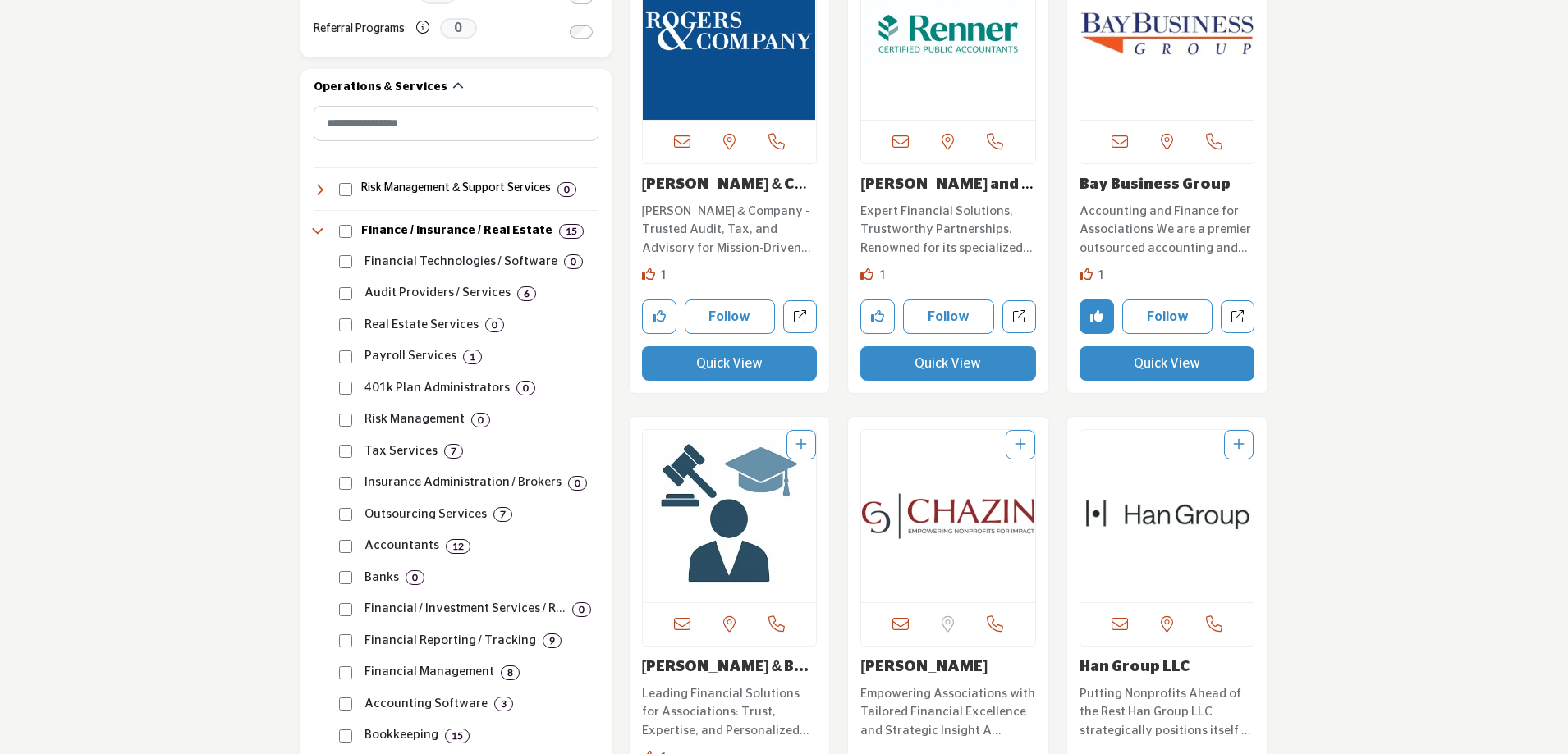
scroll to position [410, 0]
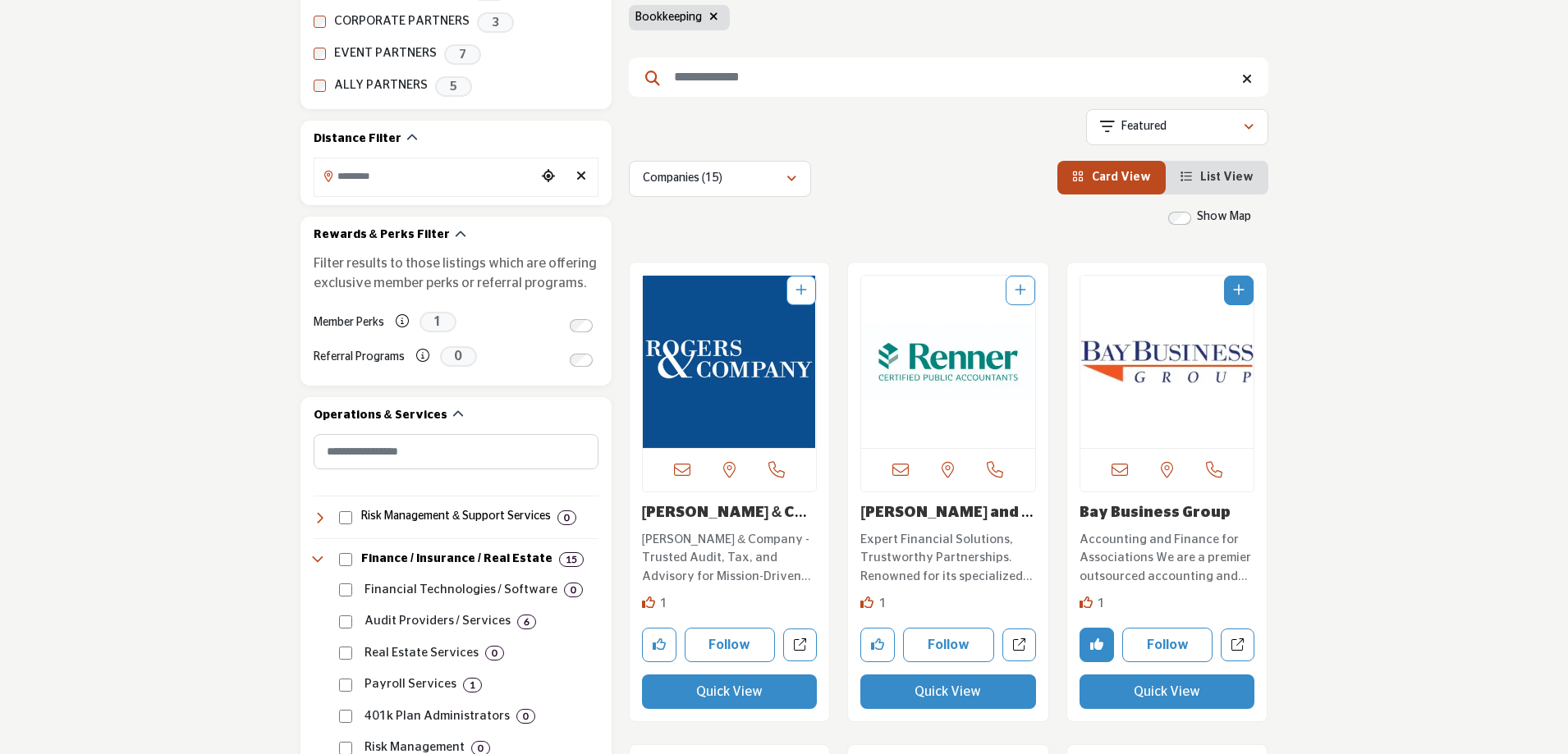
click at [1138, 382] on img "Open Listing in new tab" at bounding box center [1167, 362] width 174 height 173
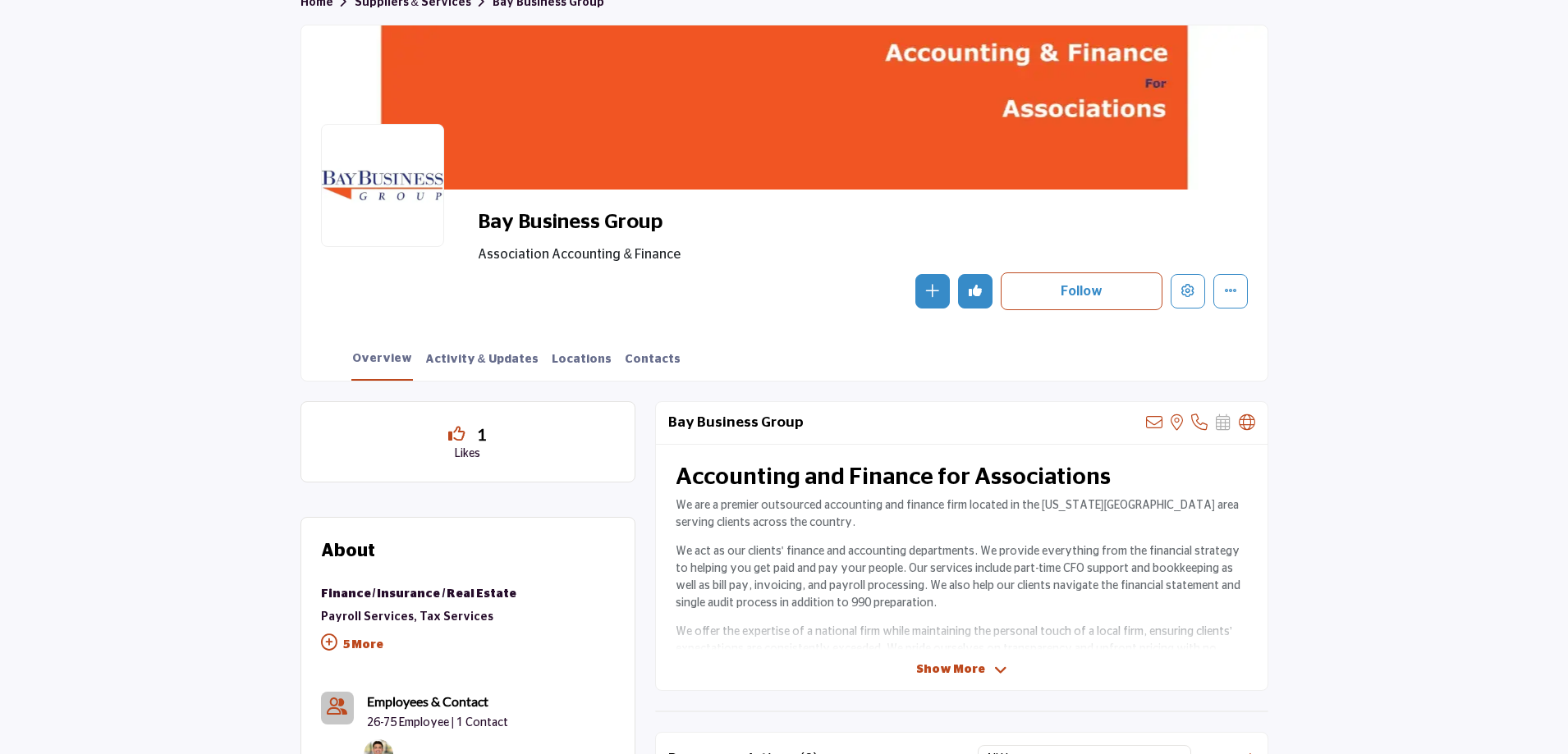
scroll to position [246, 0]
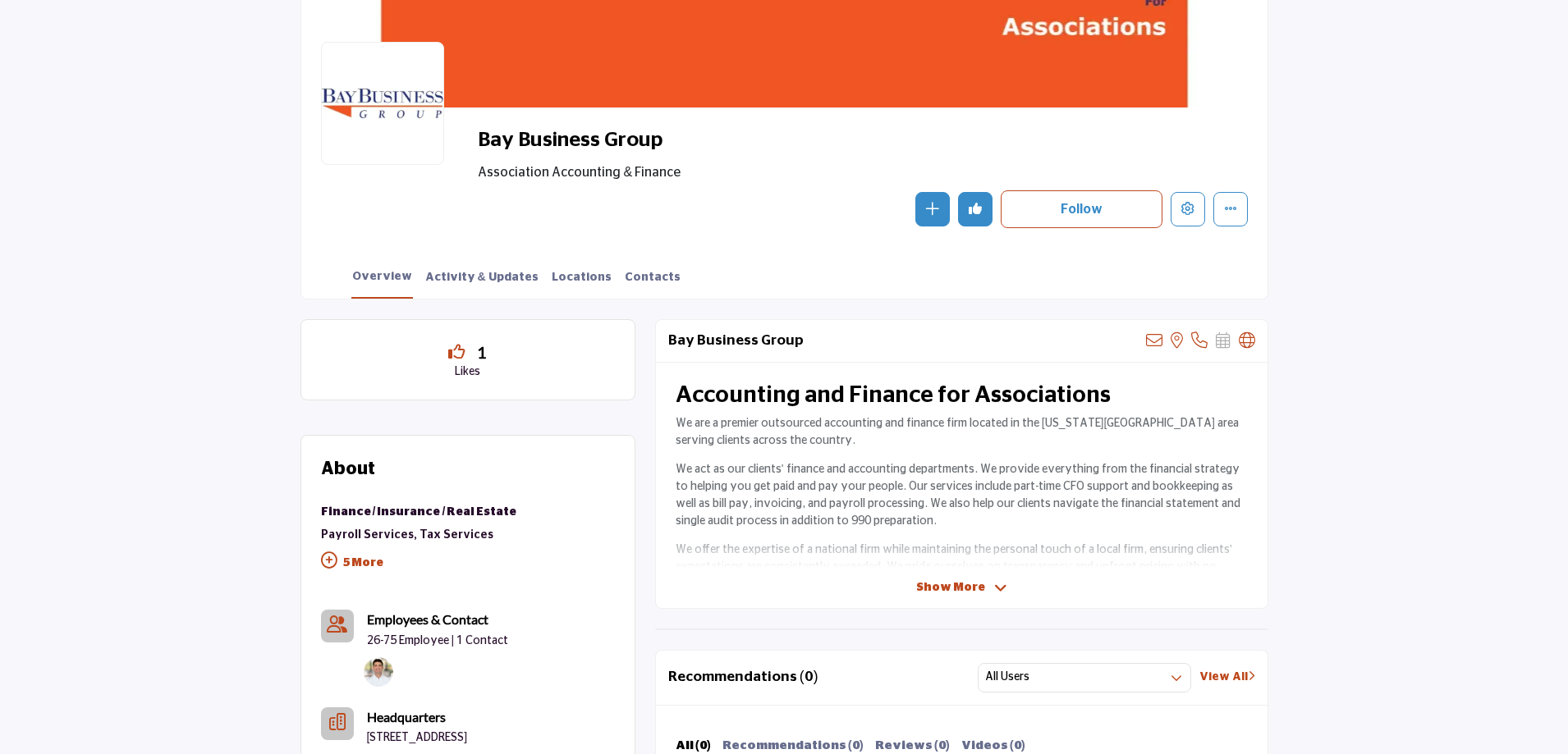
click at [960, 583] on span "Show More" at bounding box center [950, 588] width 69 height 17
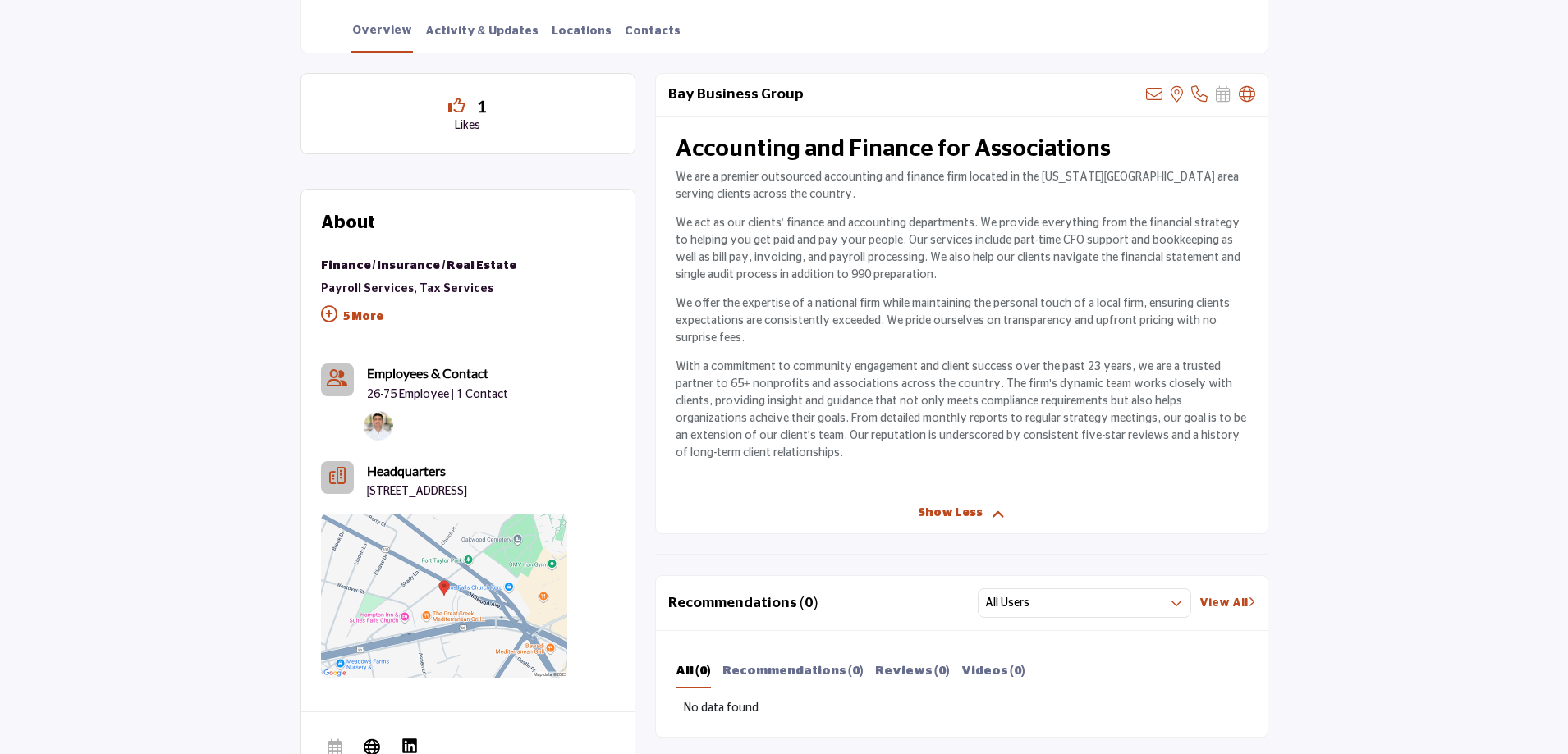
scroll to position [328, 0]
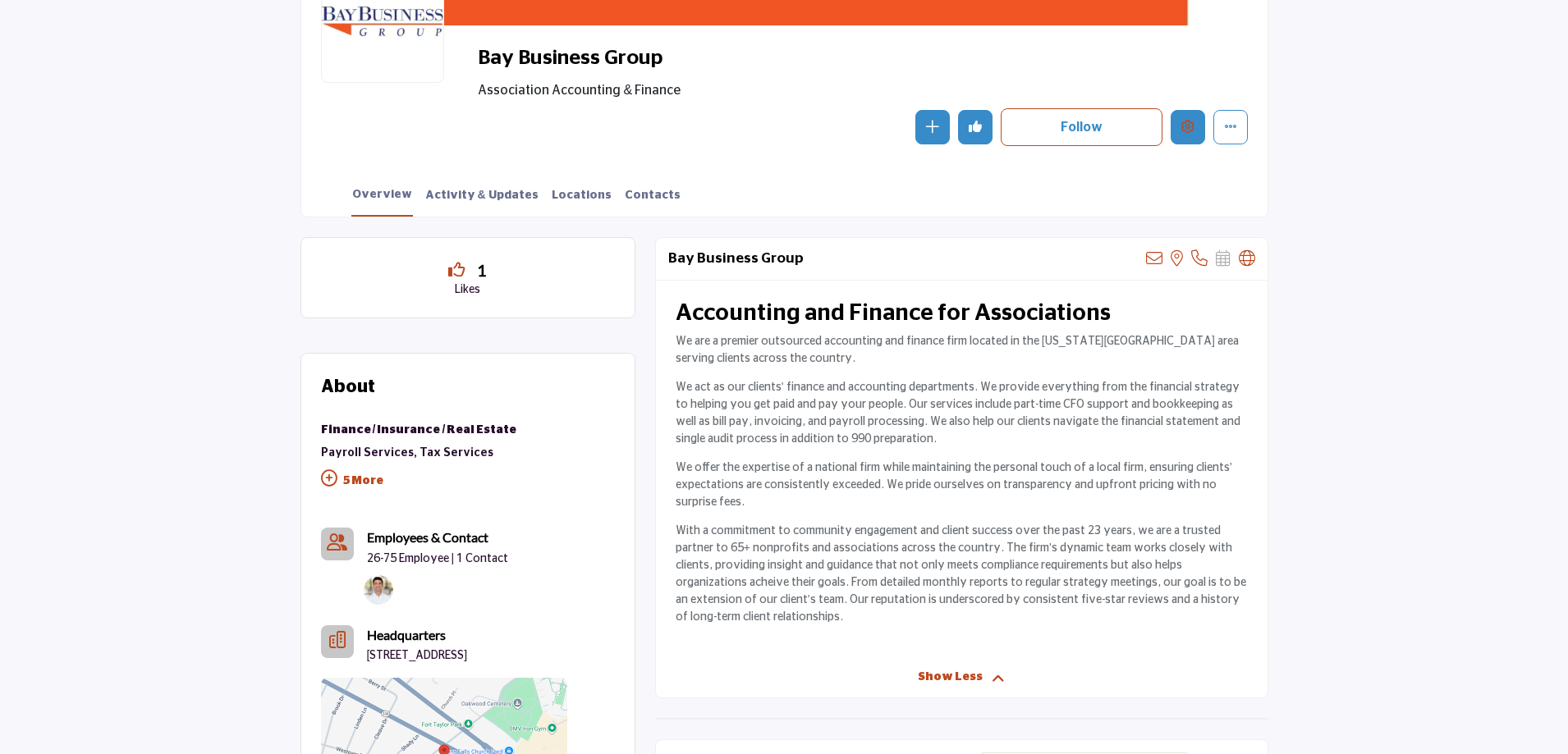
click at [1198, 127] on button "Edit company" at bounding box center [1188, 128] width 35 height 35
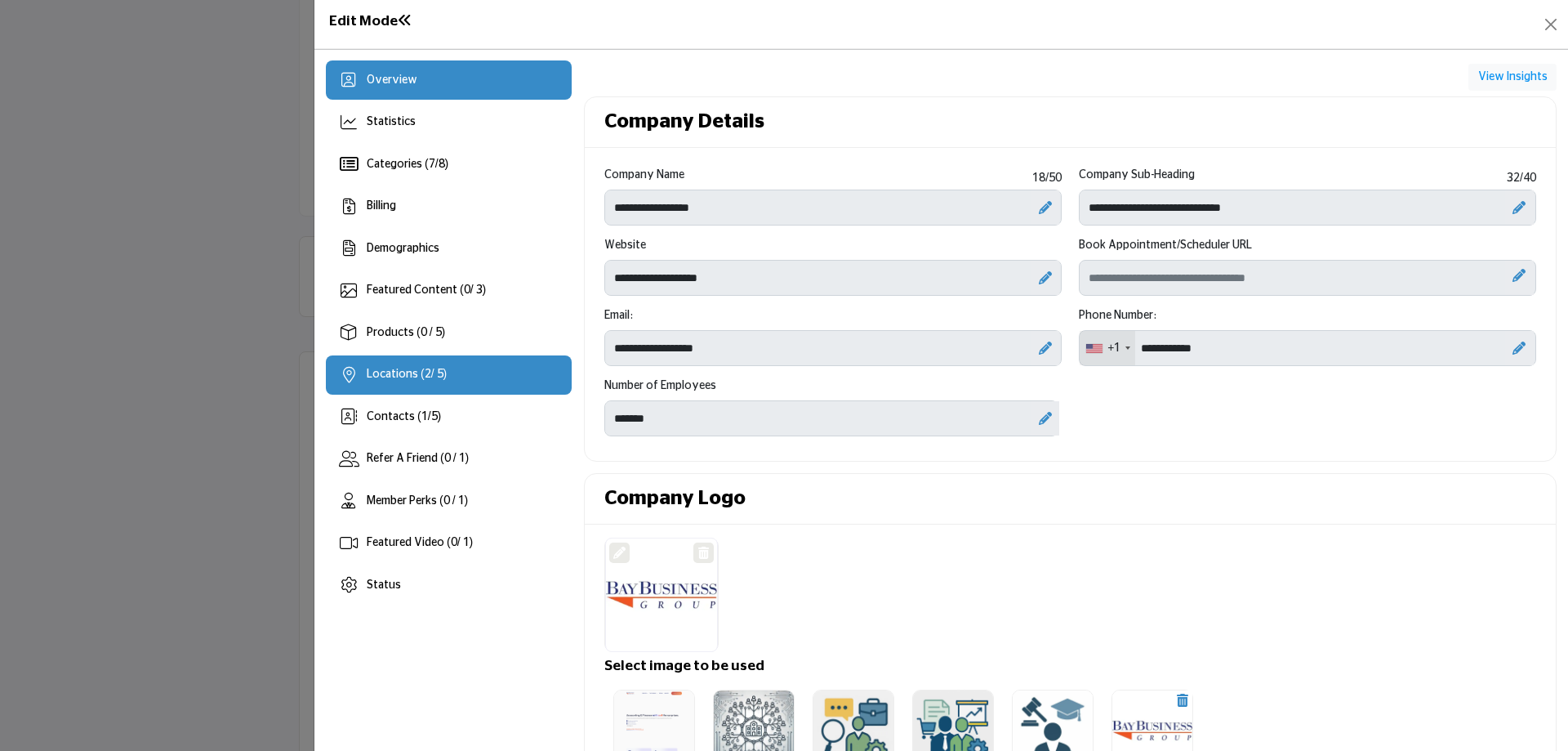
click at [460, 374] on div "Locations ( 2 / 5)" at bounding box center [448, 374] width 246 height 39
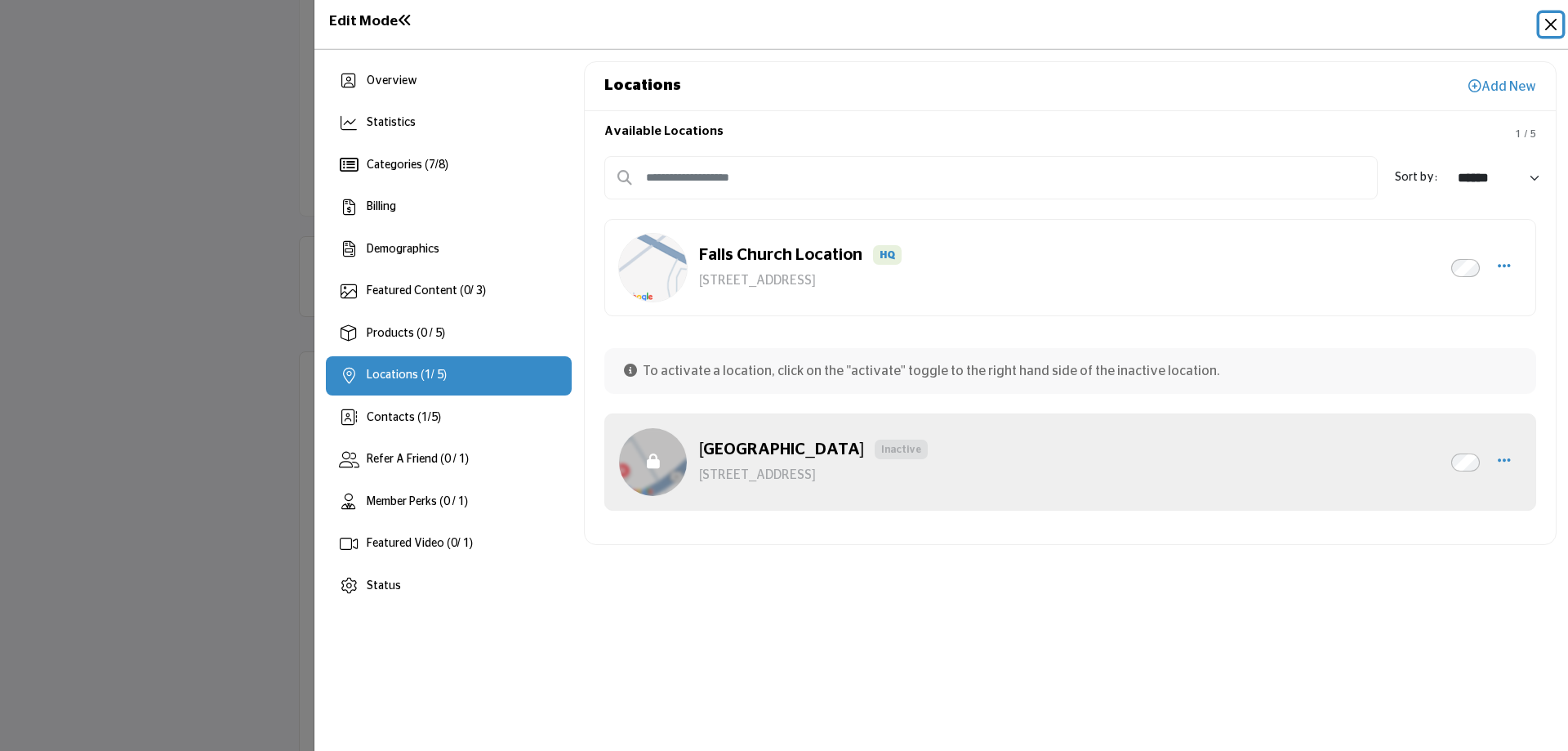
click at [1553, 29] on button "Close" at bounding box center [1551, 24] width 22 height 22
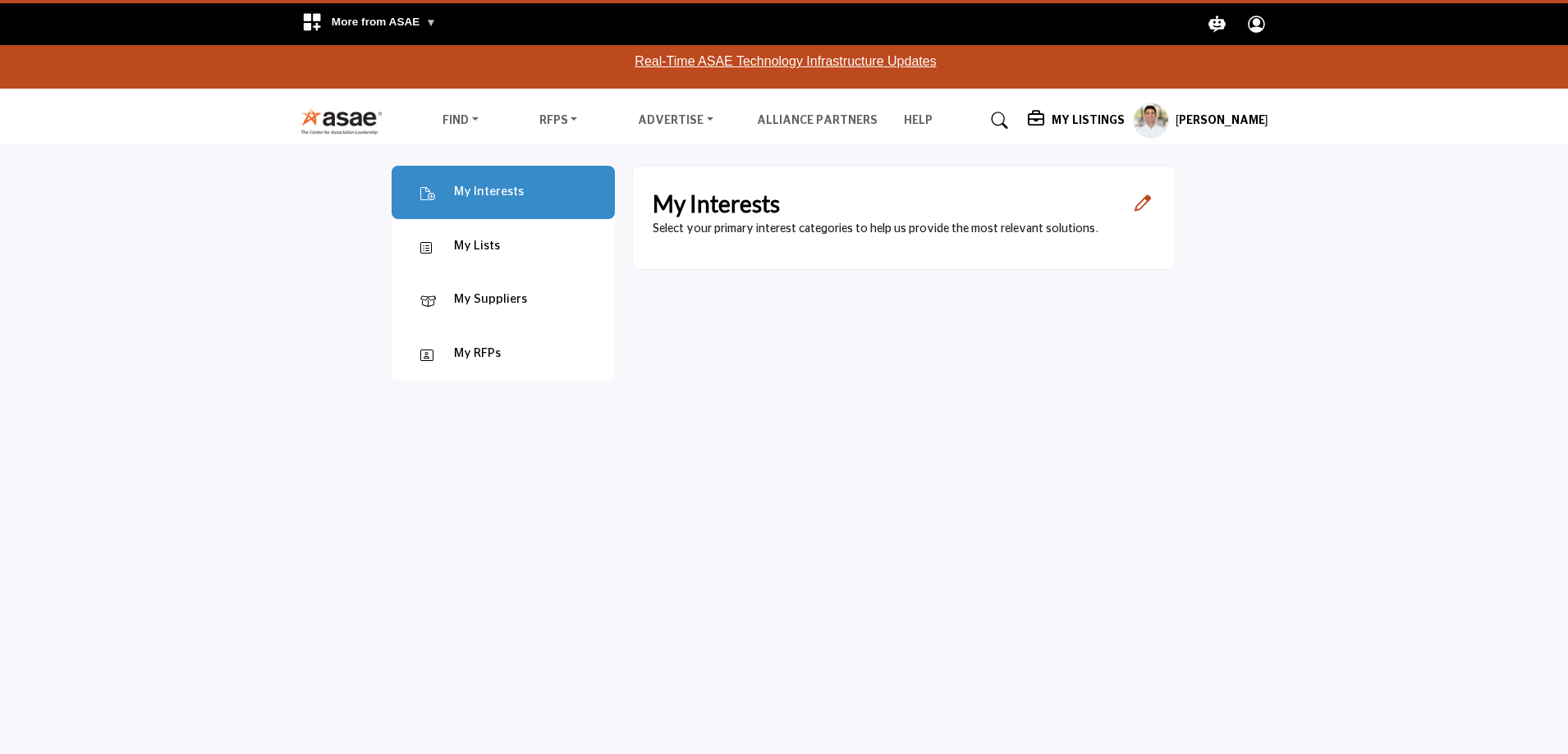
click at [1147, 201] on icon "Open Category Modal" at bounding box center [1143, 203] width 16 height 16
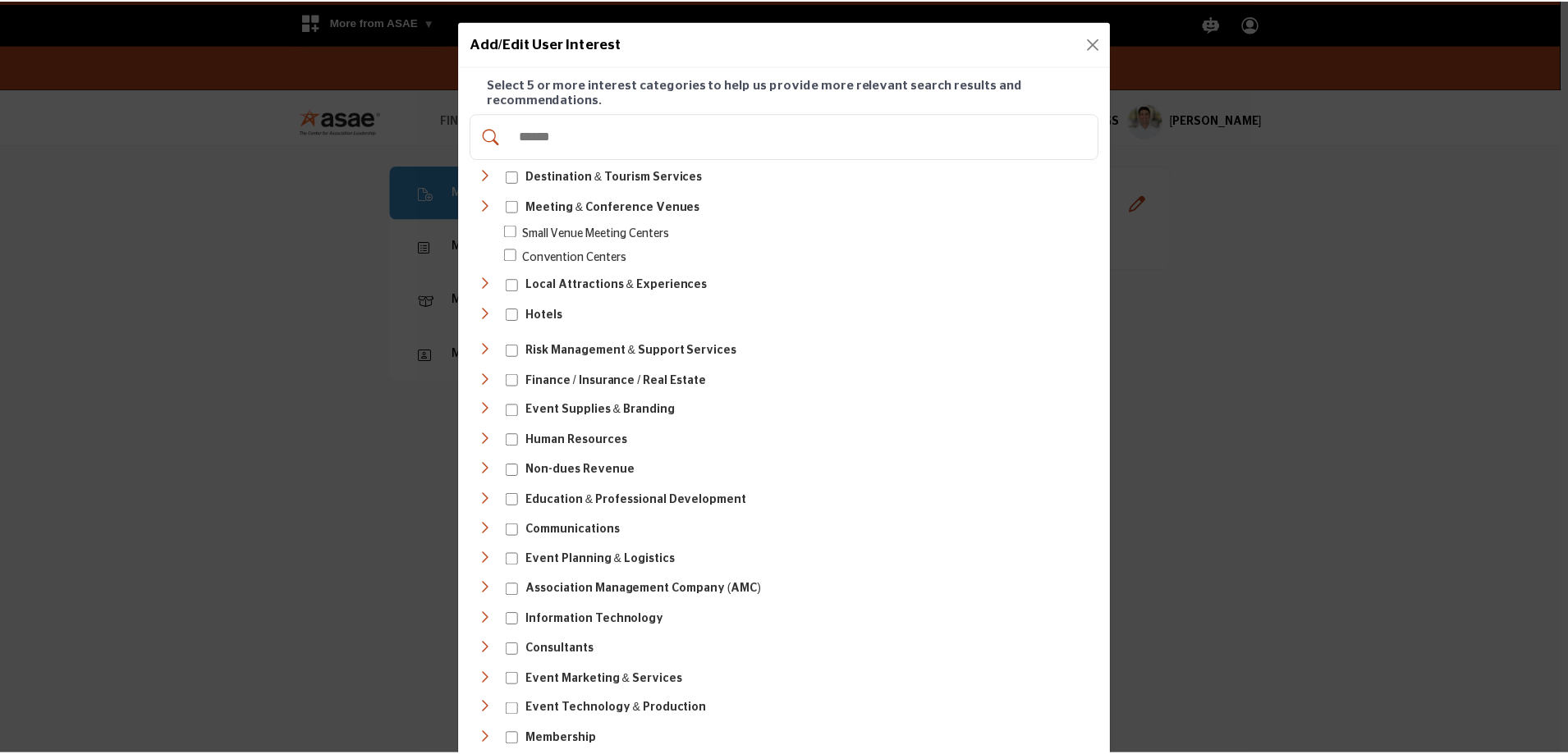
scroll to position [217, 0]
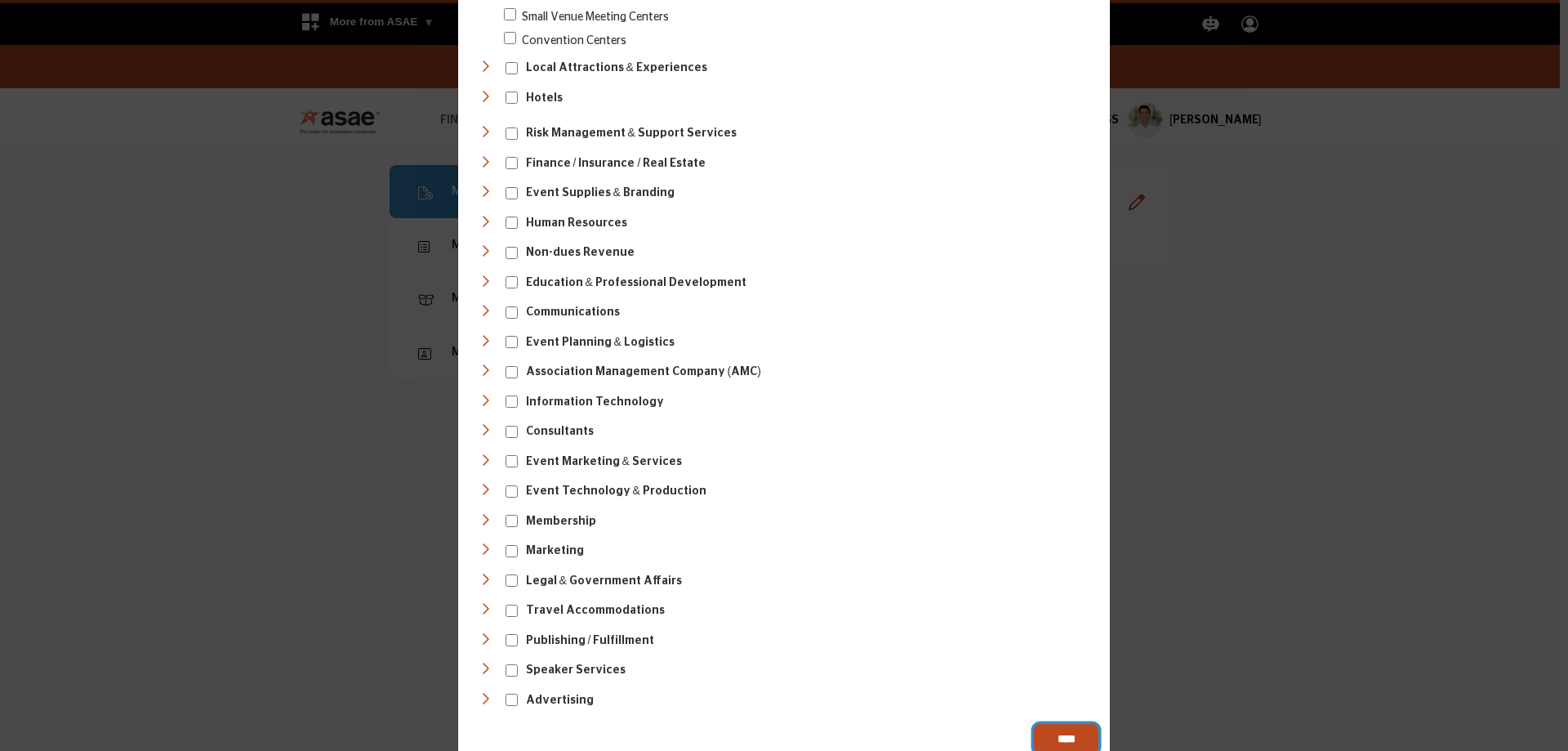
click at [1068, 724] on input "****" at bounding box center [1066, 739] width 65 height 29
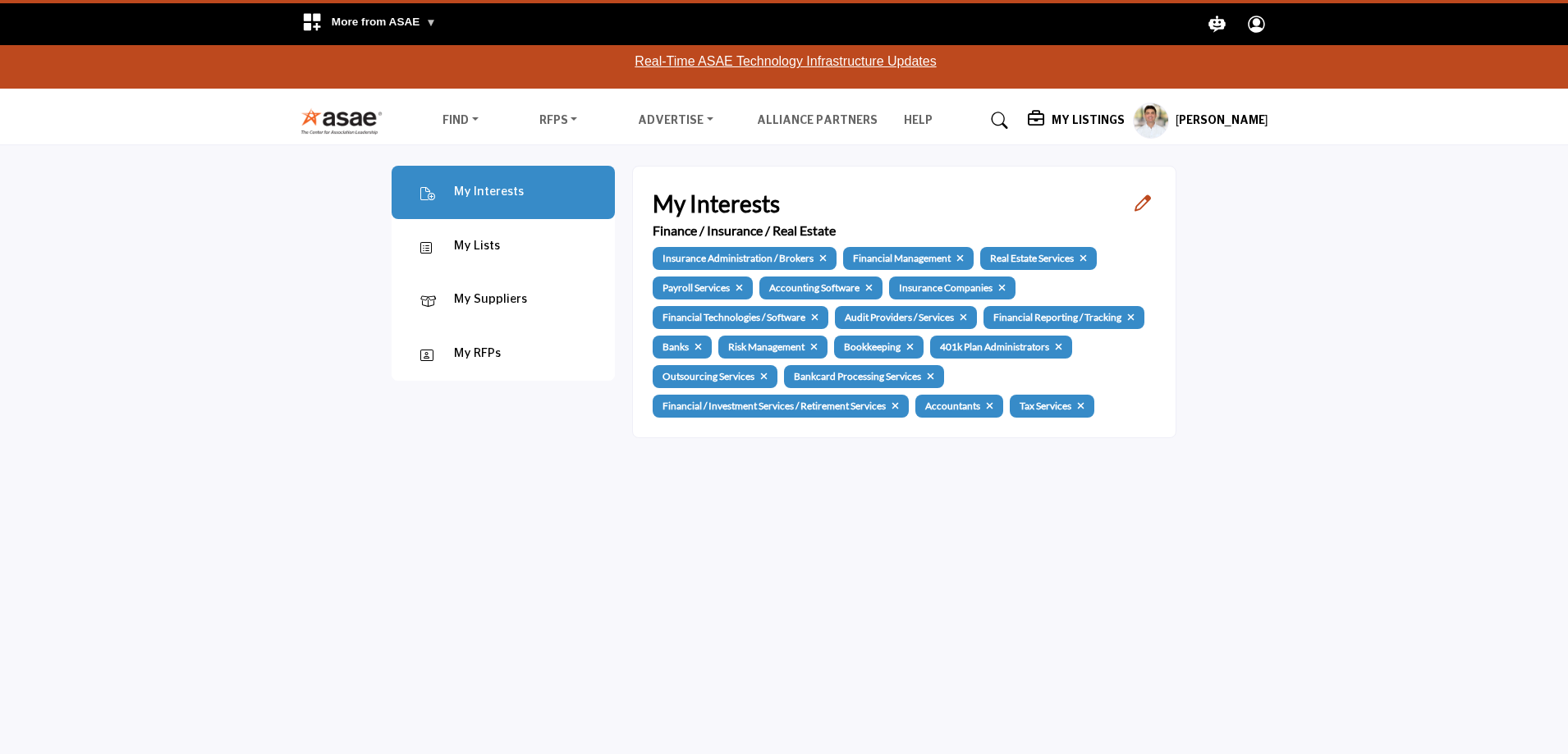
click at [497, 243] on div "My Lists" at bounding box center [477, 246] width 46 height 19
